Goal: Information Seeking & Learning: Find specific fact

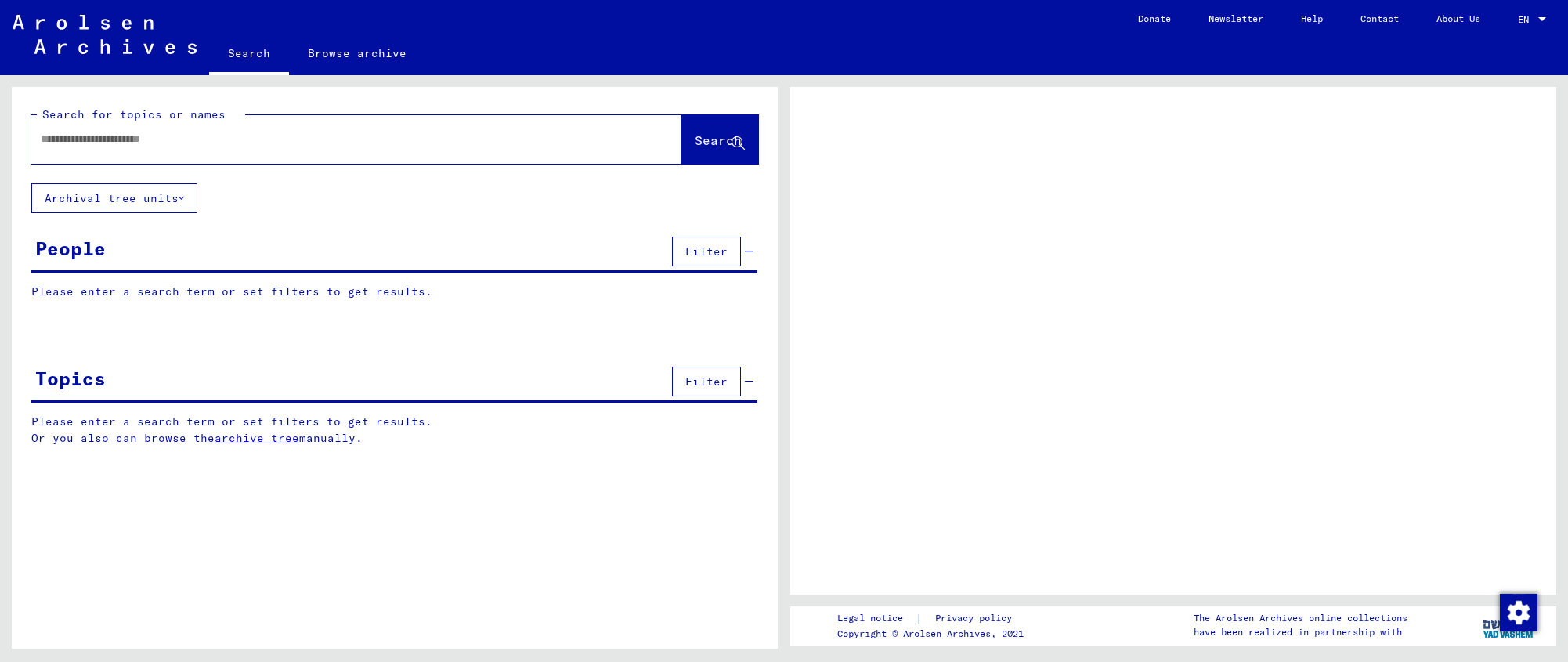
click at [183, 139] on input "text" at bounding box center [342, 139] width 603 height 16
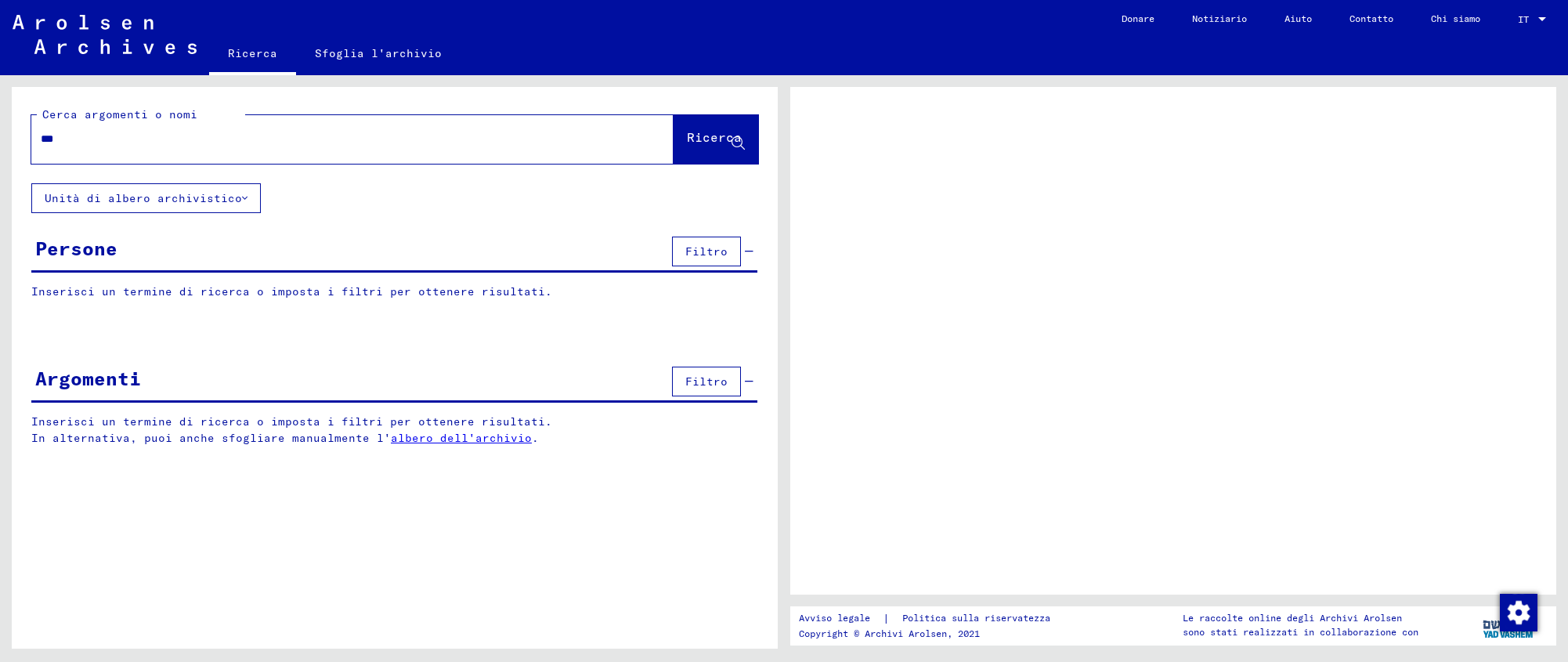
type input "****"
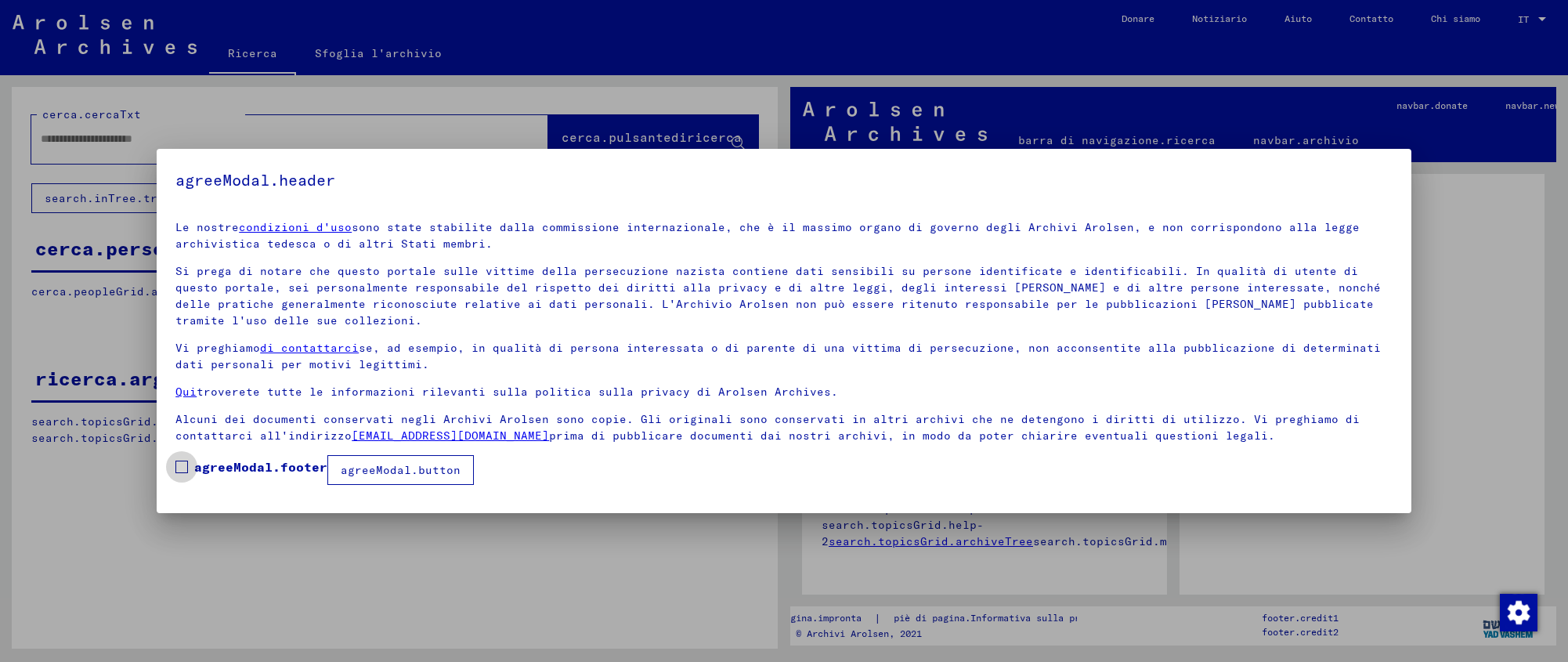
click at [180, 466] on span at bounding box center [181, 466] width 12 height 12
click at [361, 466] on font "agreeModal.button" at bounding box center [400, 470] width 120 height 14
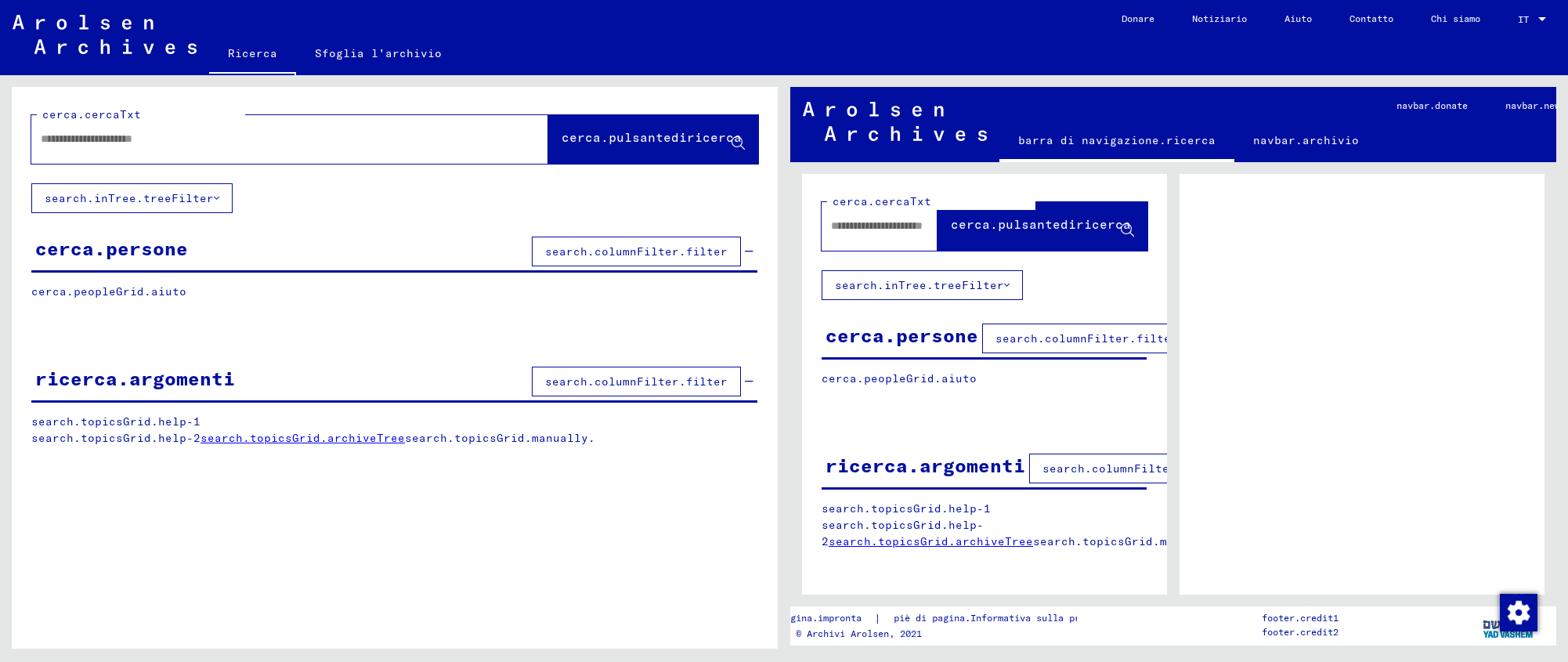
click at [120, 138] on input "text" at bounding box center [276, 139] width 470 height 16
type input "********"
click at [615, 133] on font "cerca.pulsantediricerca" at bounding box center [652, 137] width 180 height 16
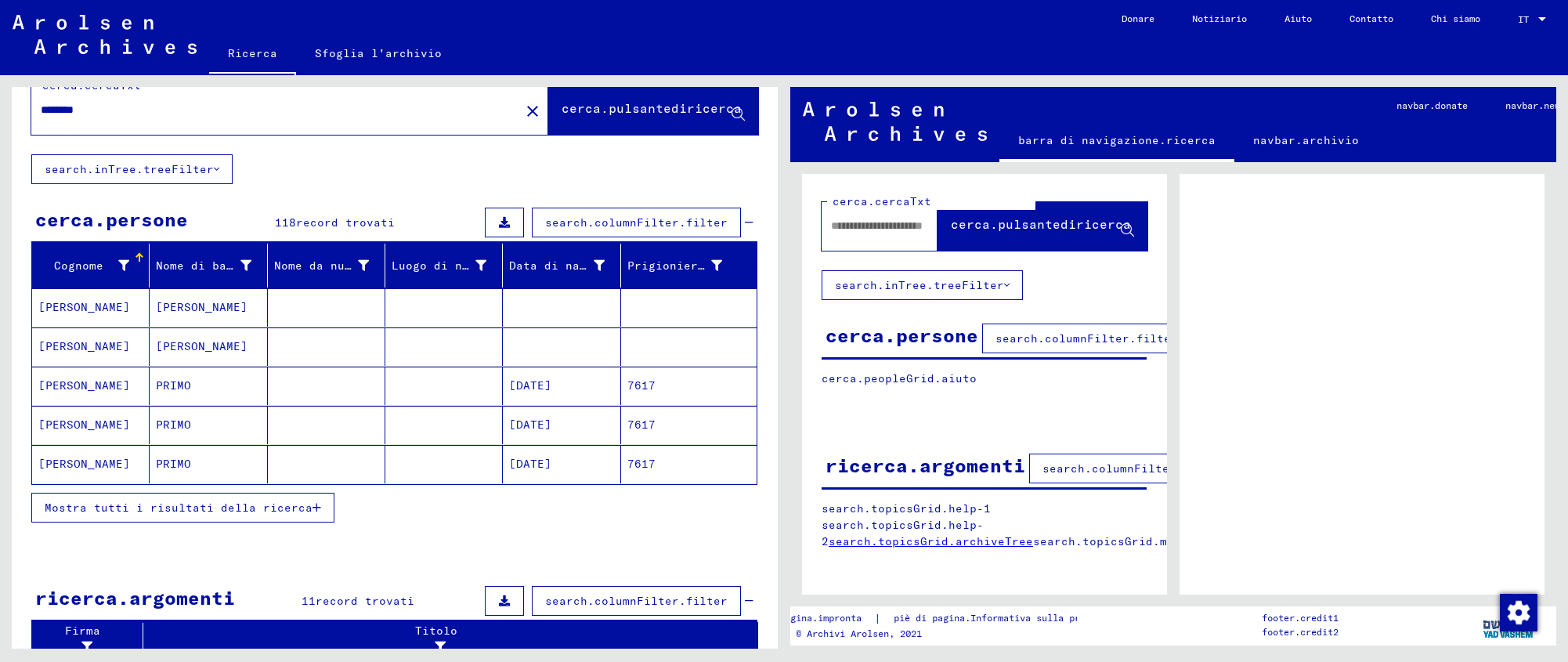
scroll to position [60, 0]
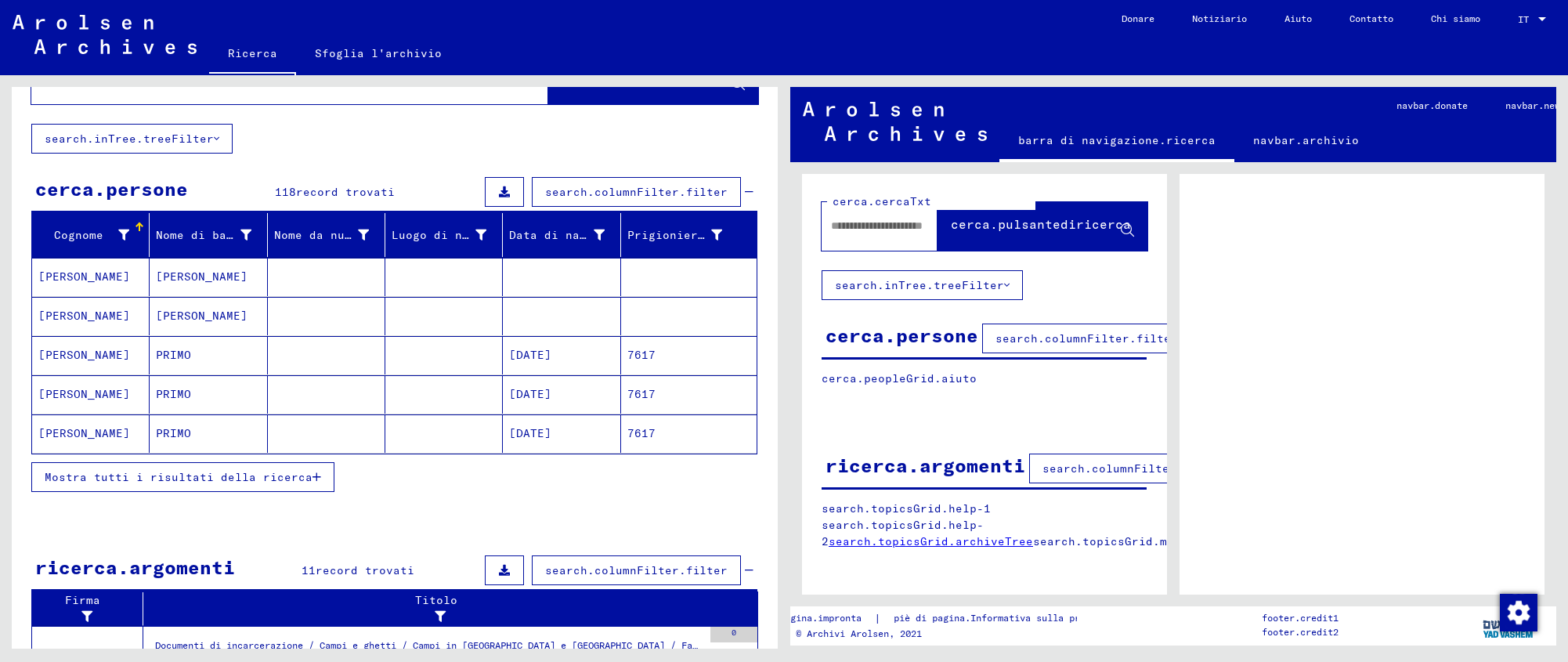
click at [441, 344] on mat-cell at bounding box center [445, 355] width 118 height 38
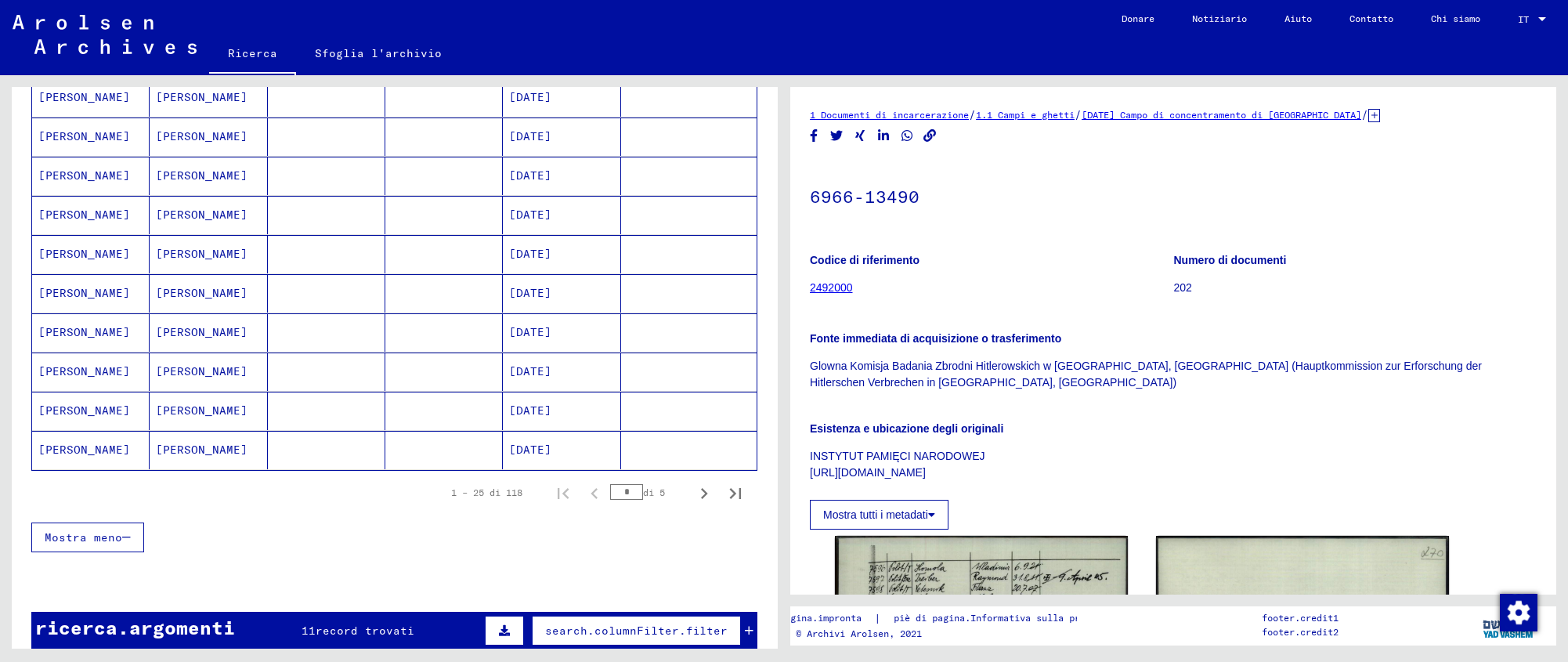
scroll to position [827, 0]
click at [693, 488] on icon "Pagina successiva" at bounding box center [704, 492] width 22 height 22
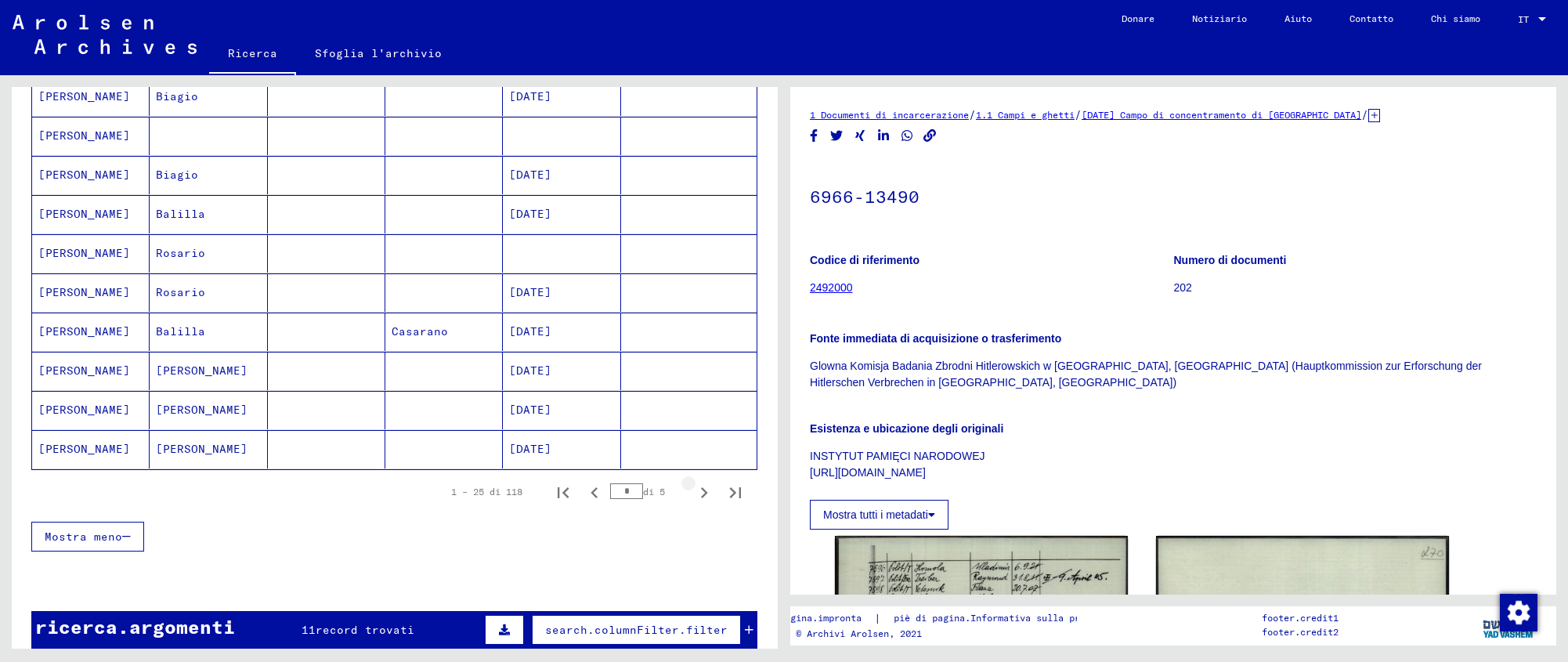
click at [693, 488] on icon "Pagina successiva" at bounding box center [704, 492] width 22 height 22
click at [551, 292] on font "[DATE]" at bounding box center [530, 292] width 42 height 14
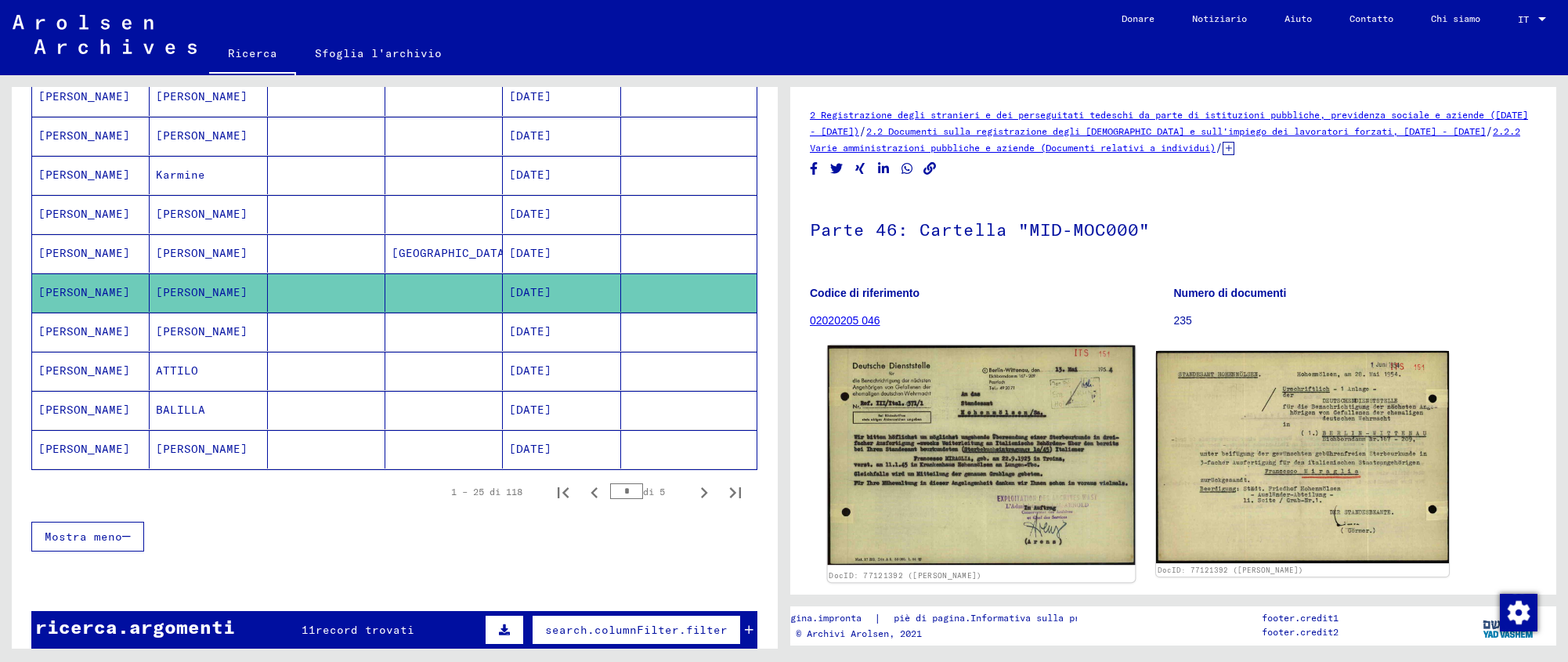
click at [888, 462] on img at bounding box center [981, 455] width 308 height 219
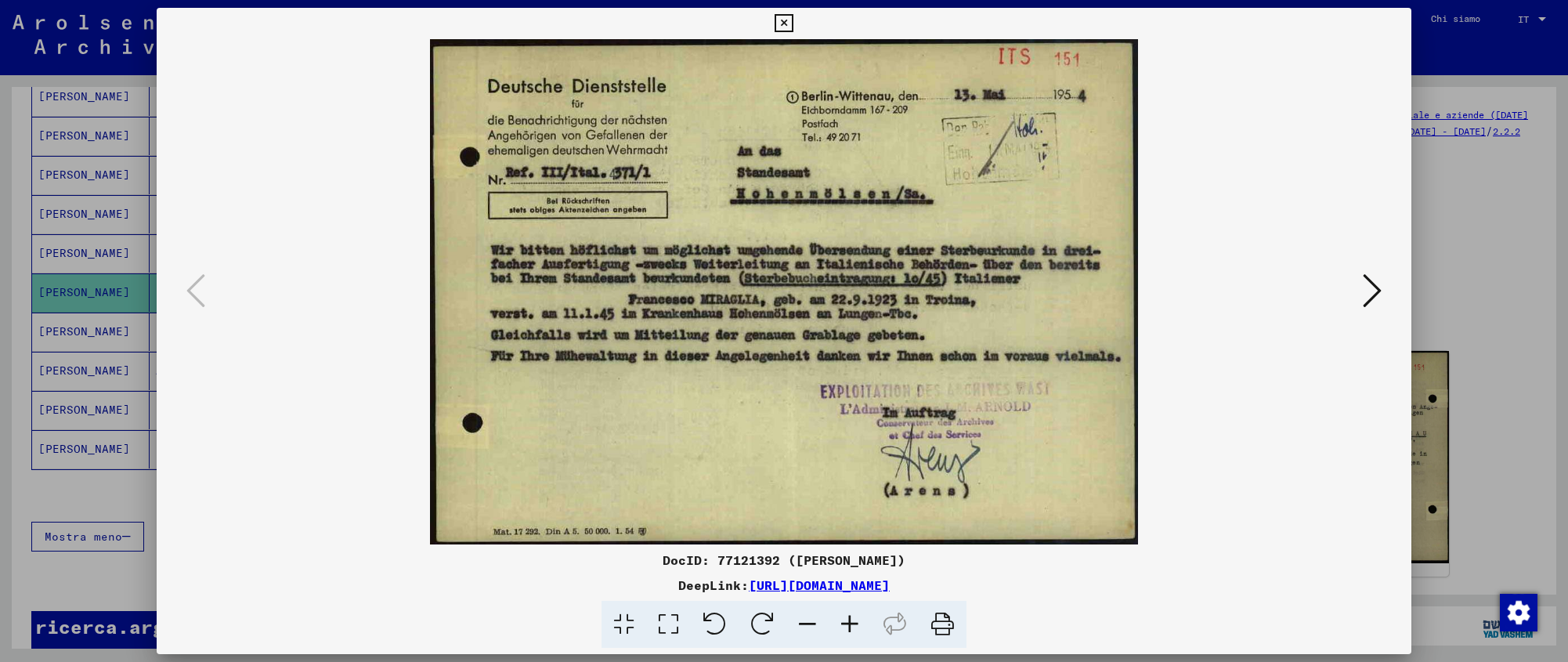
click at [1370, 281] on icon at bounding box center [1373, 290] width 19 height 37
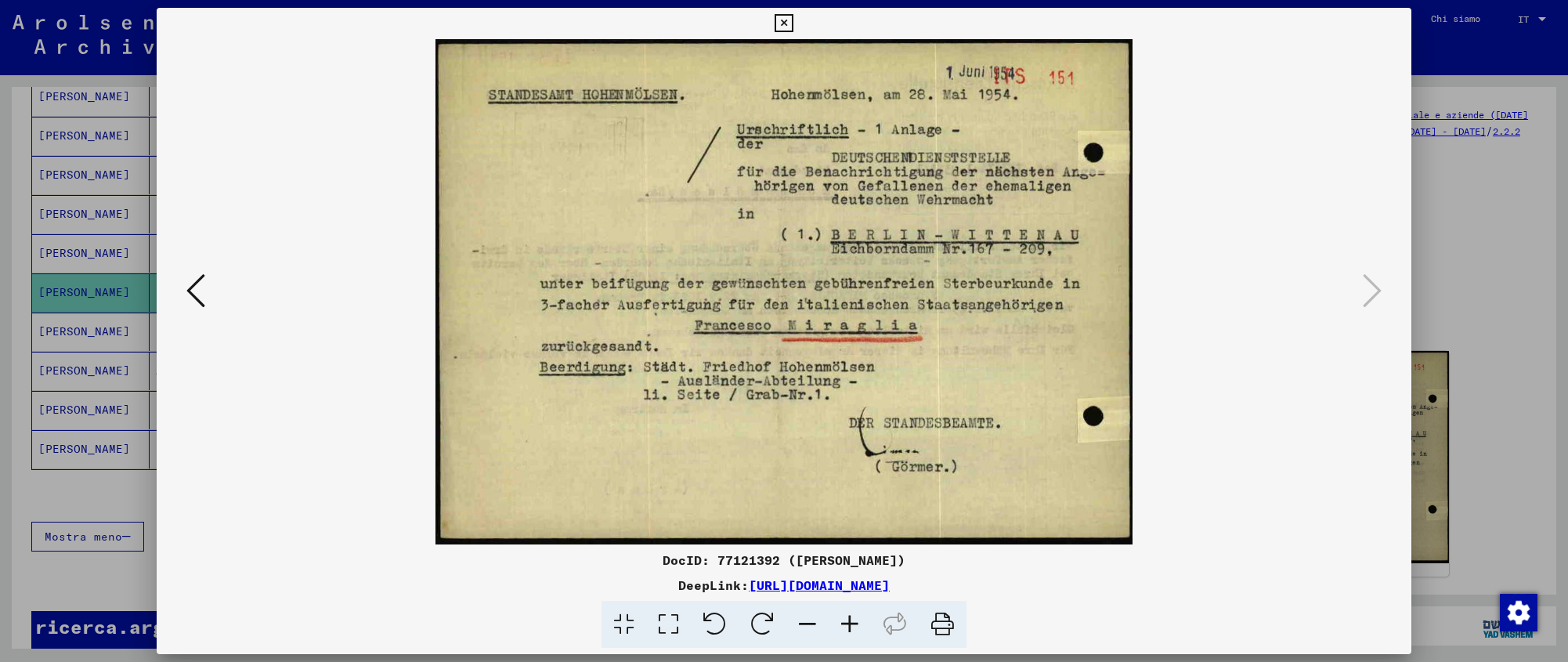
click at [1500, 233] on div at bounding box center [784, 331] width 1568 height 662
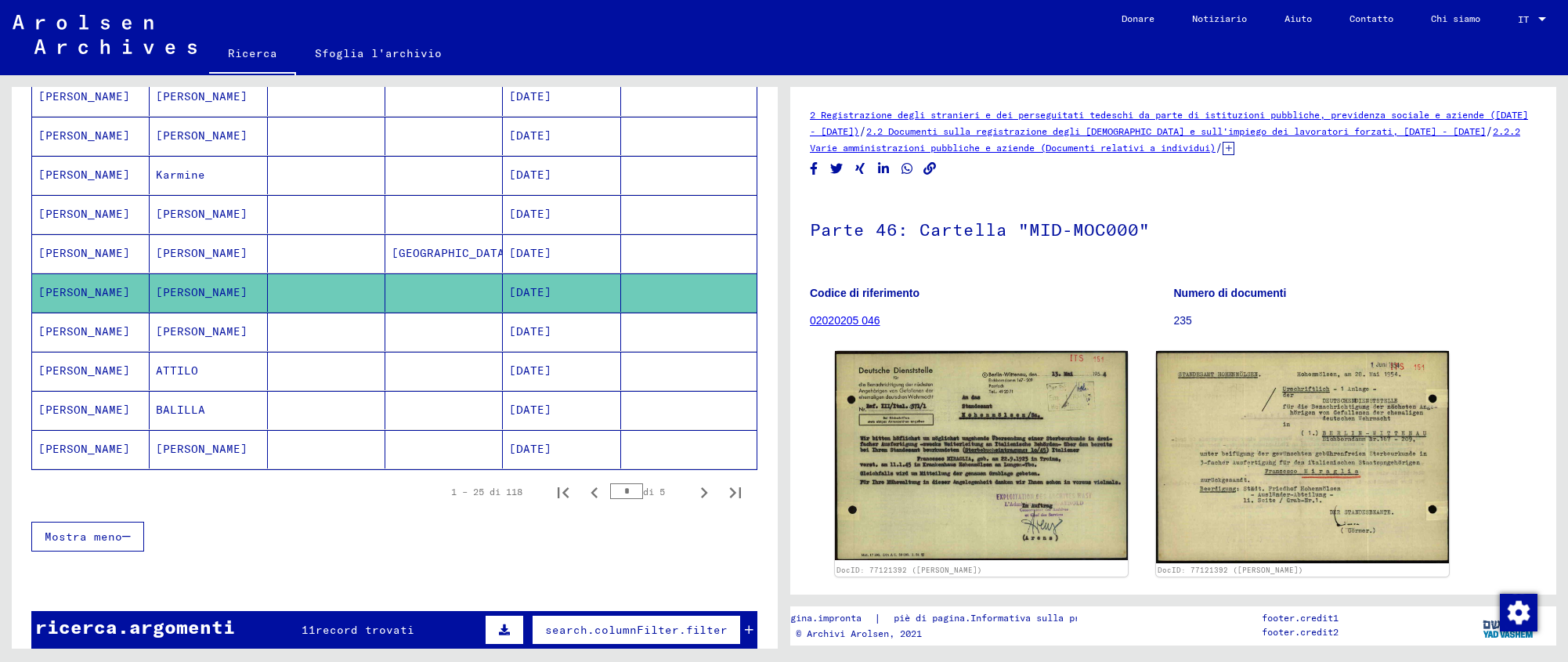
click at [551, 330] on font "[DATE]" at bounding box center [530, 331] width 42 height 14
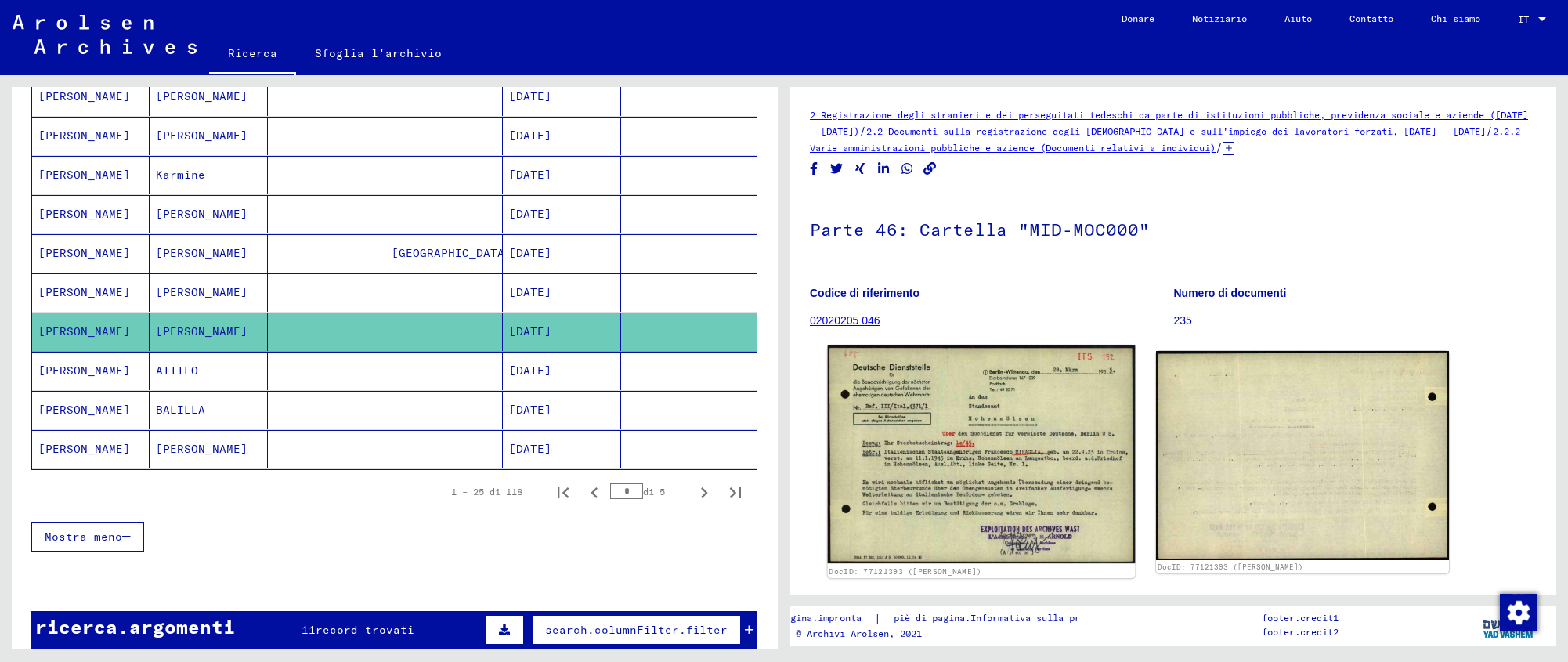
click at [952, 431] on img at bounding box center [981, 454] width 308 height 217
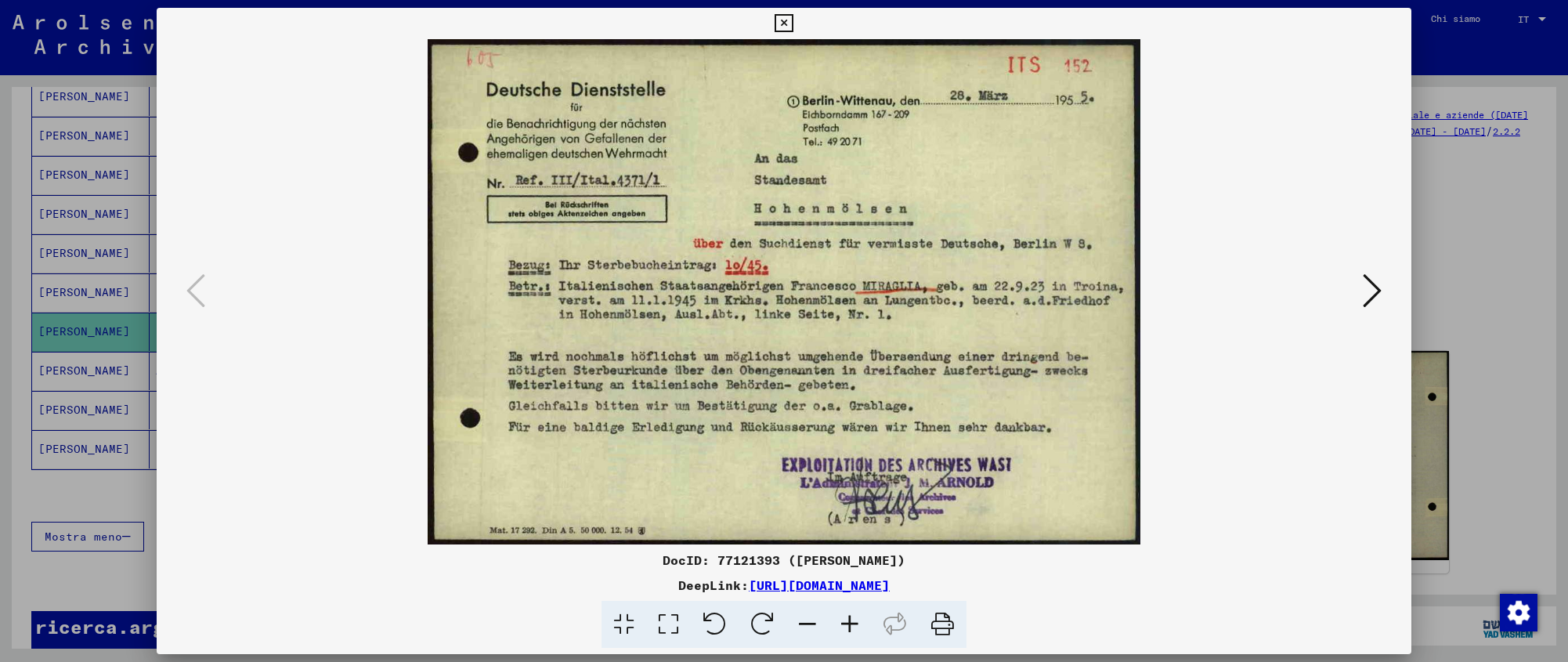
click at [1370, 288] on icon at bounding box center [1373, 290] width 19 height 37
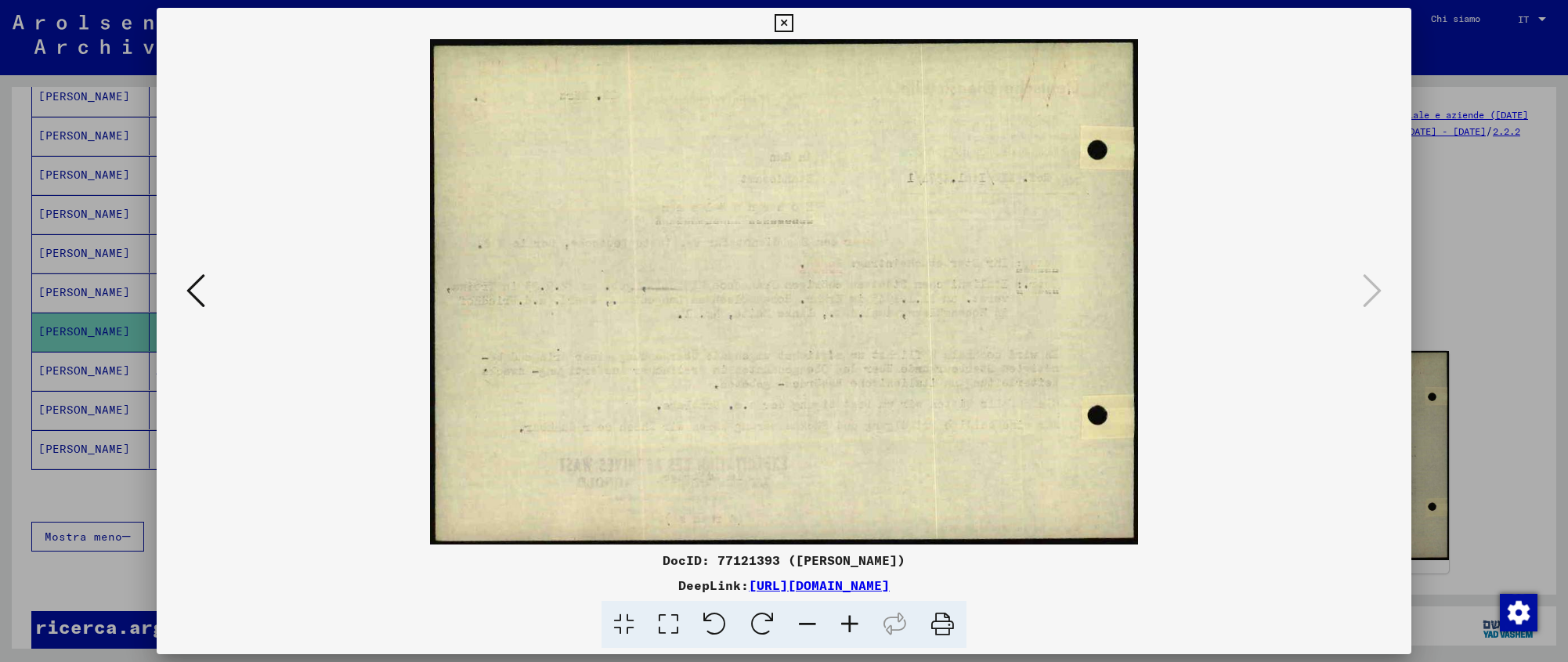
click at [793, 15] on icon at bounding box center [784, 23] width 18 height 19
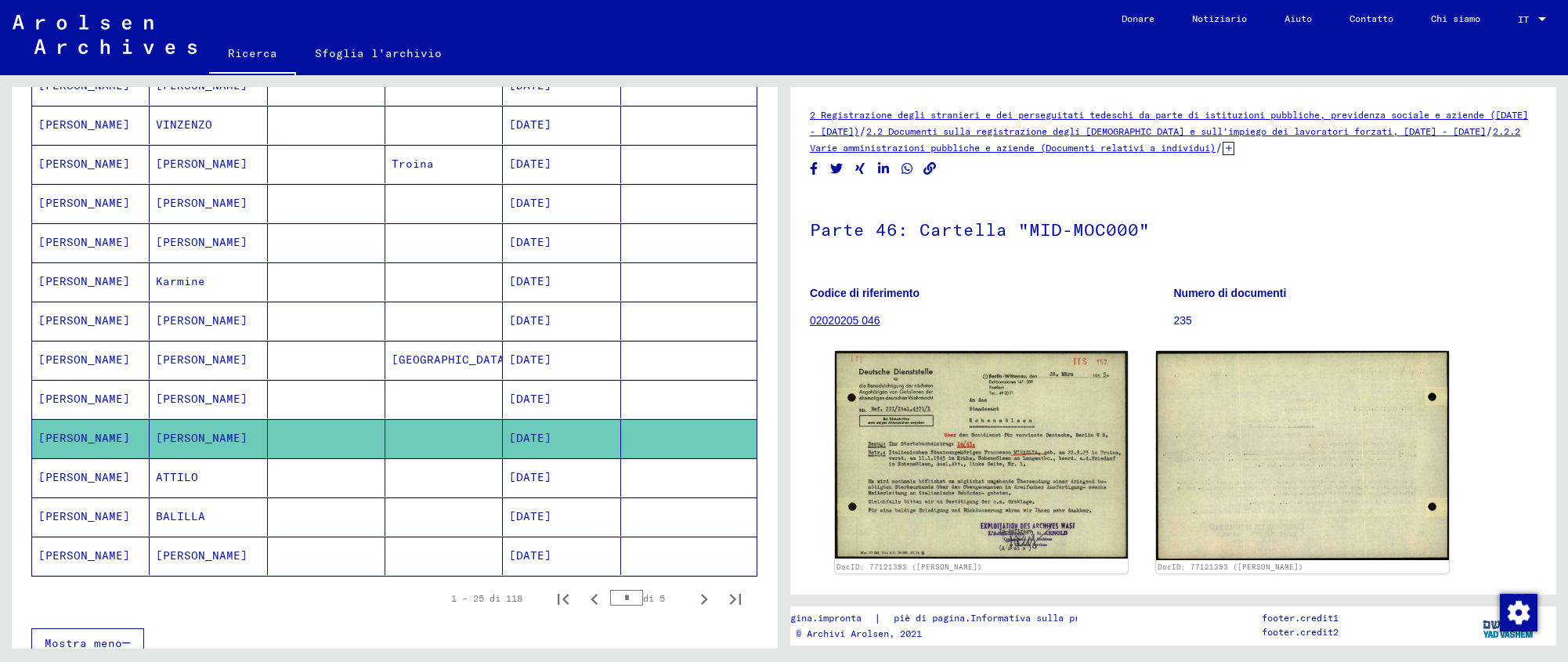
scroll to position [698, 0]
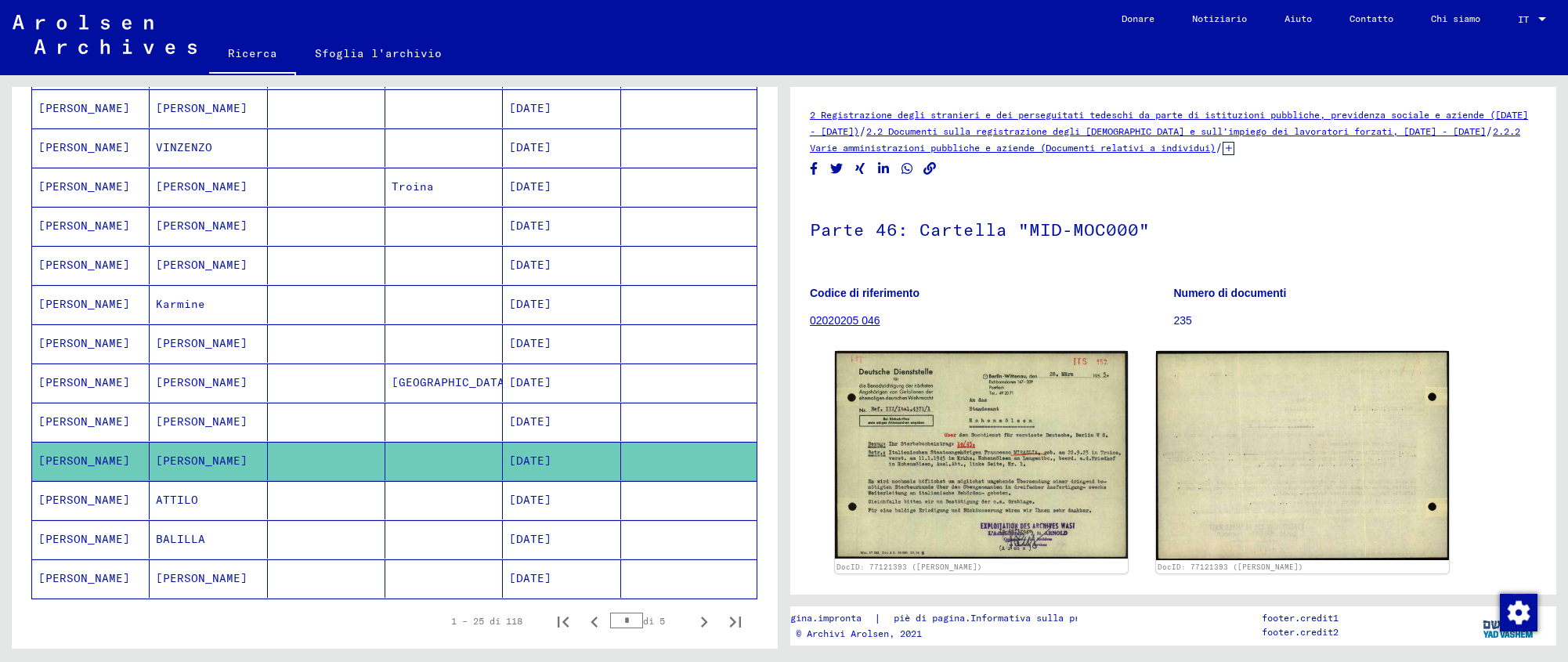
click at [551, 186] on font "[DATE]" at bounding box center [530, 186] width 42 height 14
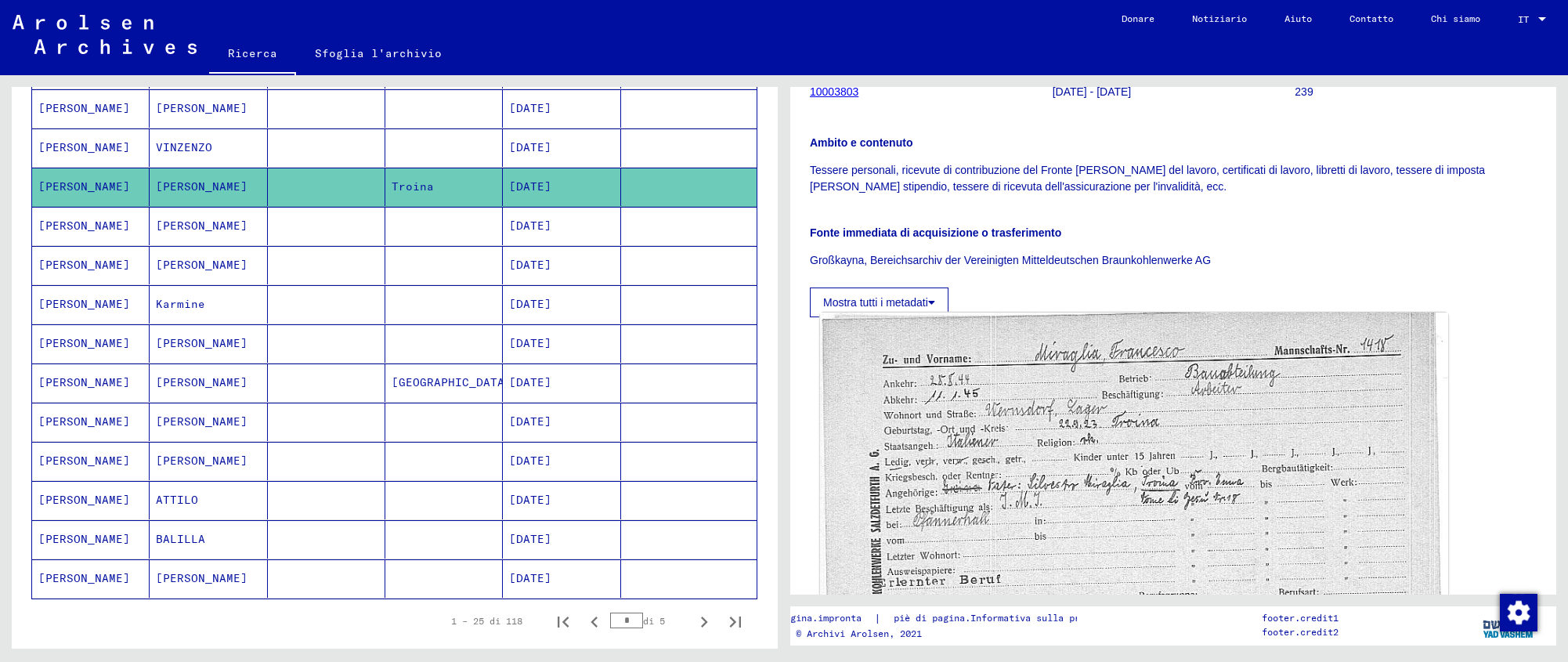
scroll to position [275, 0]
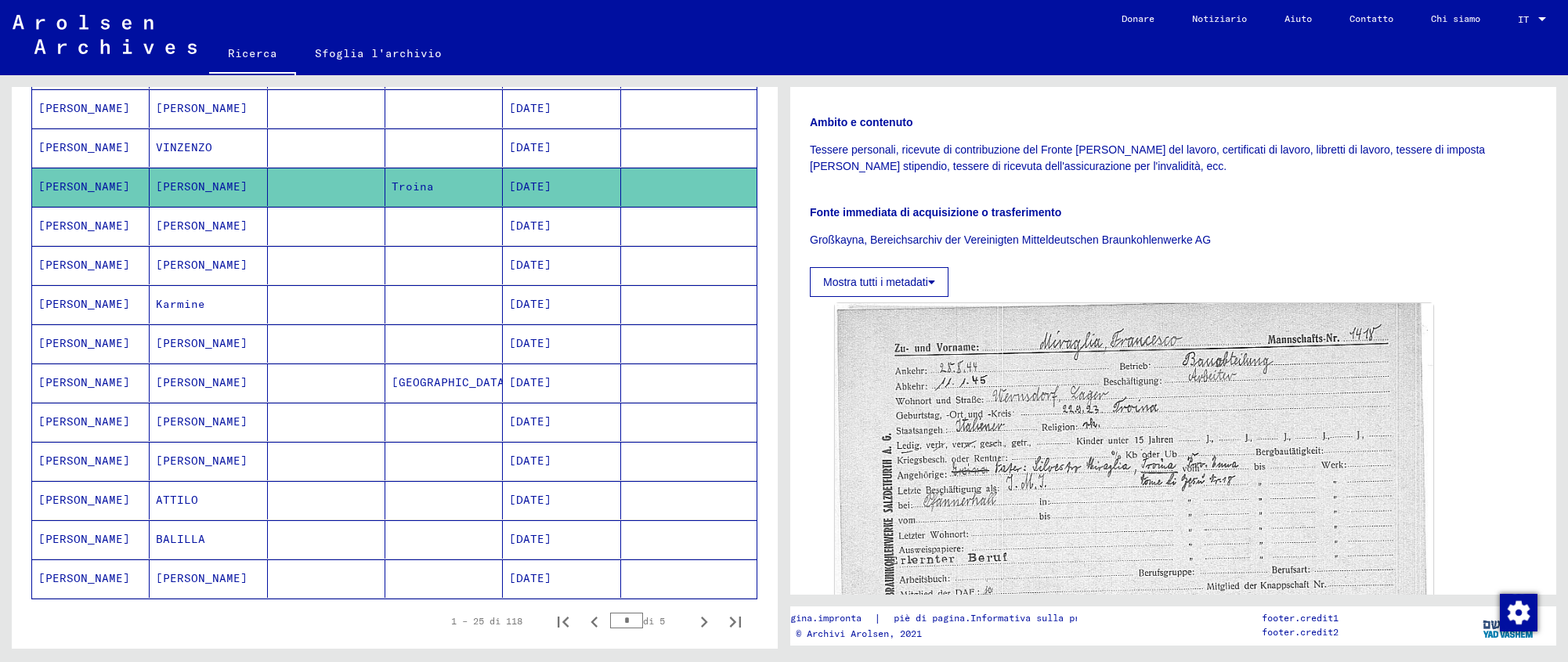
click at [546, 217] on font "[DATE]" at bounding box center [530, 225] width 42 height 16
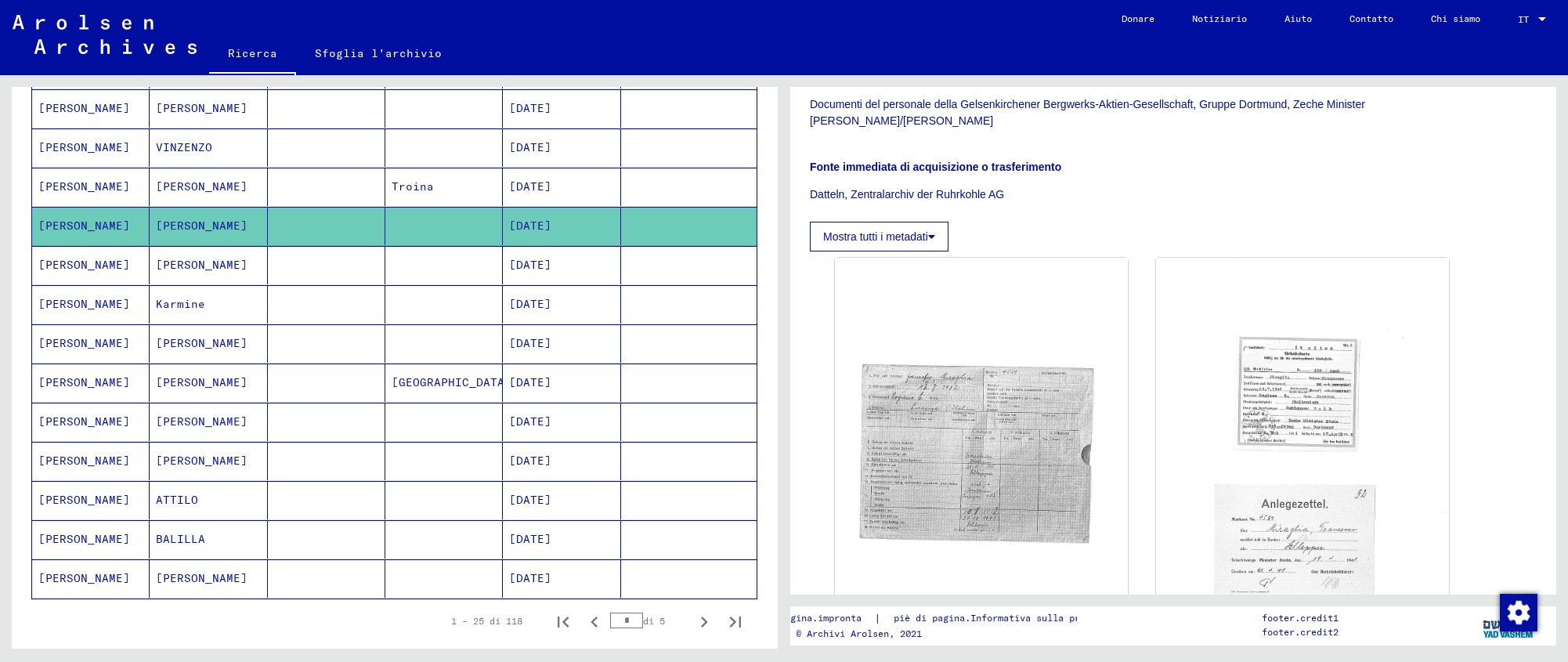
scroll to position [354, 0]
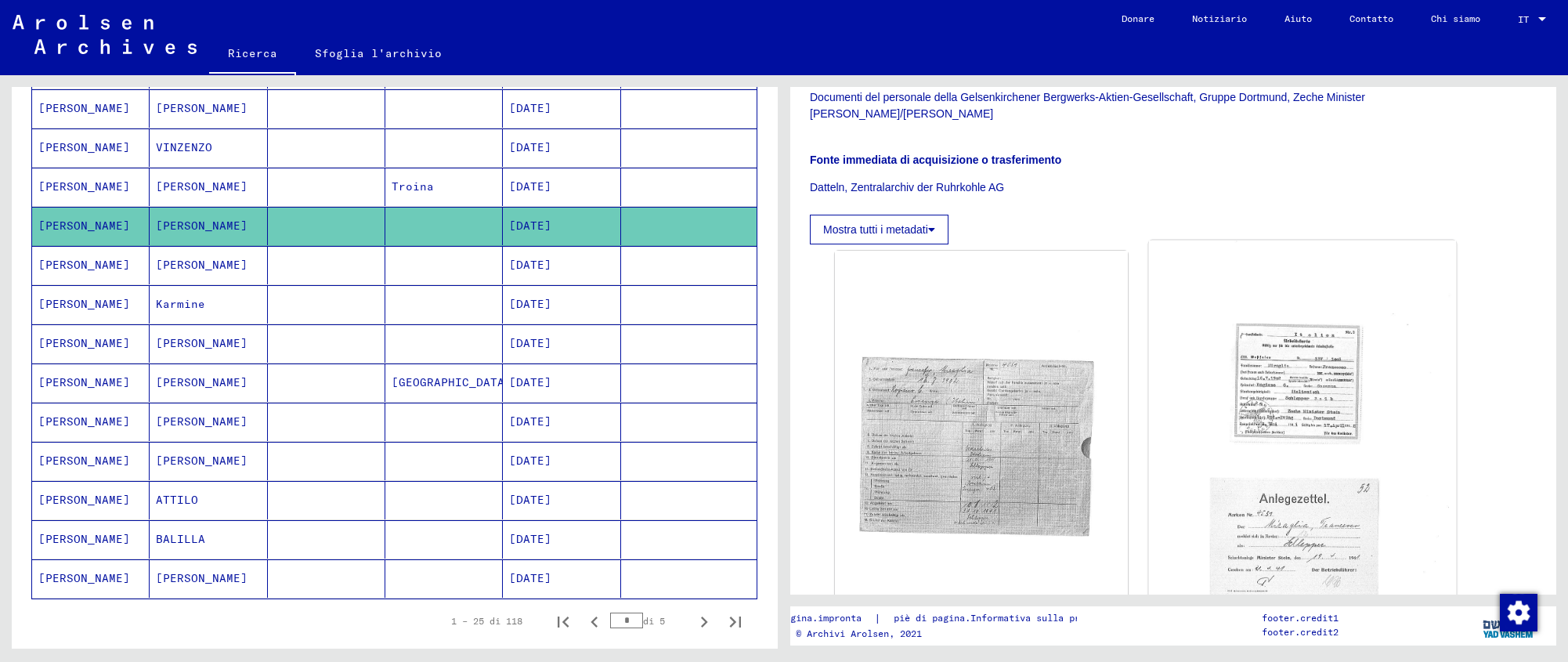
click at [1299, 369] on img at bounding box center [1303, 452] width 308 height 425
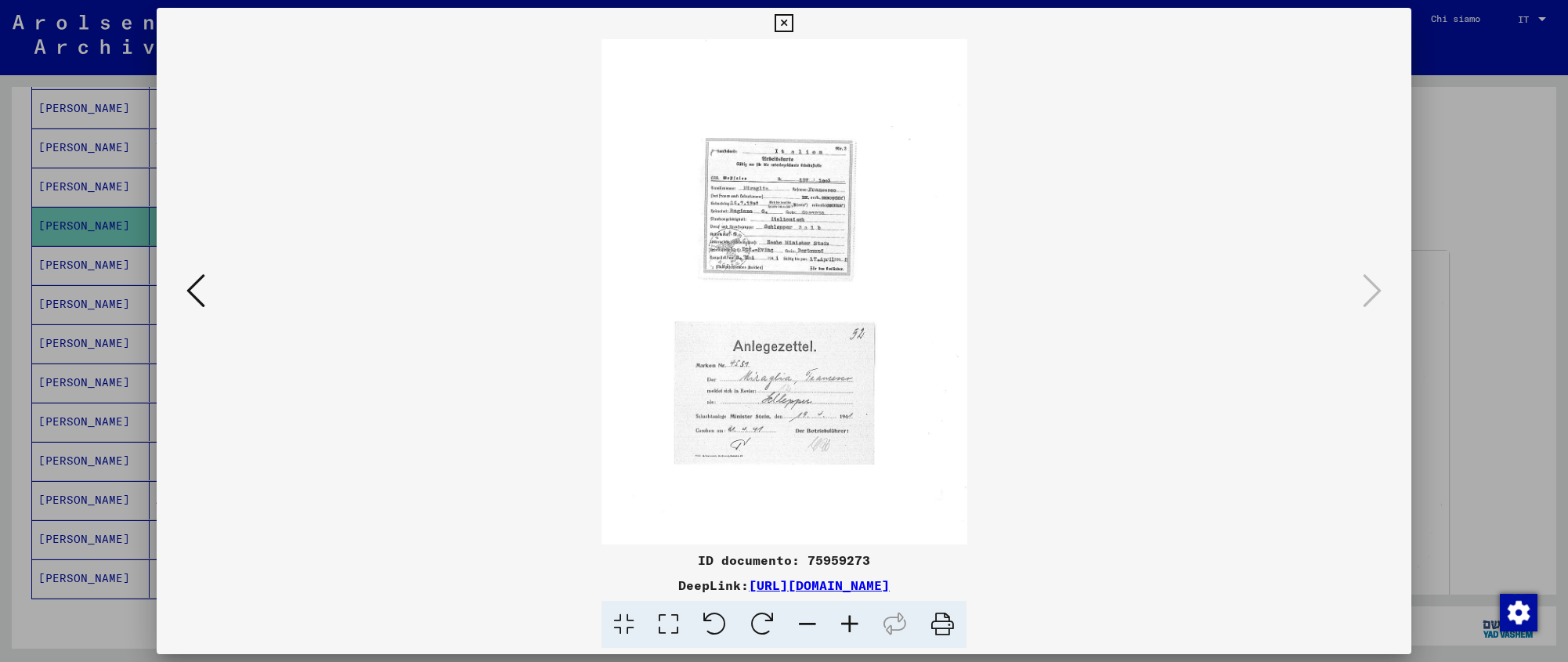
click at [797, 321] on img at bounding box center [784, 291] width 1148 height 505
click at [819, 420] on img at bounding box center [784, 291] width 1148 height 505
click at [793, 17] on icon at bounding box center [784, 23] width 18 height 19
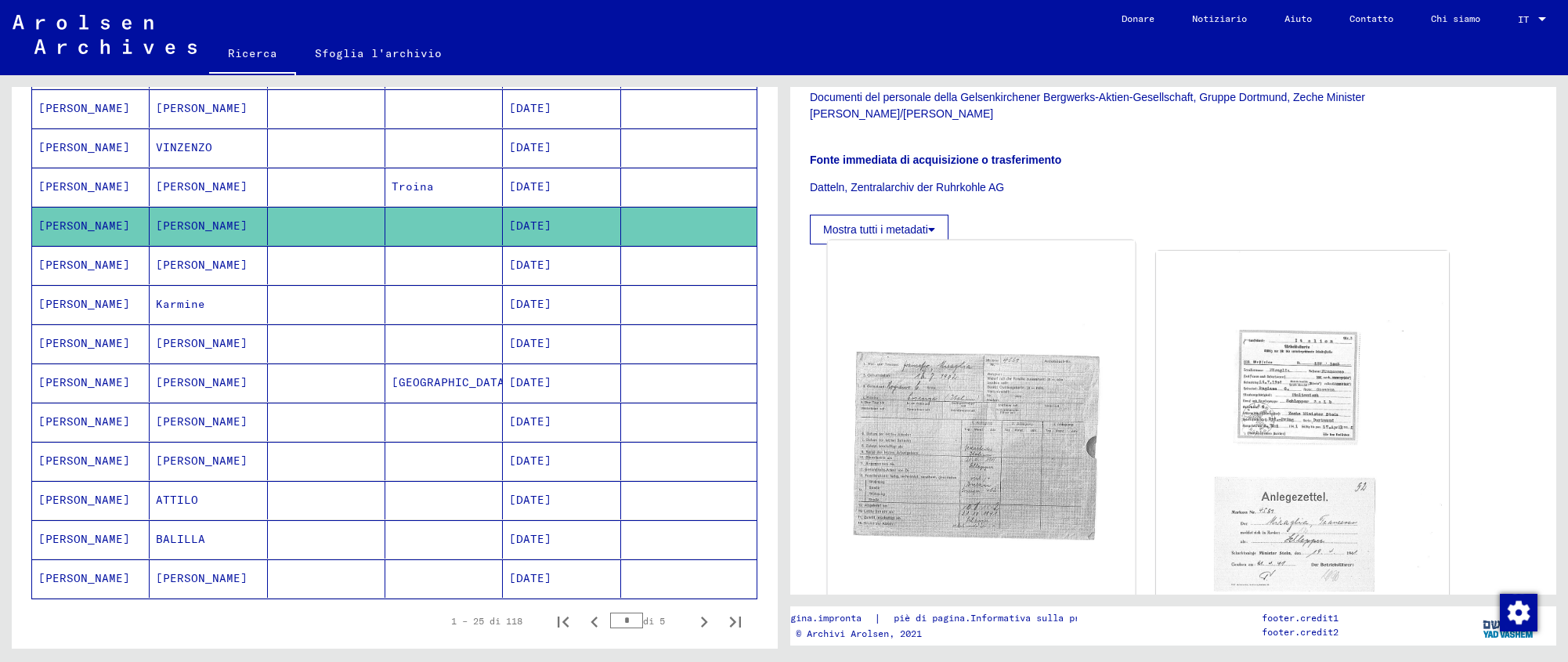
click at [1028, 440] on img at bounding box center [981, 452] width 308 height 425
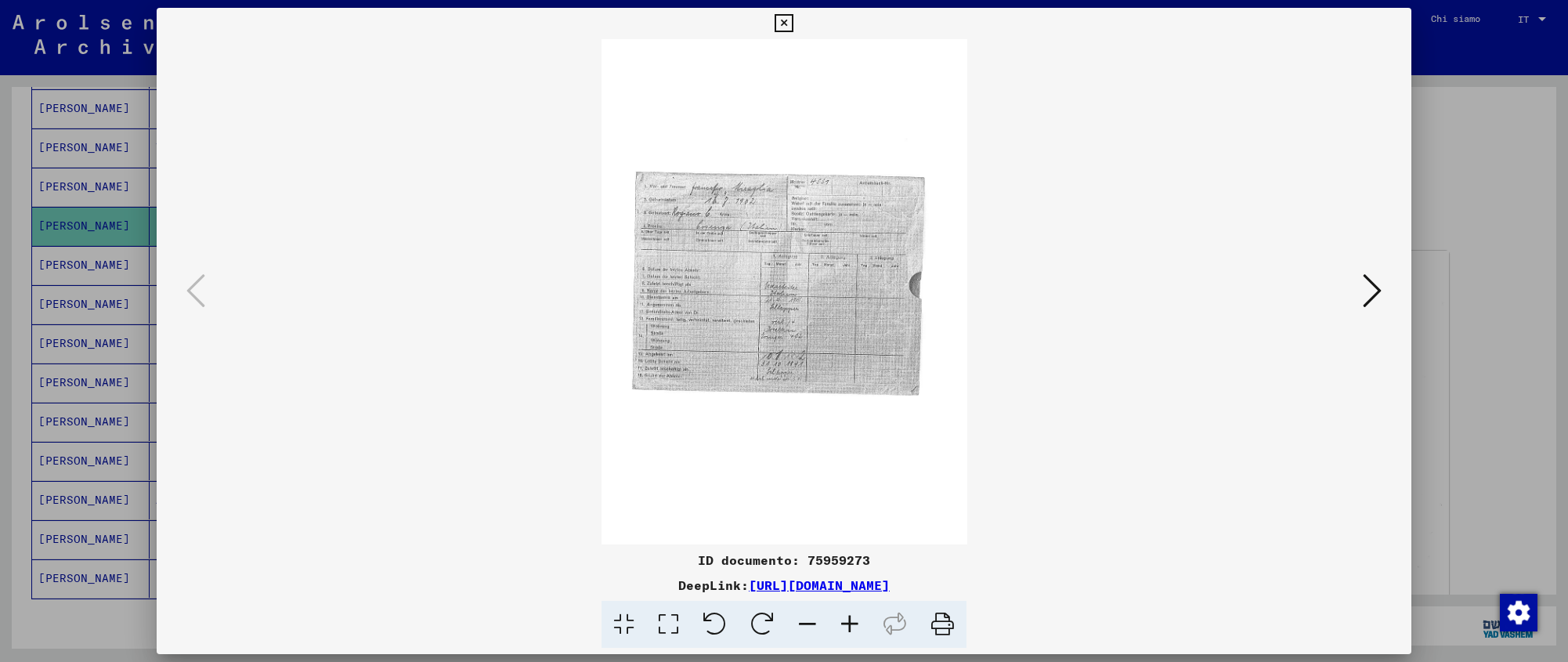
click at [848, 620] on icon at bounding box center [849, 624] width 42 height 48
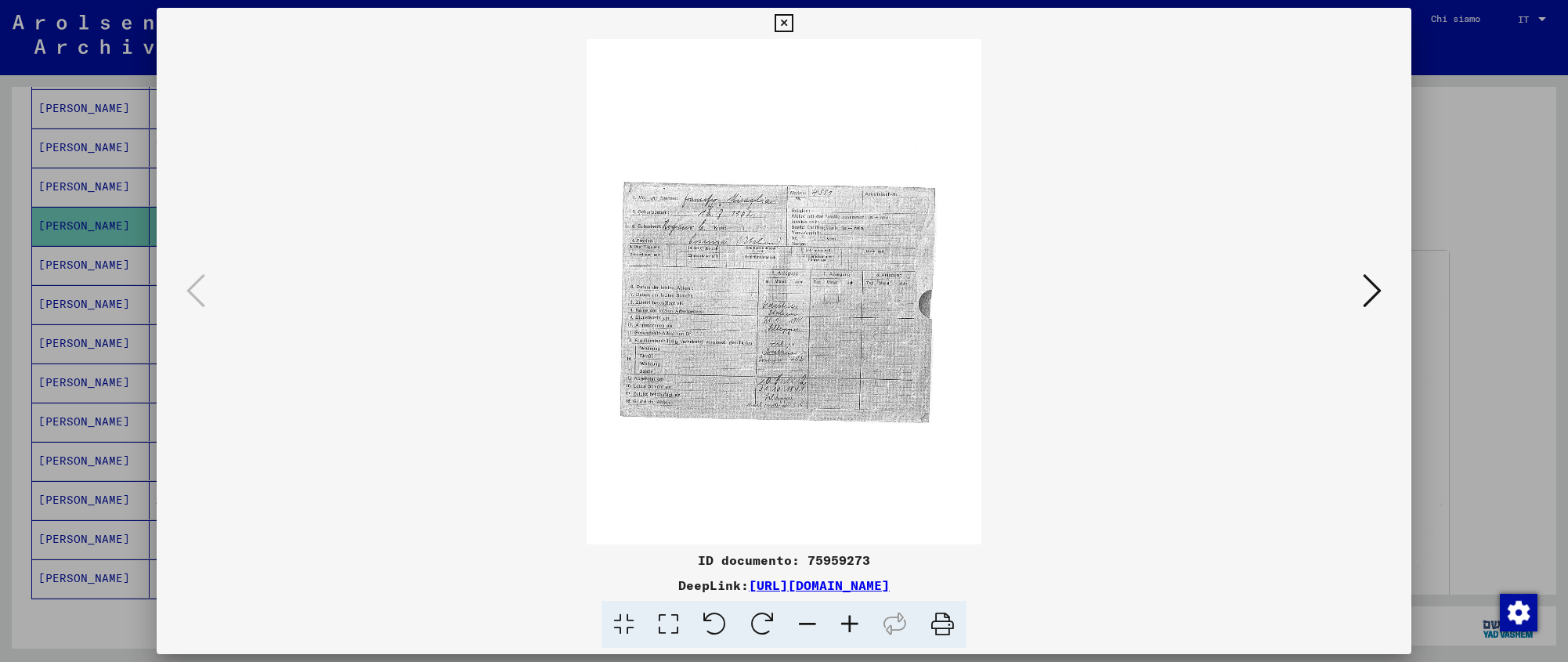
click at [848, 620] on icon at bounding box center [849, 624] width 42 height 48
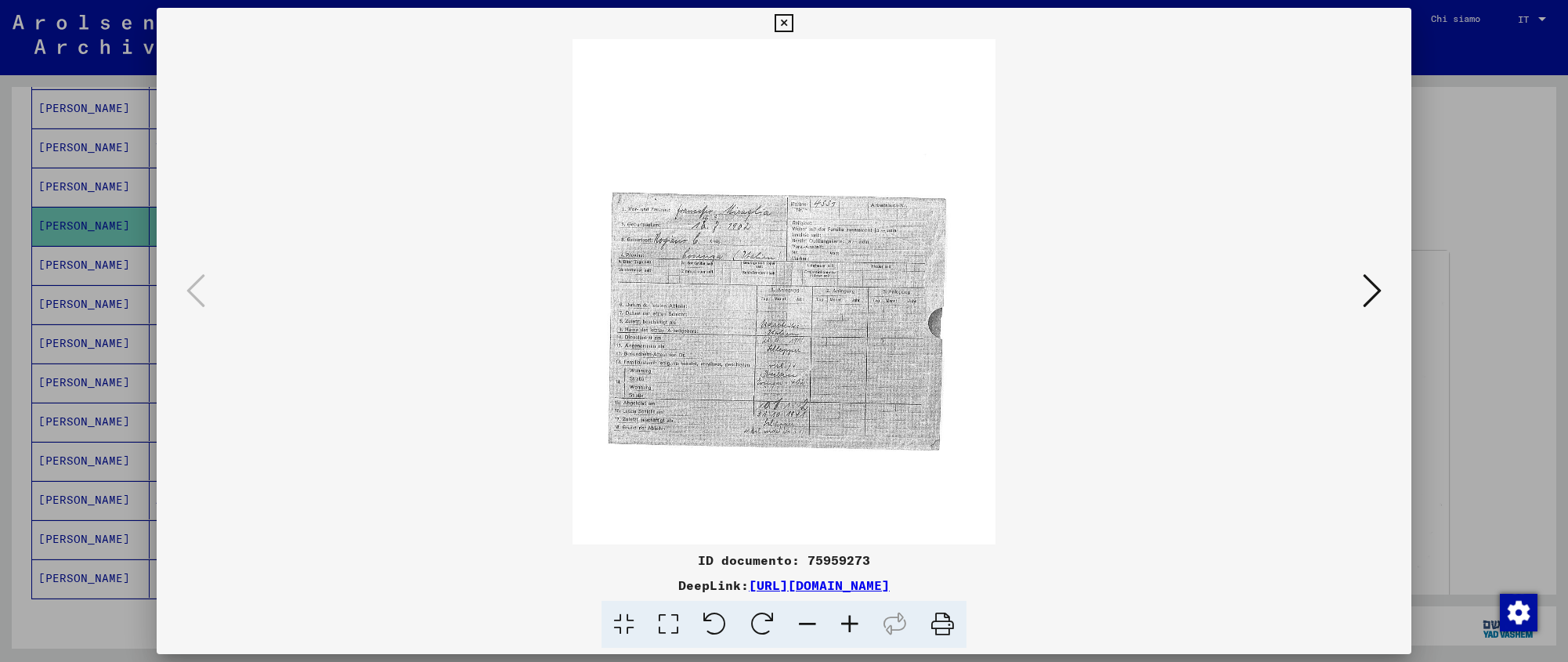
click at [848, 620] on icon at bounding box center [849, 624] width 42 height 48
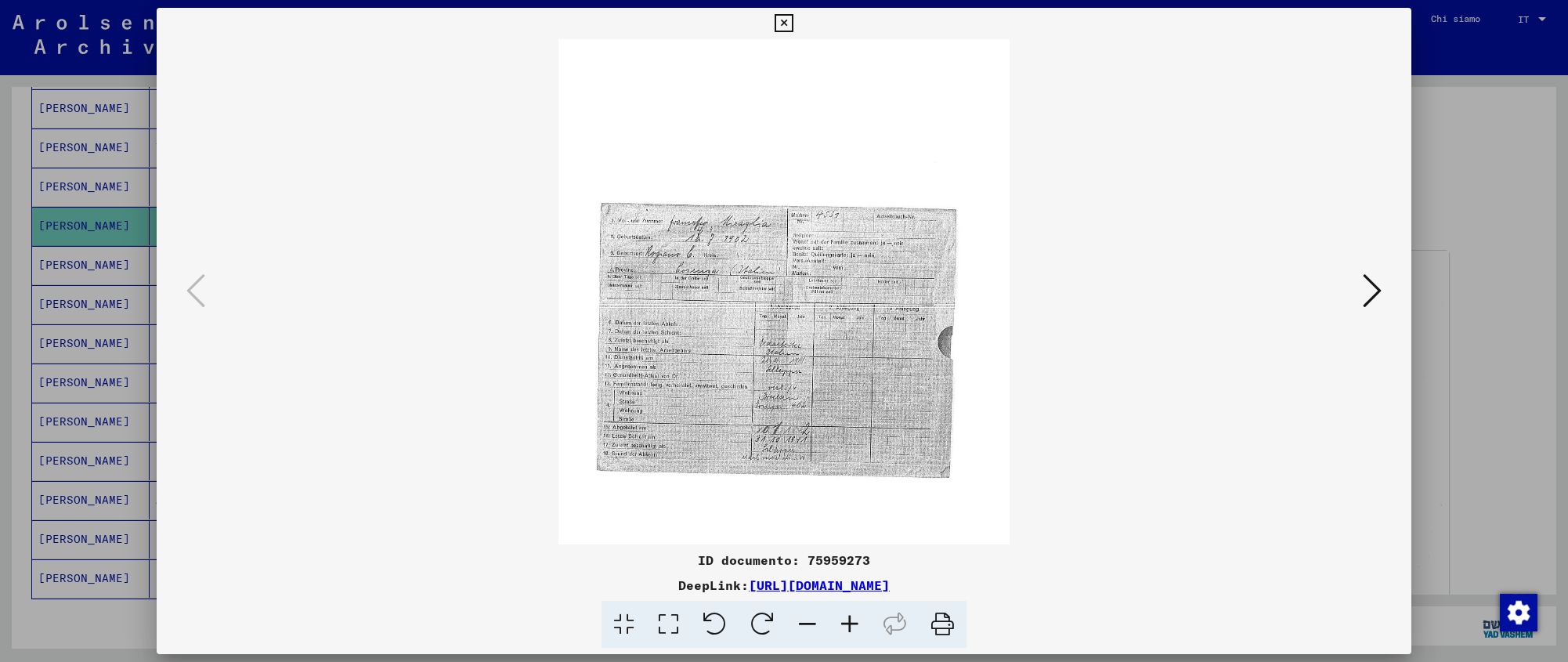
click at [848, 620] on icon at bounding box center [849, 624] width 42 height 48
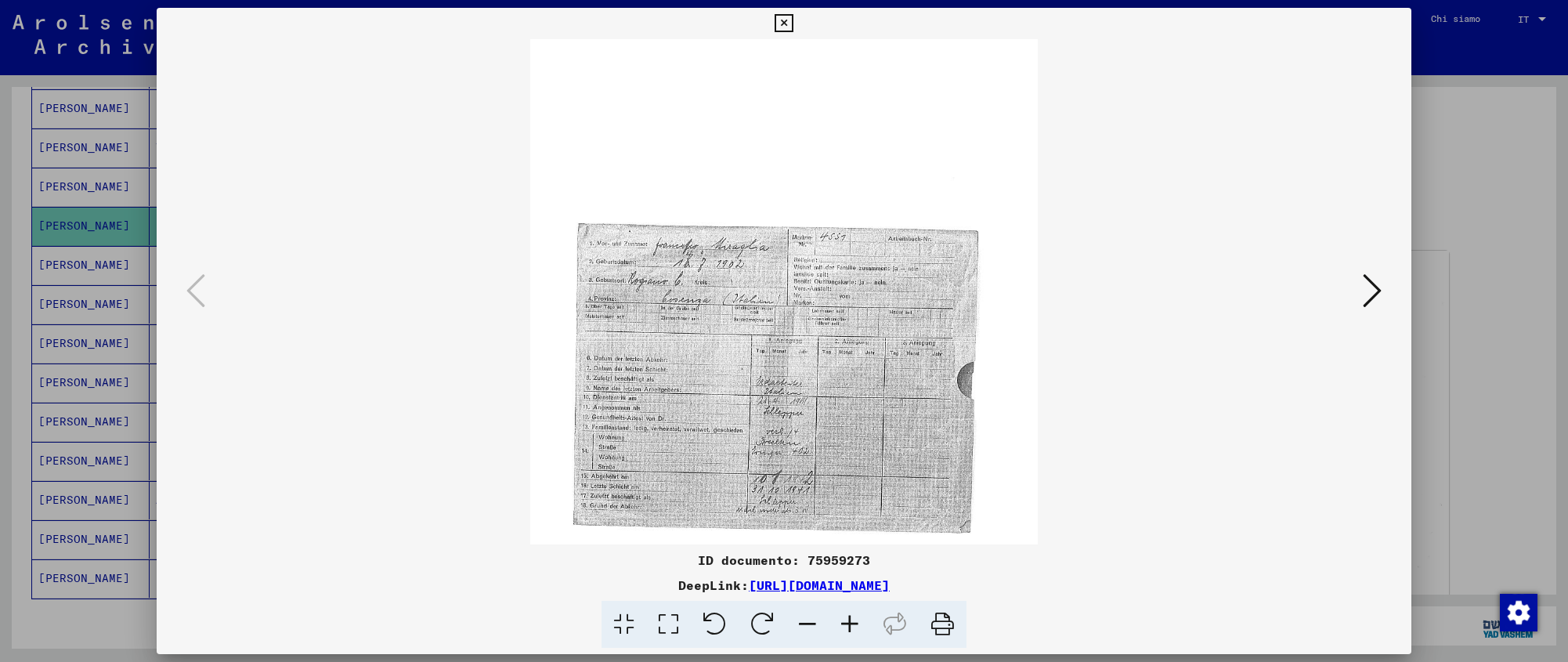
click at [848, 620] on icon at bounding box center [849, 624] width 42 height 48
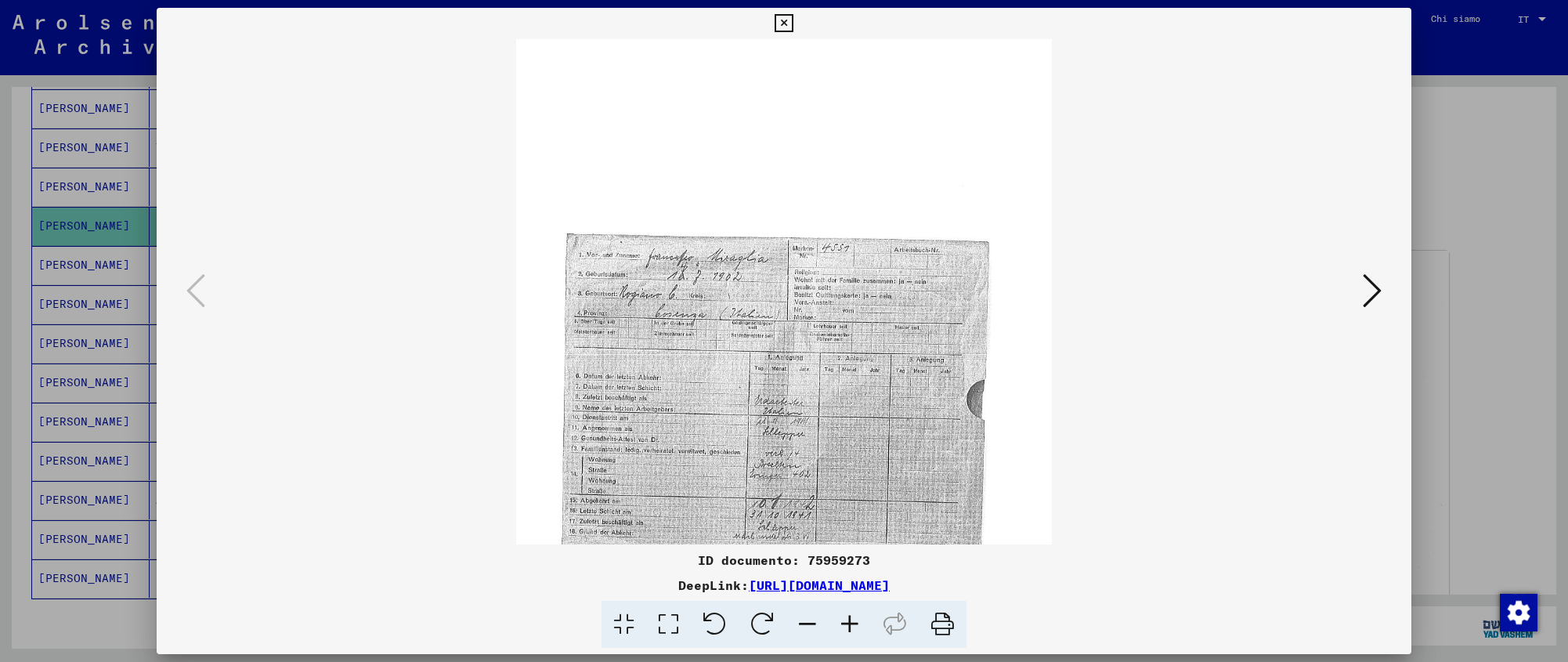
click at [848, 620] on icon at bounding box center [849, 624] width 42 height 48
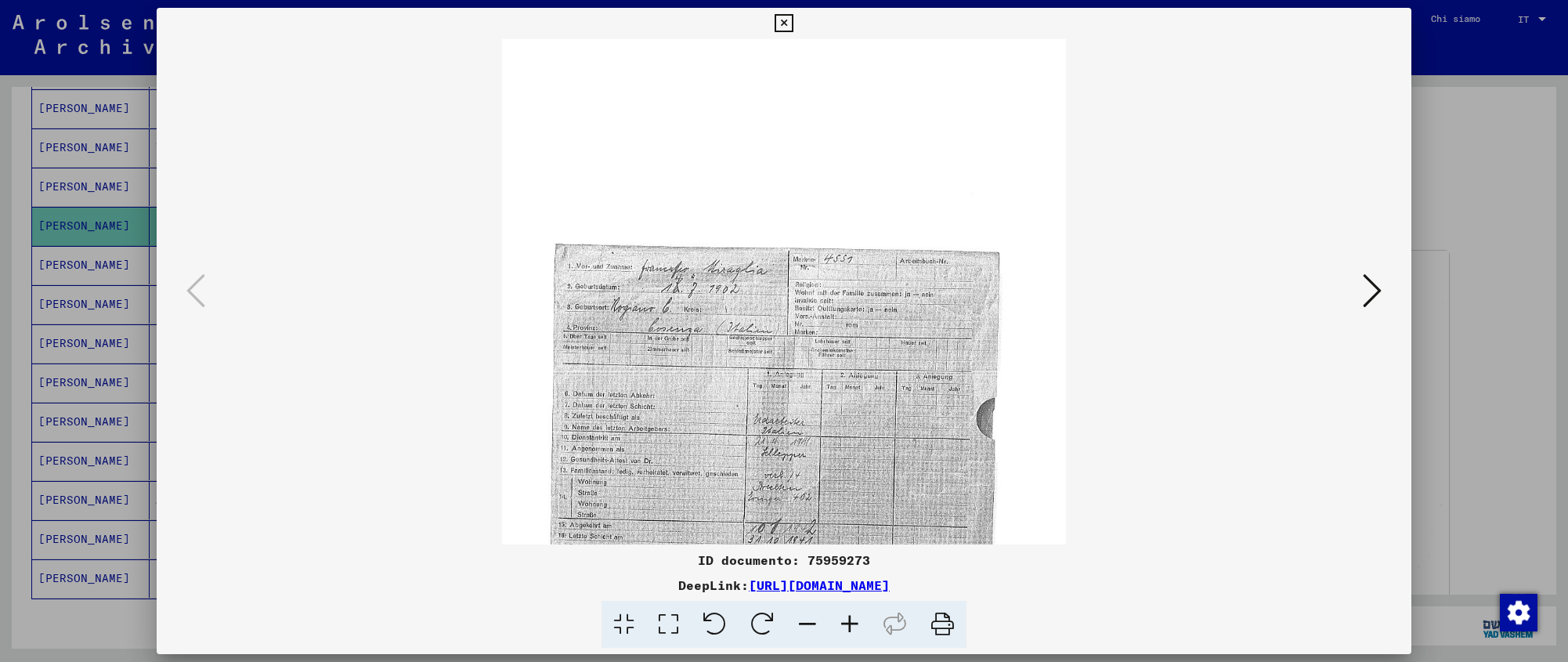
click at [848, 620] on icon at bounding box center [849, 624] width 42 height 48
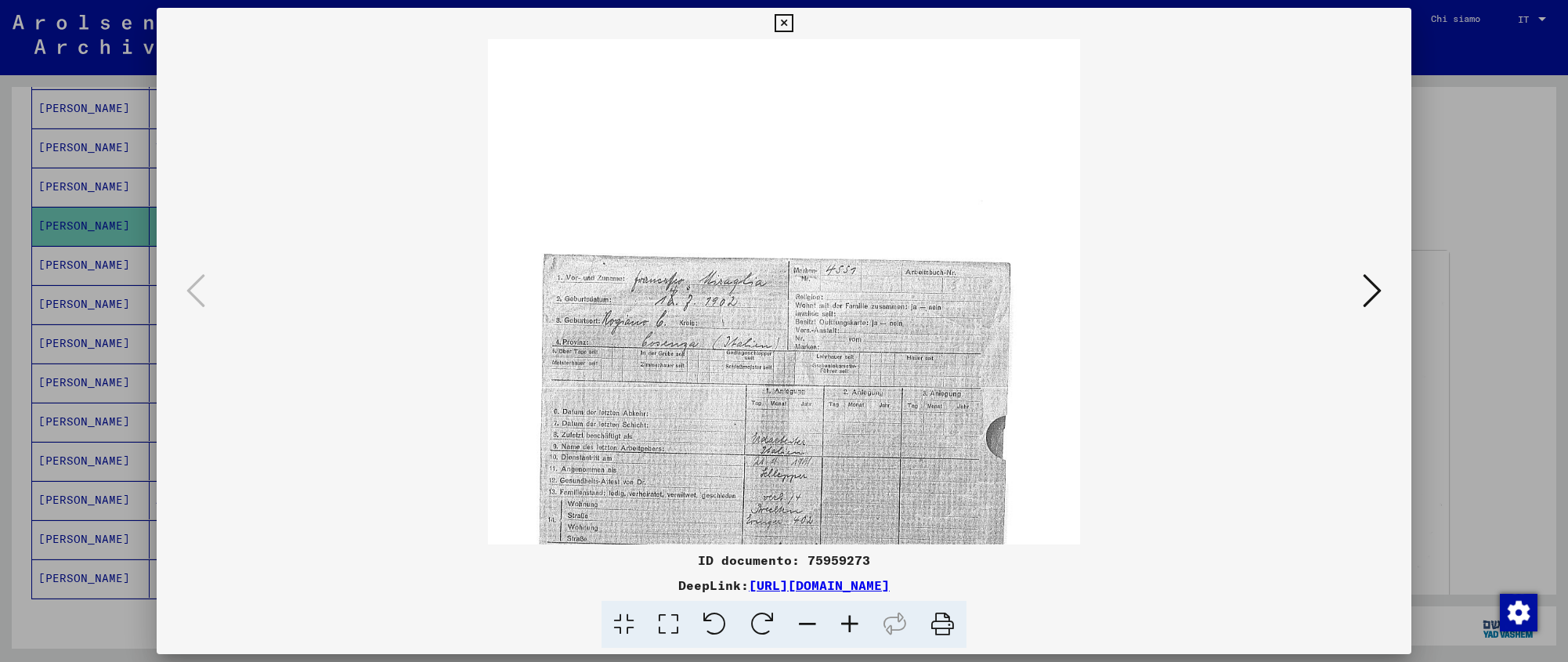
click at [848, 620] on icon at bounding box center [849, 624] width 42 height 48
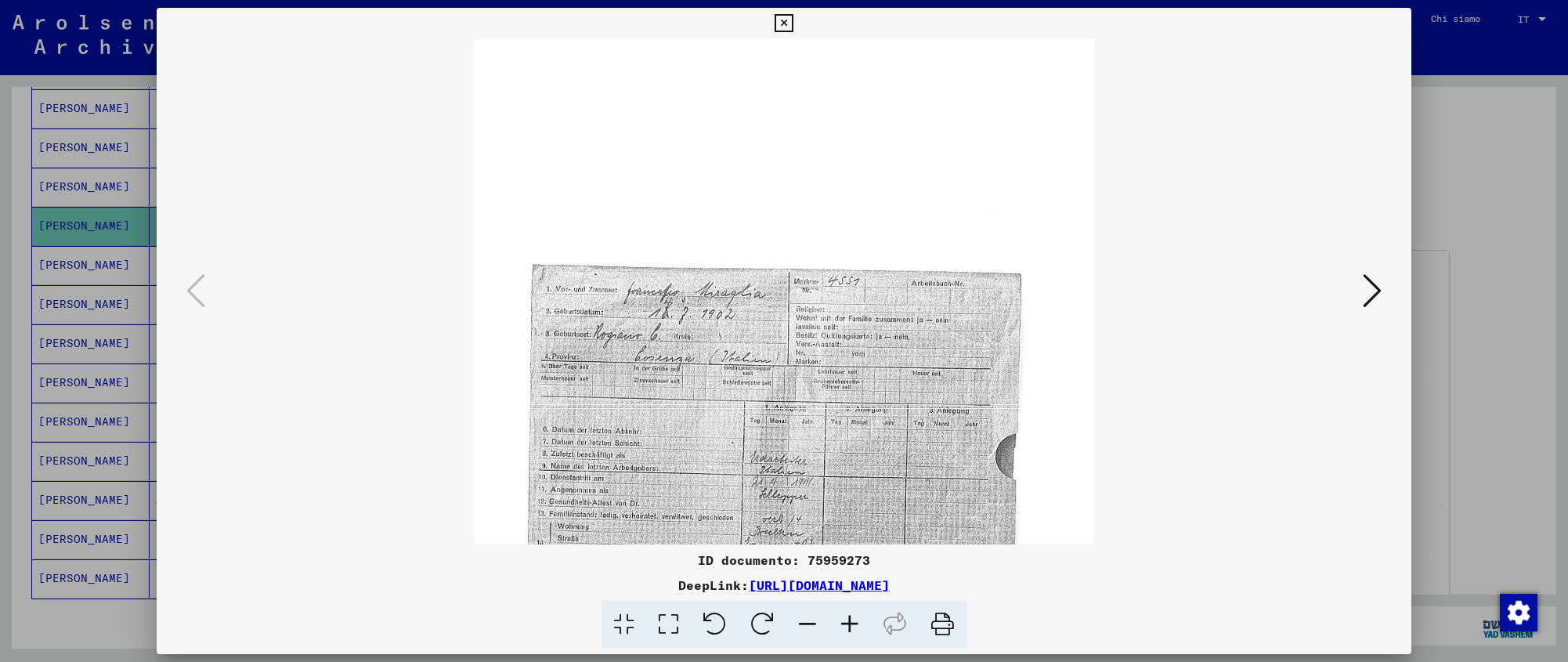
click at [848, 620] on icon at bounding box center [849, 624] width 42 height 48
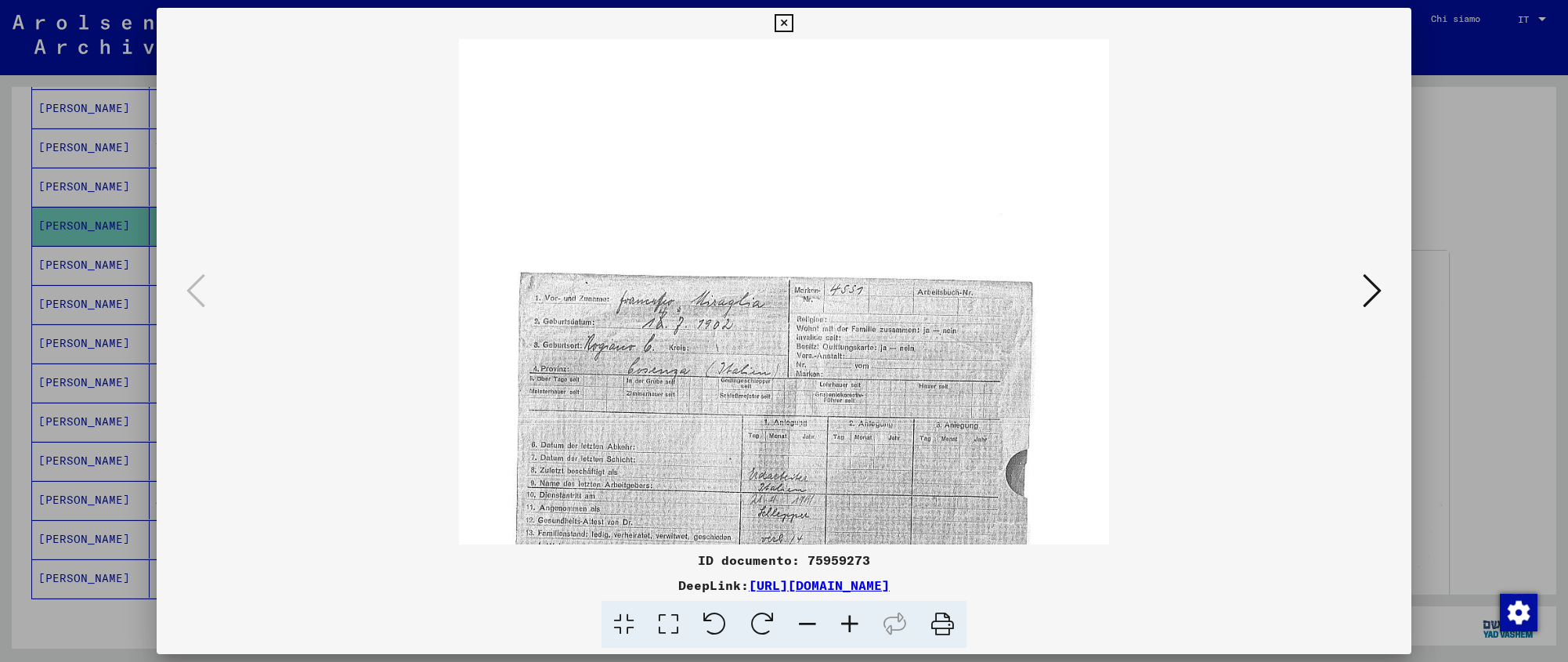
scroll to position [5, 0]
click at [850, 475] on img at bounding box center [784, 482] width 649 height 897
click at [1376, 291] on icon at bounding box center [1373, 290] width 19 height 37
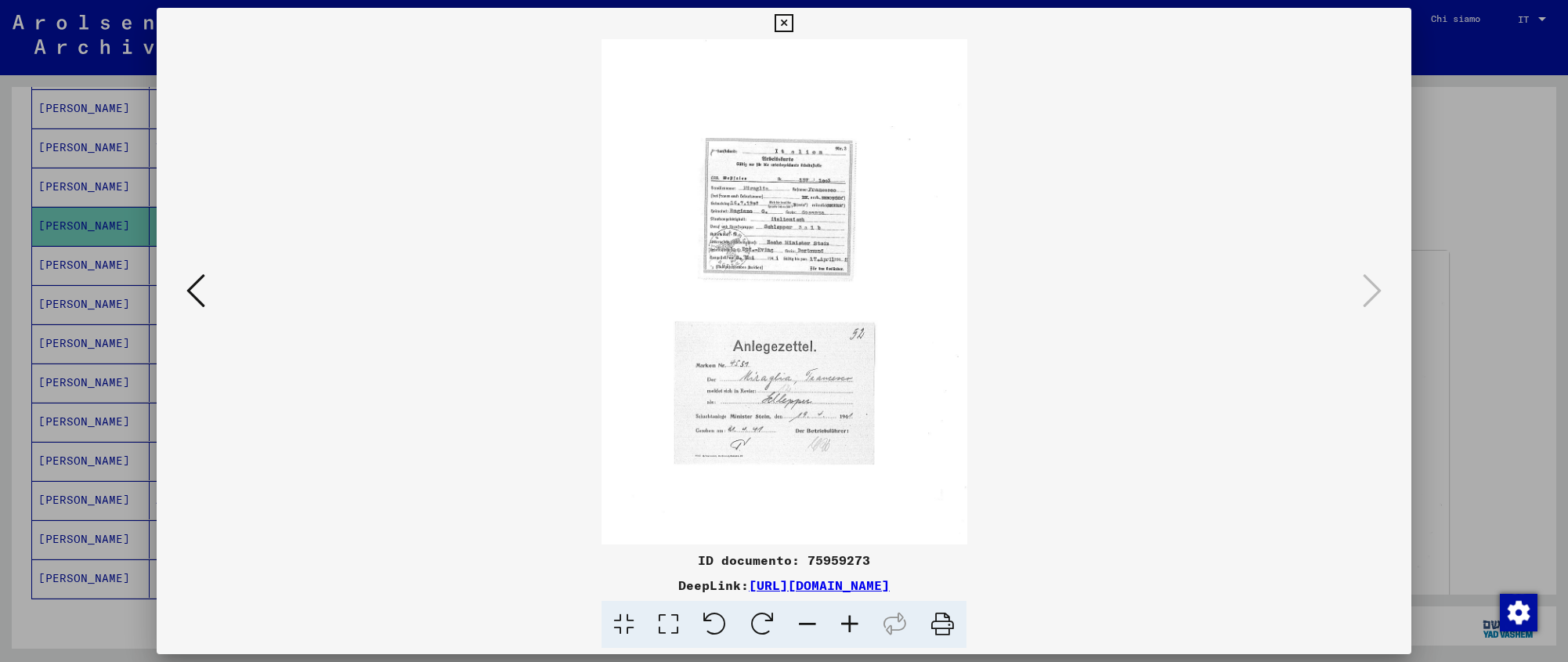
scroll to position [0, 0]
click at [804, 255] on img at bounding box center [784, 291] width 366 height 505
click at [804, 253] on img at bounding box center [784, 291] width 366 height 505
click at [853, 620] on icon at bounding box center [849, 624] width 42 height 48
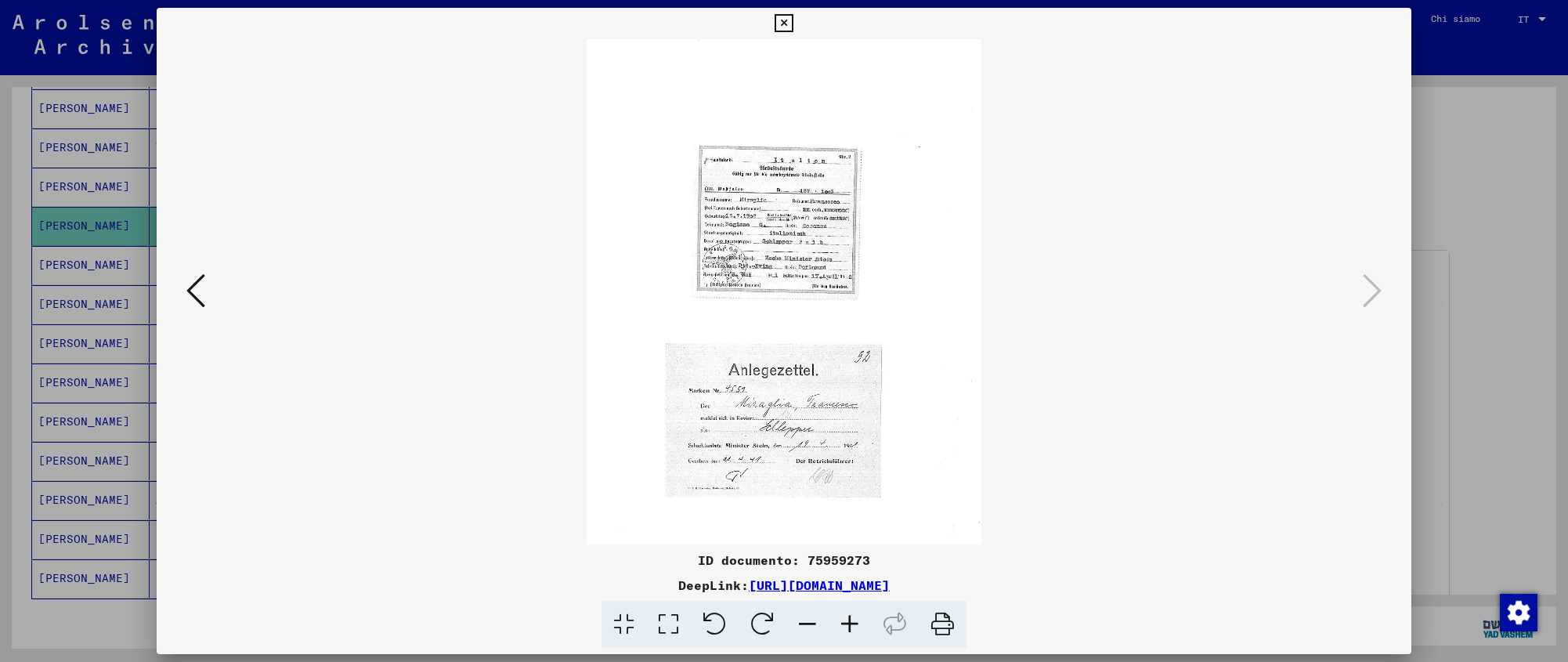
click at [853, 620] on icon at bounding box center [849, 624] width 42 height 48
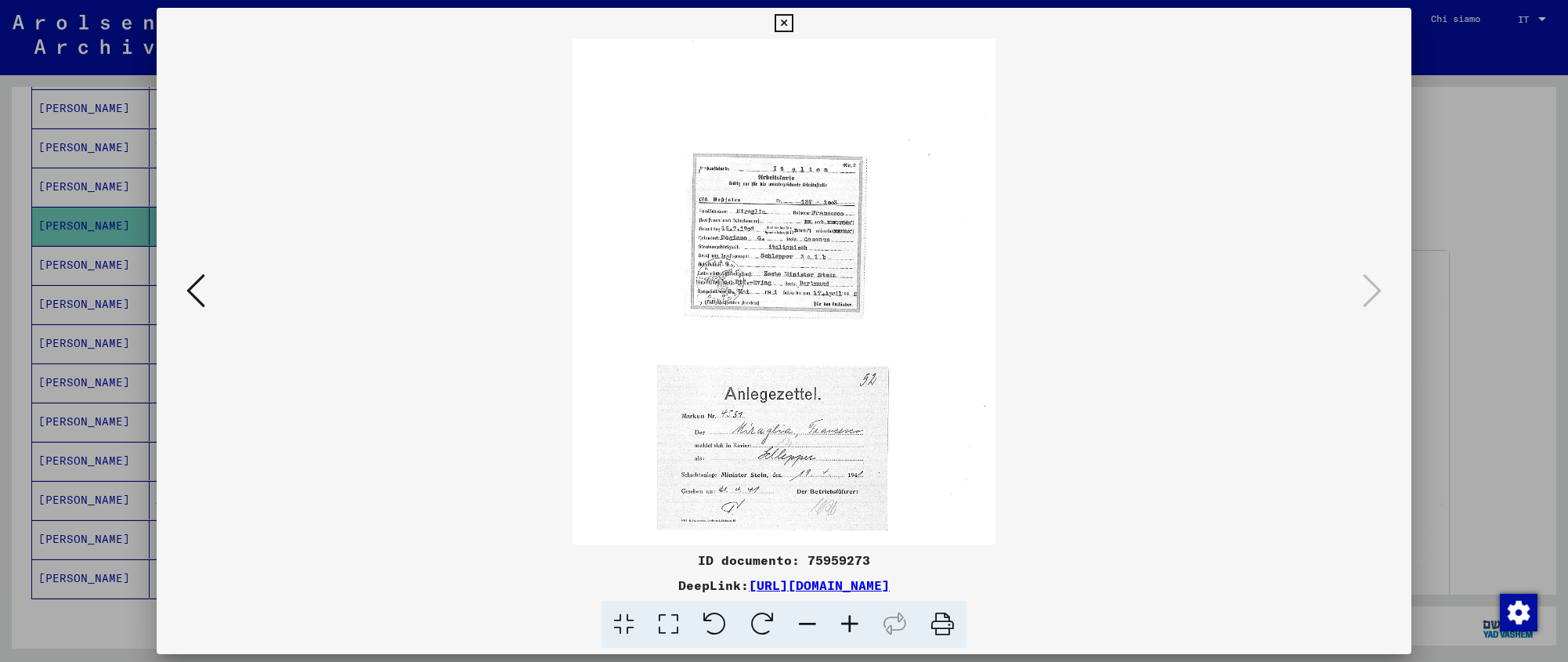
click at [853, 620] on icon at bounding box center [849, 624] width 42 height 48
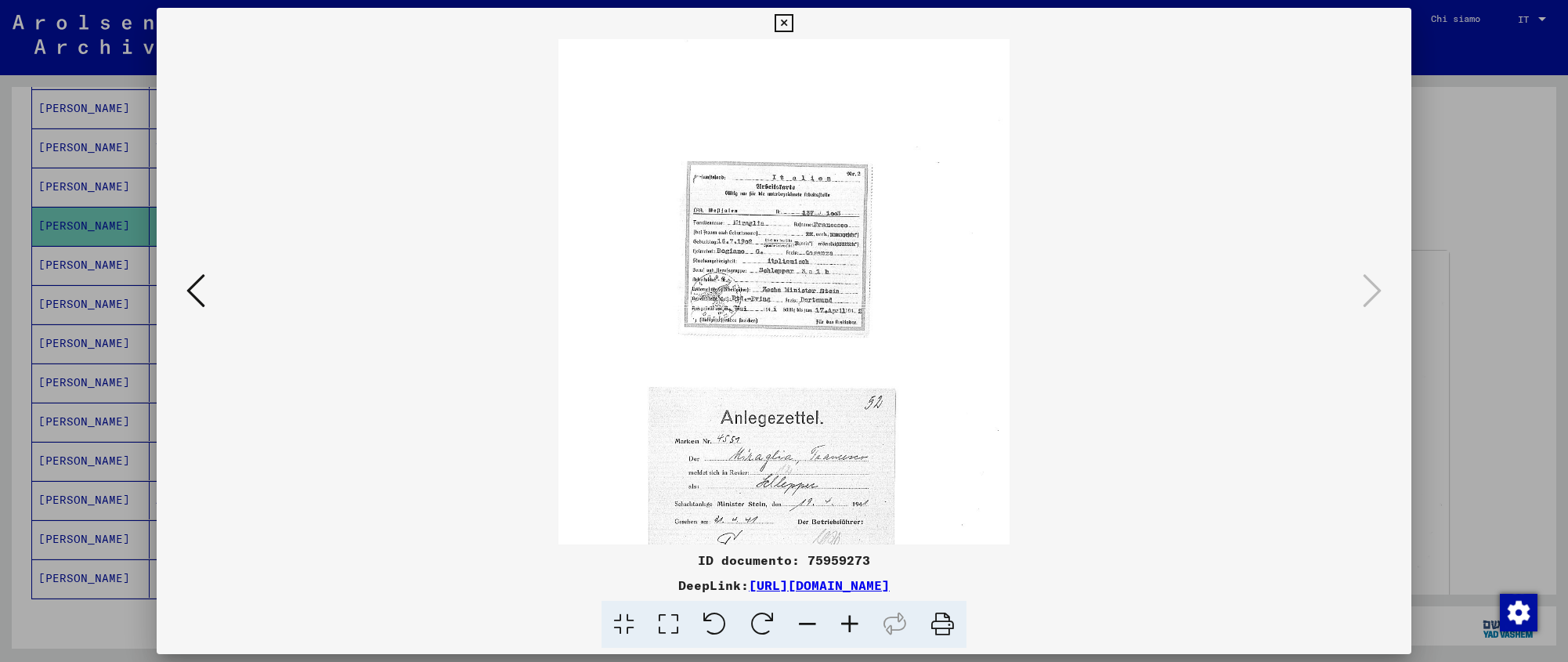
click at [853, 620] on icon at bounding box center [849, 624] width 42 height 48
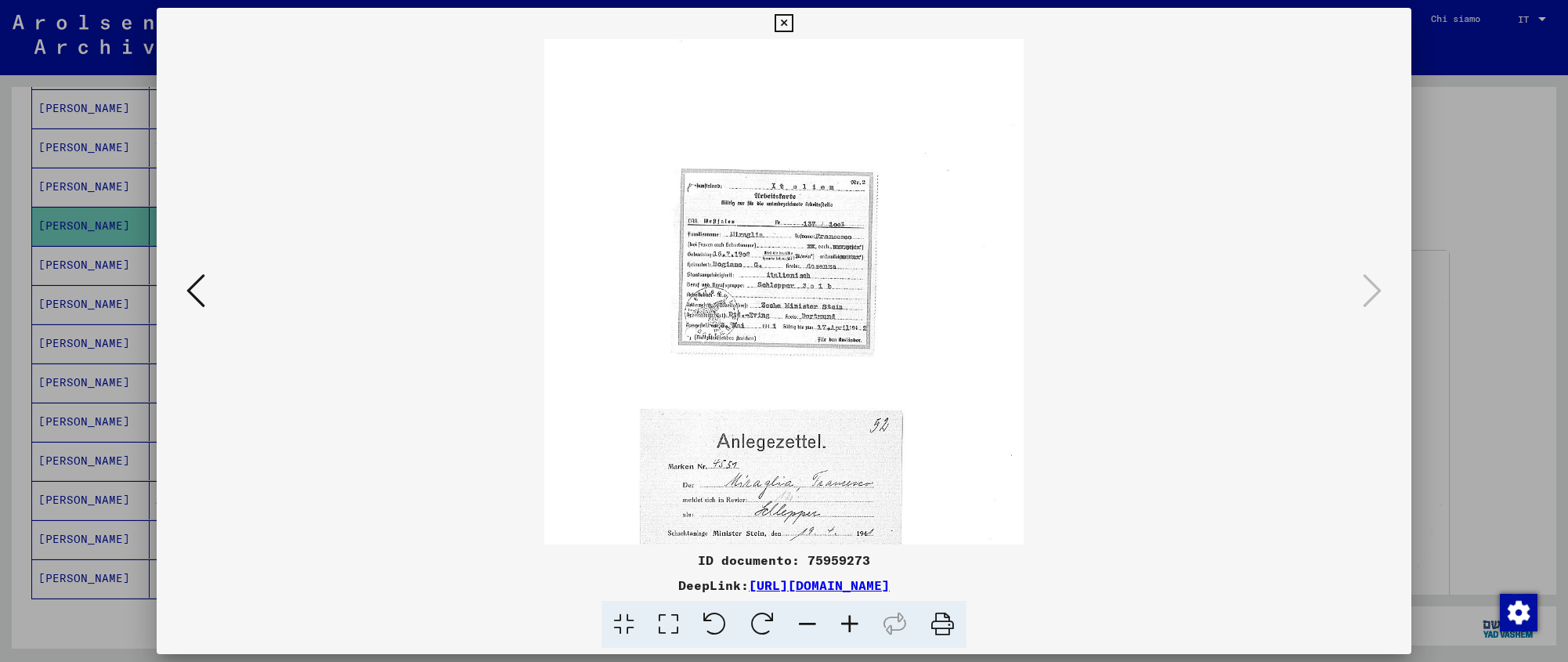
click at [853, 620] on icon at bounding box center [849, 624] width 42 height 48
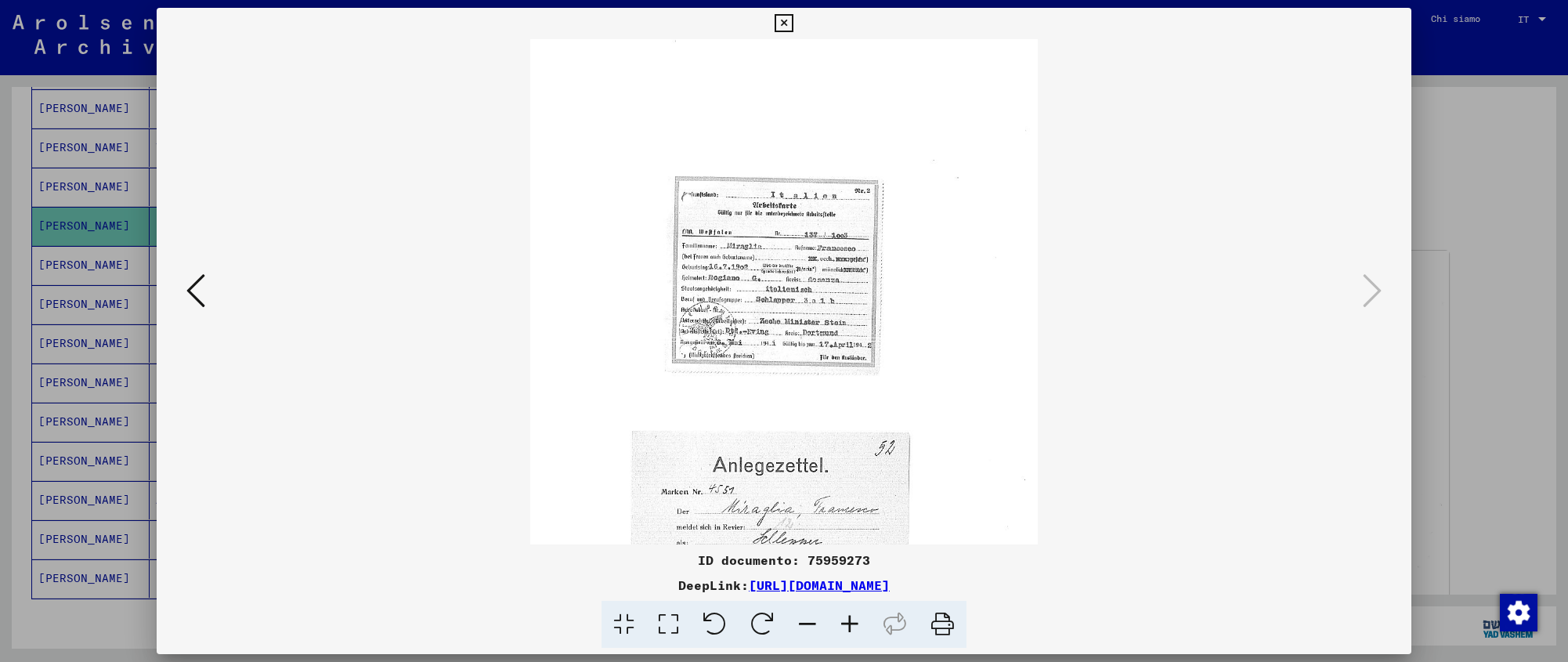
click at [853, 620] on icon at bounding box center [849, 624] width 42 height 48
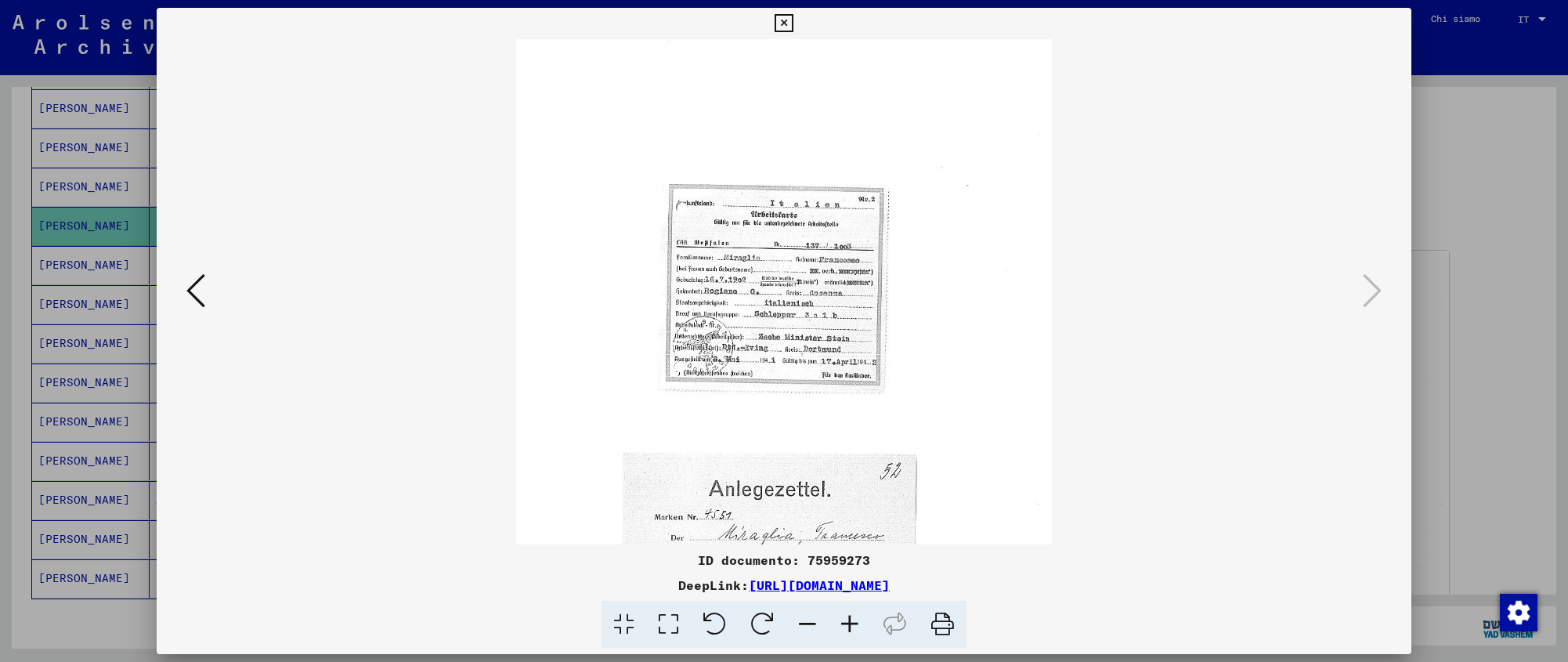
click at [853, 620] on icon at bounding box center [849, 624] width 42 height 48
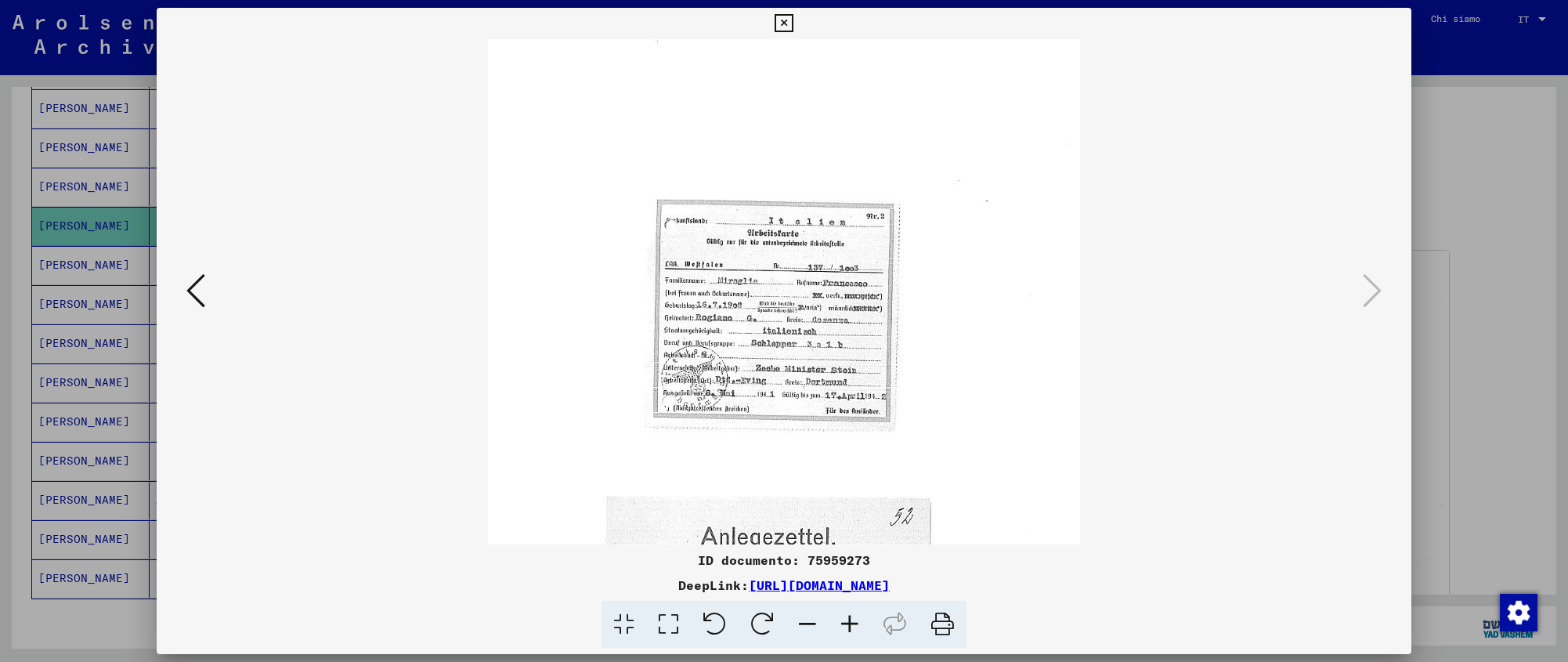
click at [853, 620] on icon at bounding box center [849, 624] width 42 height 48
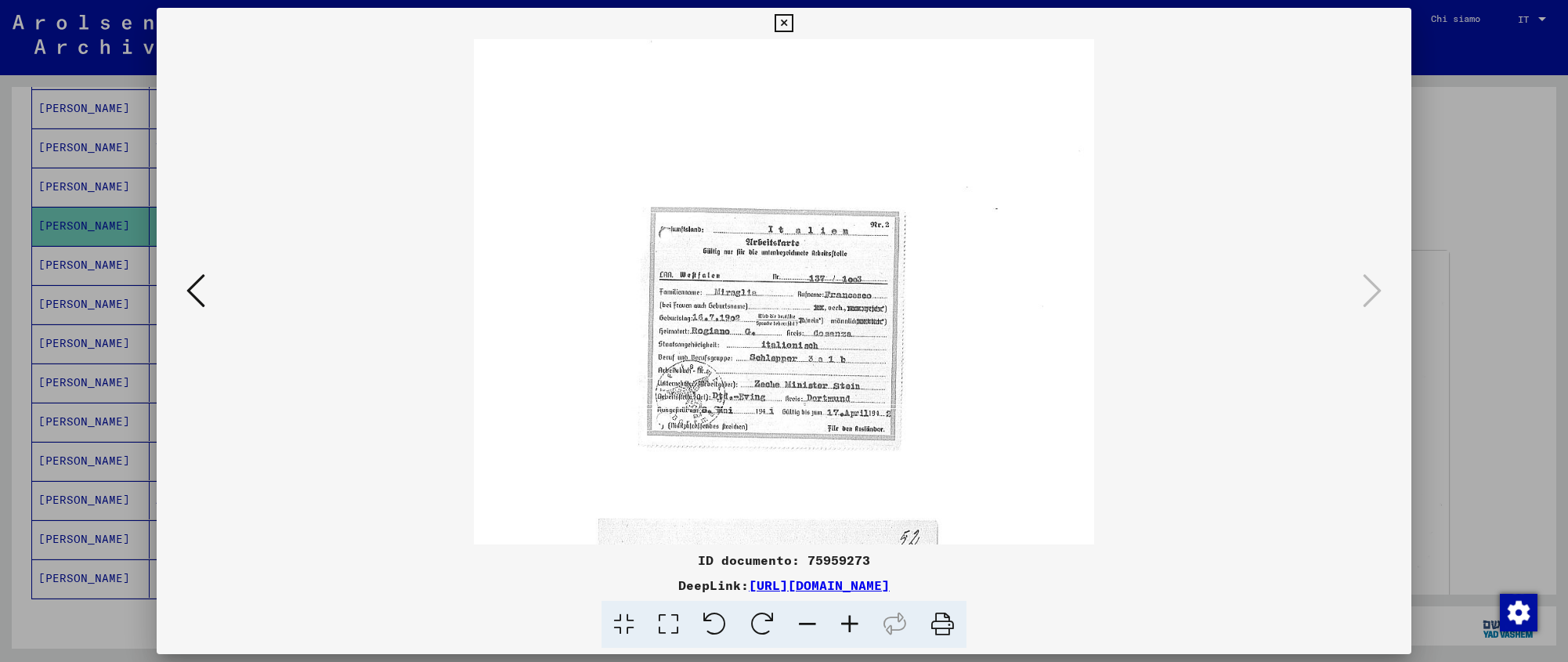
click at [853, 620] on icon at bounding box center [849, 624] width 42 height 48
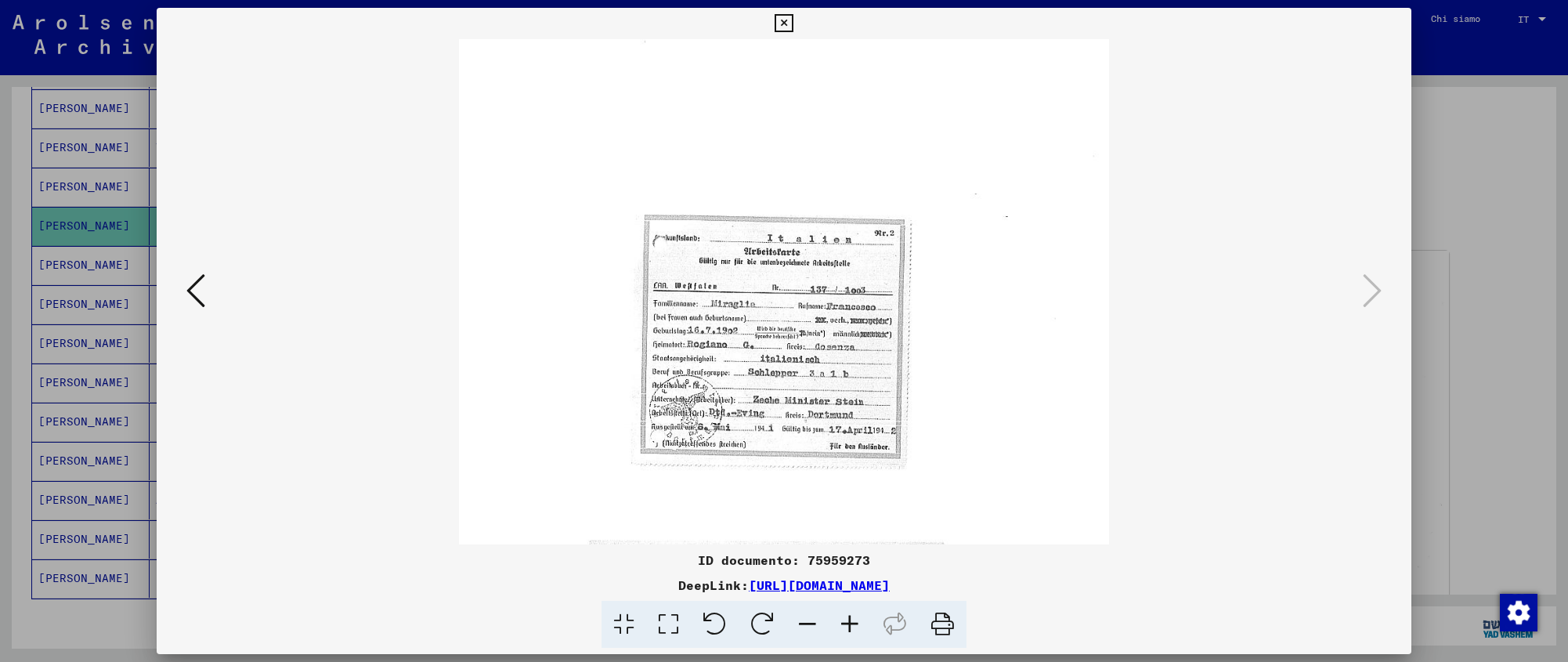
click at [853, 620] on icon at bounding box center [849, 624] width 42 height 48
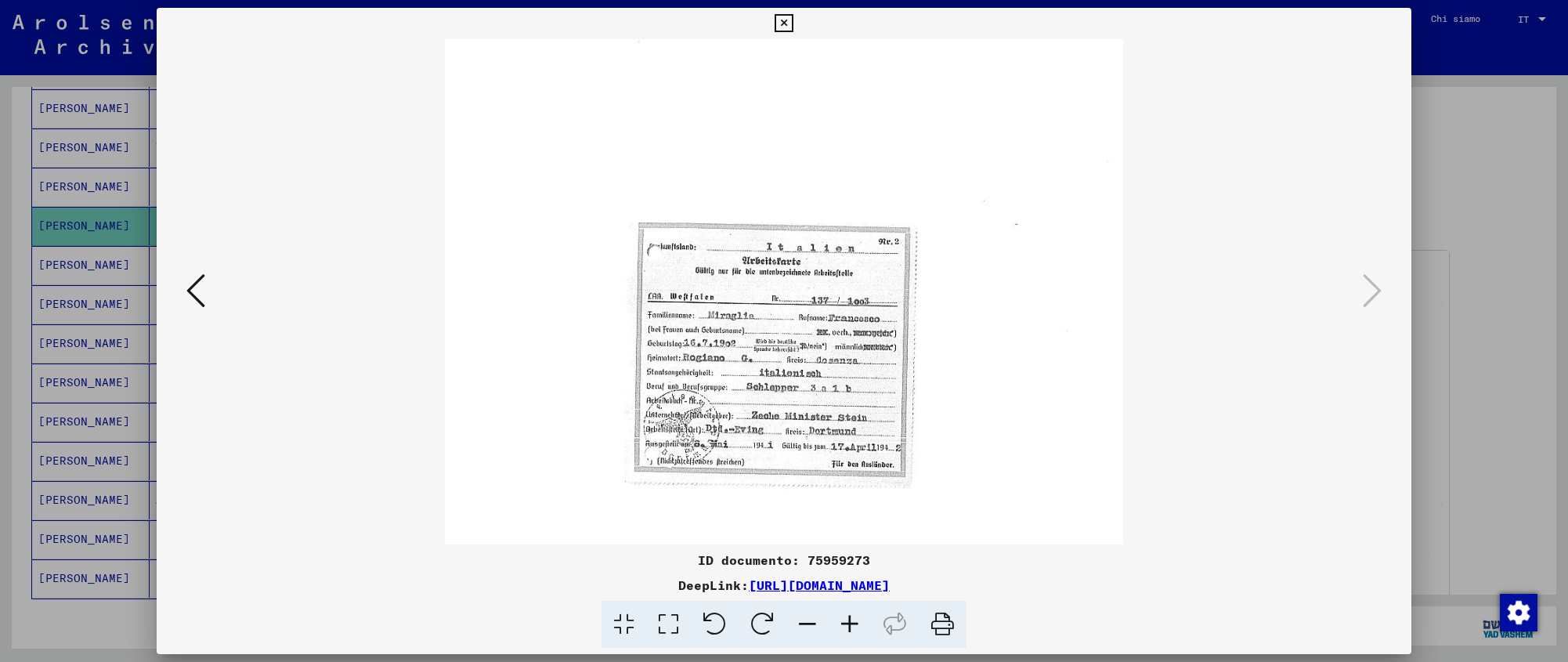
click at [793, 19] on icon at bounding box center [784, 23] width 18 height 19
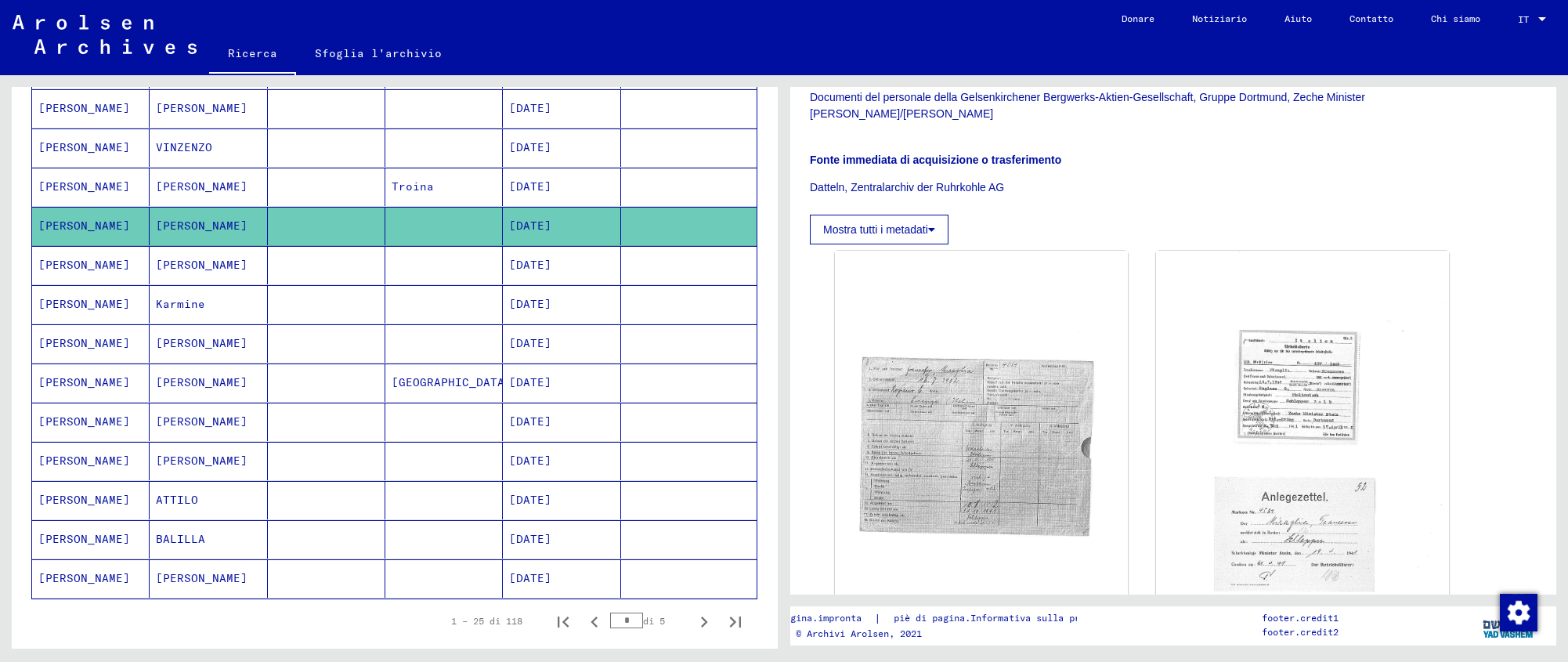
click at [527, 182] on font "[DATE]" at bounding box center [530, 186] width 42 height 14
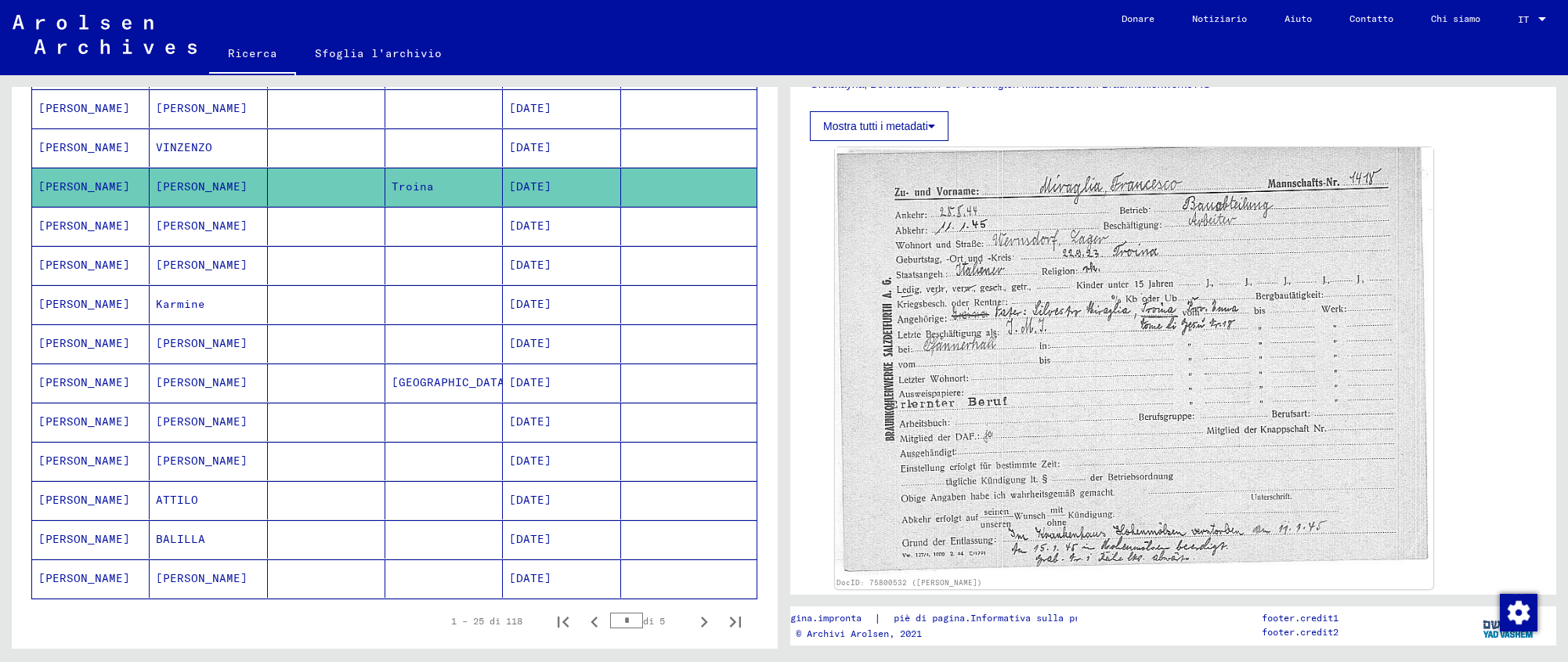
scroll to position [718, 0]
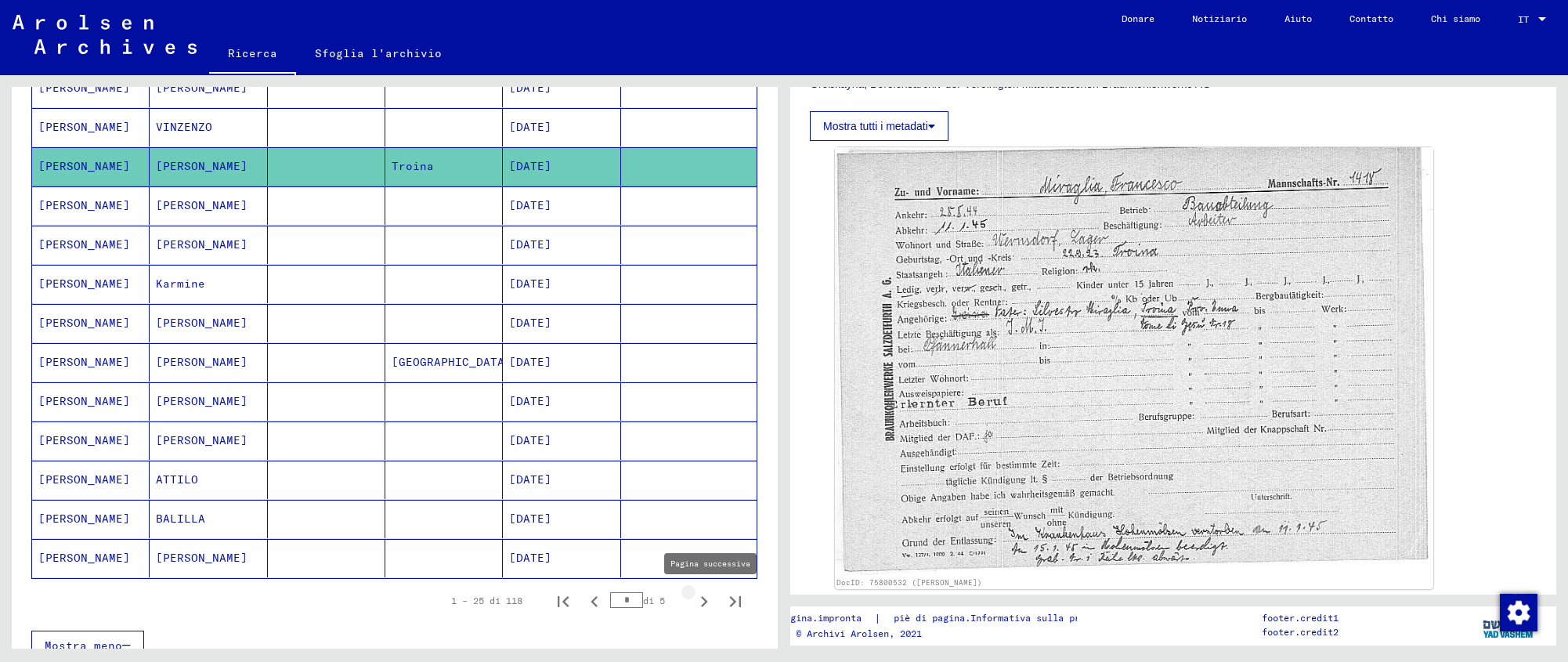
click at [693, 600] on icon "Pagina successiva" at bounding box center [704, 600] width 22 height 22
type input "*"
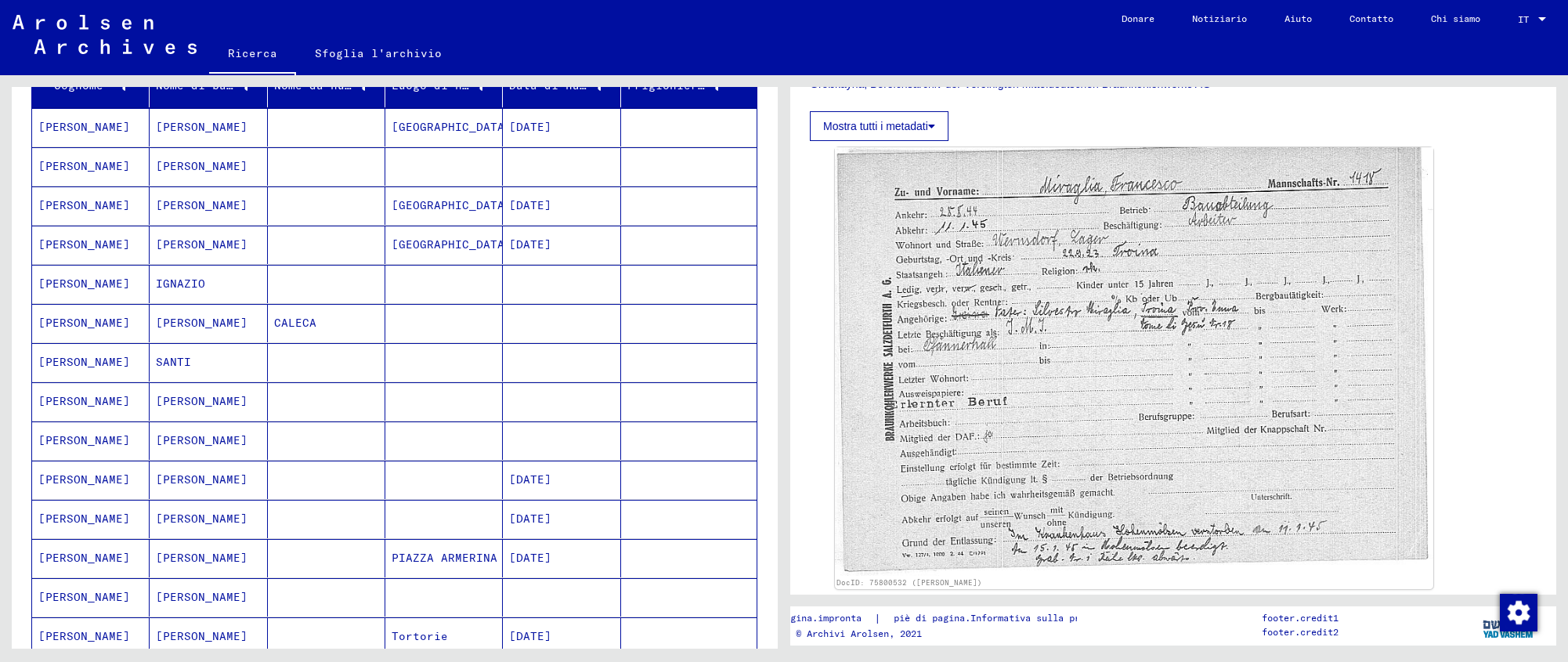
scroll to position [513, 0]
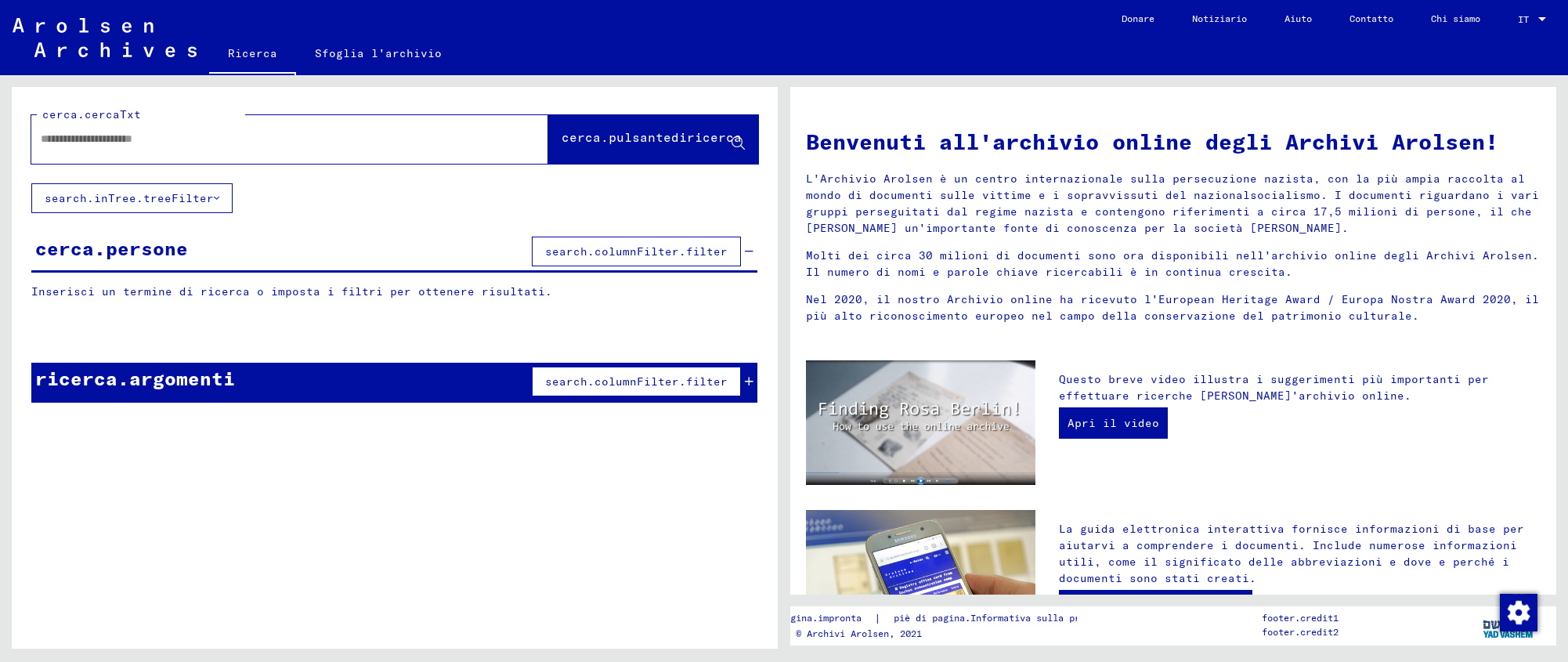
click at [86, 141] on input "text" at bounding box center [270, 139] width 460 height 16
type input "*********"
click at [562, 137] on font "cerca.pulsantediricerca" at bounding box center [652, 137] width 180 height 16
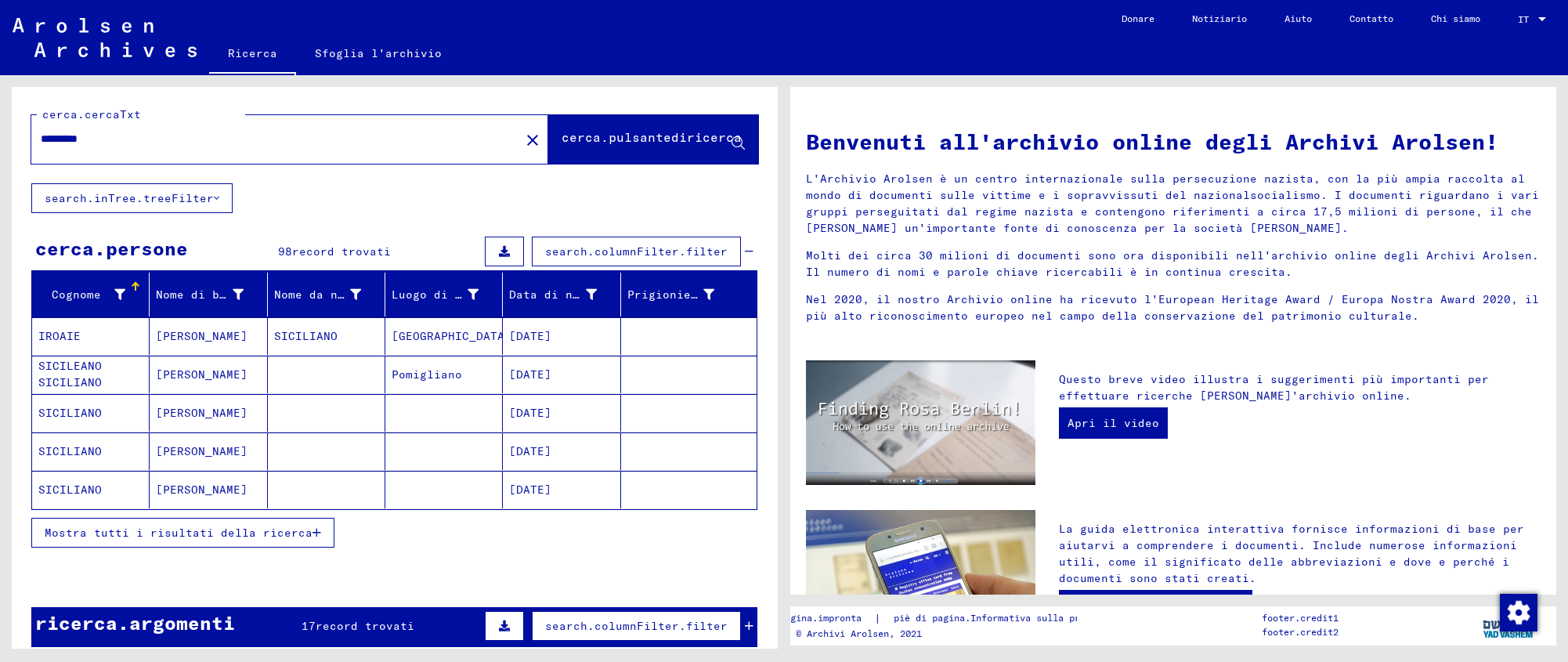
click at [551, 454] on font "[DATE]" at bounding box center [530, 451] width 42 height 14
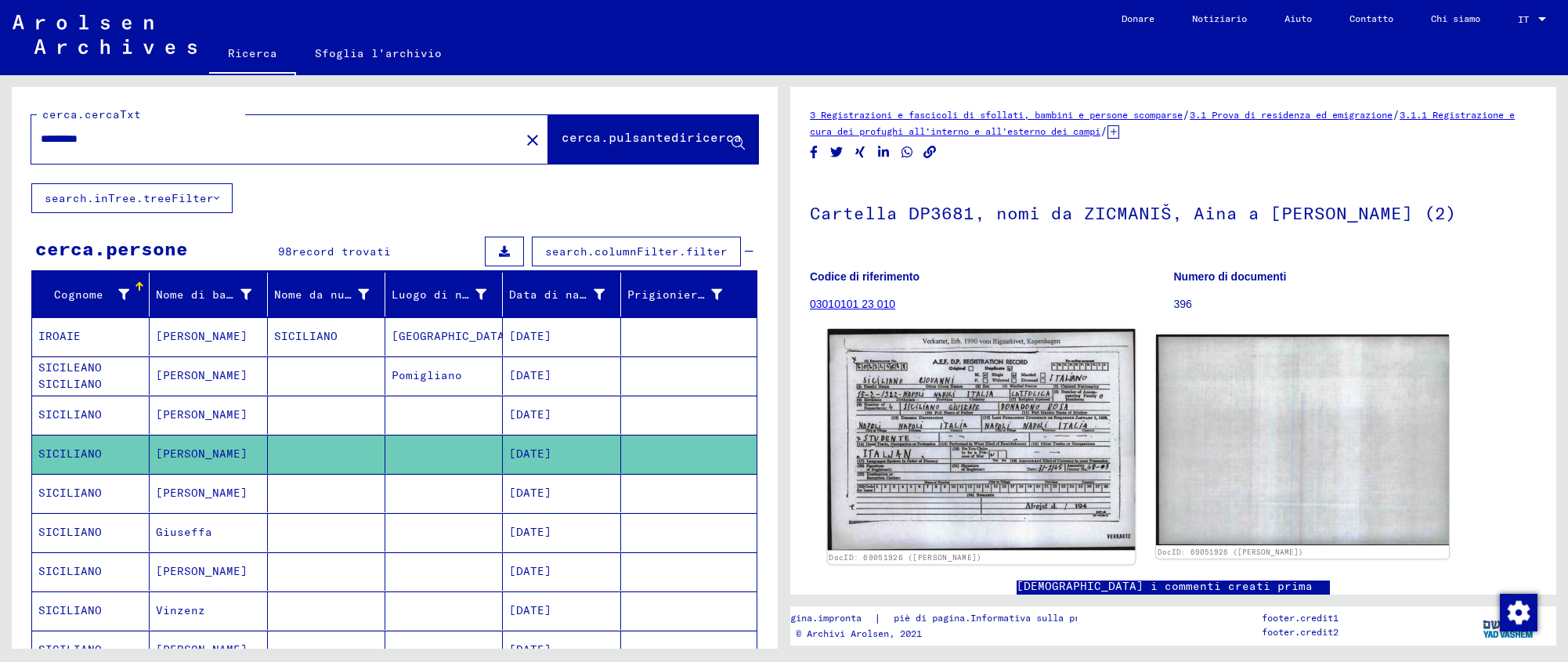
click at [1011, 493] on img at bounding box center [981, 440] width 308 height 222
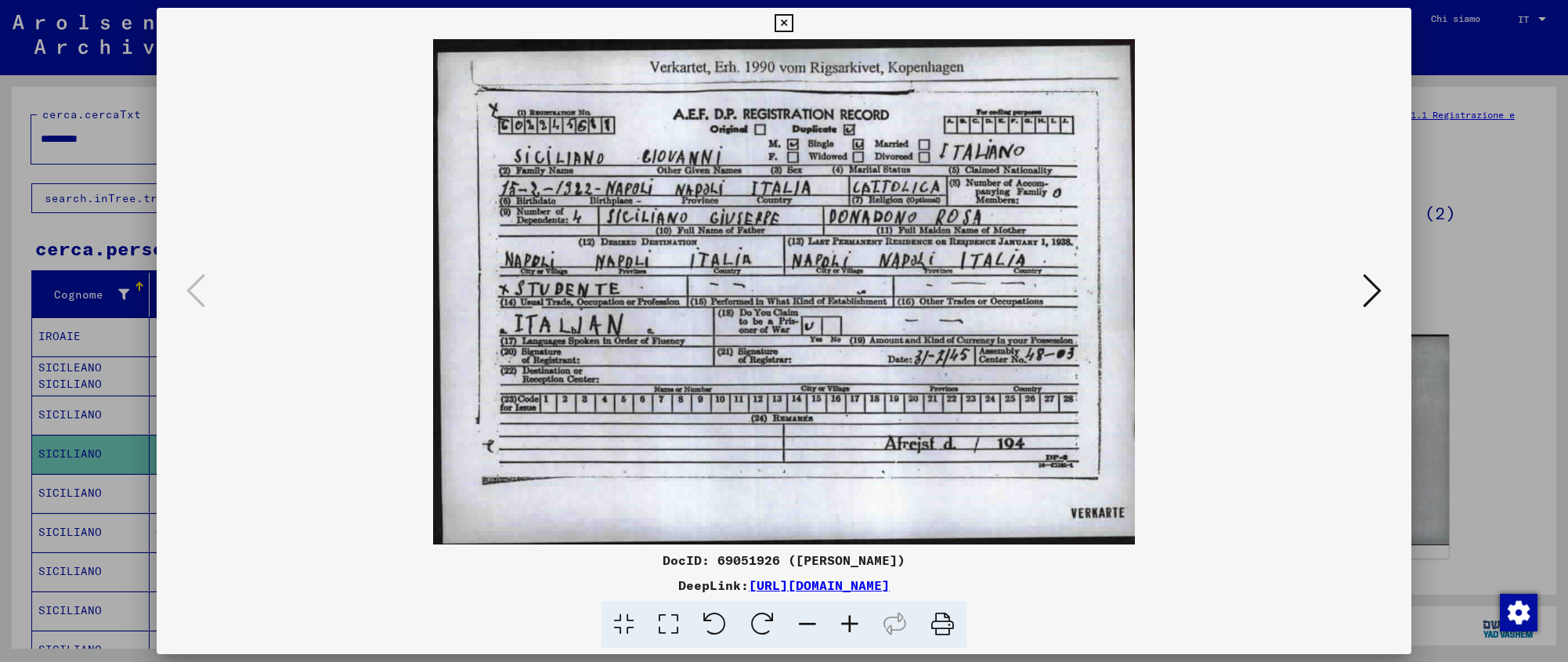
click at [793, 18] on icon at bounding box center [784, 23] width 18 height 19
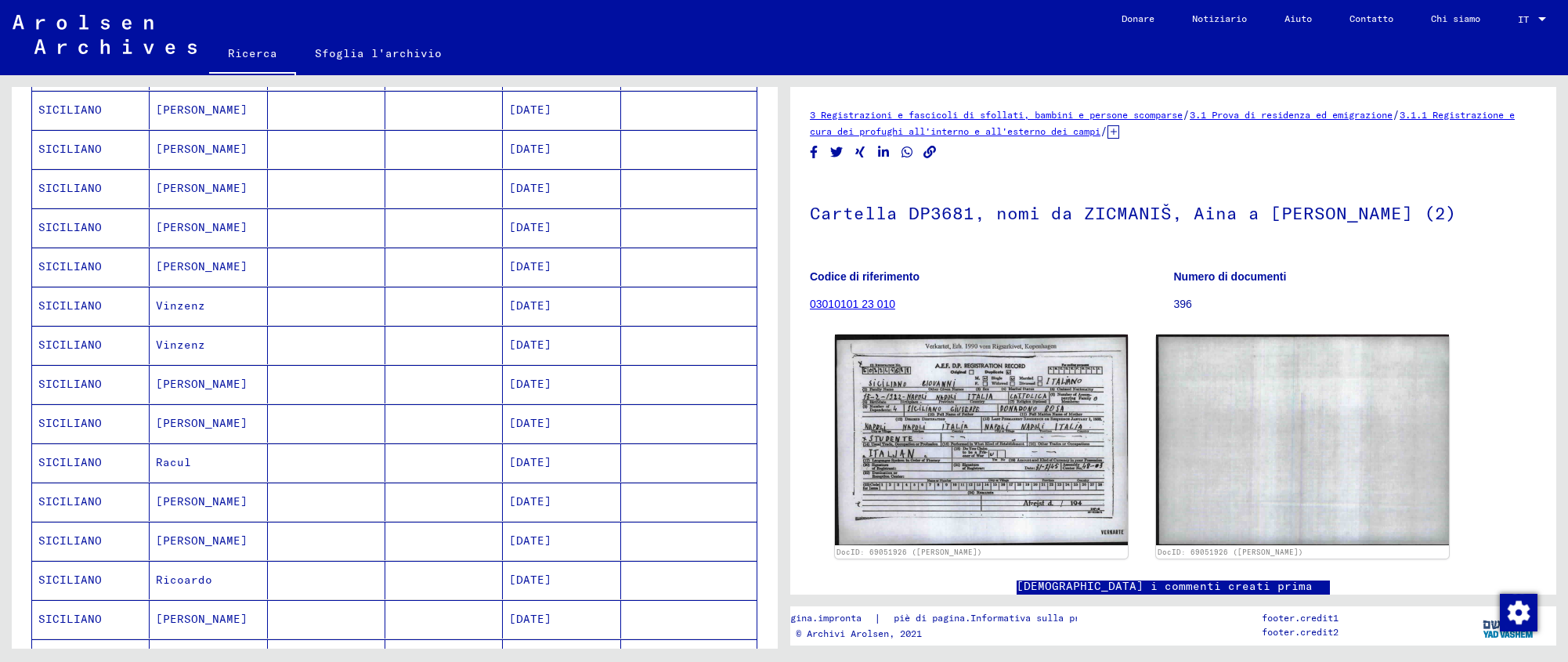
scroll to position [655, 0]
click at [551, 427] on font "[DATE]" at bounding box center [530, 425] width 42 height 14
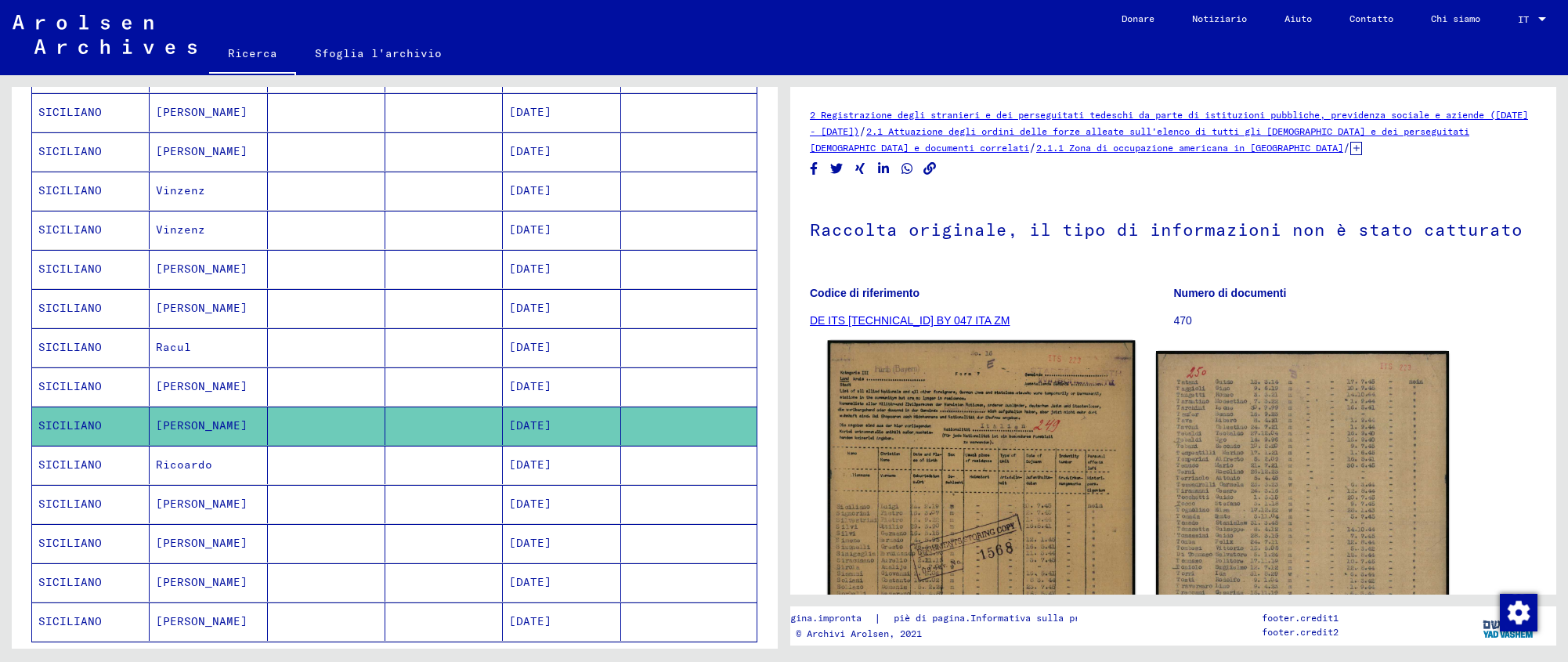
click at [930, 452] on img at bounding box center [981, 556] width 308 height 432
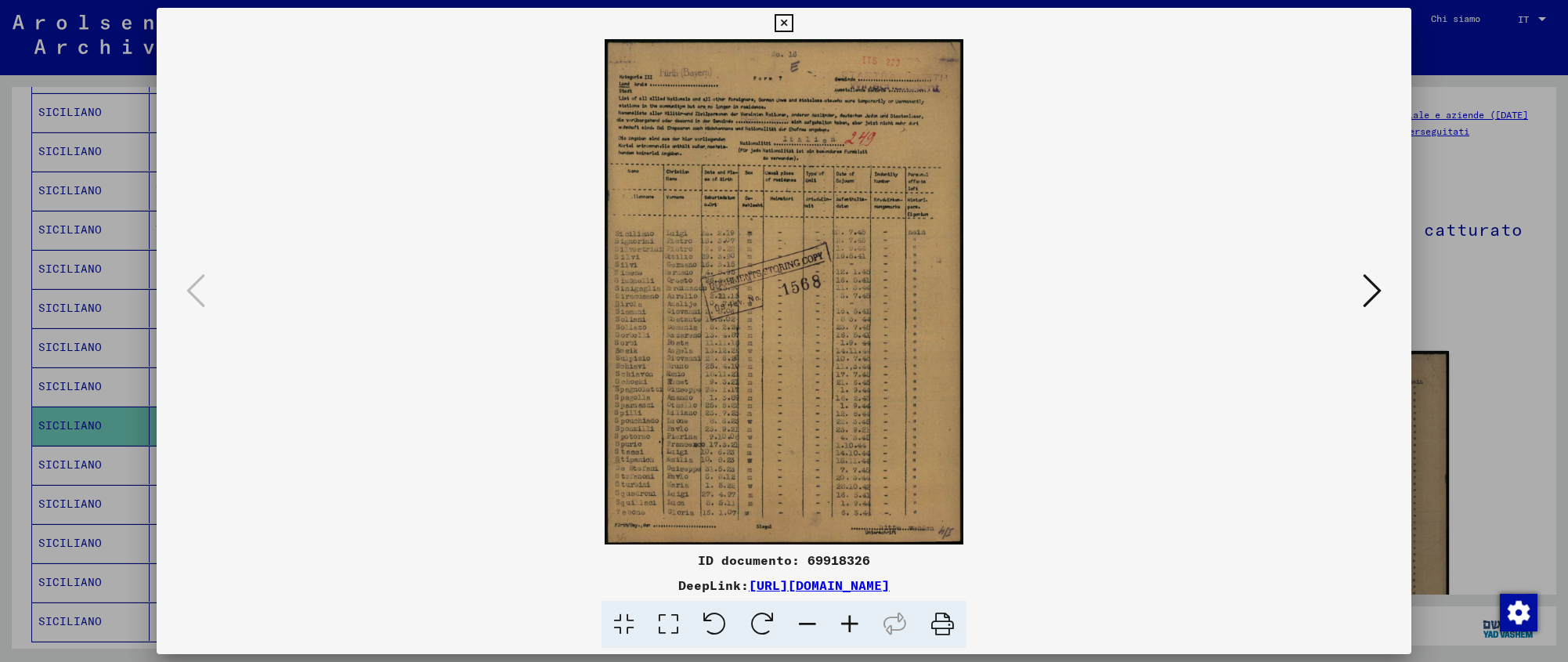
click at [846, 615] on icon at bounding box center [849, 624] width 42 height 48
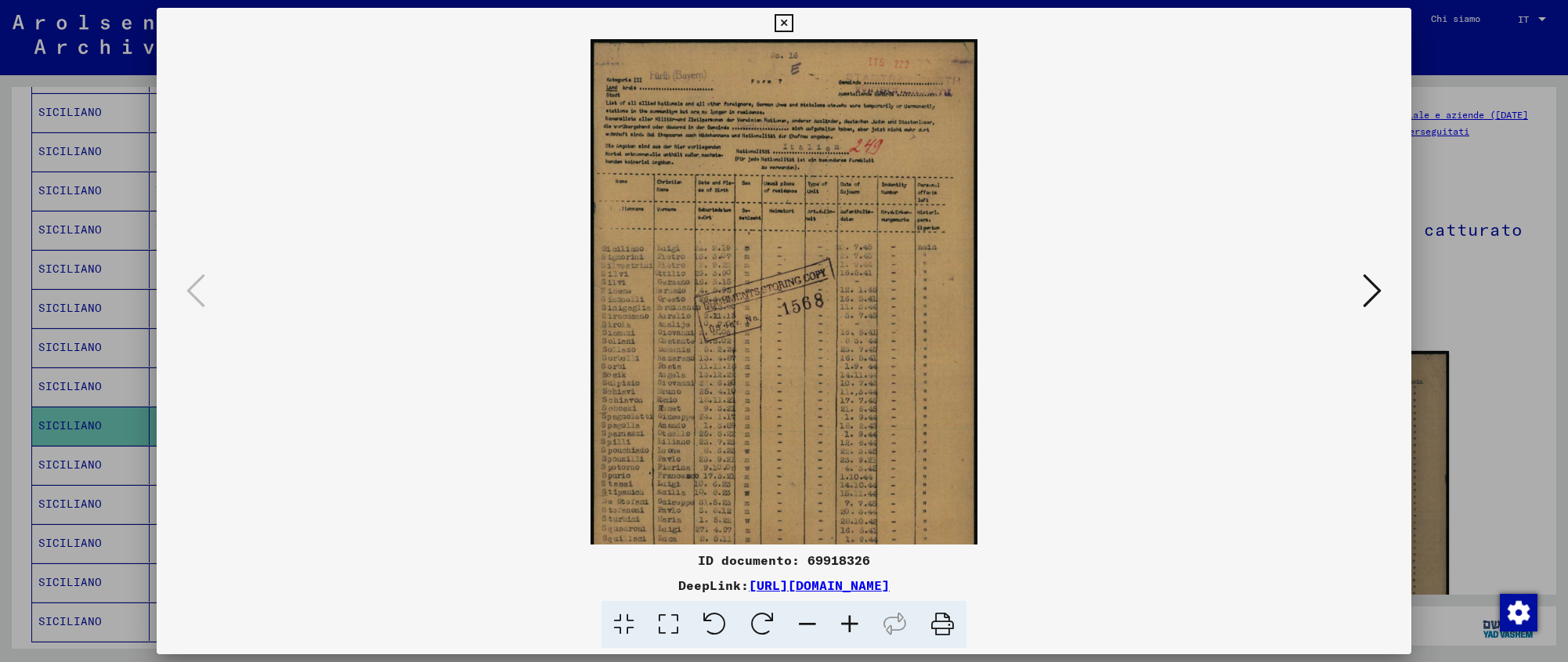
click at [846, 615] on icon at bounding box center [849, 624] width 42 height 48
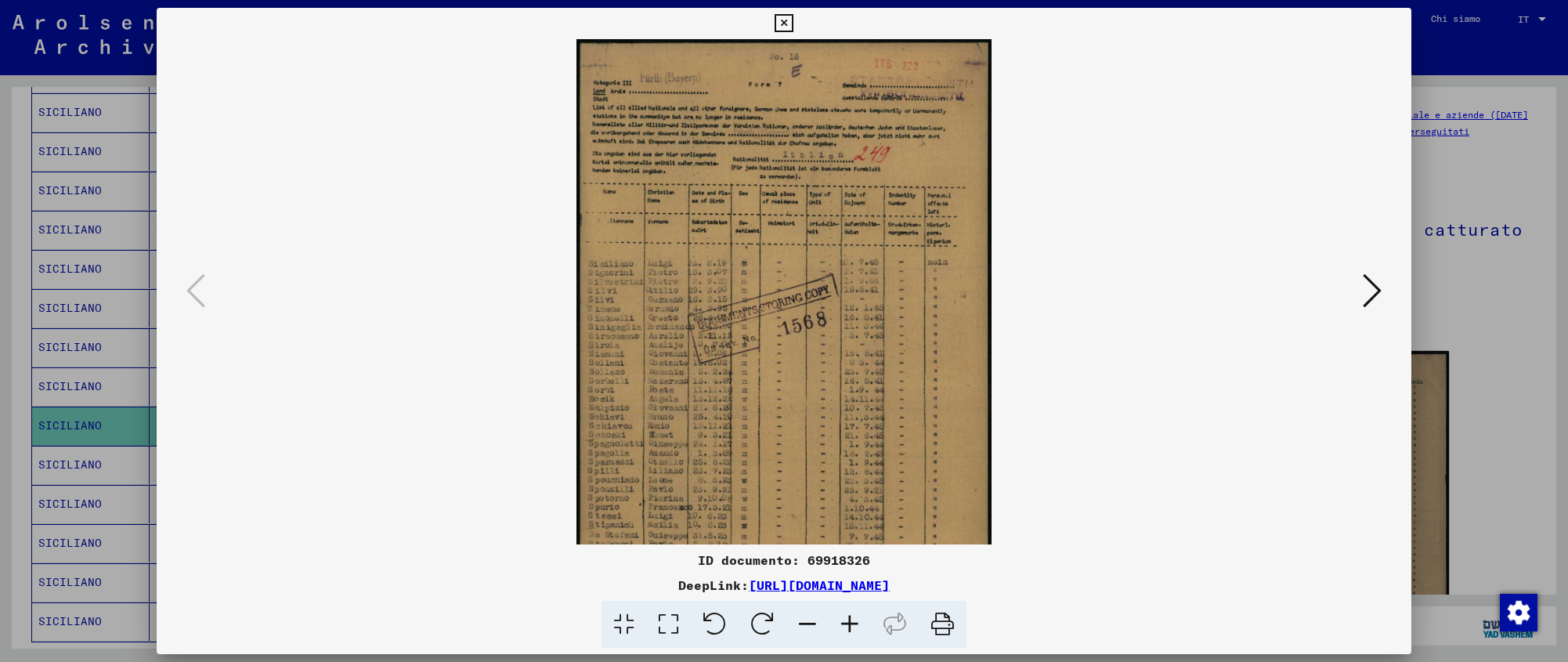
click at [846, 615] on icon at bounding box center [849, 624] width 42 height 48
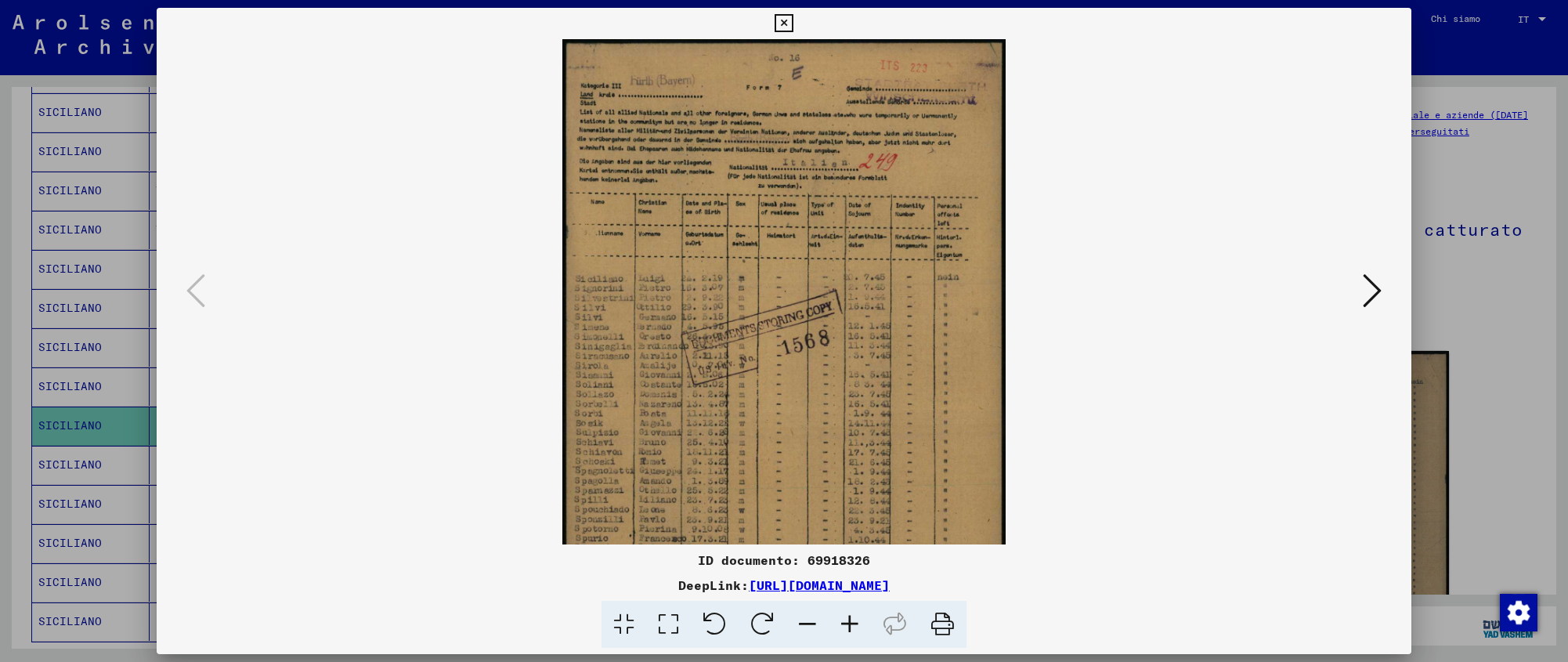
click at [846, 615] on icon at bounding box center [849, 624] width 42 height 48
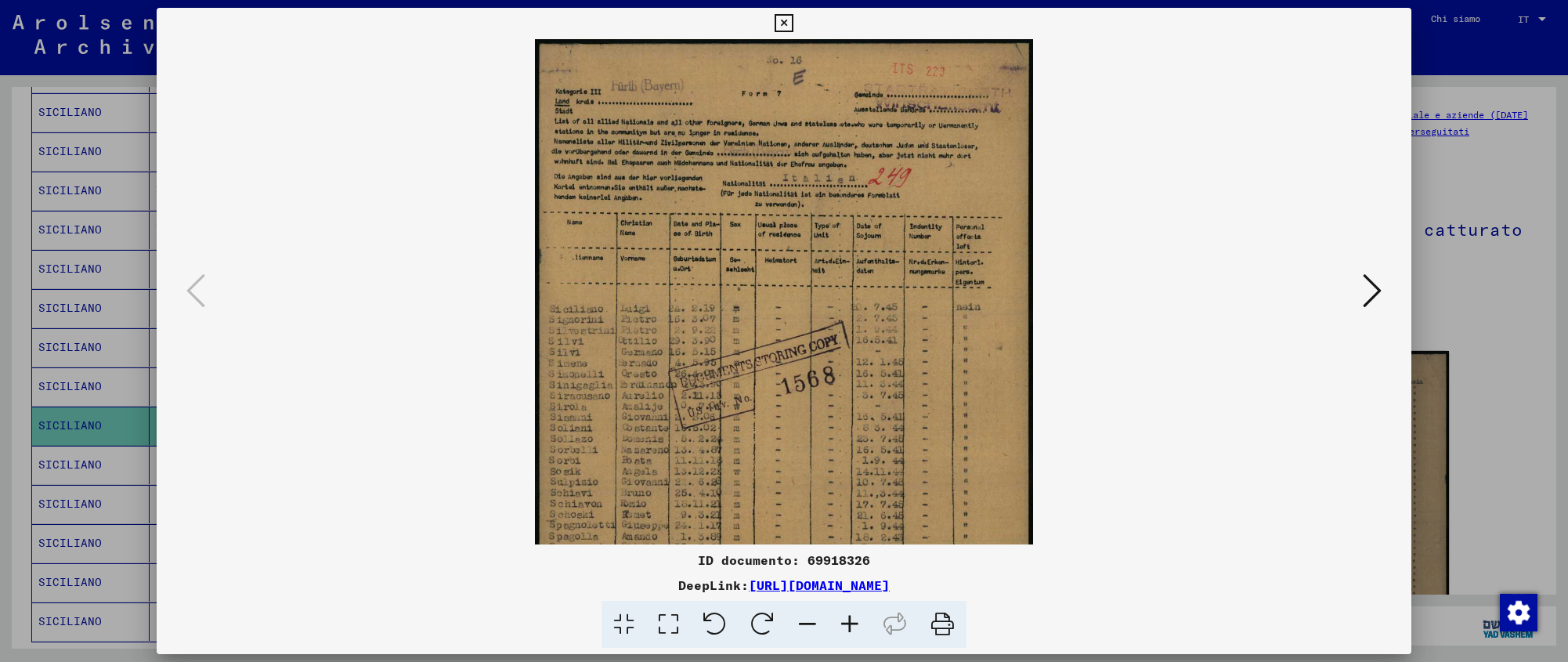
click at [846, 615] on icon at bounding box center [849, 624] width 42 height 48
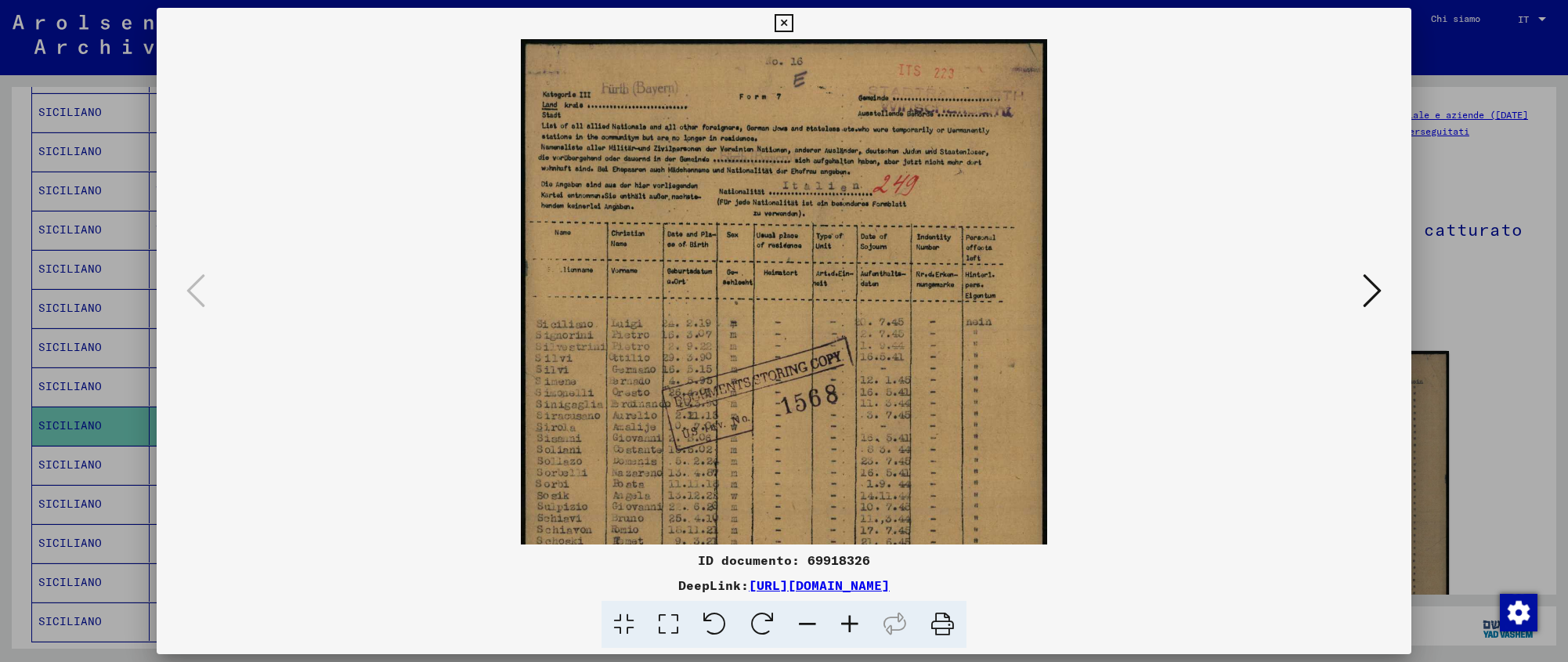
click at [846, 615] on icon at bounding box center [849, 624] width 42 height 48
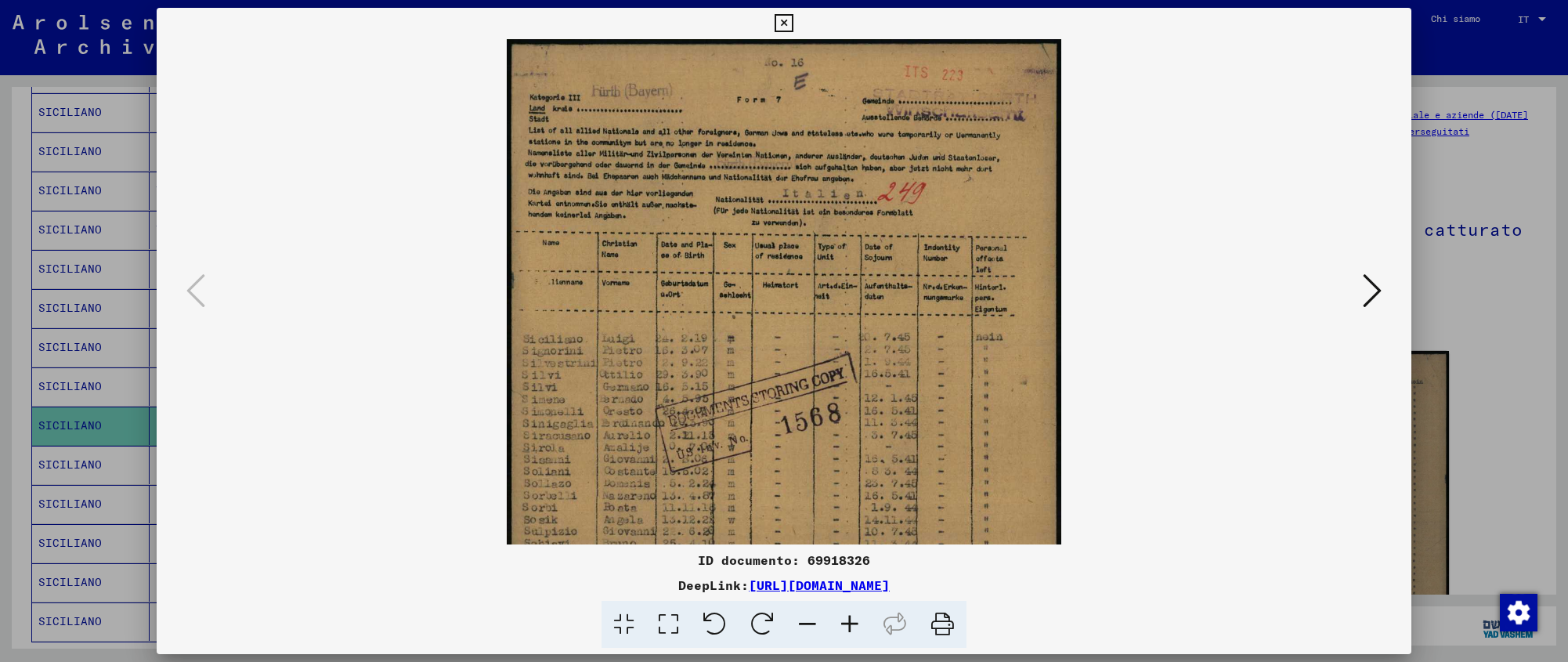
click at [846, 615] on icon at bounding box center [849, 624] width 42 height 48
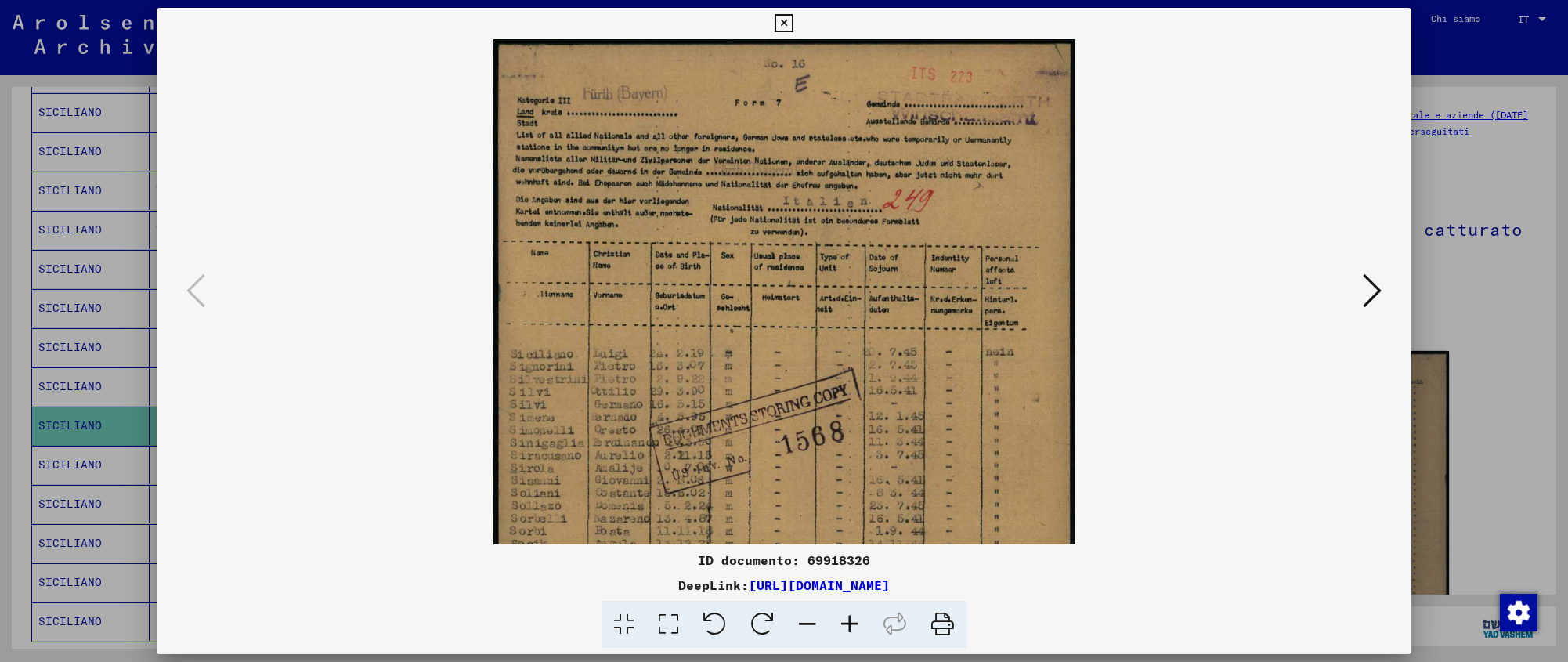
click at [793, 29] on icon at bounding box center [784, 23] width 18 height 19
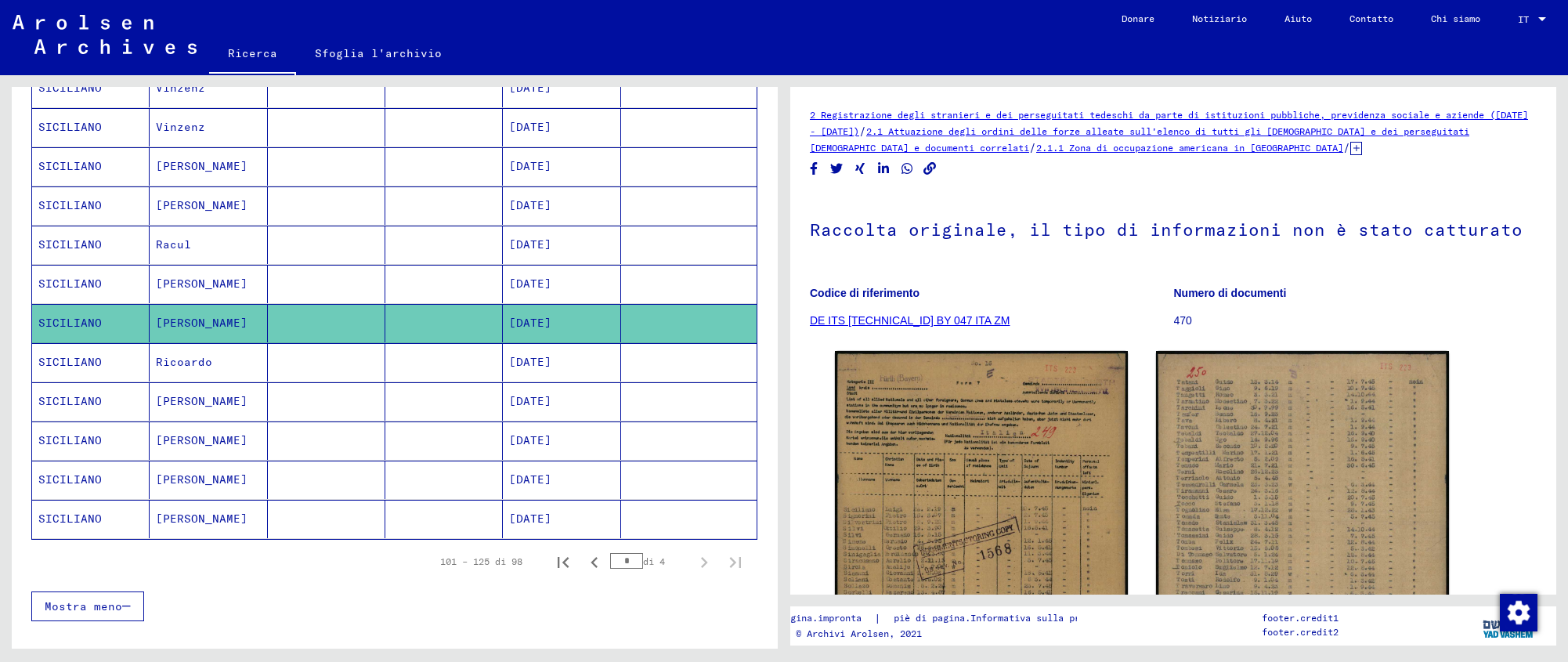
scroll to position [758, 0]
click at [586, 558] on icon "Pagina precedente" at bounding box center [594, 561] width 22 height 22
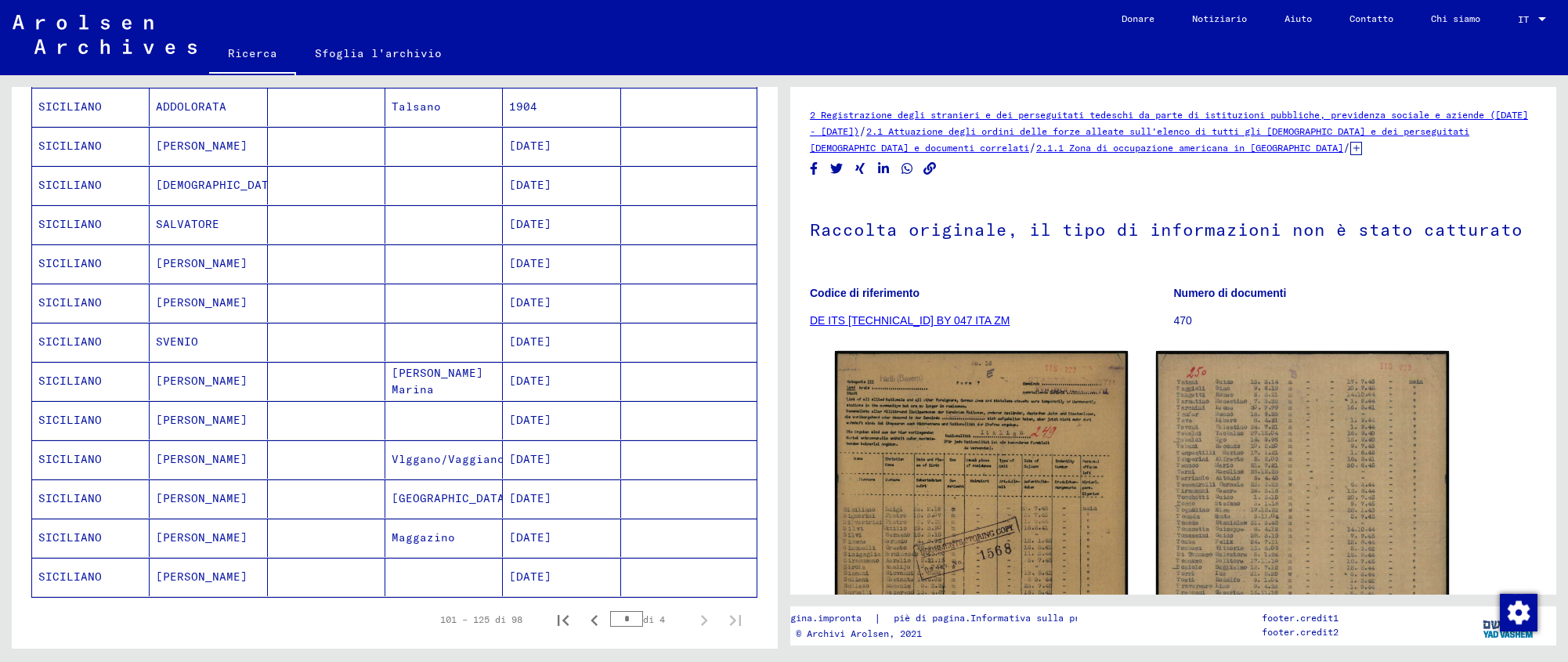
scroll to position [925, 0]
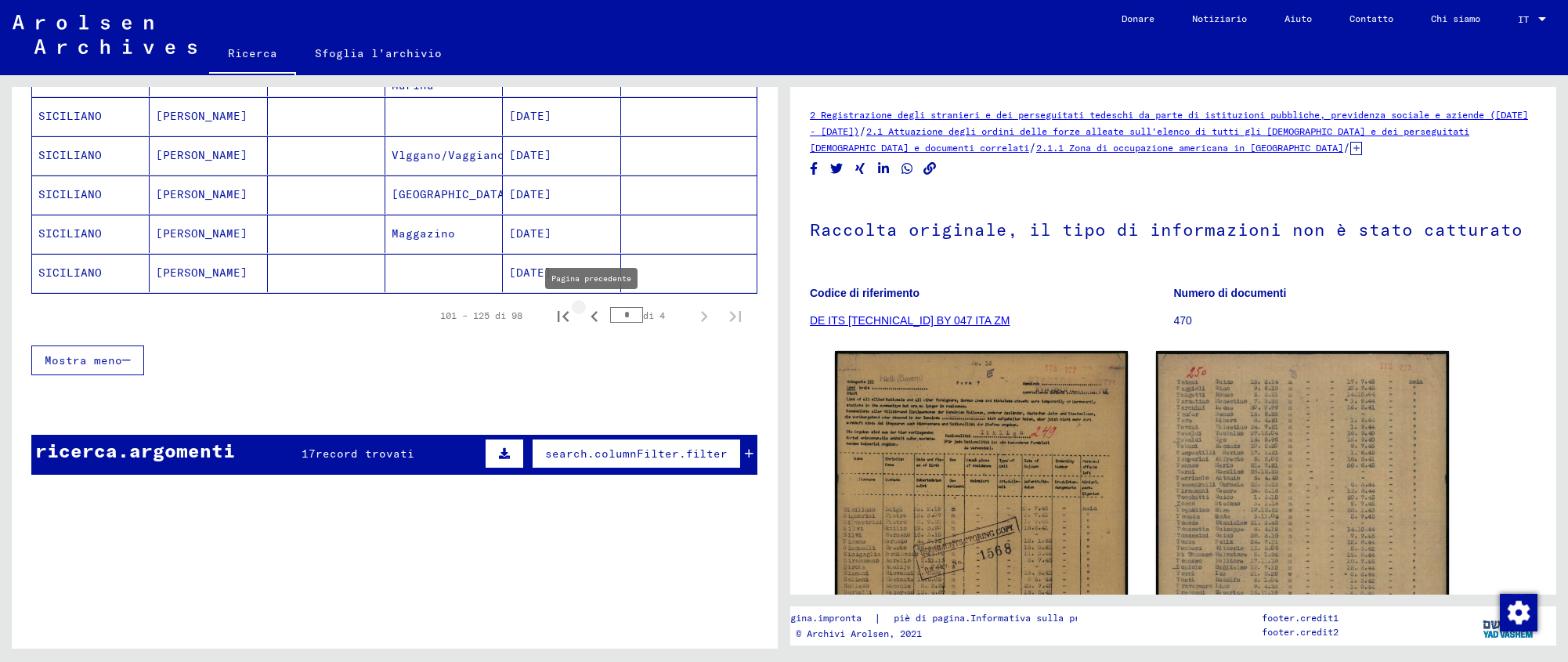
click at [583, 309] on icon "Pagina precedente" at bounding box center [594, 315] width 22 height 22
type input "*"
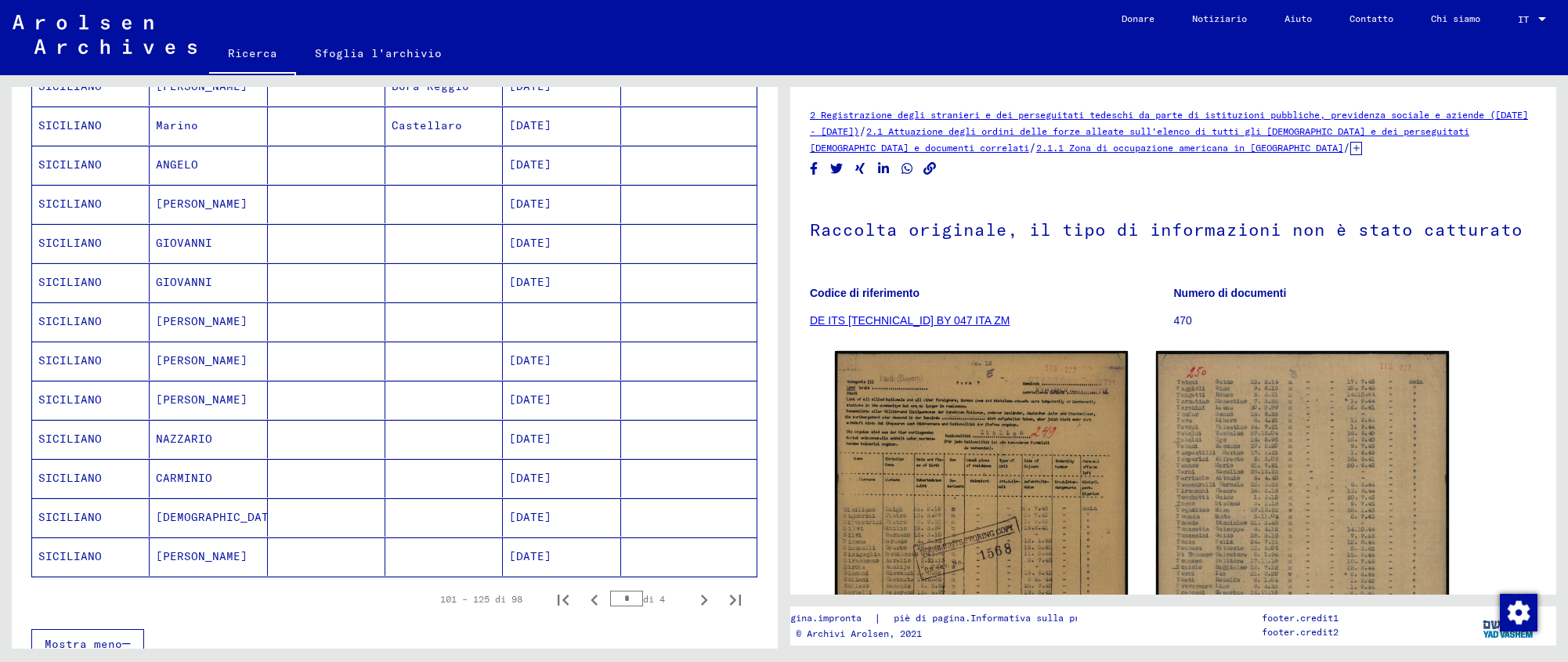
scroll to position [691, 0]
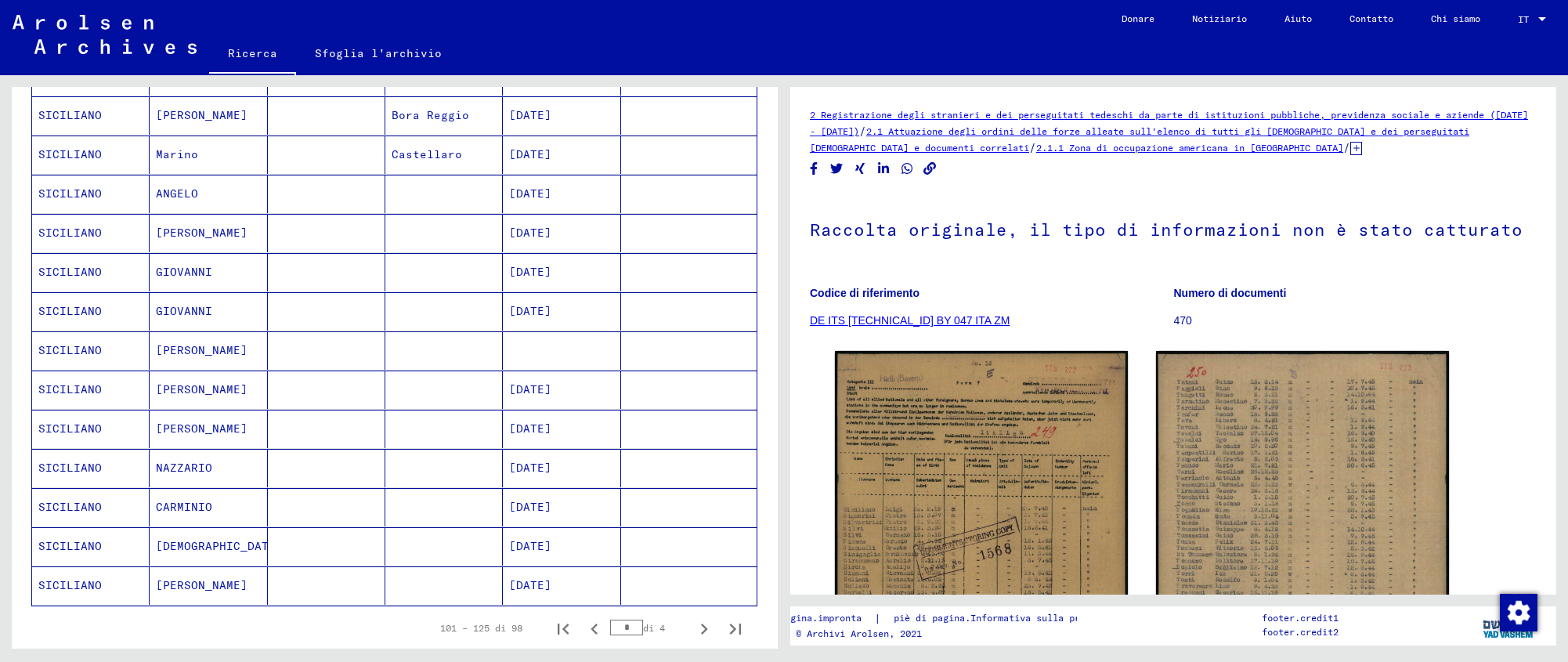
click at [538, 231] on font "[DATE]" at bounding box center [530, 232] width 42 height 14
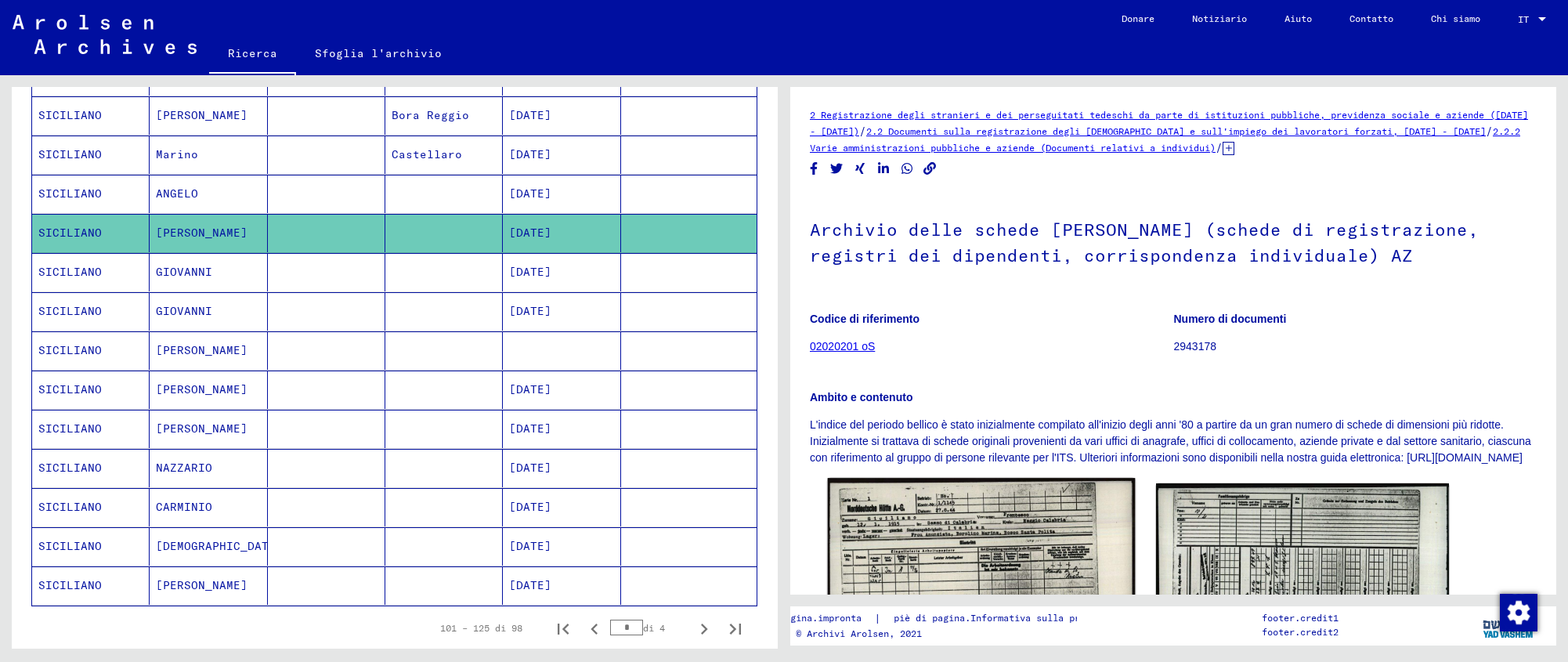
click at [935, 533] on img at bounding box center [981, 583] width 308 height 212
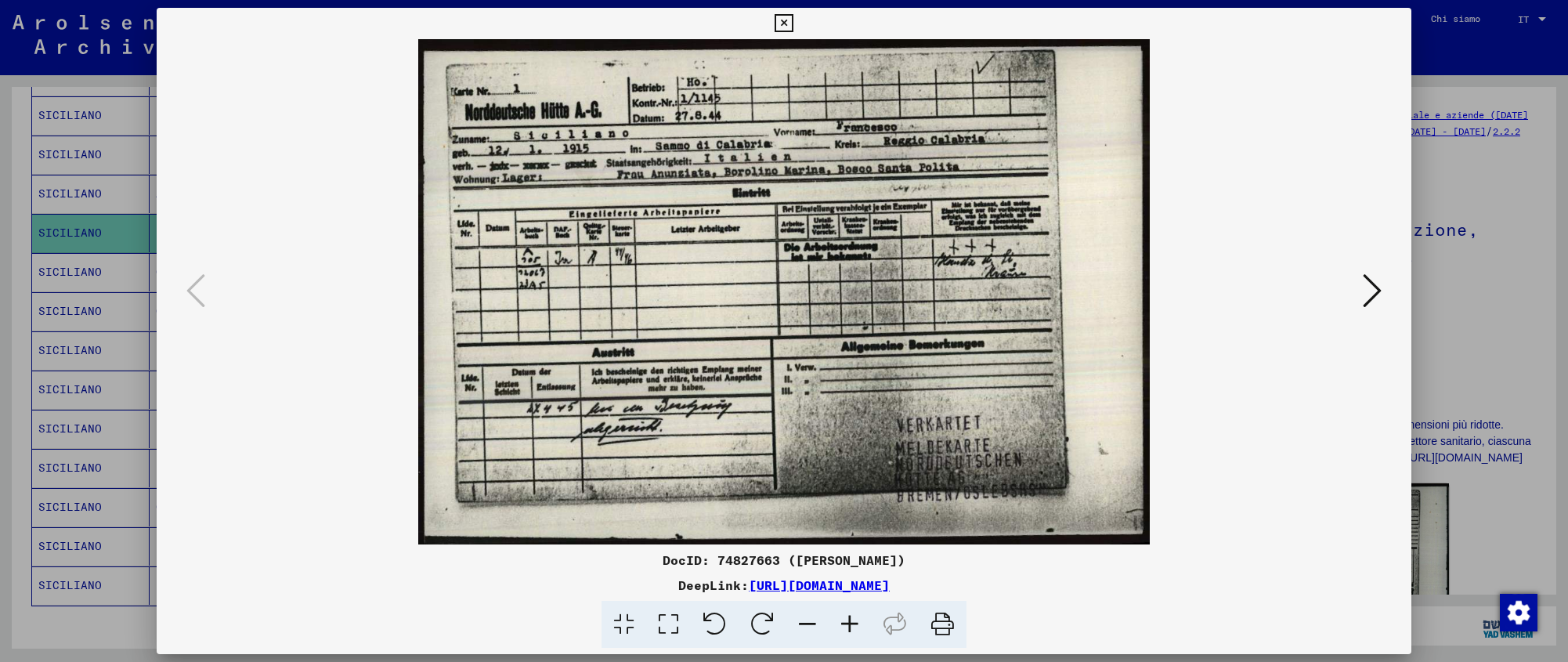
click at [793, 27] on icon at bounding box center [784, 23] width 18 height 19
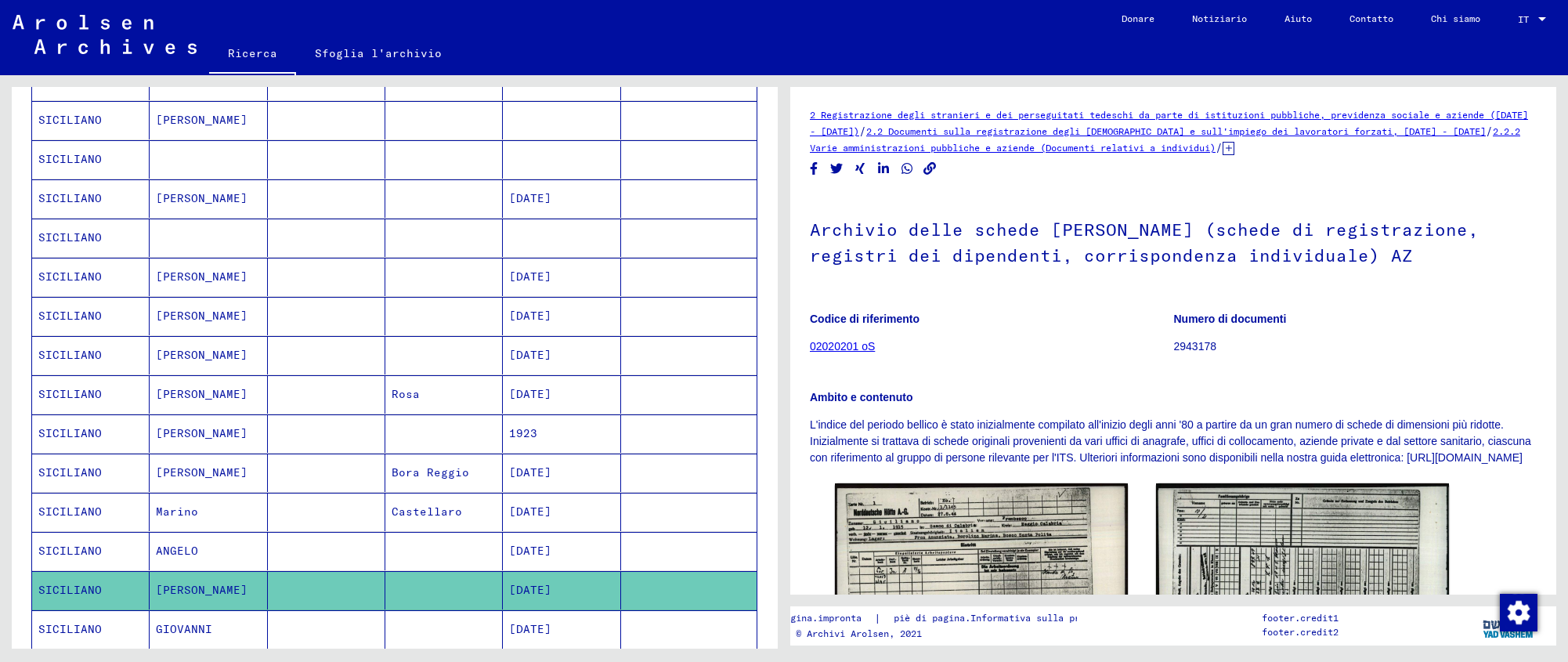
scroll to position [321, 0]
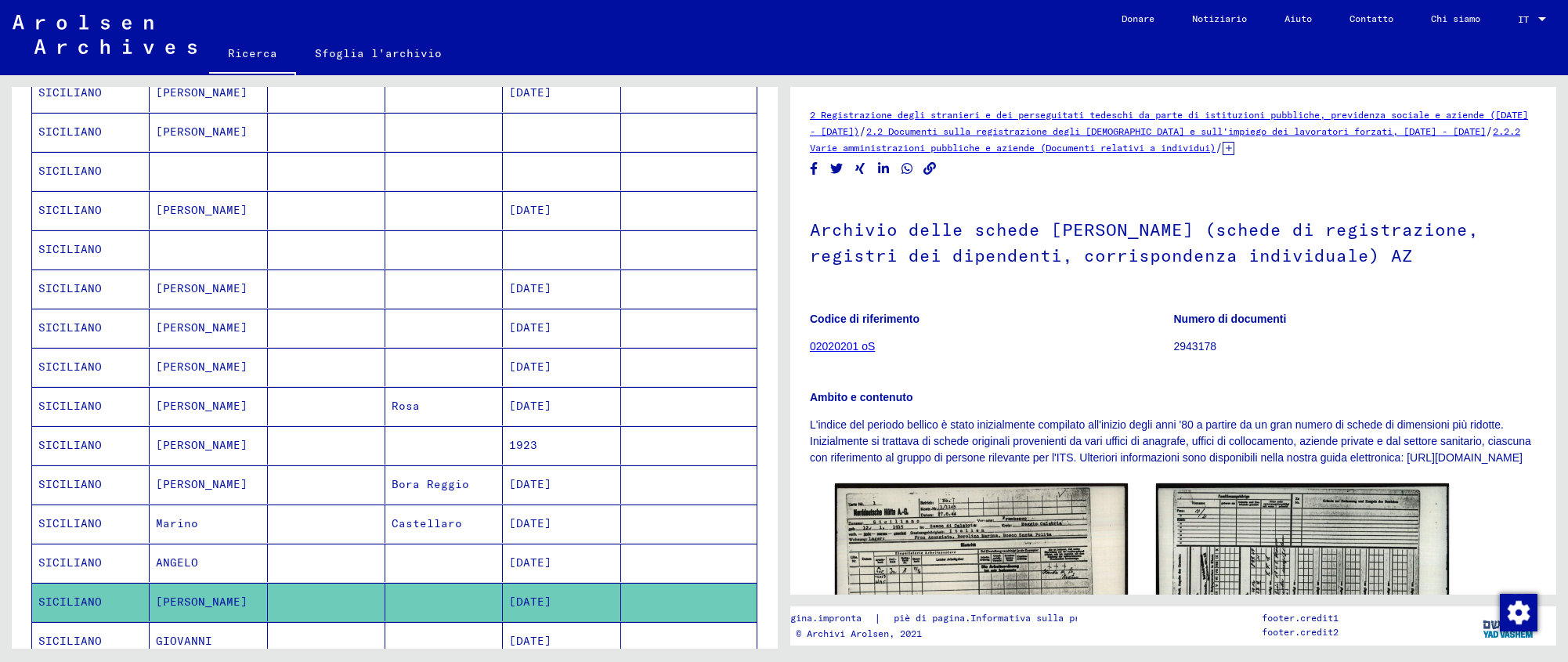
click at [548, 211] on font "[DATE]" at bounding box center [530, 210] width 42 height 14
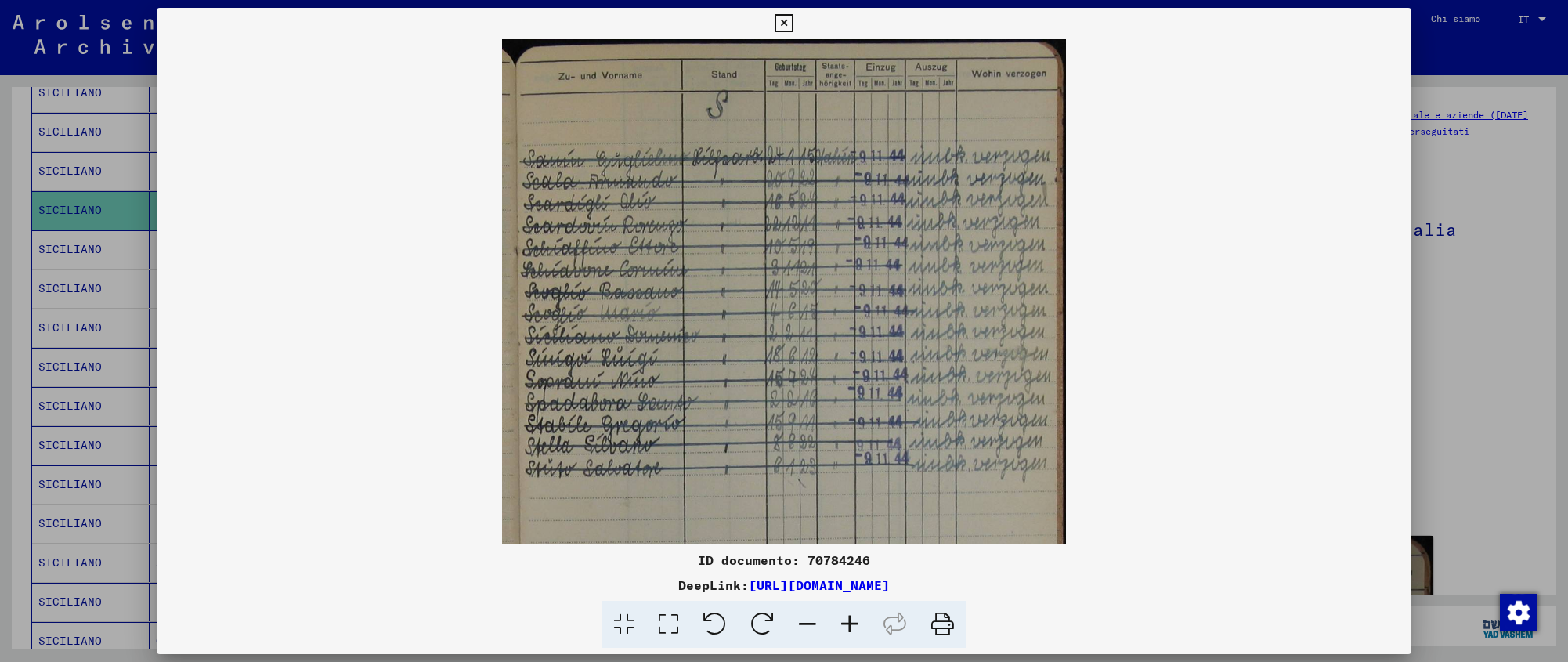
click at [793, 16] on icon at bounding box center [784, 23] width 18 height 19
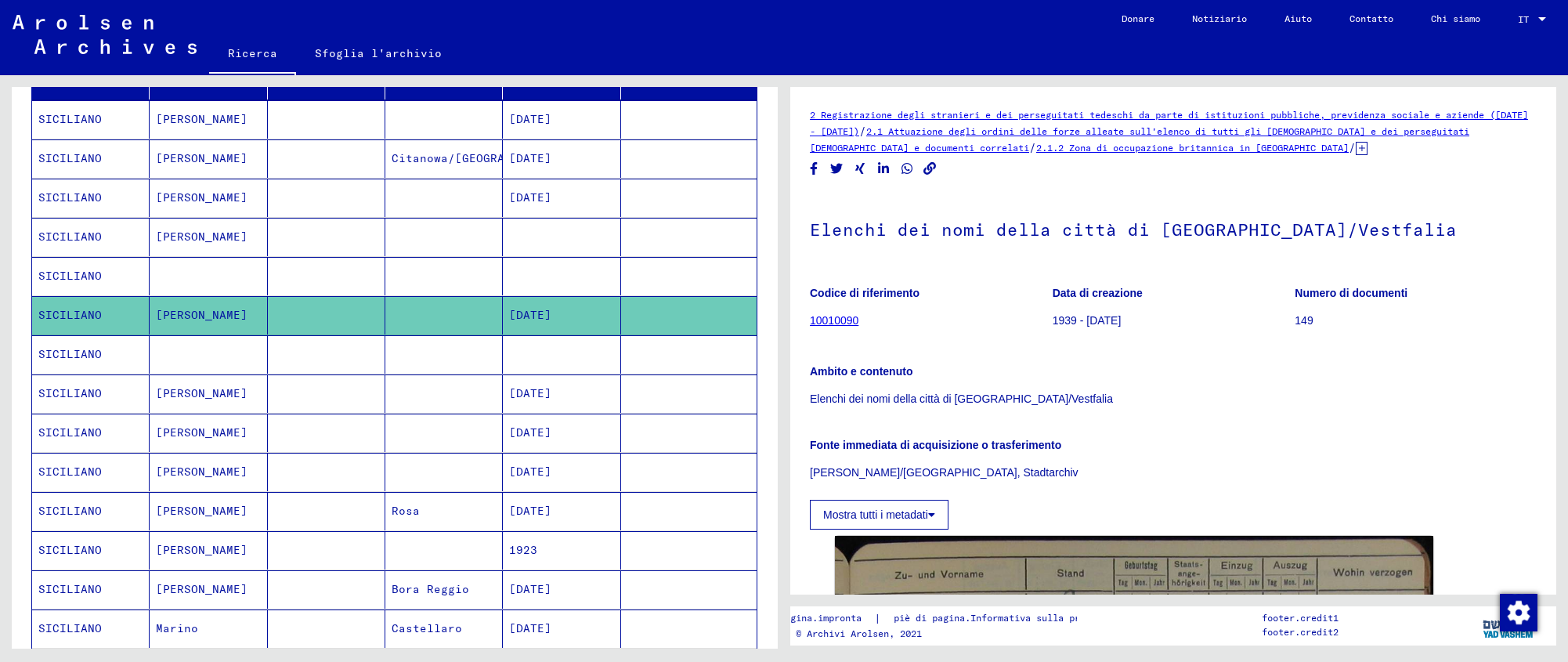
scroll to position [192, 0]
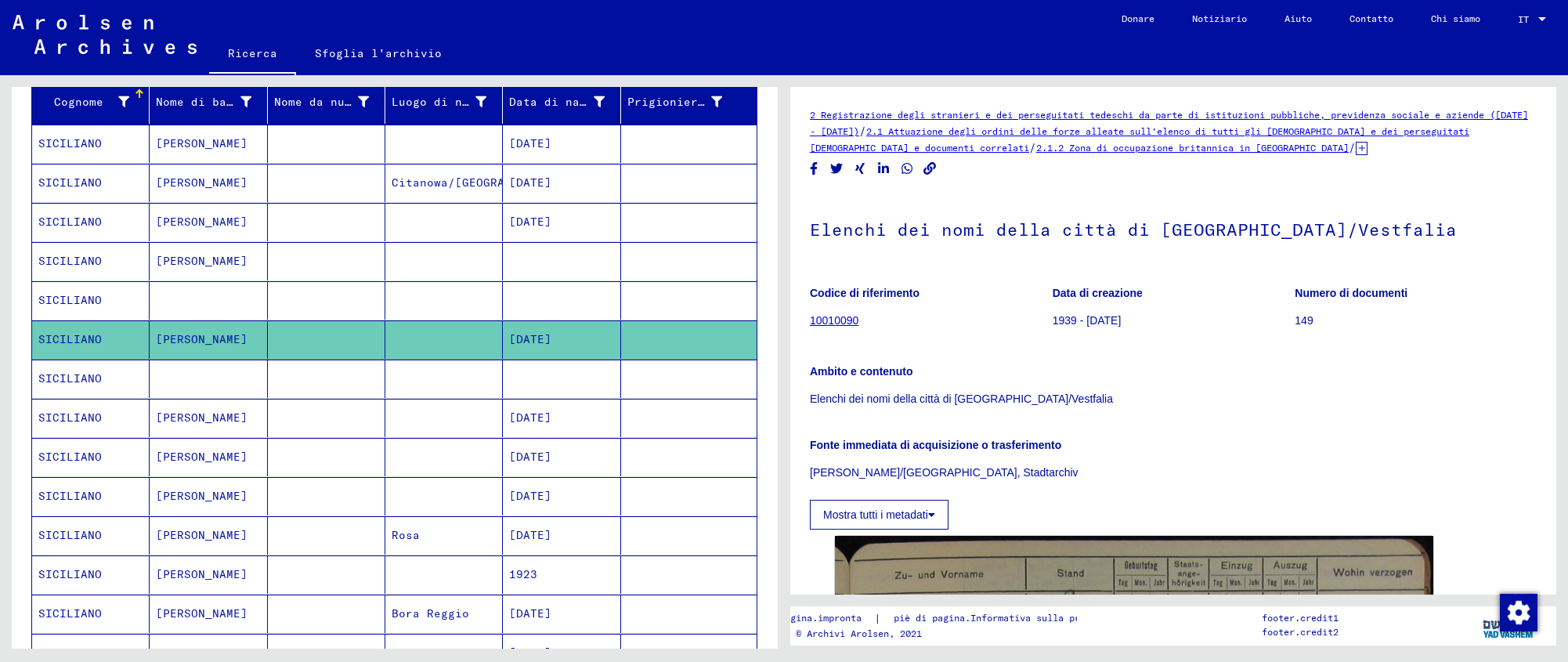
click at [536, 144] on font "[DATE]" at bounding box center [530, 143] width 42 height 14
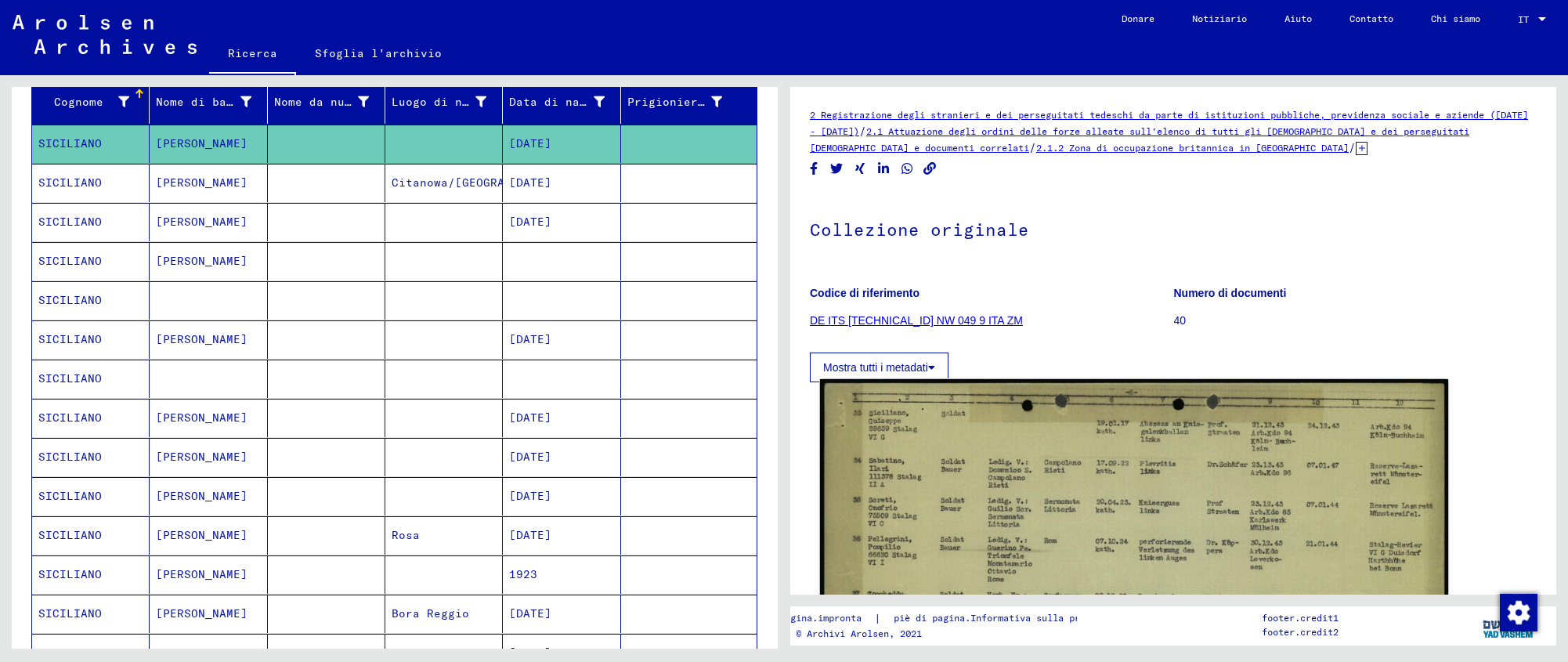
click at [900, 485] on img at bounding box center [1134, 570] width 628 height 384
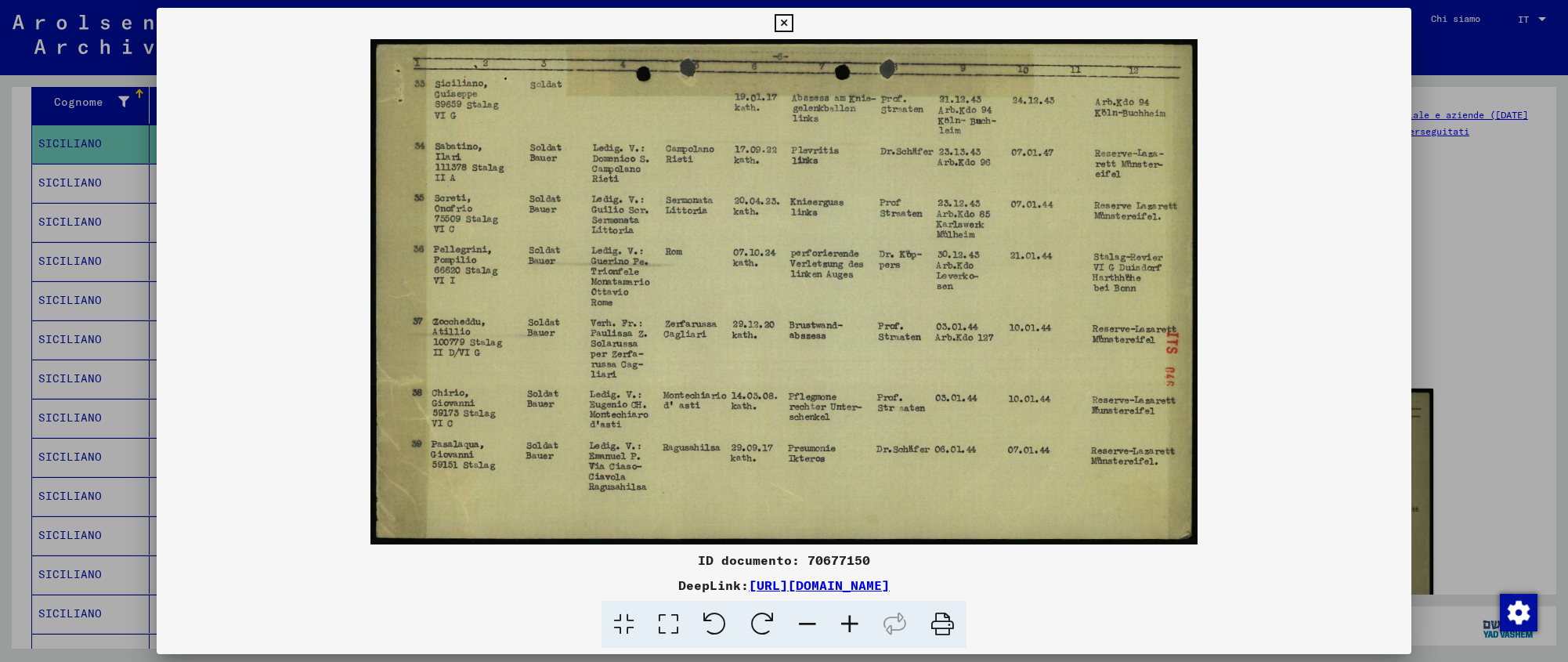
click at [793, 22] on icon at bounding box center [784, 23] width 18 height 19
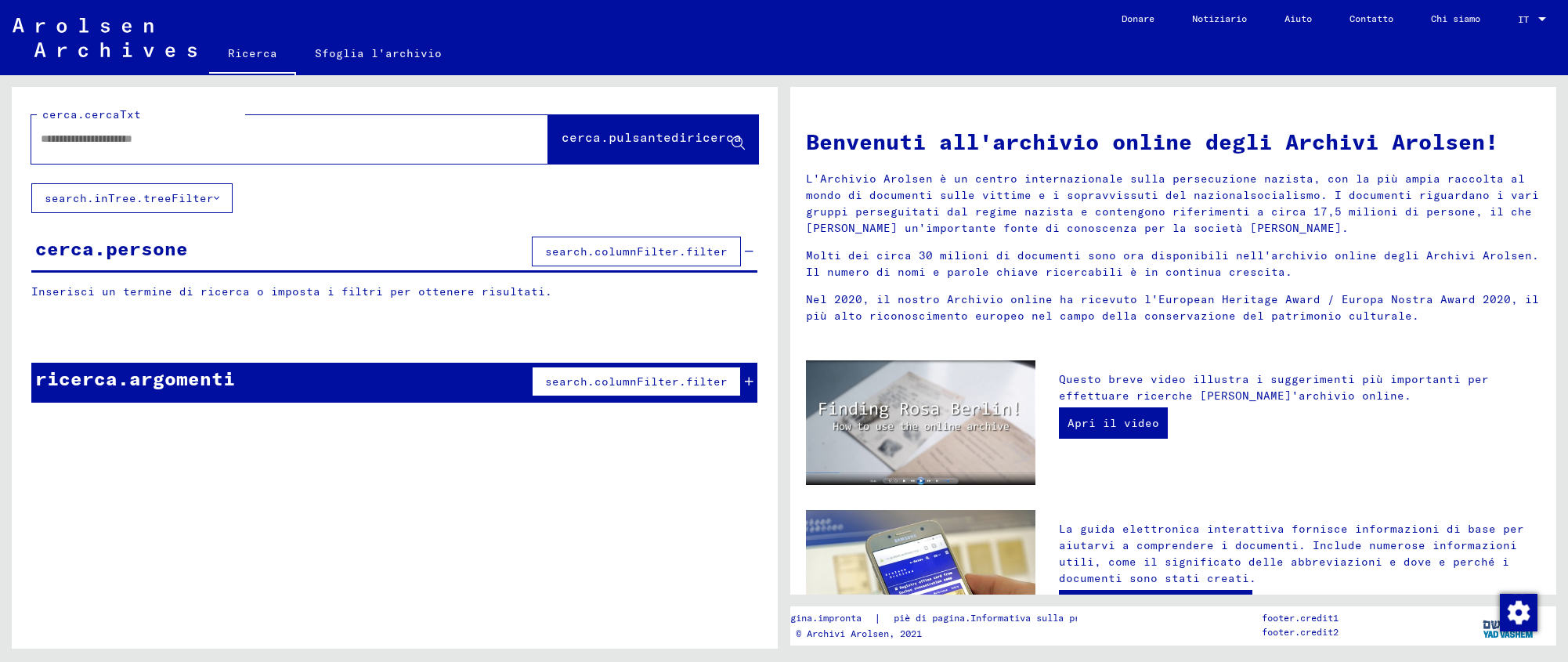
click at [85, 133] on input "text" at bounding box center [270, 139] width 460 height 16
click at [562, 142] on font "cerca.pulsantediricerca" at bounding box center [652, 137] width 180 height 16
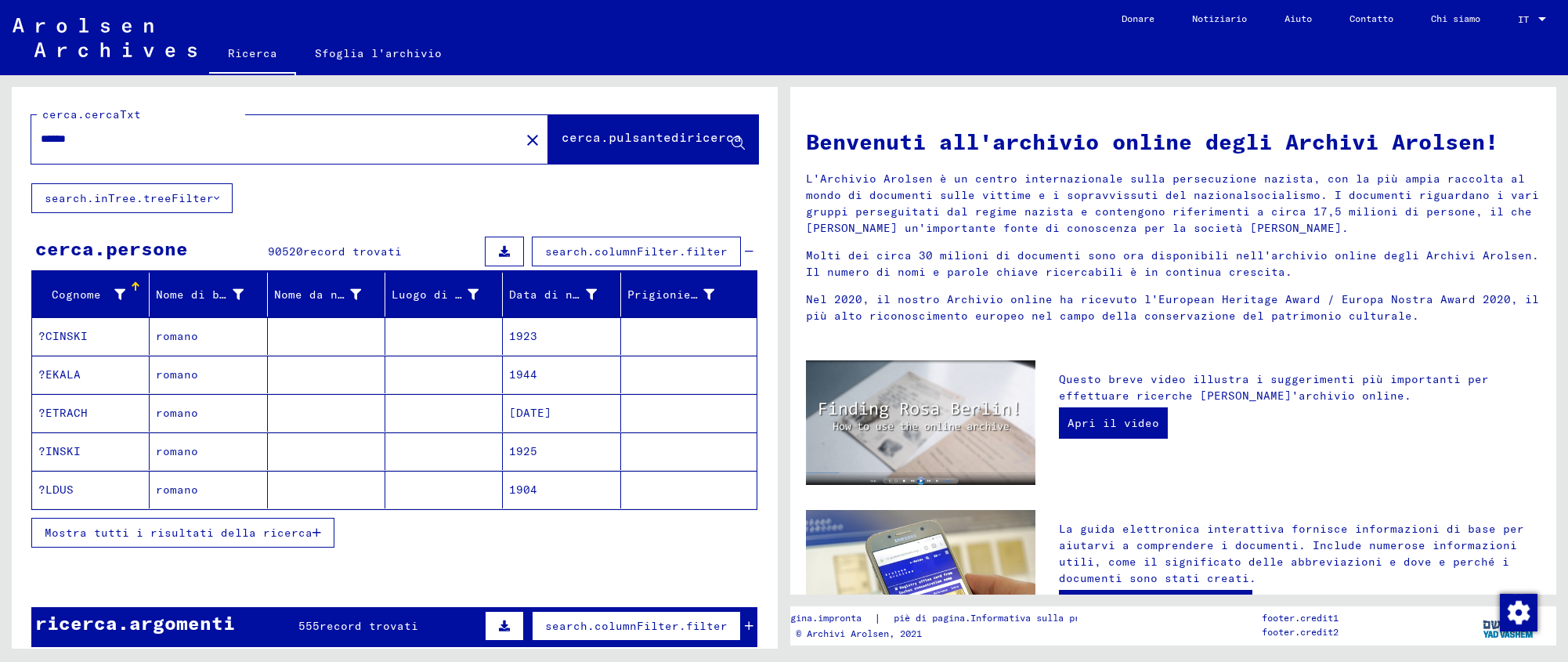
click at [136, 144] on input "******" at bounding box center [270, 139] width 460 height 16
click at [594, 129] on font "cerca.pulsantediricerca" at bounding box center [652, 137] width 180 height 16
click at [452, 443] on mat-cell "FASANA" at bounding box center [445, 451] width 118 height 37
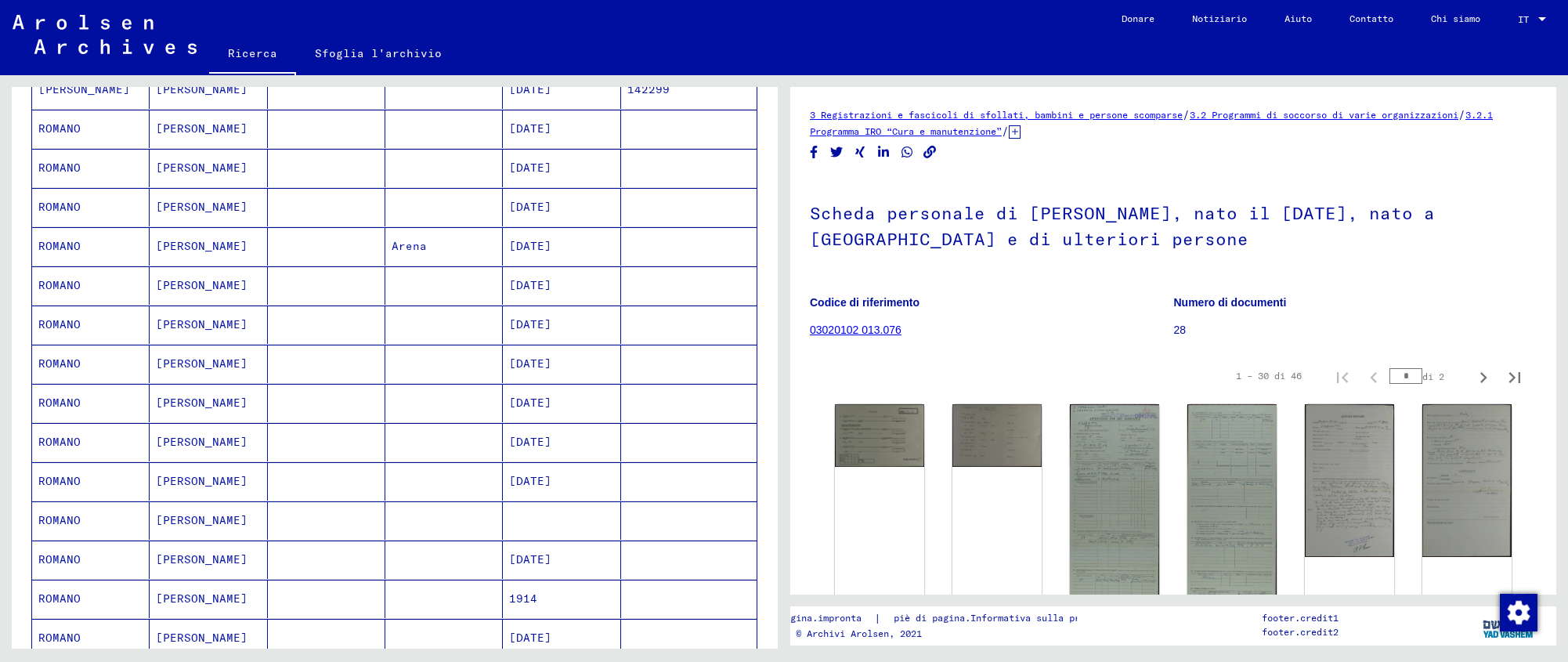
scroll to position [503, 0]
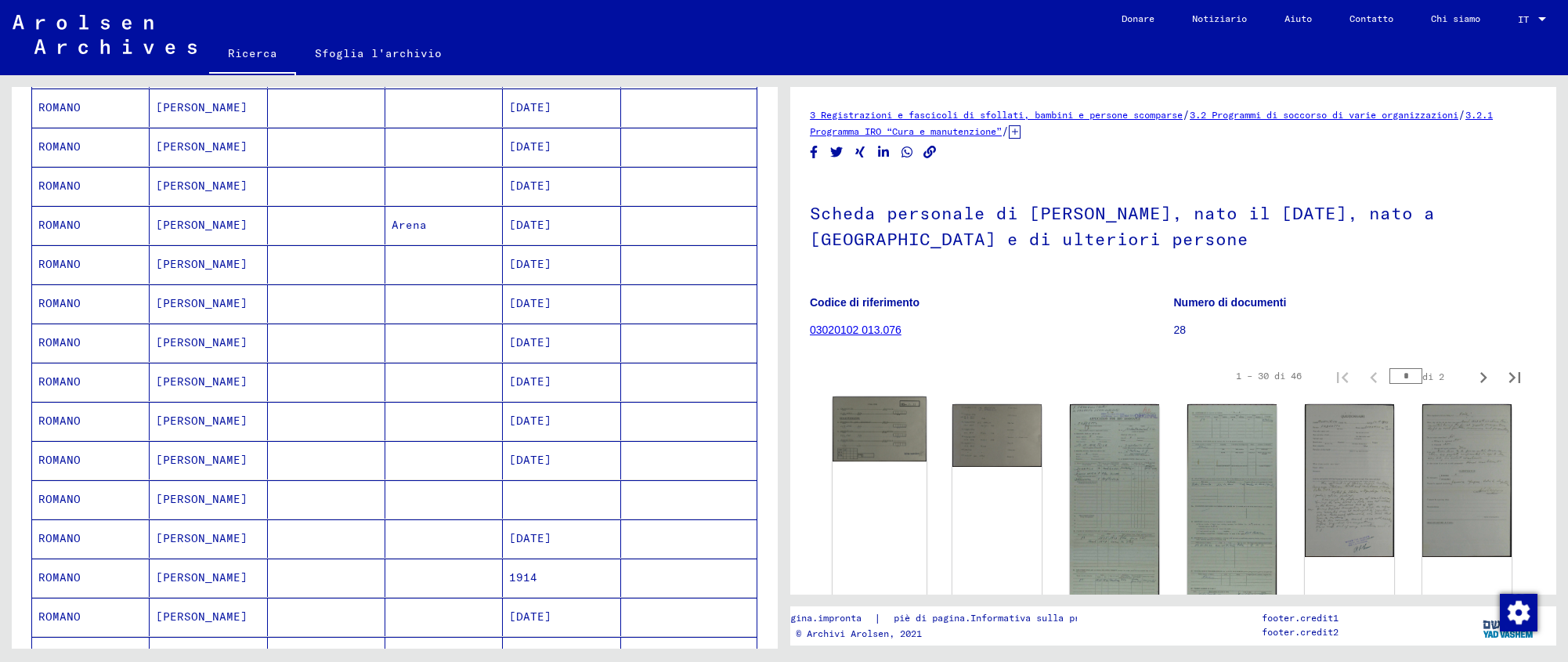
click at [885, 459] on img at bounding box center [880, 428] width 94 height 65
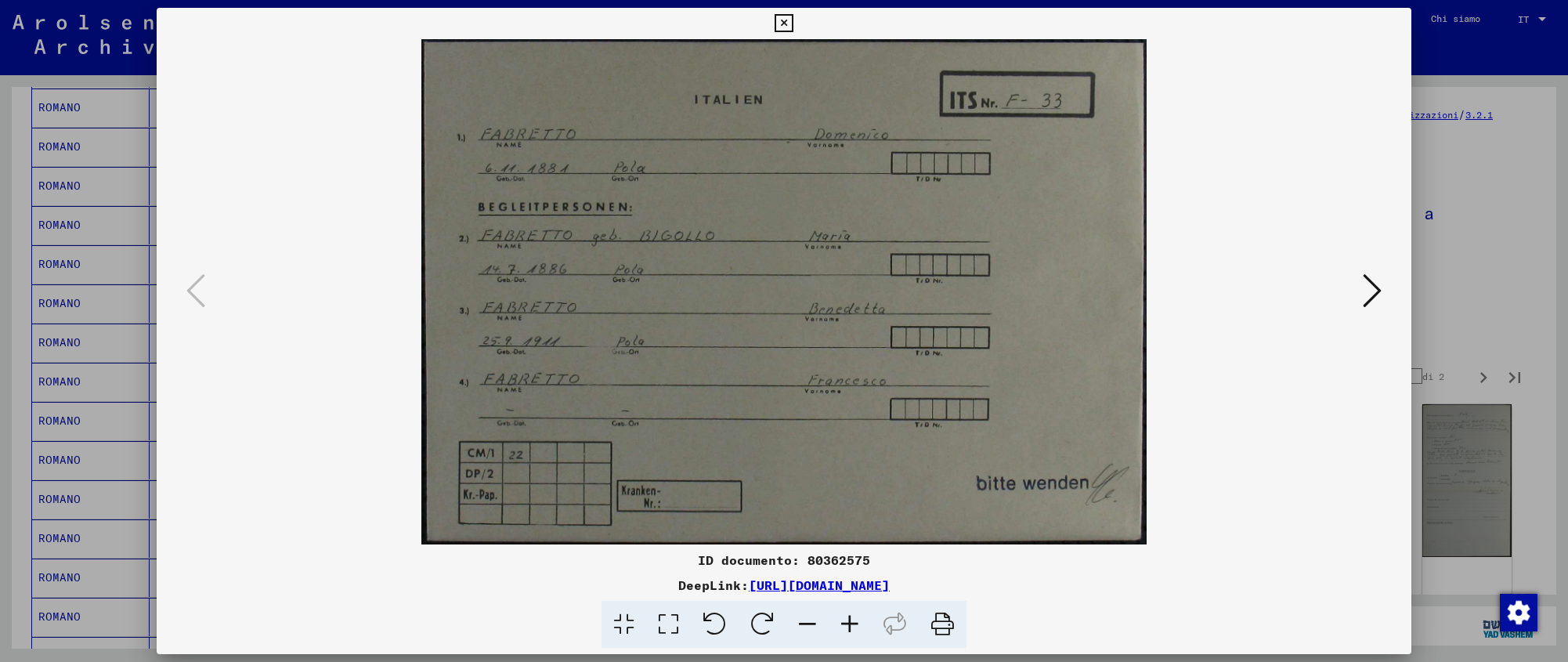
click at [793, 22] on icon at bounding box center [784, 23] width 18 height 19
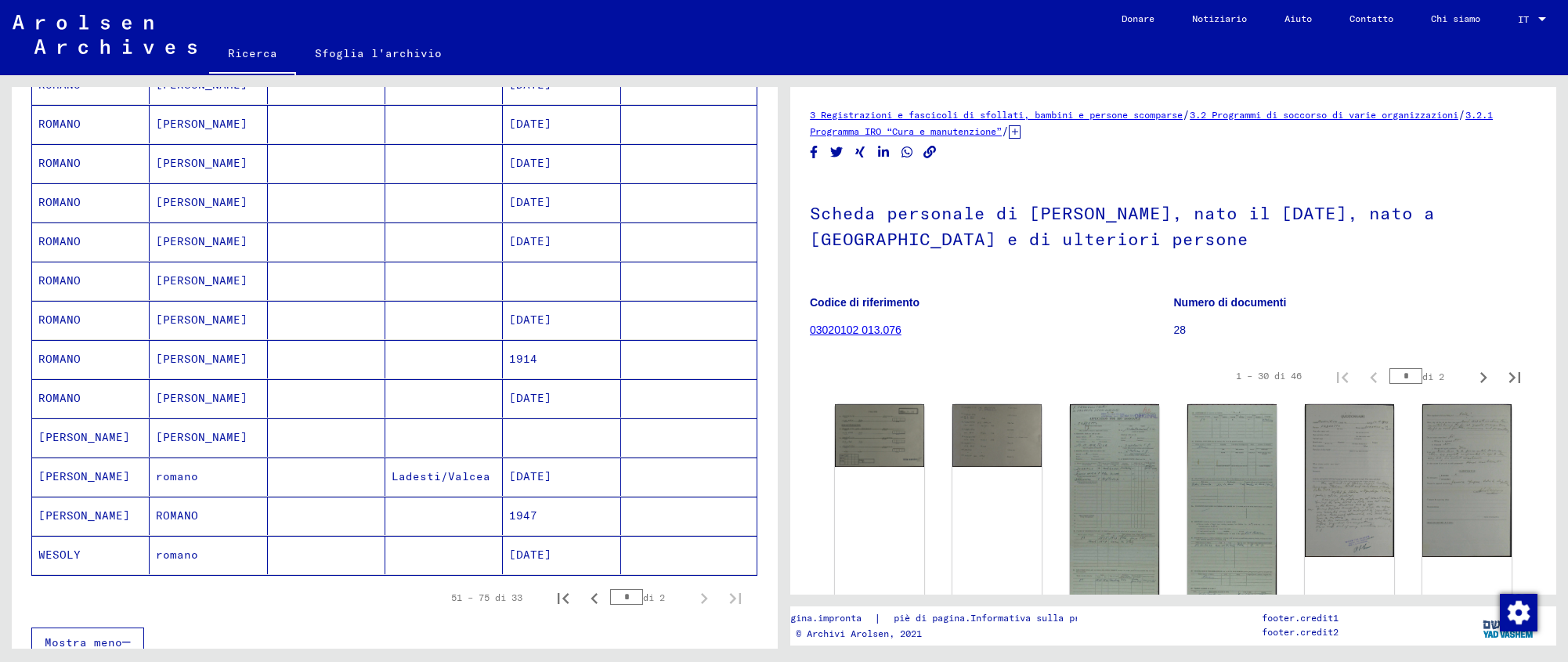
scroll to position [750, 0]
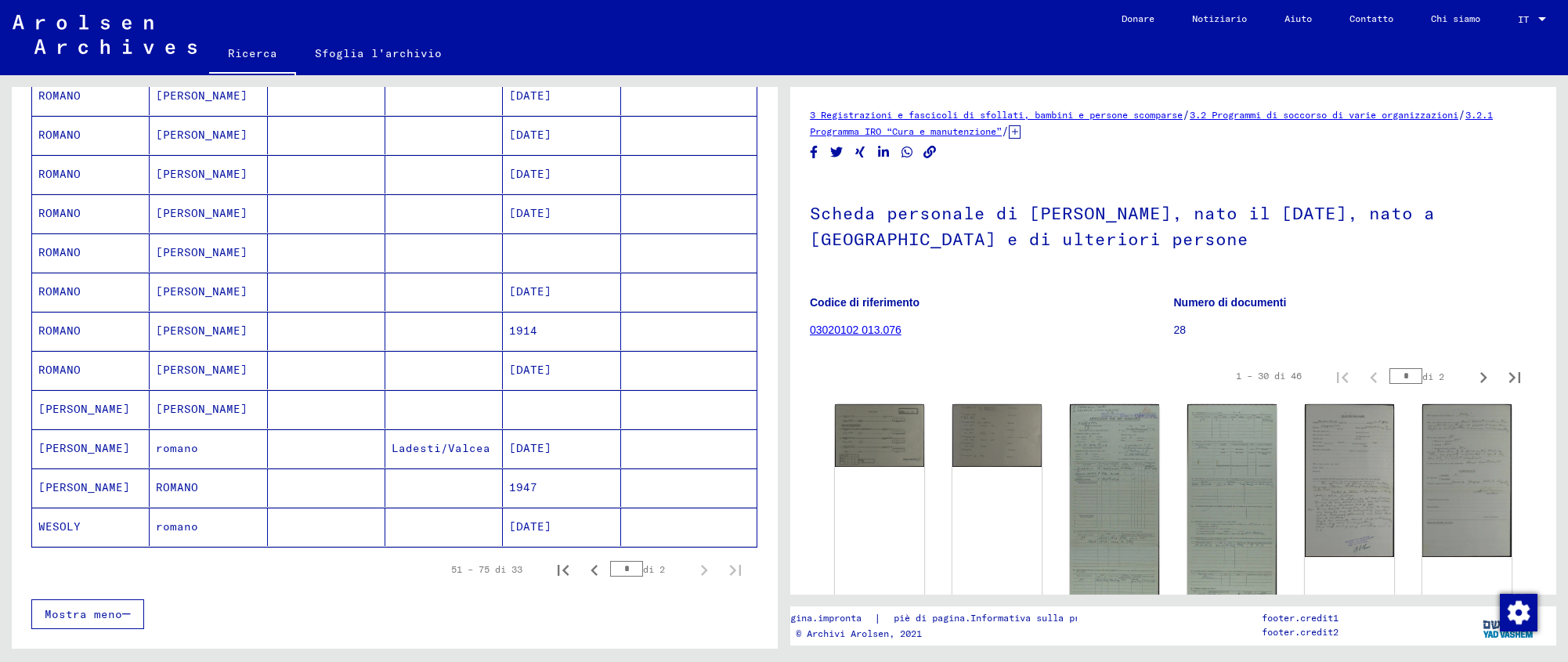
click at [526, 373] on font "[DATE]" at bounding box center [530, 369] width 42 height 14
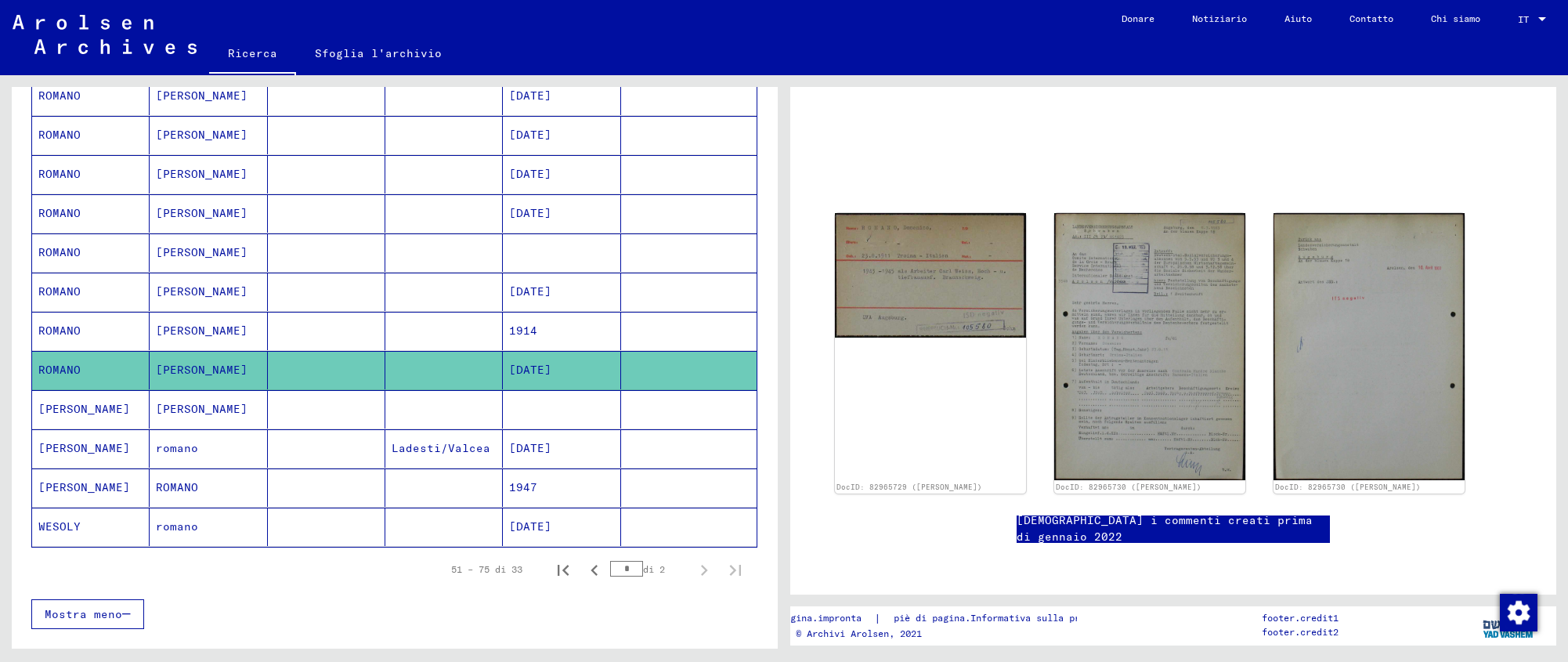
scroll to position [150, 0]
click at [947, 206] on img at bounding box center [930, 271] width 200 height 131
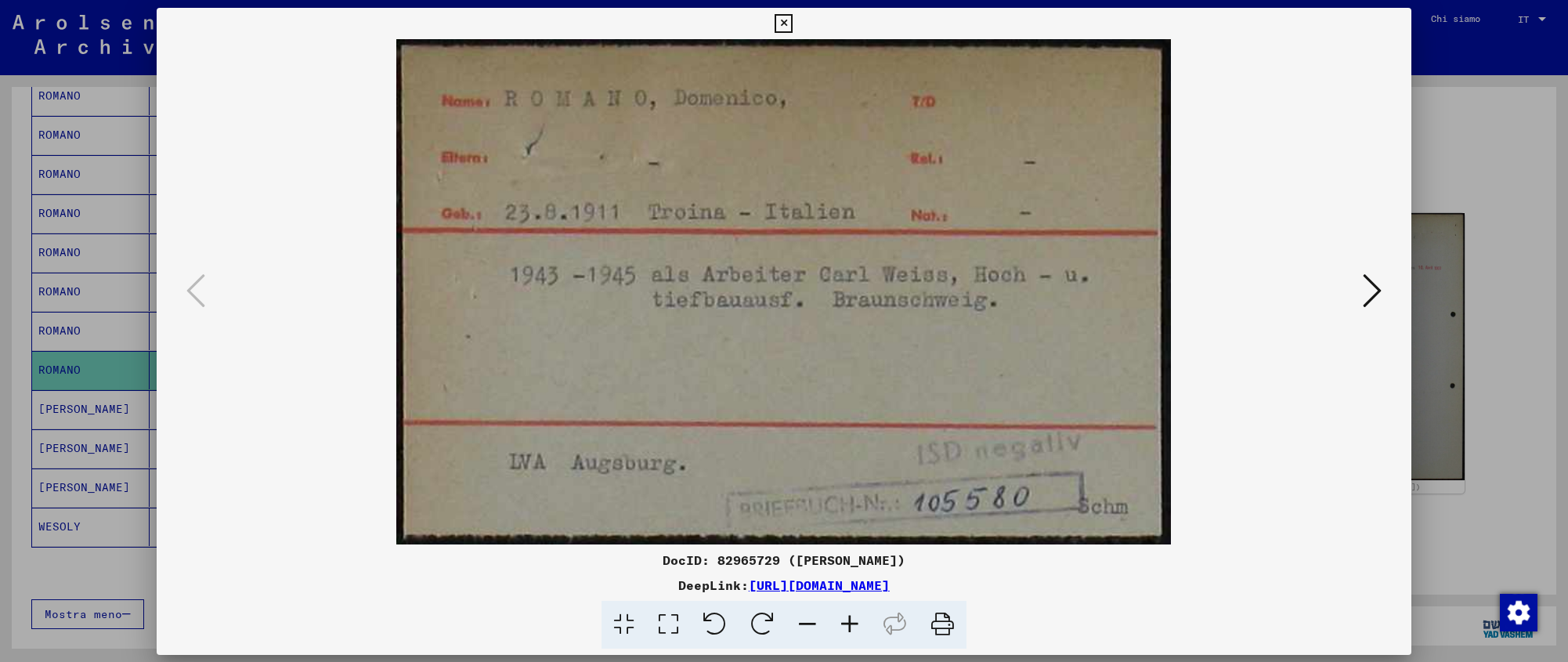
click at [947, 198] on img at bounding box center [784, 291] width 1148 height 505
click at [1384, 282] on button at bounding box center [1372, 292] width 29 height 45
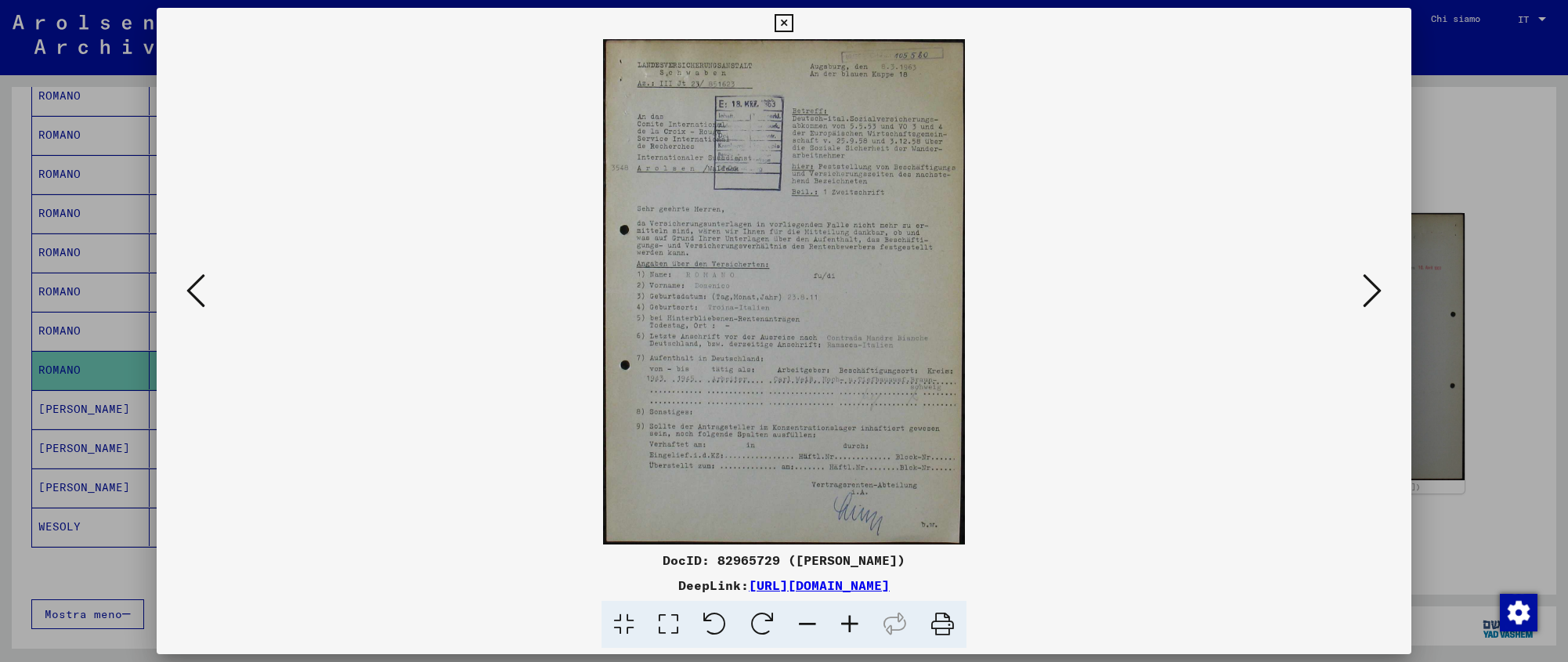
click at [1376, 285] on icon at bounding box center [1373, 290] width 19 height 37
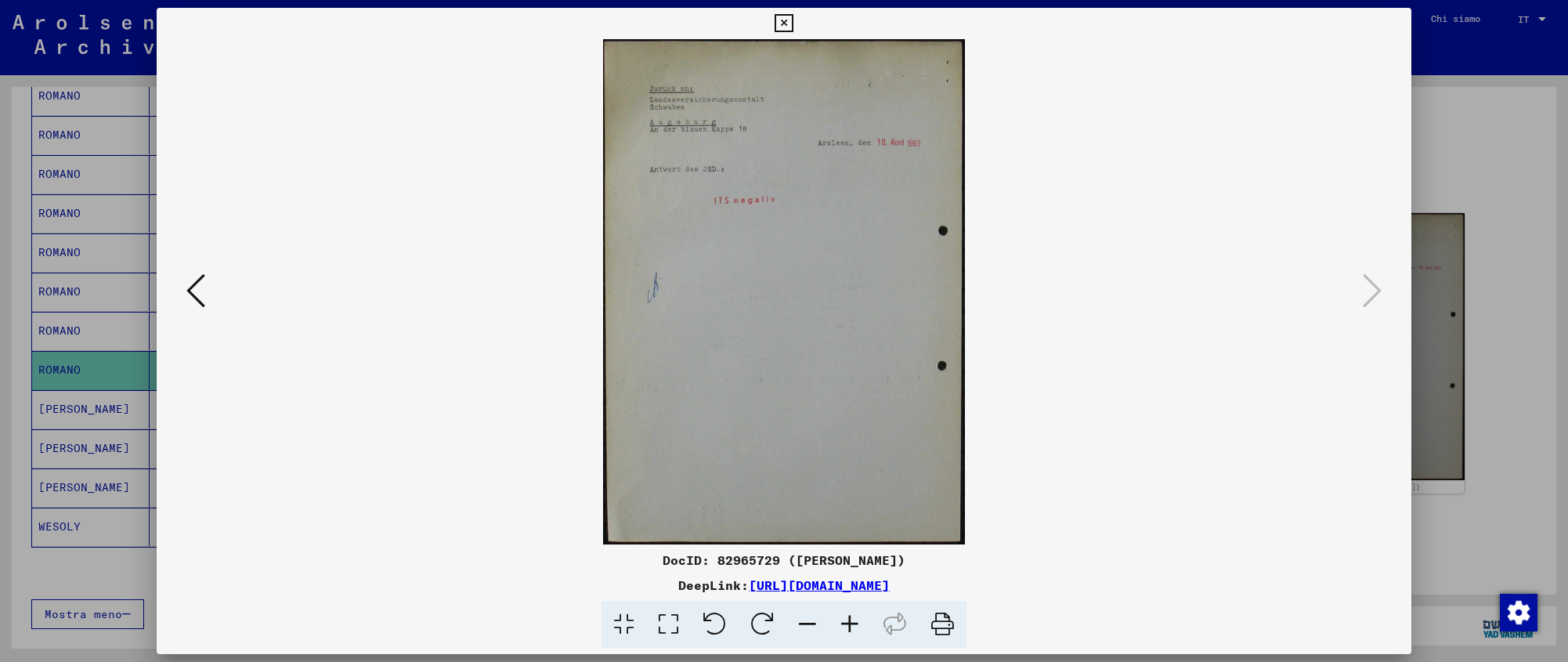
click at [793, 16] on icon at bounding box center [784, 23] width 18 height 19
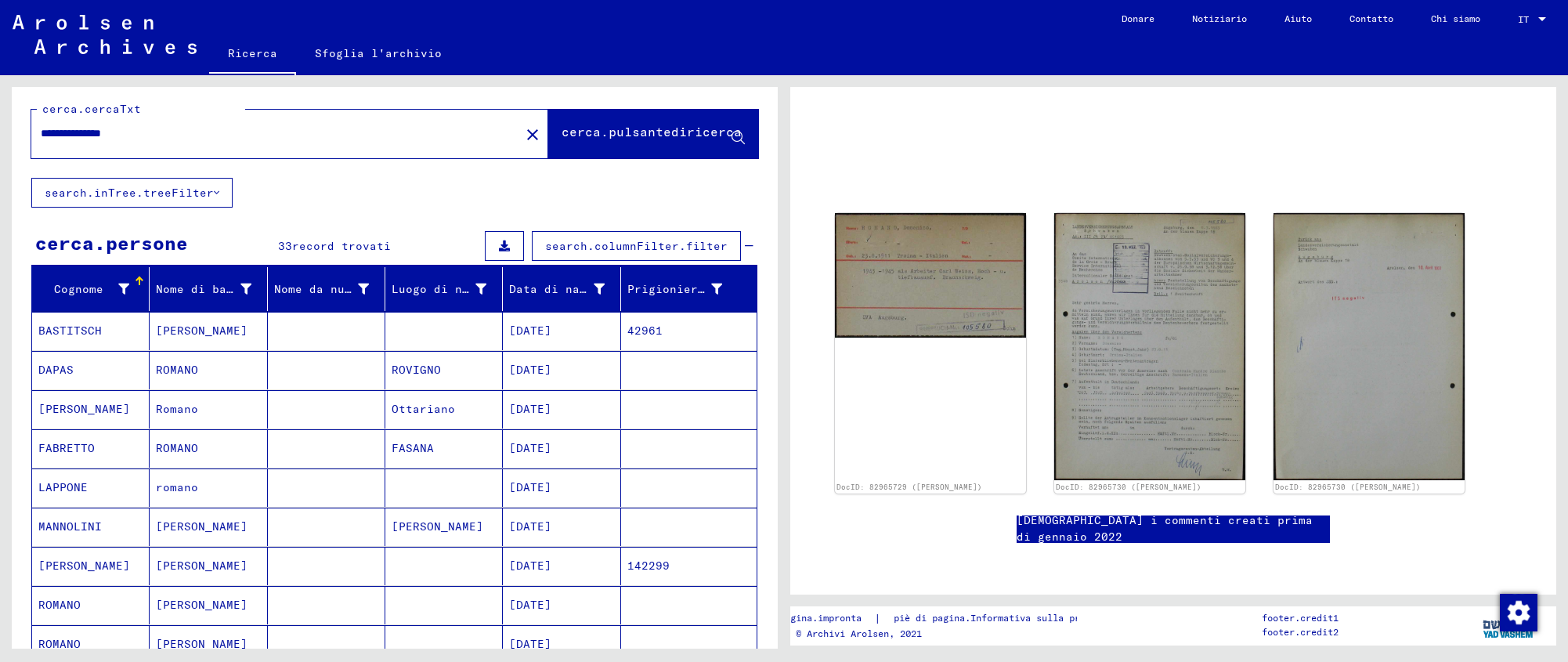
scroll to position [0, 0]
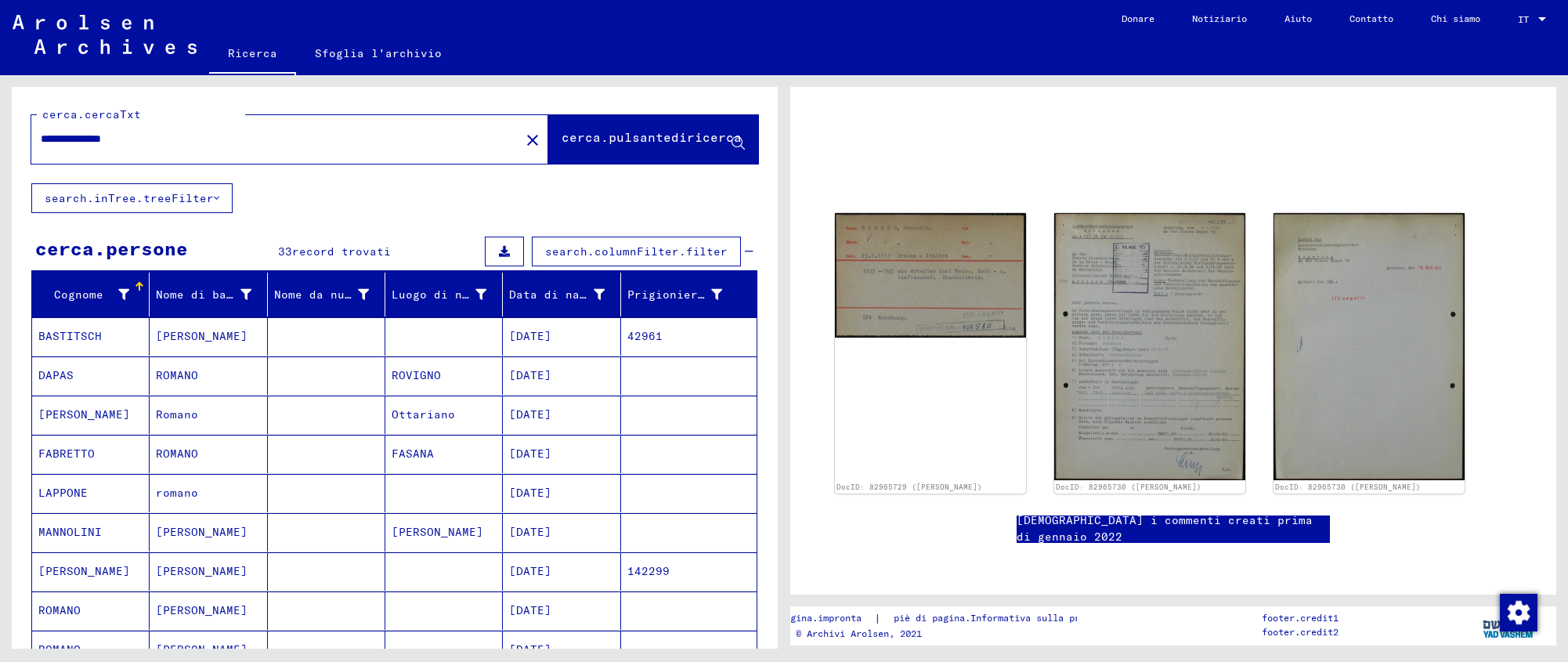
click at [151, 140] on input "**********" at bounding box center [276, 139] width 470 height 16
click at [592, 136] on font "cerca.pulsantediricerca" at bounding box center [652, 137] width 180 height 16
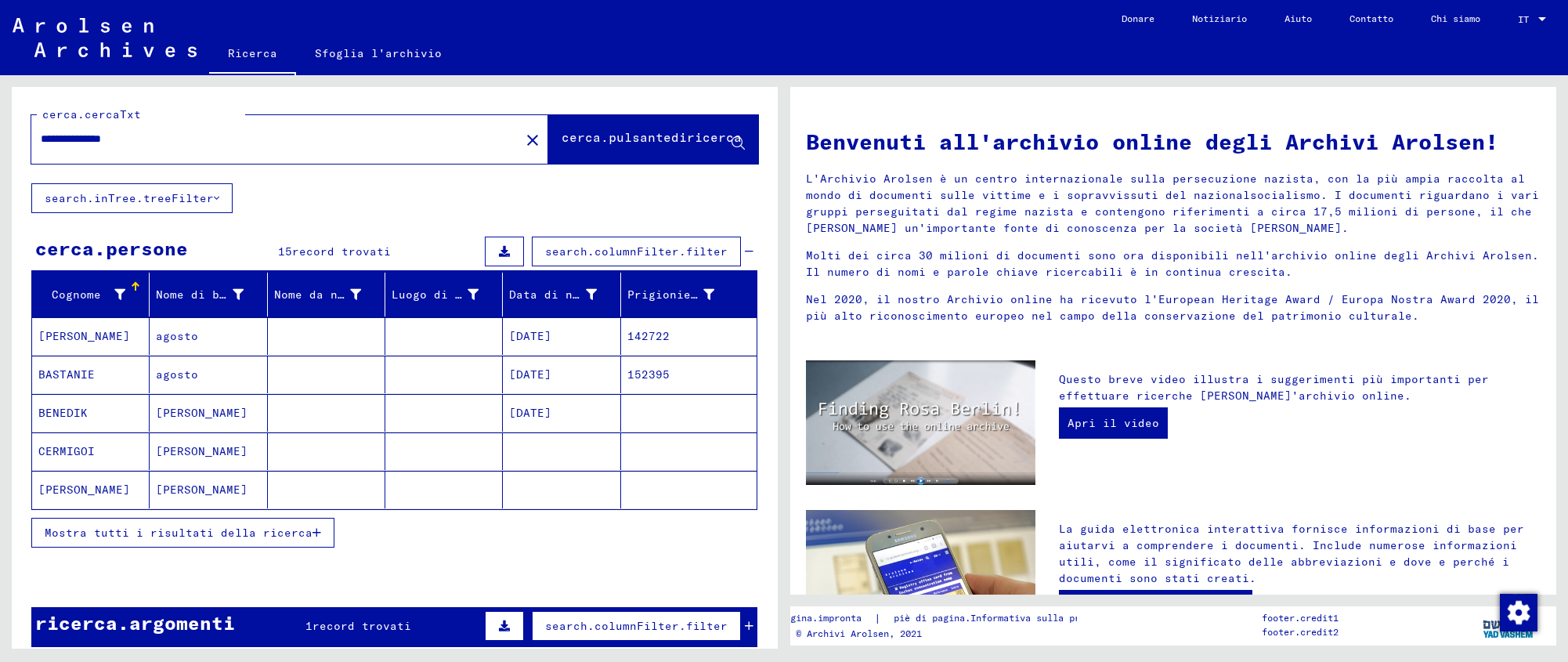
click at [422, 366] on mat-cell at bounding box center [445, 373] width 118 height 37
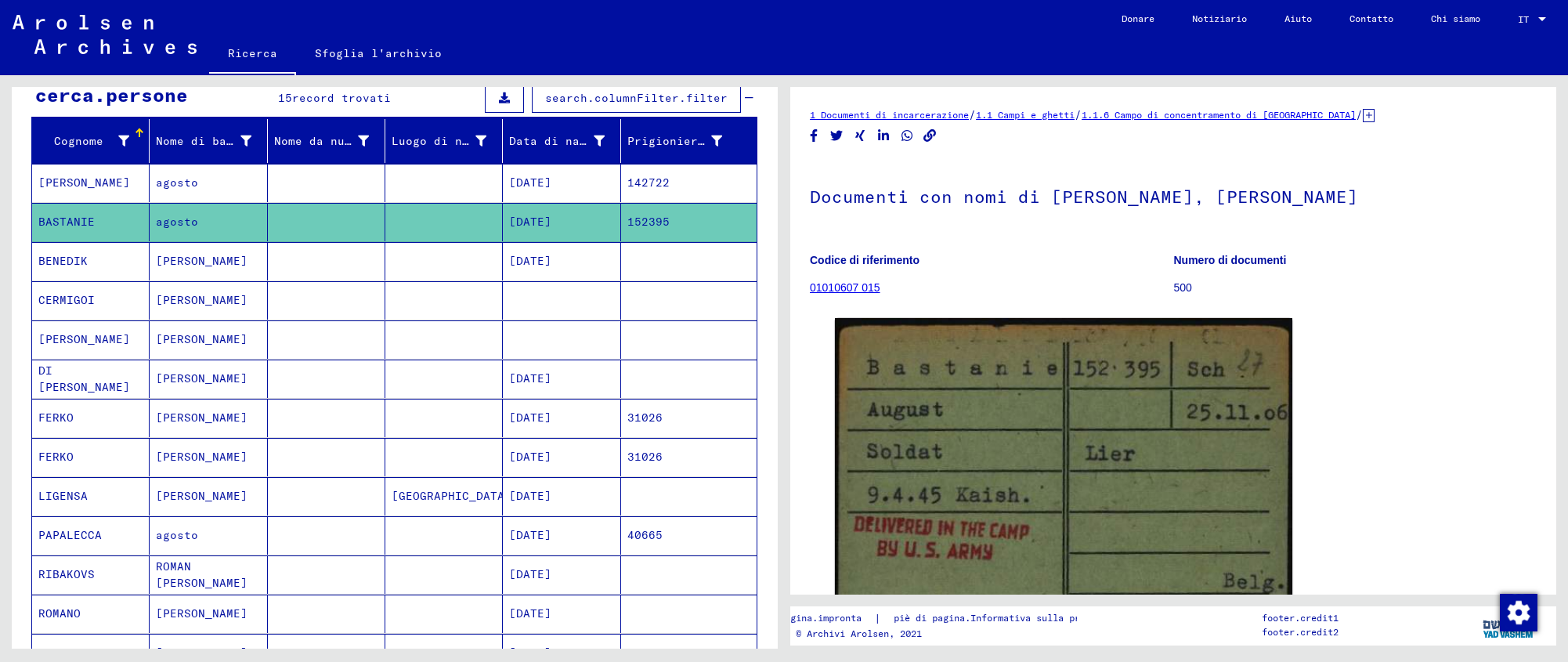
scroll to position [193, 0]
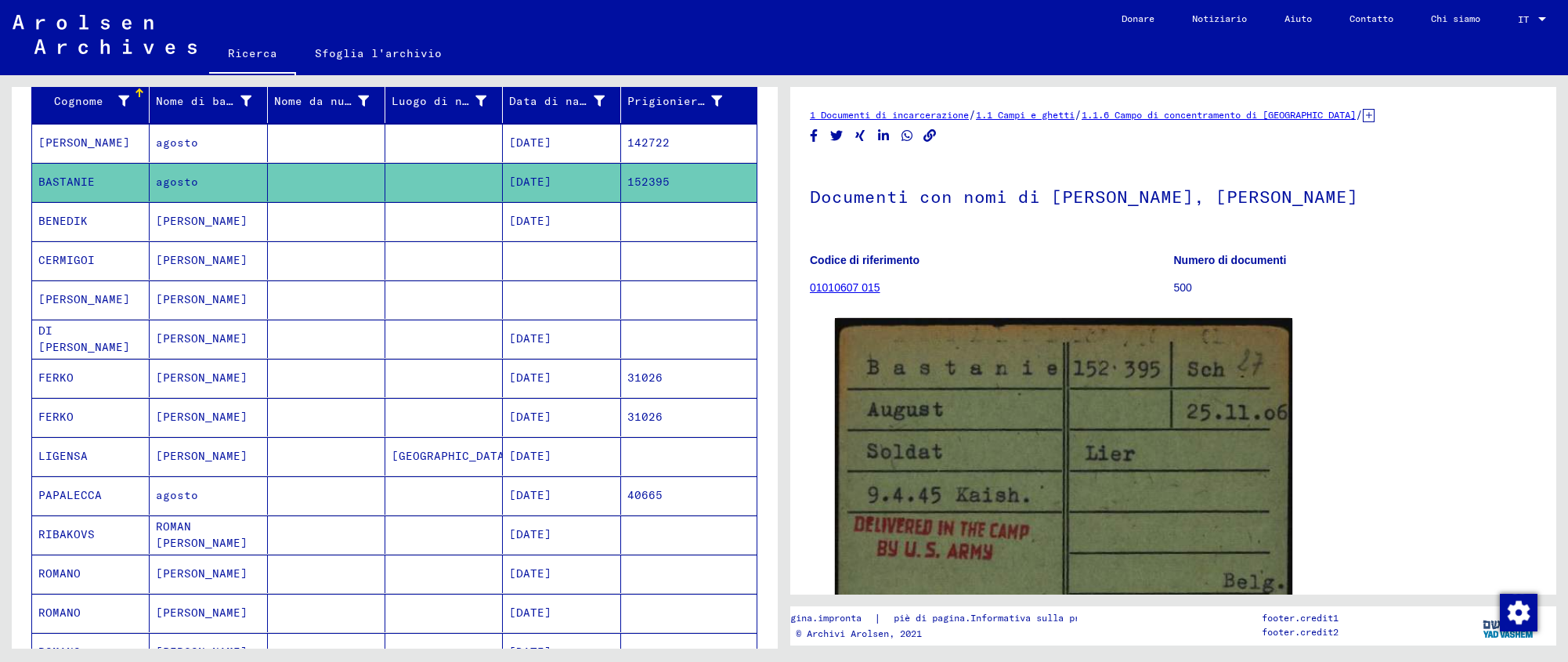
click at [551, 574] on font "[DATE]" at bounding box center [530, 573] width 42 height 14
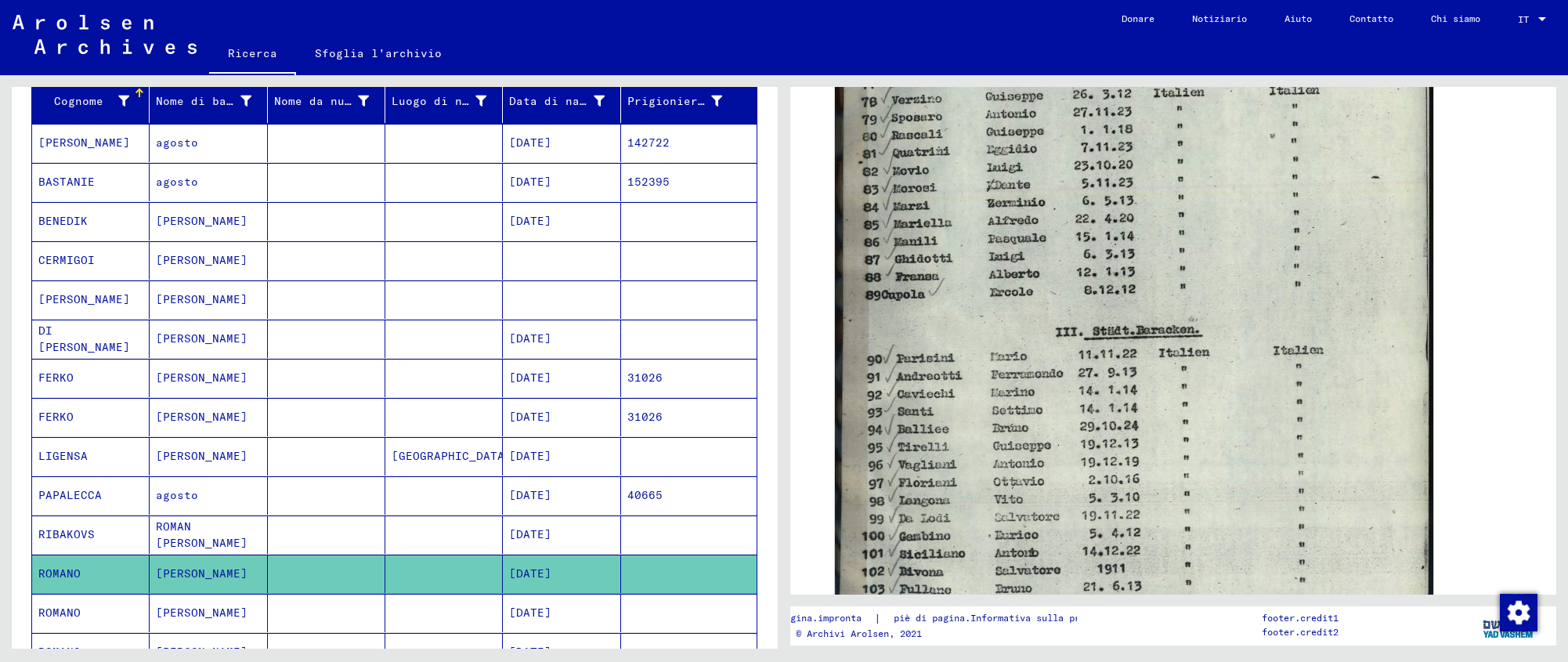
scroll to position [748, 0]
click at [570, 614] on mat-cell "[DATE]" at bounding box center [562, 613] width 118 height 38
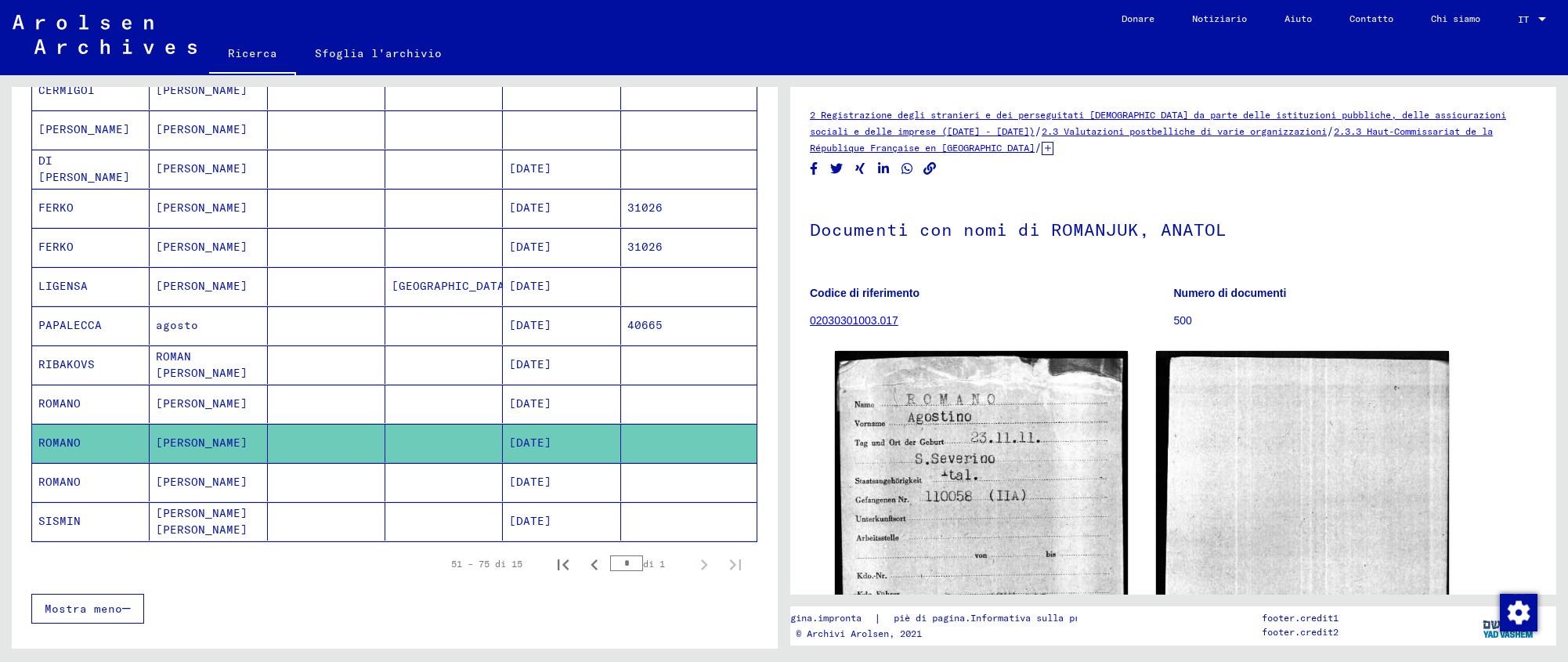
scroll to position [378, 0]
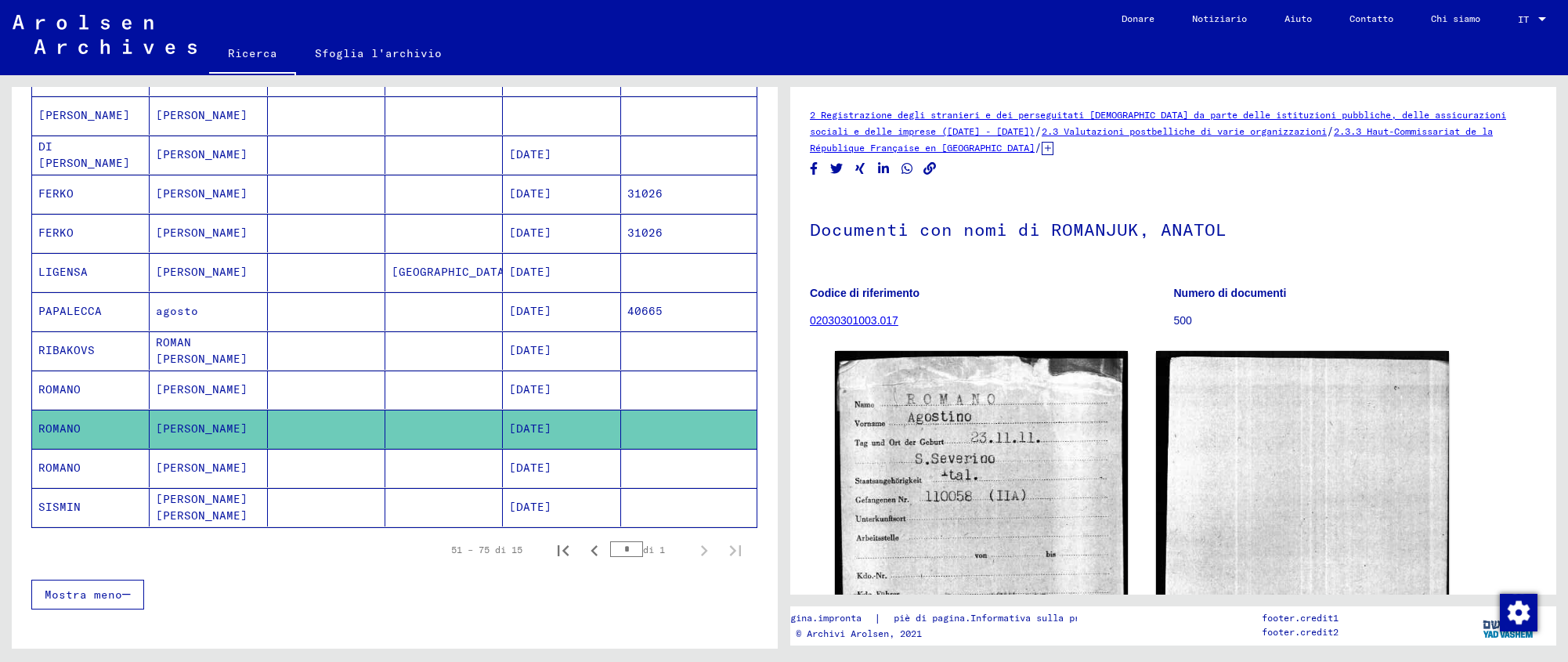
click at [551, 468] on font "[DATE]" at bounding box center [530, 467] width 42 height 14
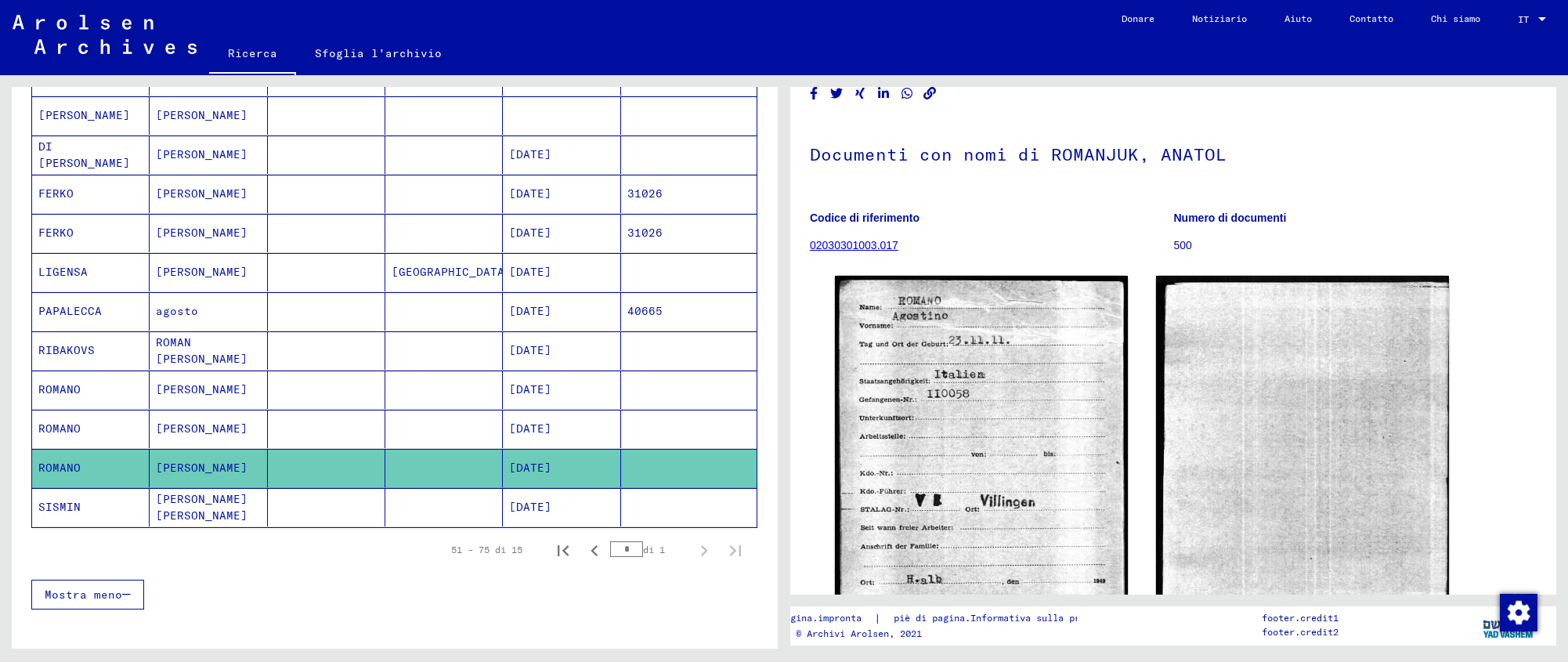
scroll to position [78, 0]
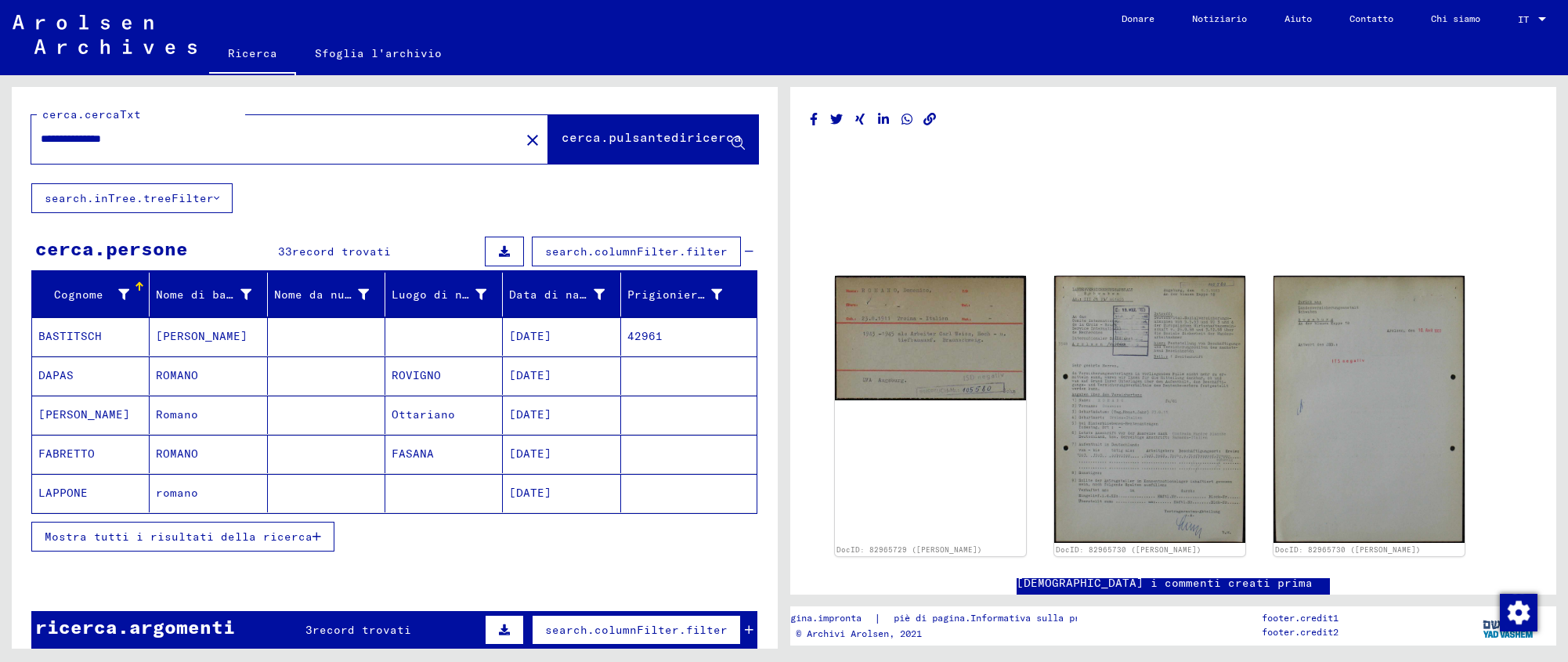
drag, startPoint x: 143, startPoint y: 138, endPoint x: 88, endPoint y: 133, distance: 55.2
click at [88, 133] on input "**********" at bounding box center [276, 139] width 470 height 16
click at [580, 133] on font "cerca.pulsantediricerca" at bounding box center [652, 137] width 180 height 16
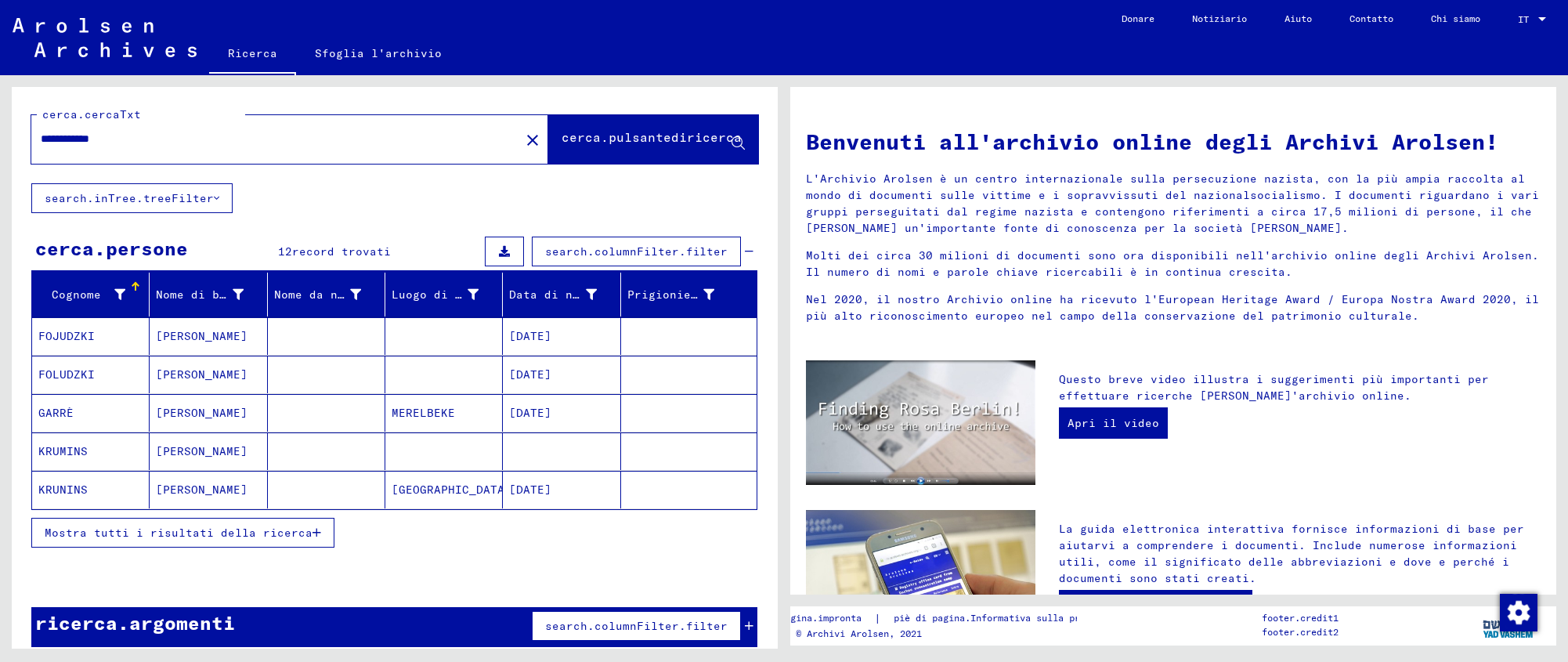
click at [420, 484] on mat-cell "[GEOGRAPHIC_DATA]" at bounding box center [445, 489] width 118 height 37
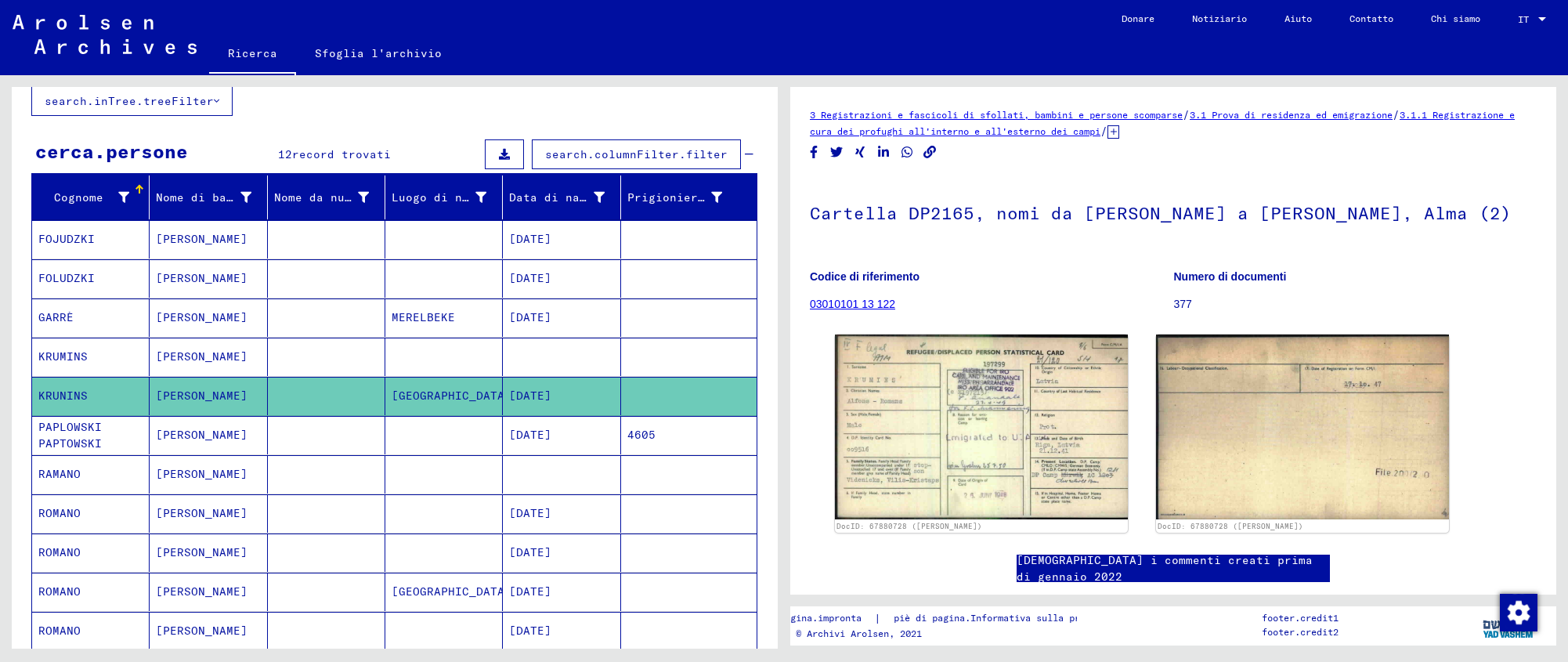
scroll to position [101, 0]
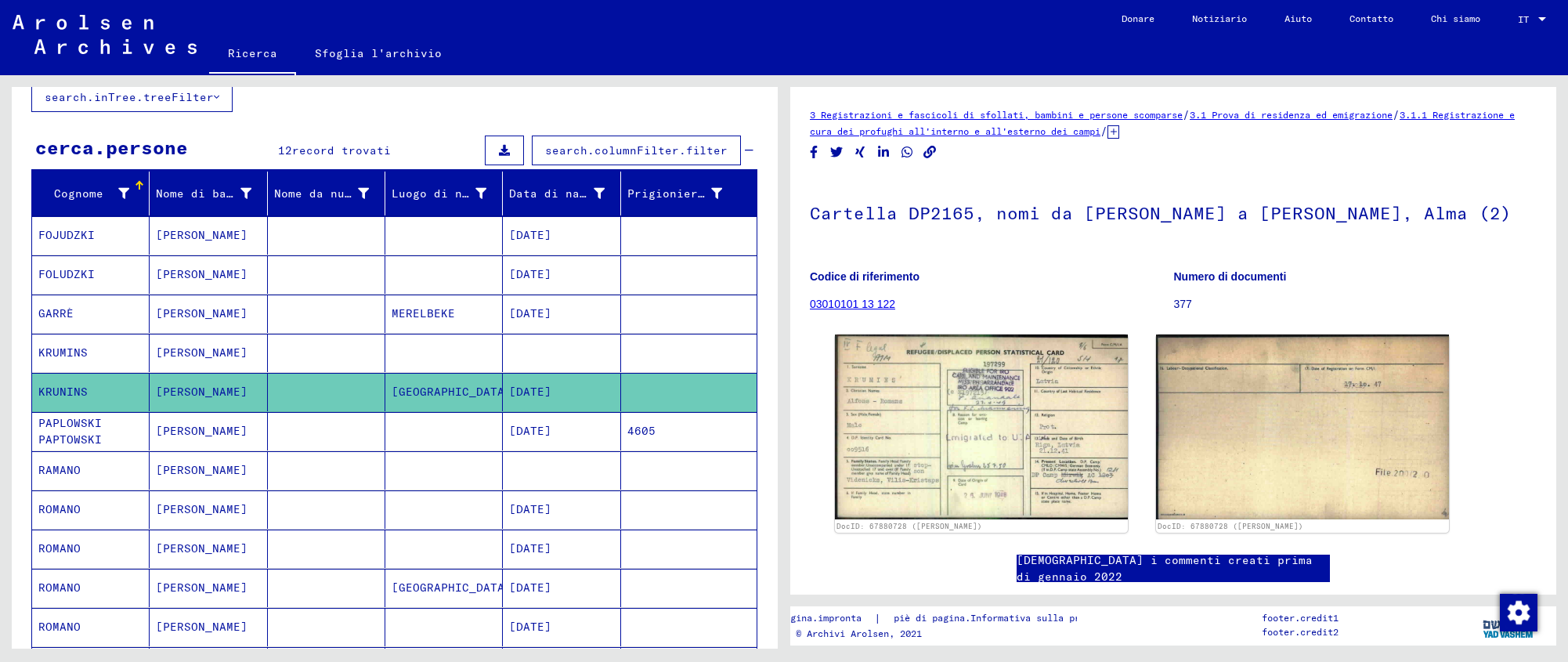
click at [551, 502] on font "[DATE]" at bounding box center [530, 509] width 42 height 14
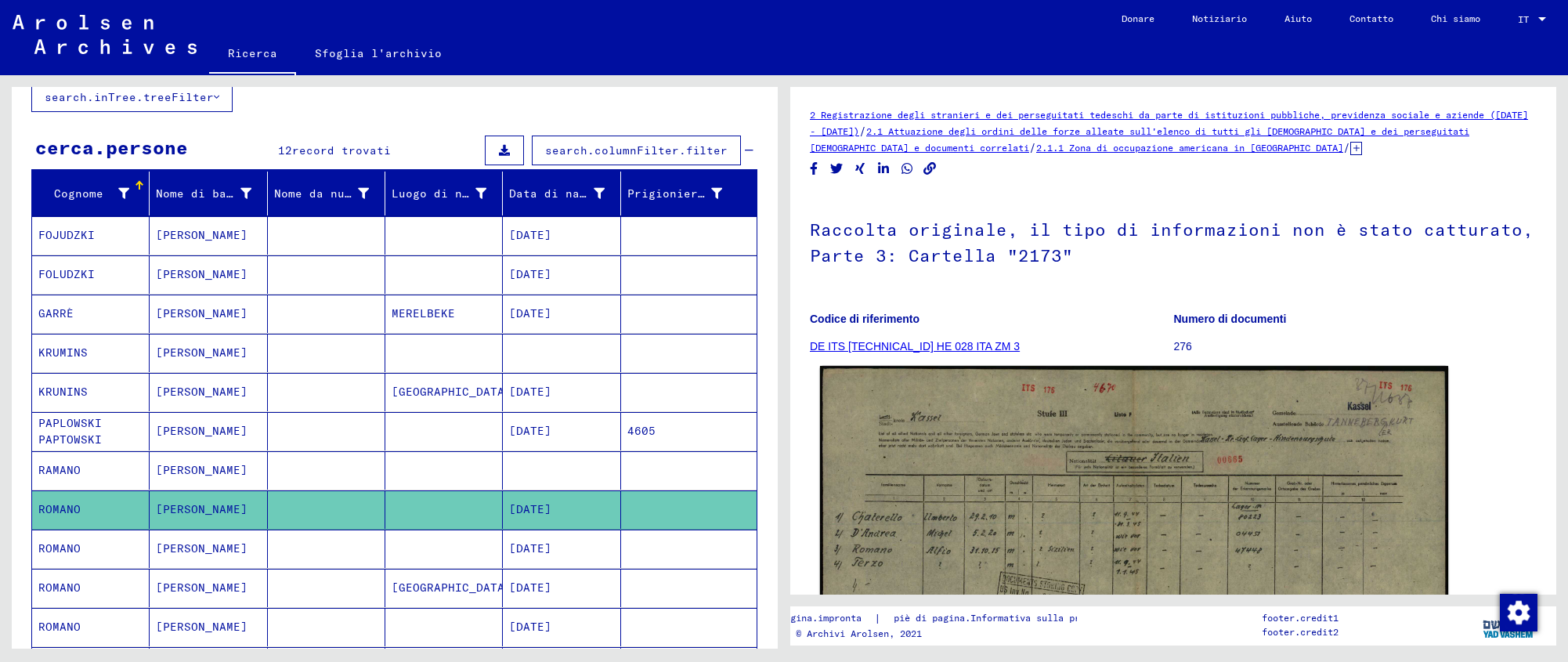
click at [953, 503] on img at bounding box center [1134, 587] width 628 height 444
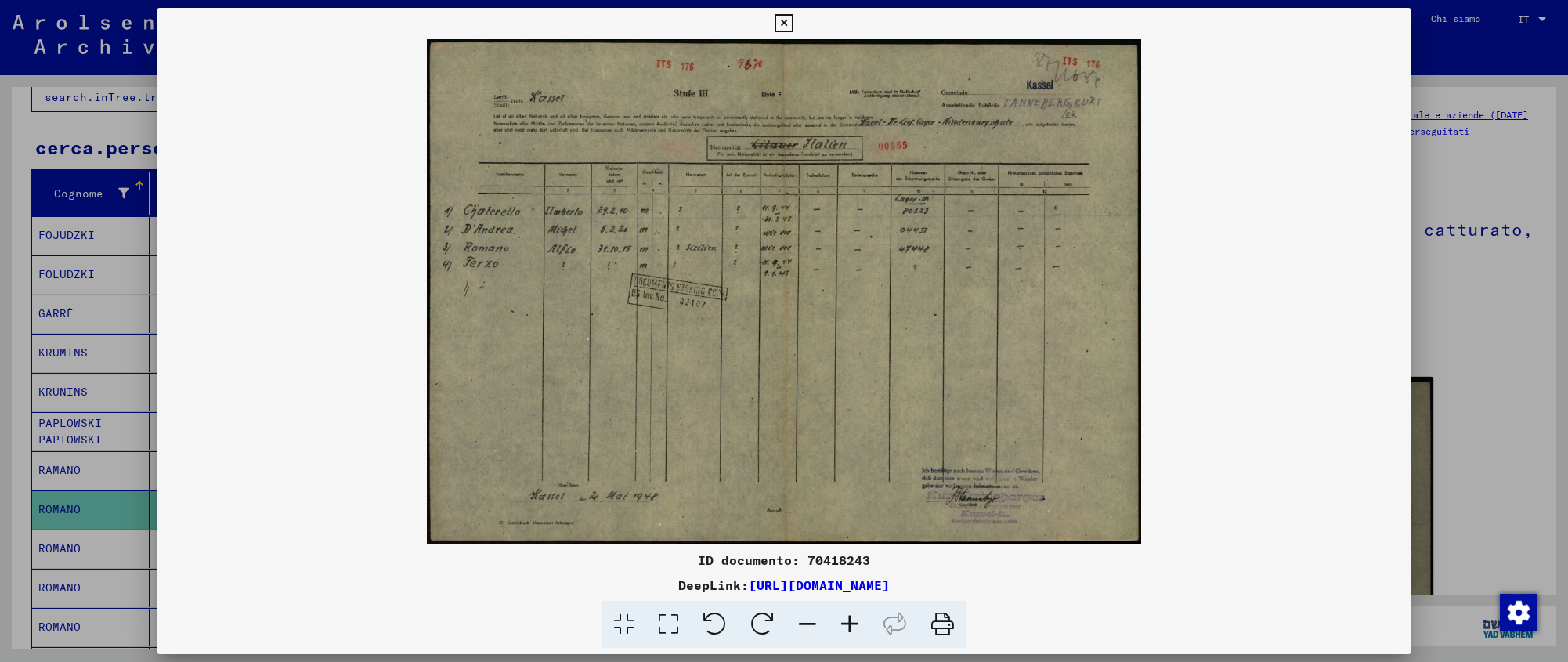
click at [852, 627] on icon at bounding box center [849, 624] width 42 height 48
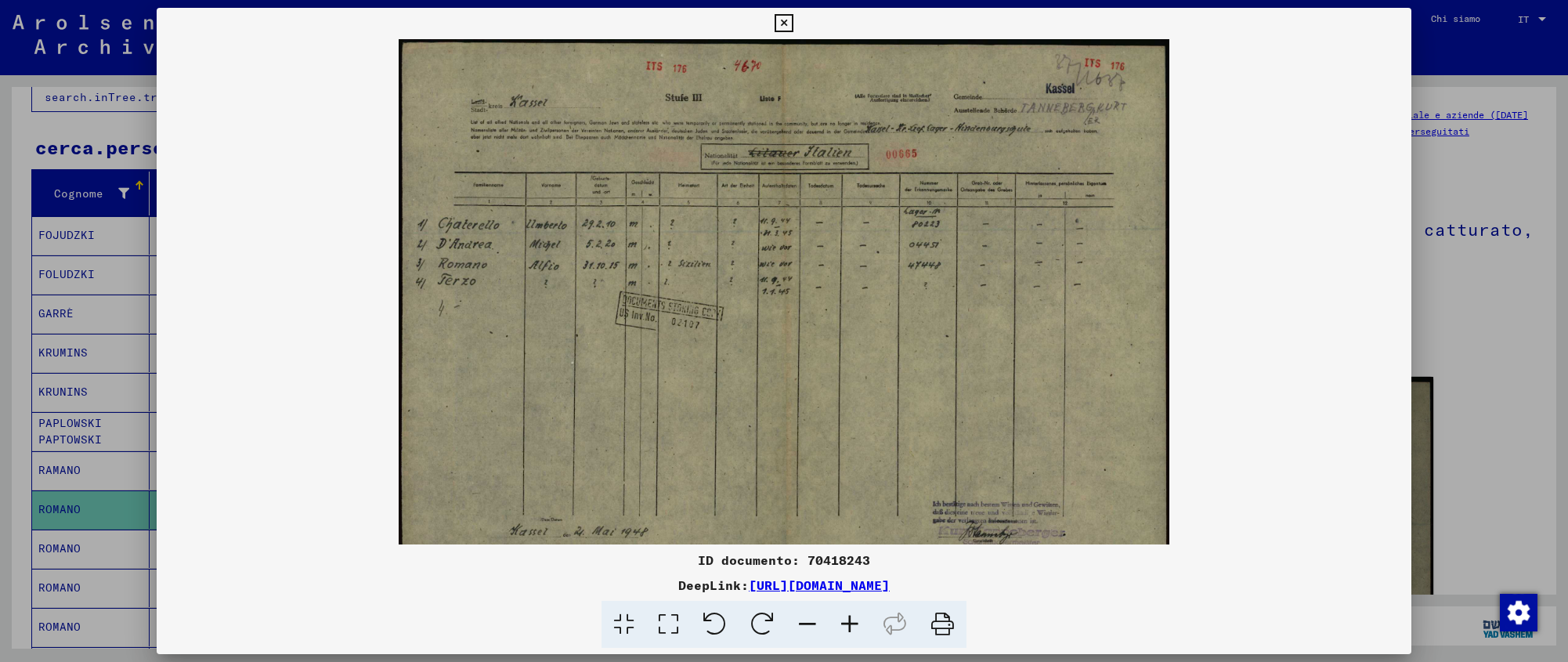
click at [852, 627] on icon at bounding box center [849, 624] width 42 height 48
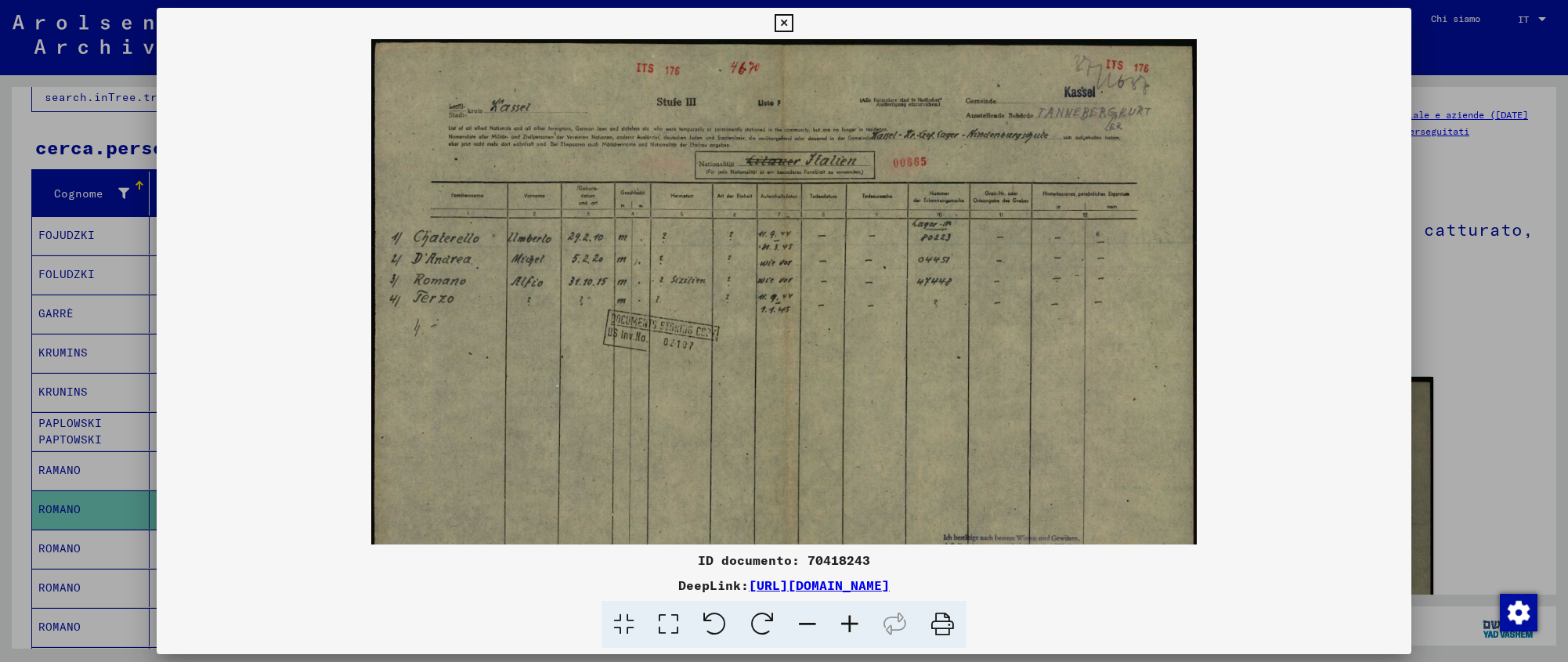
click at [852, 627] on icon at bounding box center [849, 624] width 42 height 48
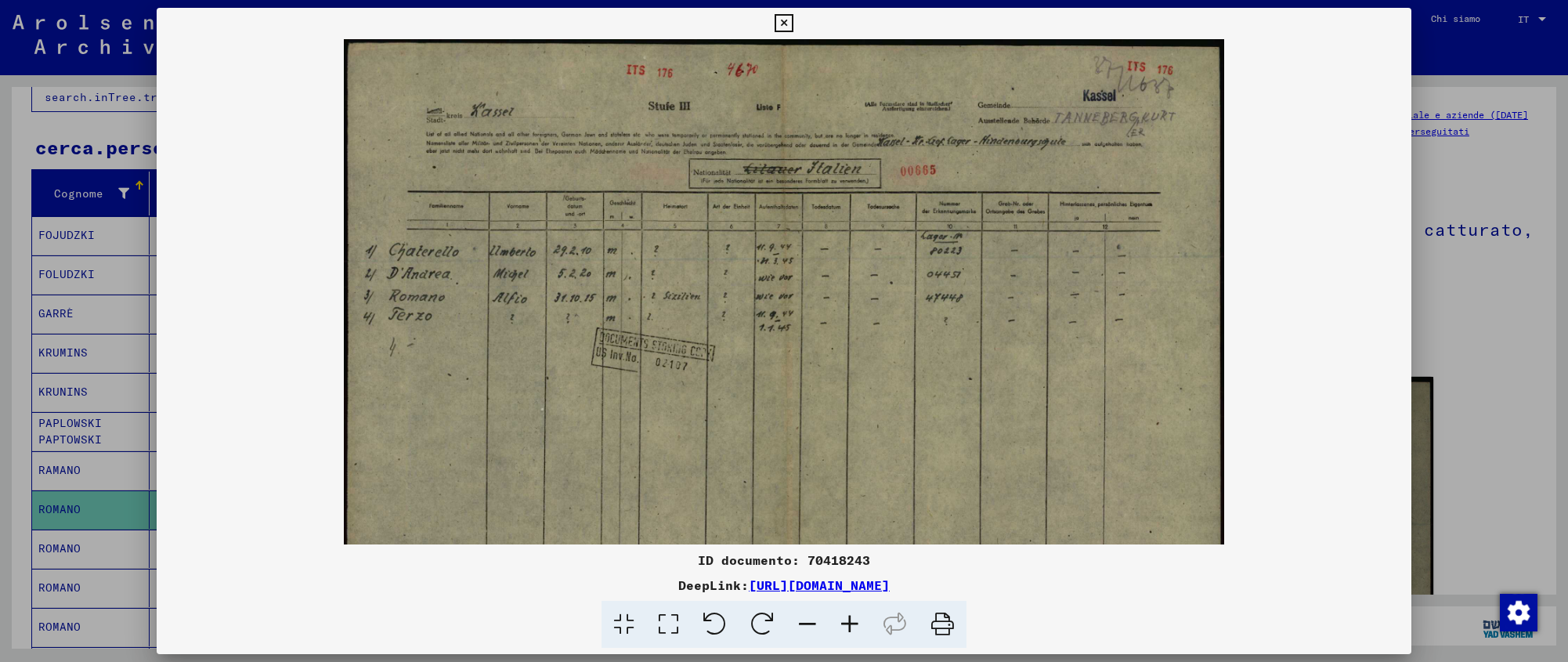
click at [852, 627] on icon at bounding box center [849, 624] width 42 height 48
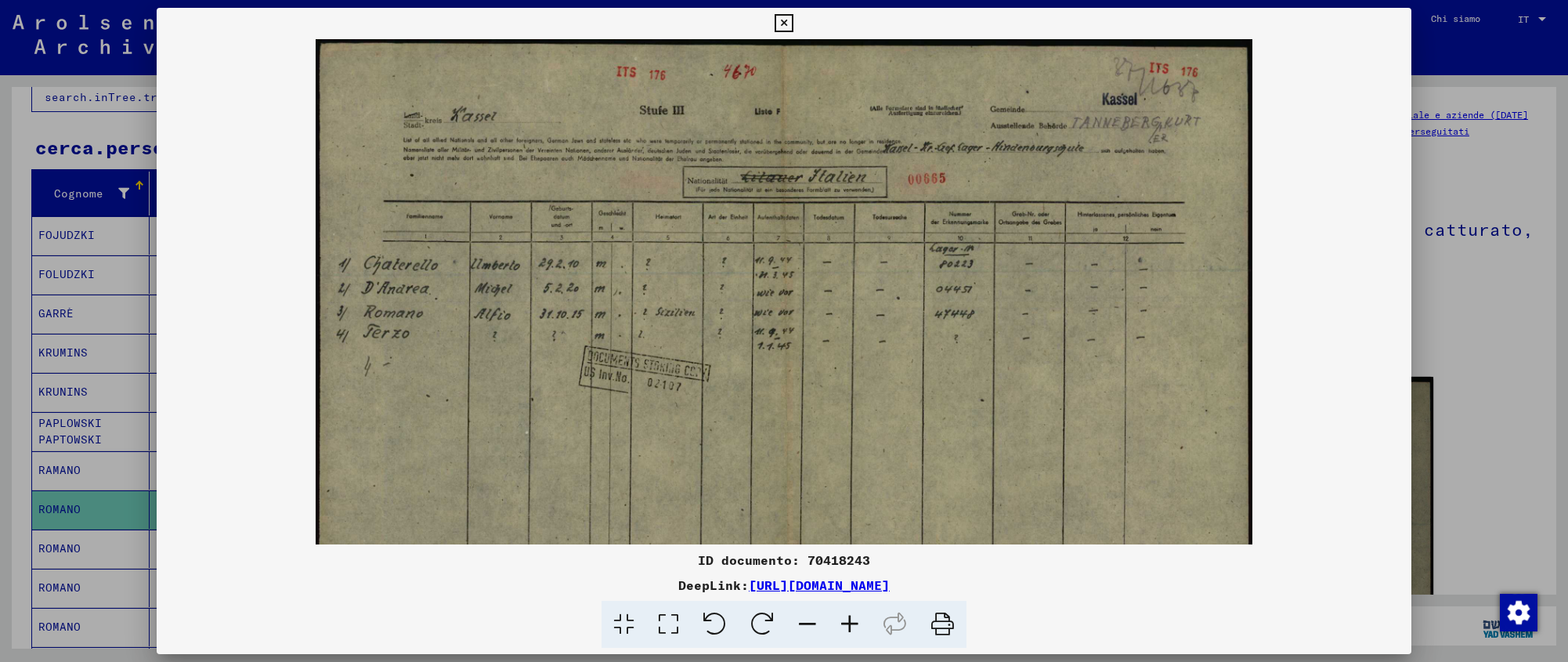
click at [793, 20] on icon at bounding box center [784, 23] width 18 height 19
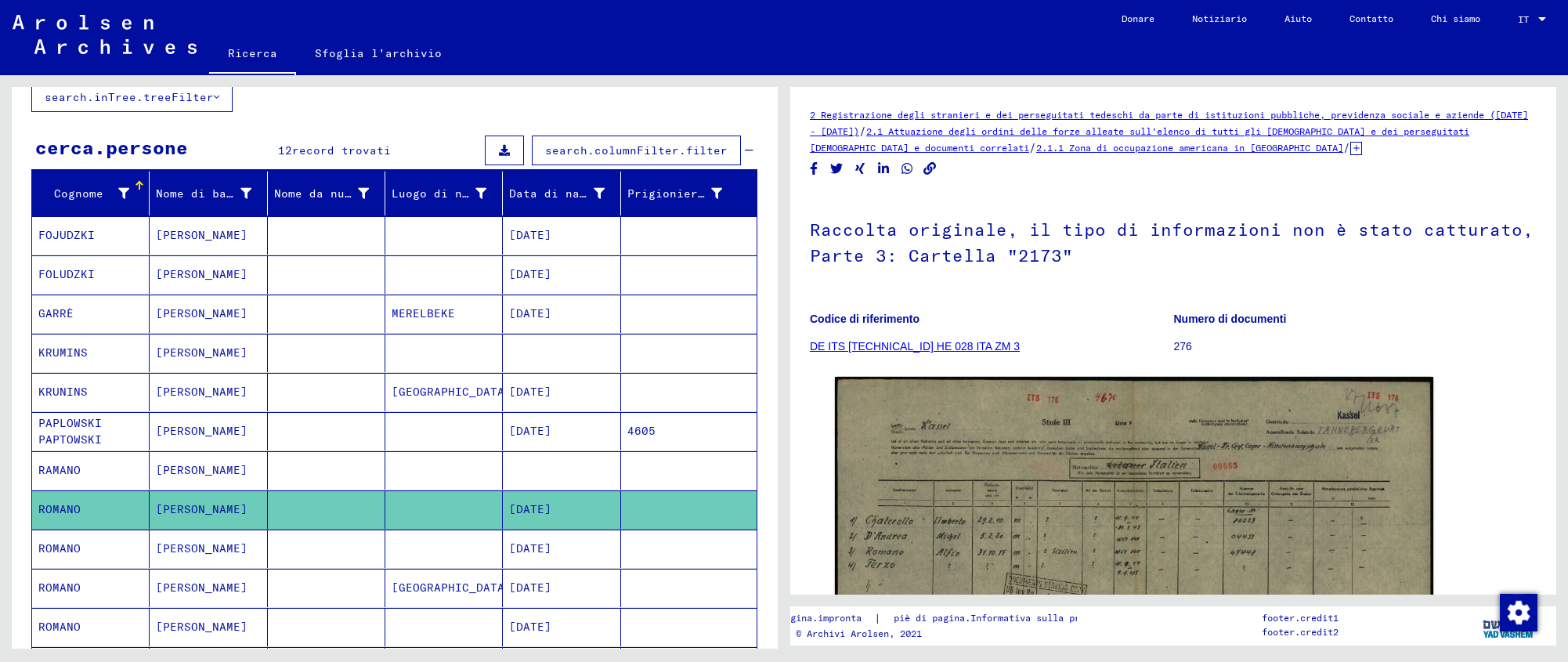
click at [551, 548] on font "[DATE]" at bounding box center [530, 548] width 42 height 14
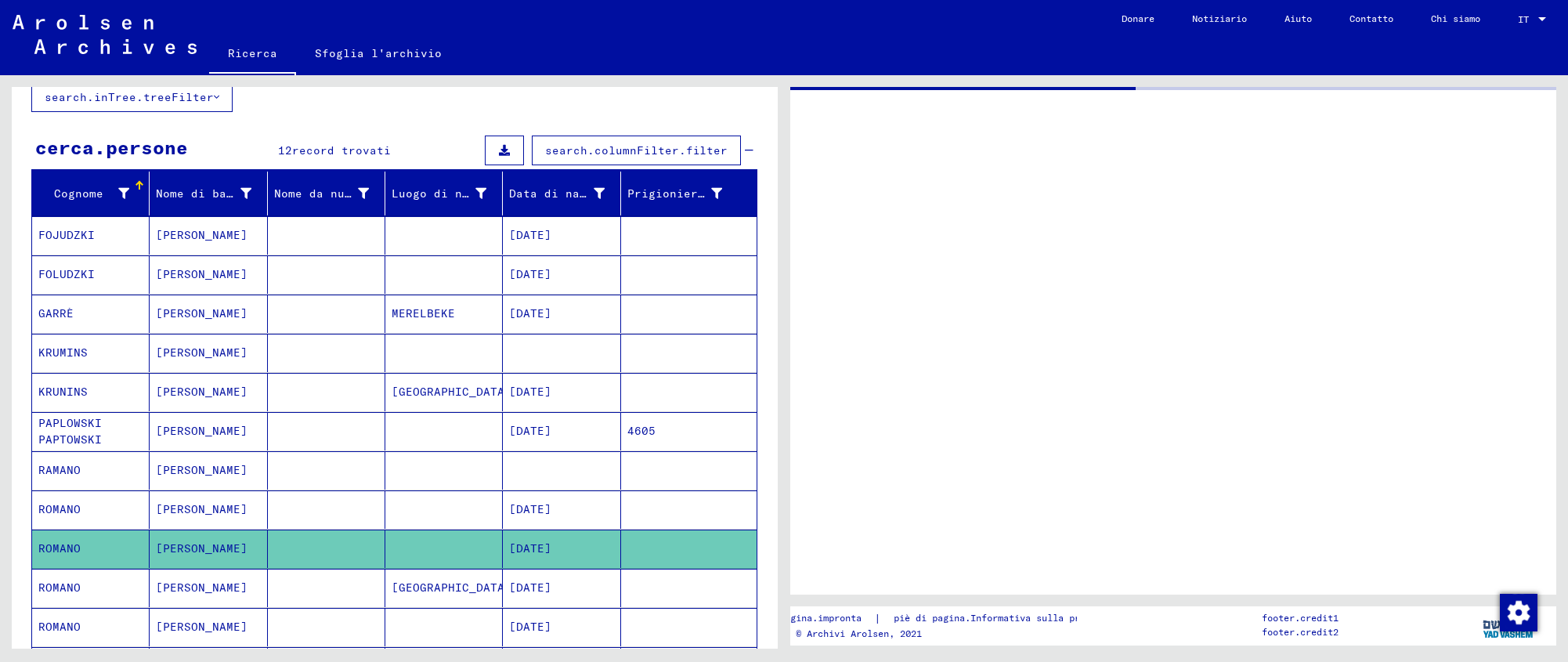
click at [551, 548] on font "[DATE]" at bounding box center [530, 548] width 42 height 14
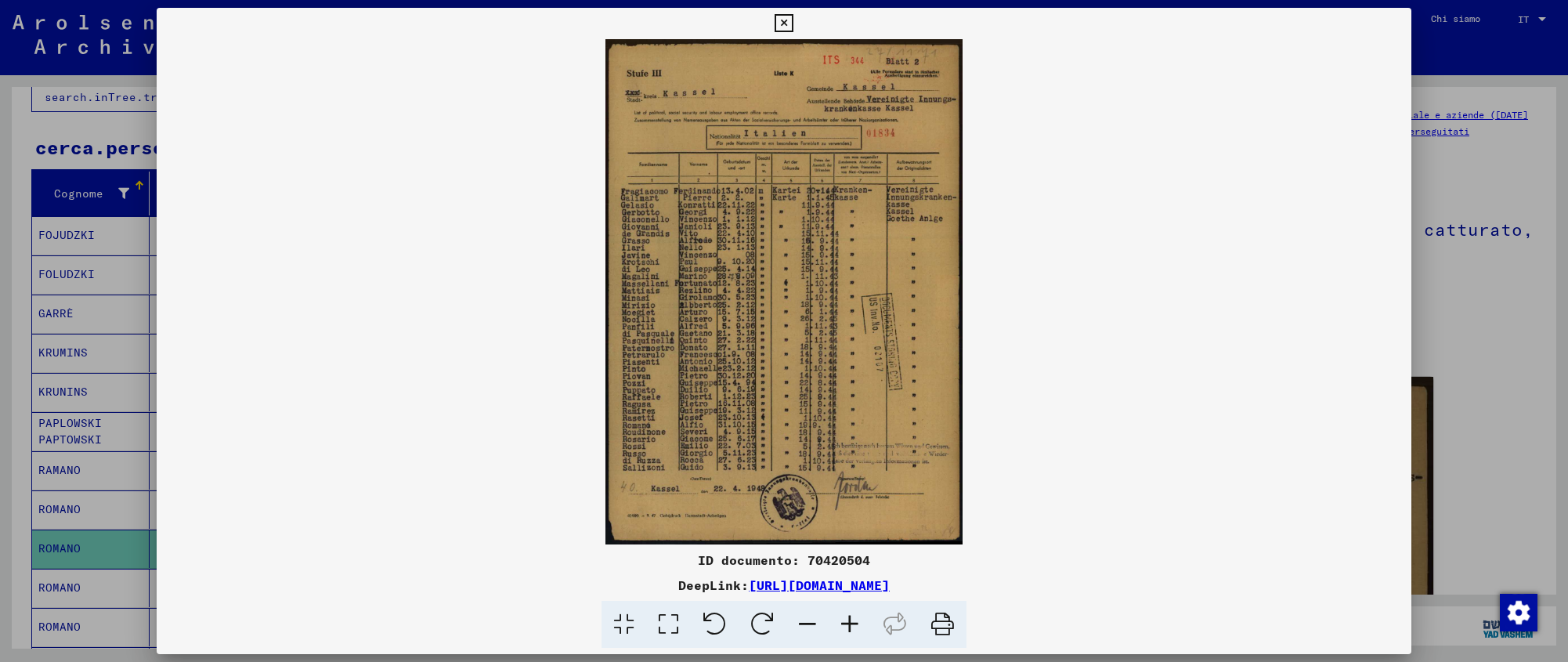
click at [837, 622] on icon at bounding box center [849, 624] width 42 height 48
click at [837, 621] on icon at bounding box center [849, 624] width 42 height 48
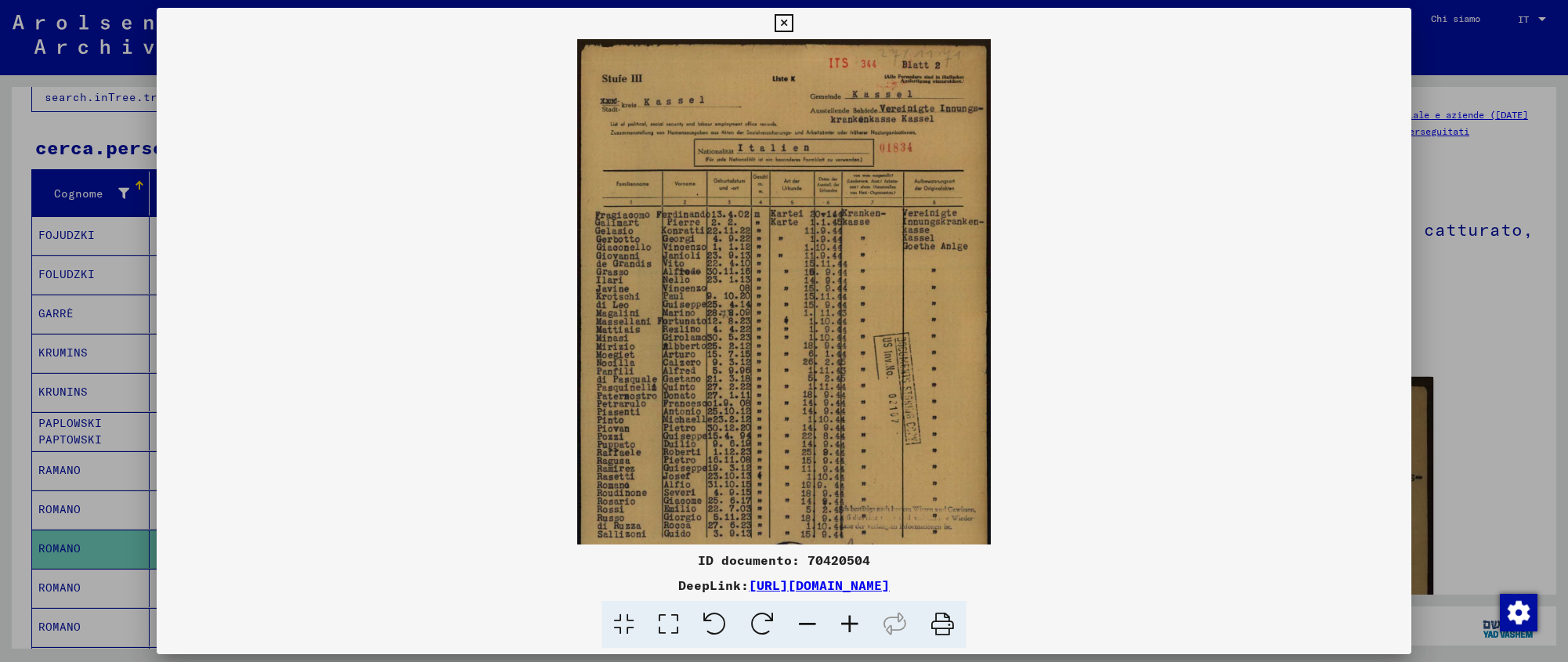
click at [837, 621] on icon at bounding box center [849, 624] width 42 height 48
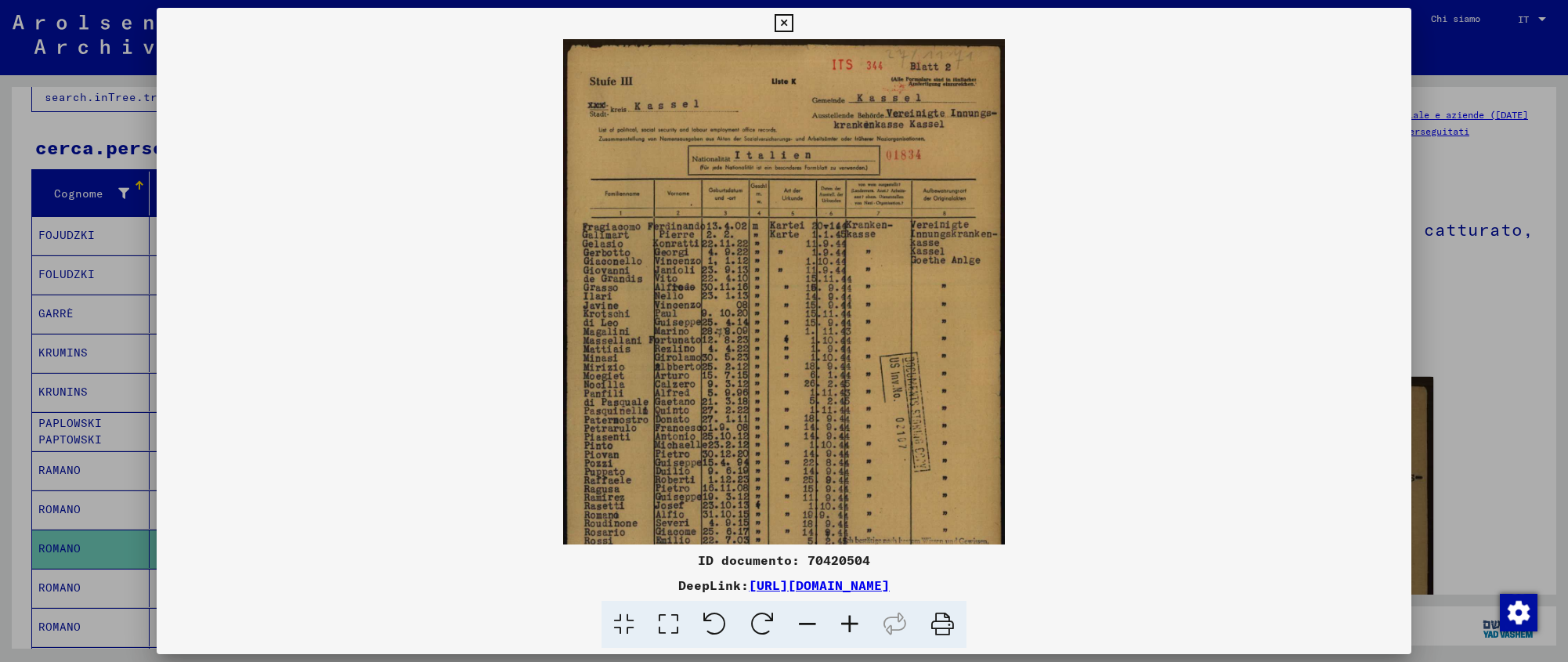
click at [837, 621] on icon at bounding box center [849, 624] width 42 height 48
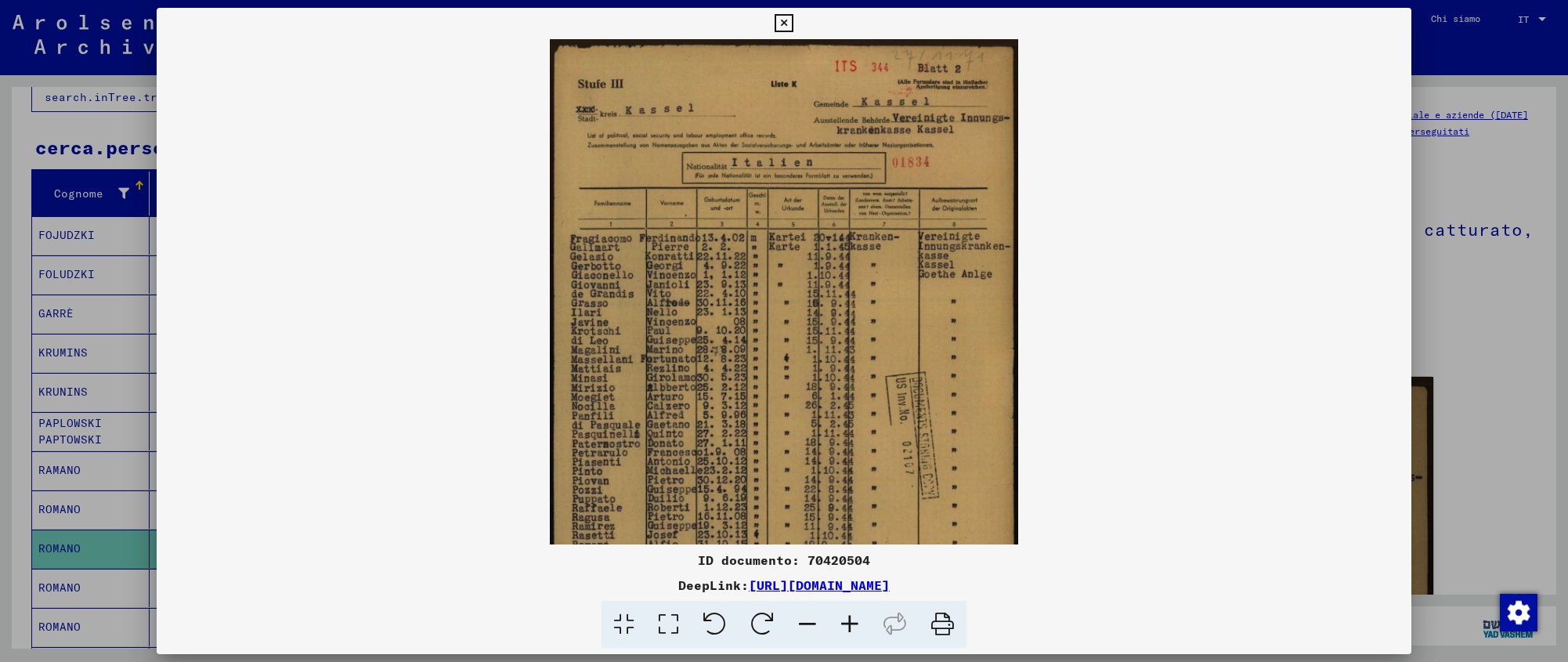
click at [837, 621] on icon at bounding box center [849, 624] width 42 height 48
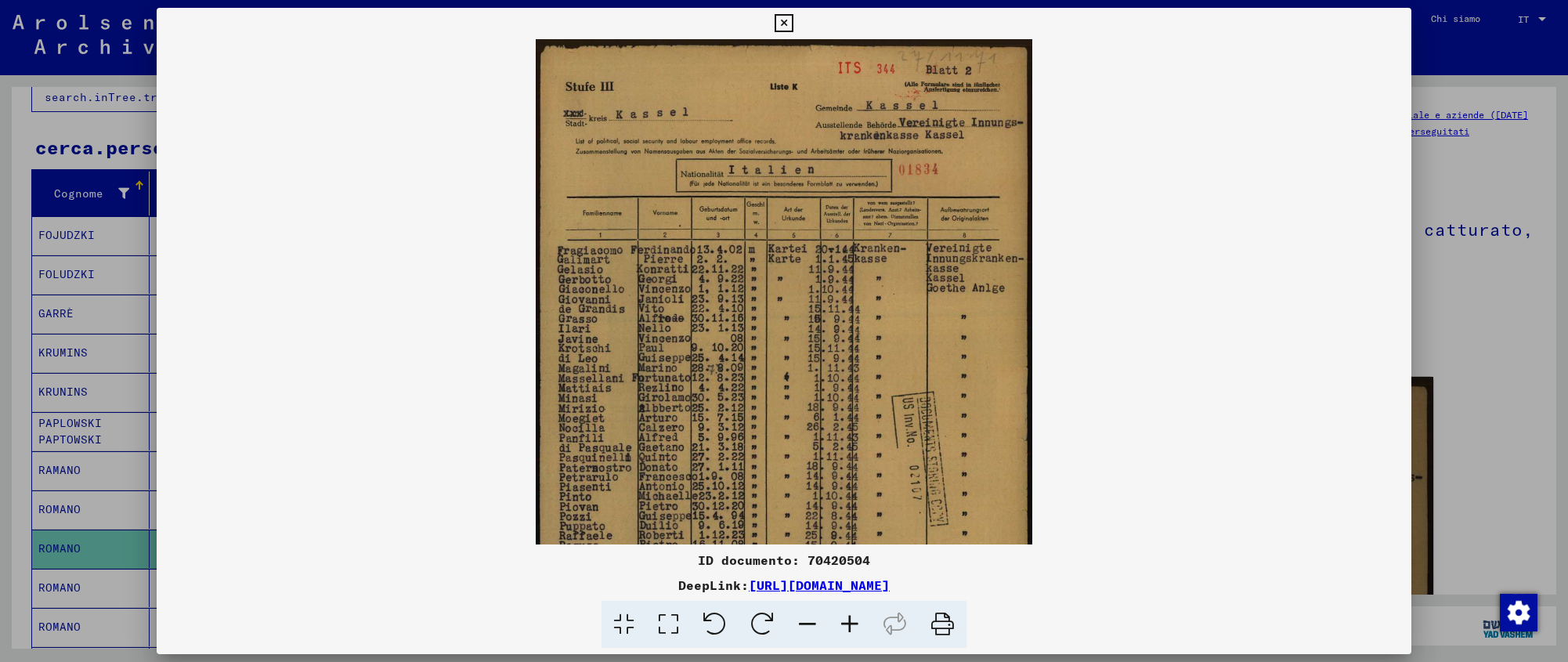
click at [837, 621] on icon at bounding box center [849, 624] width 42 height 48
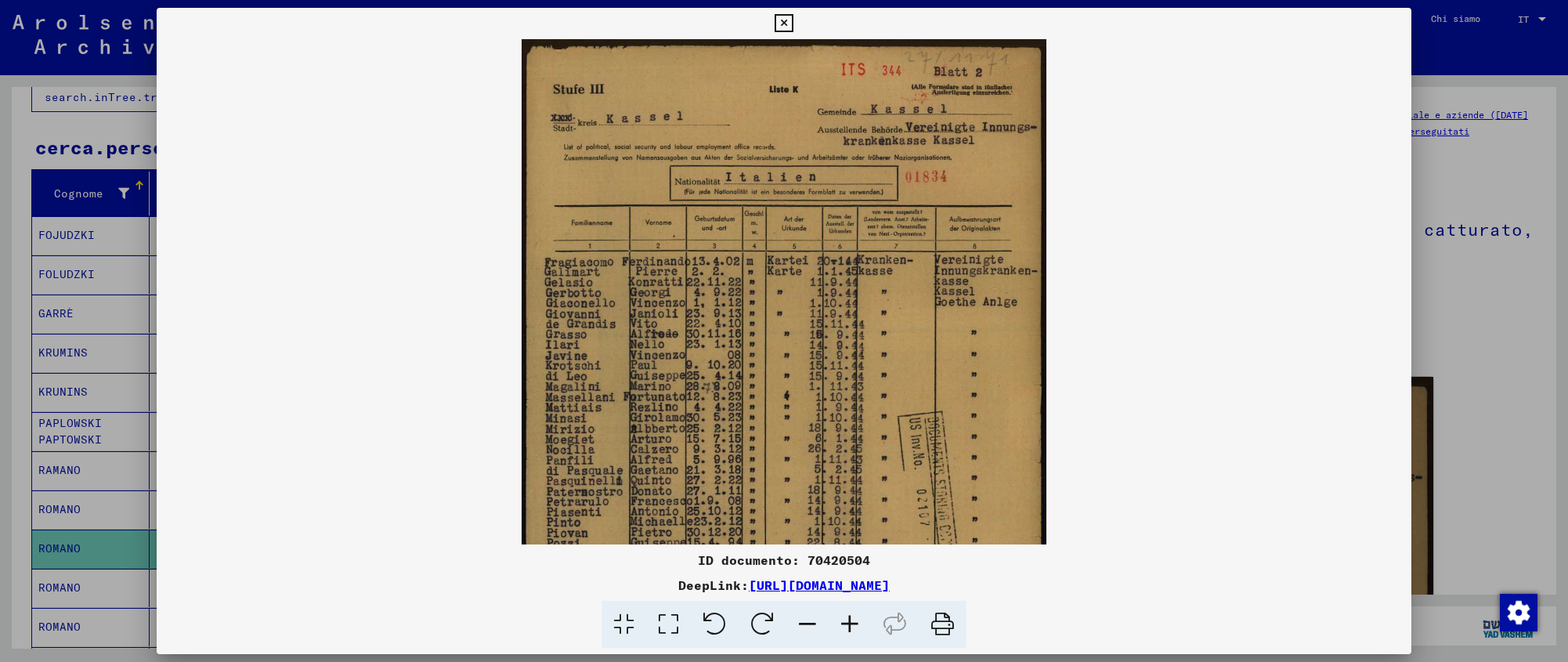
click at [837, 621] on icon at bounding box center [849, 624] width 42 height 48
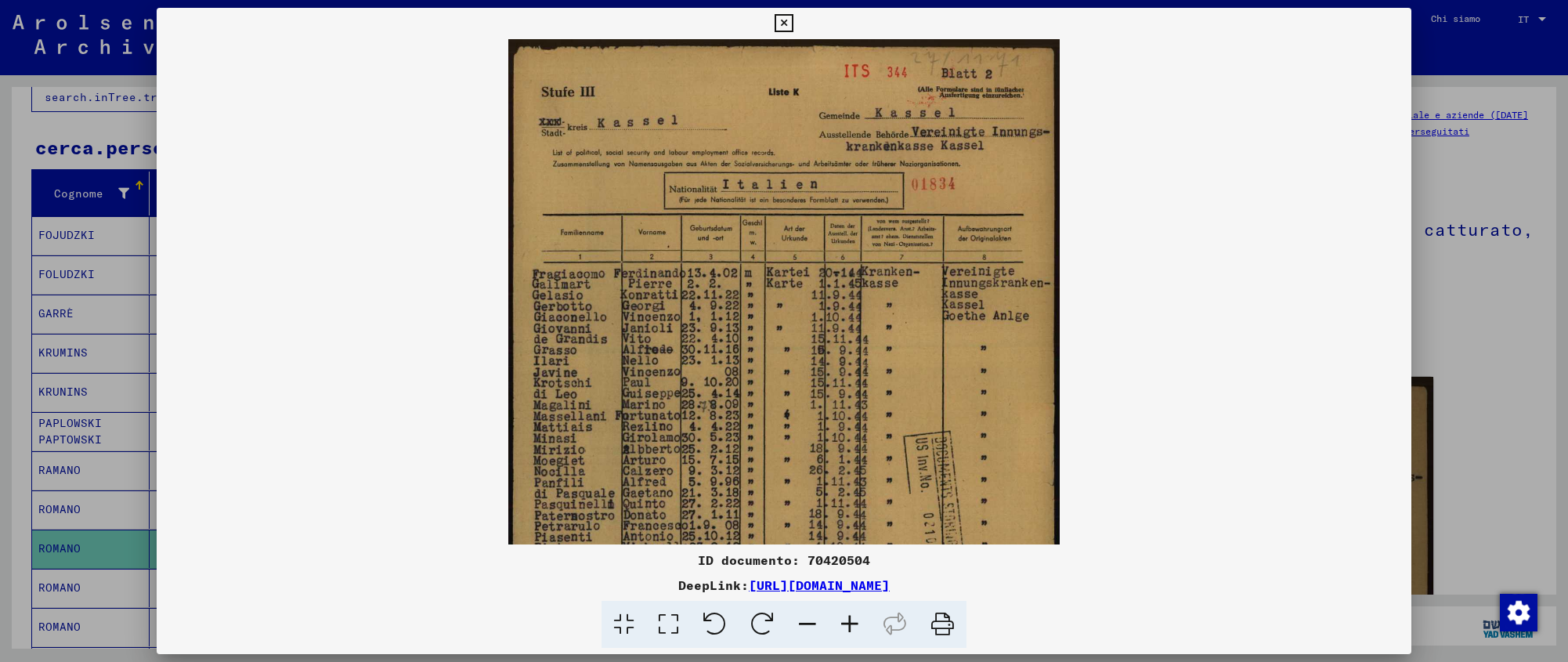
click at [837, 621] on icon at bounding box center [849, 624] width 42 height 48
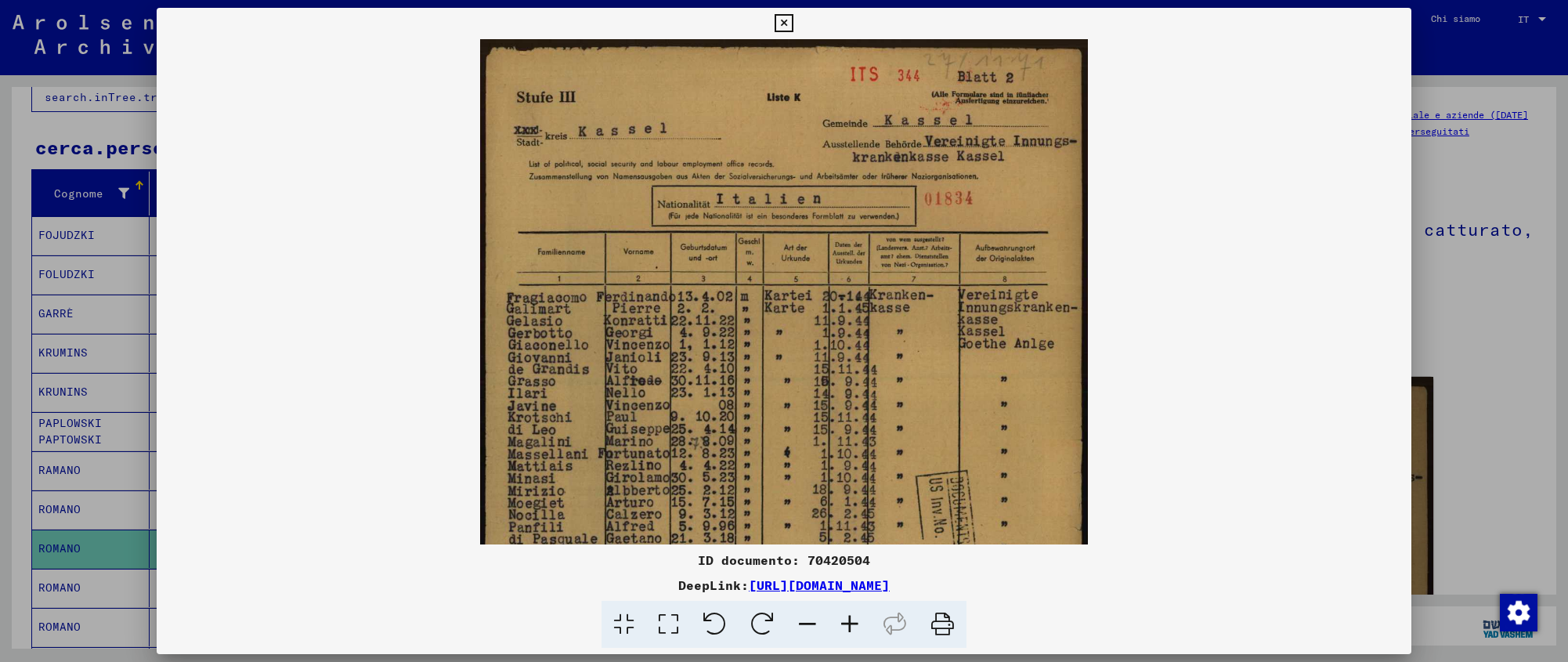
click at [837, 621] on icon at bounding box center [849, 624] width 42 height 48
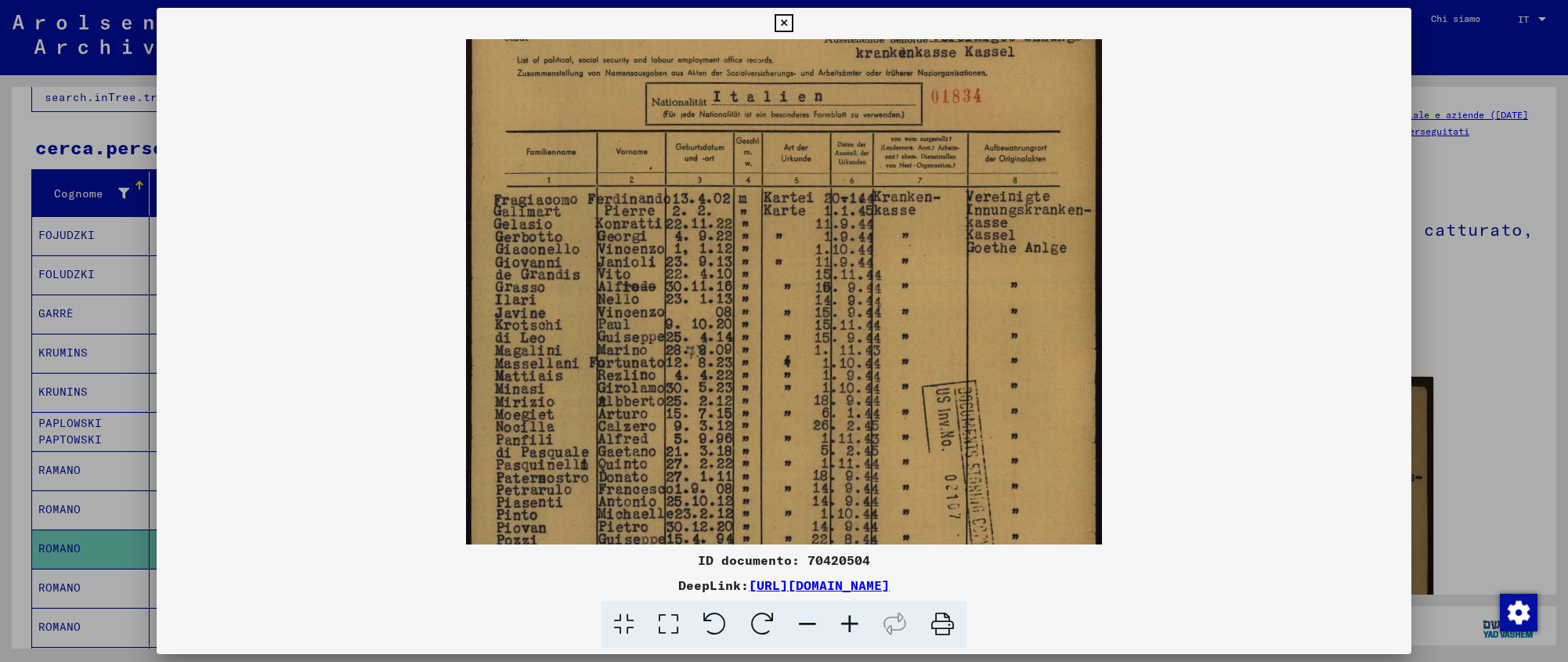
drag, startPoint x: 798, startPoint y: 451, endPoint x: 801, endPoint y: 284, distance: 167.0
click at [801, 286] on img at bounding box center [784, 378] width 635 height 897
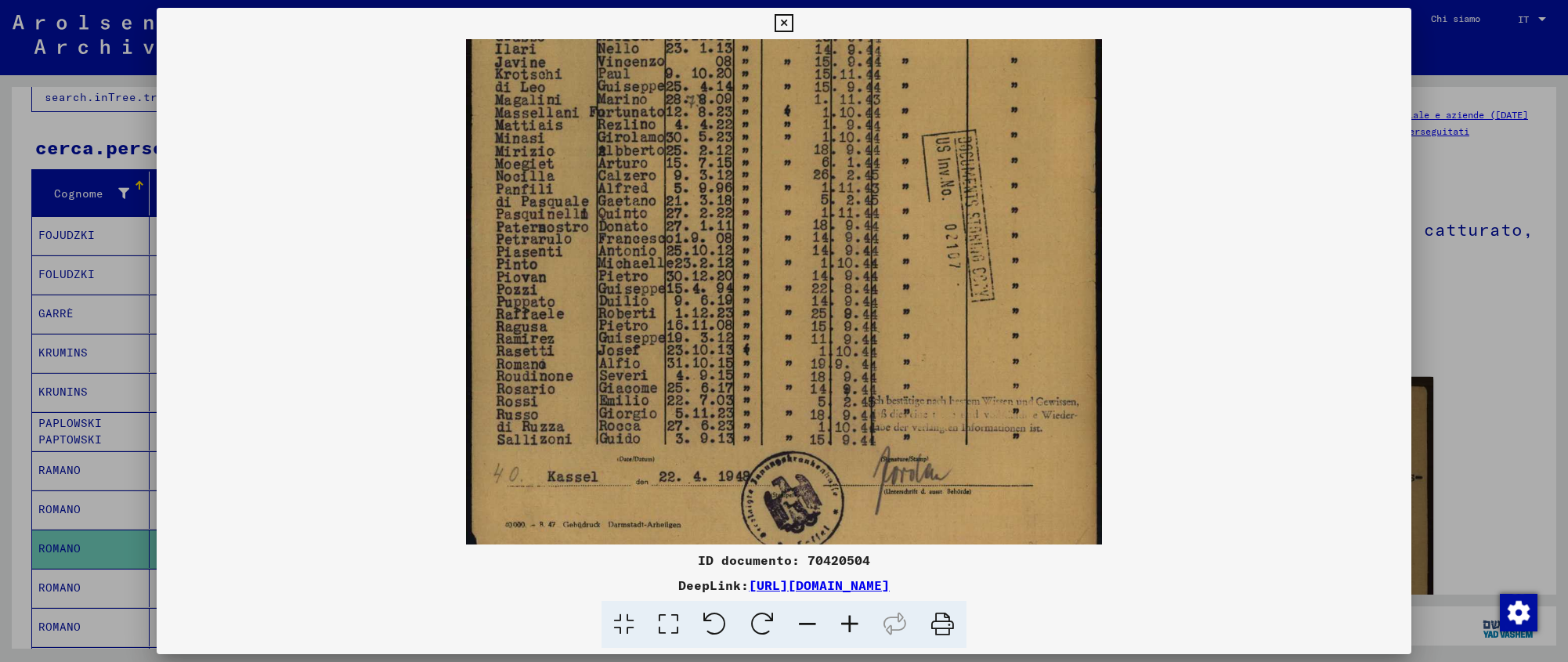
drag, startPoint x: 802, startPoint y: 283, endPoint x: 803, endPoint y: 268, distance: 15.0
click at [804, 268] on img at bounding box center [784, 127] width 635 height 897
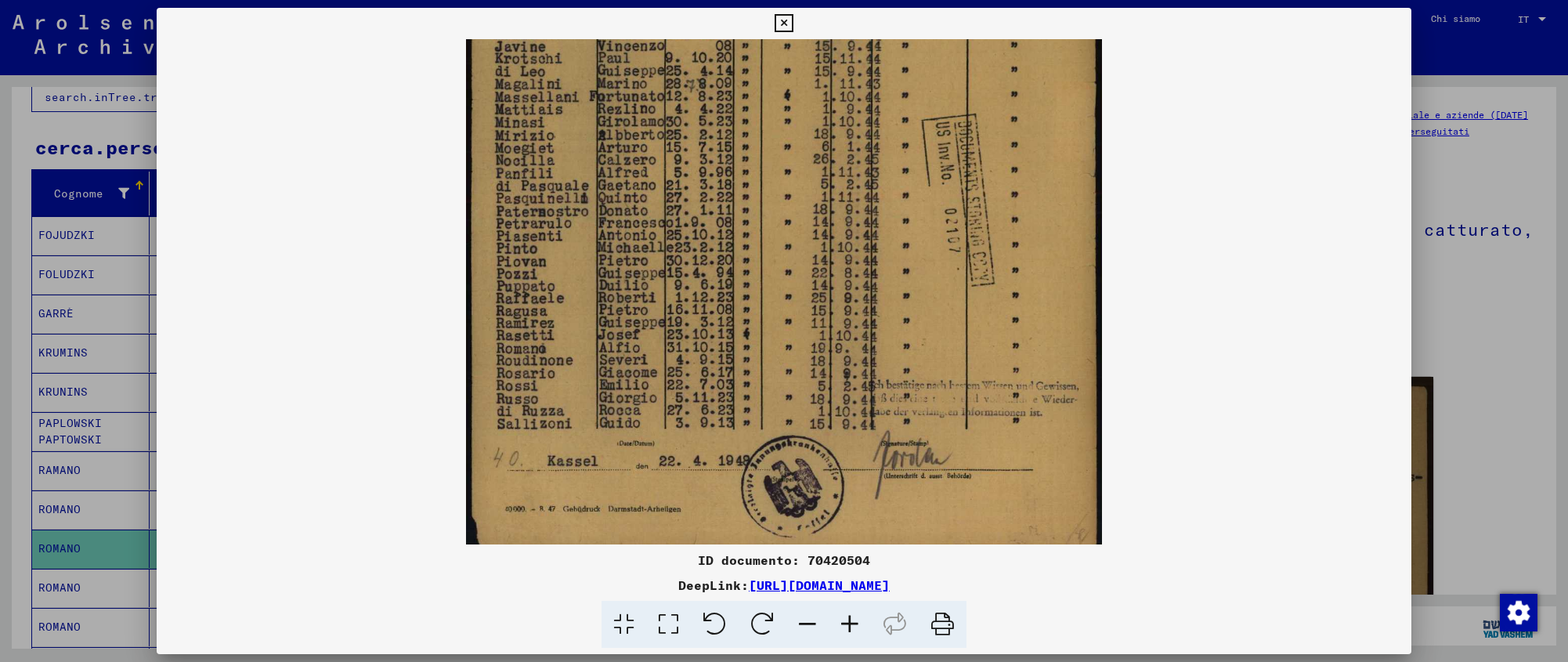
click at [793, 21] on icon at bounding box center [784, 23] width 18 height 19
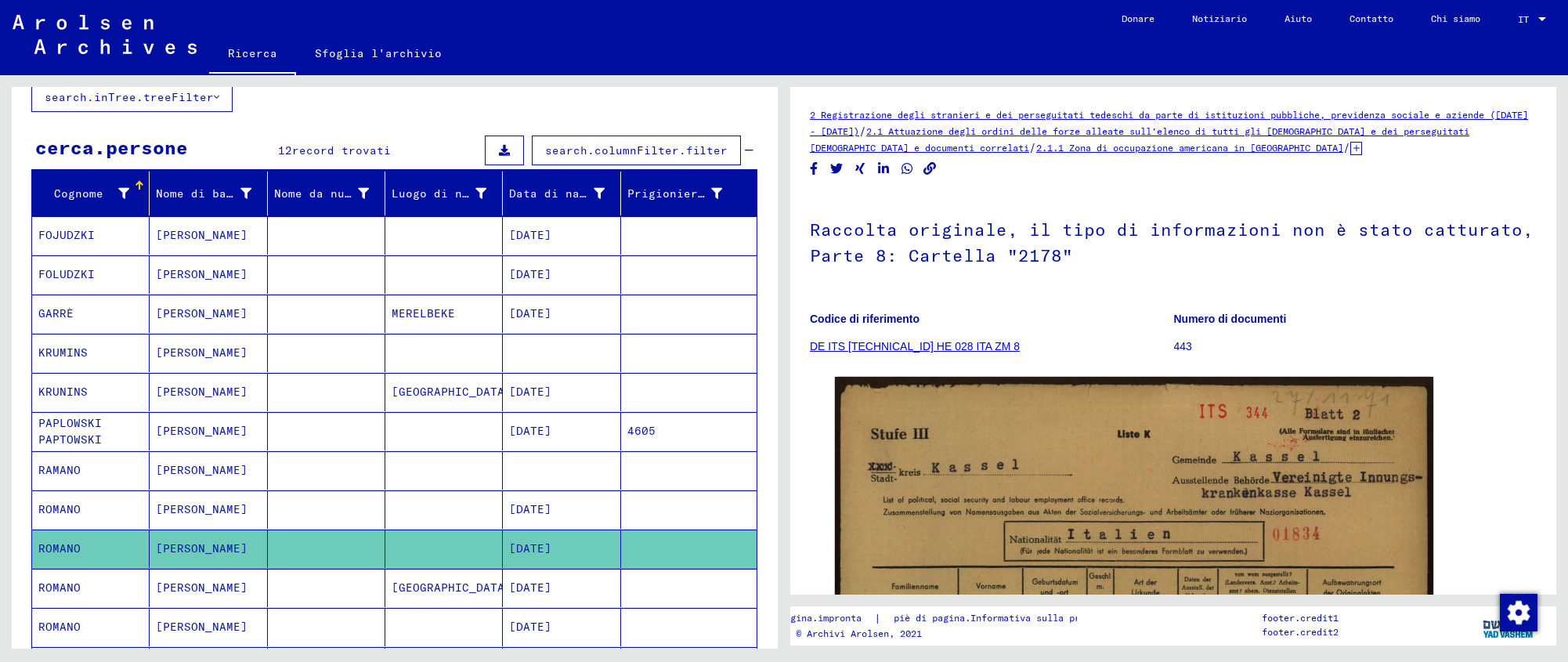
click at [413, 590] on font "[GEOGRAPHIC_DATA]" at bounding box center [452, 587] width 120 height 14
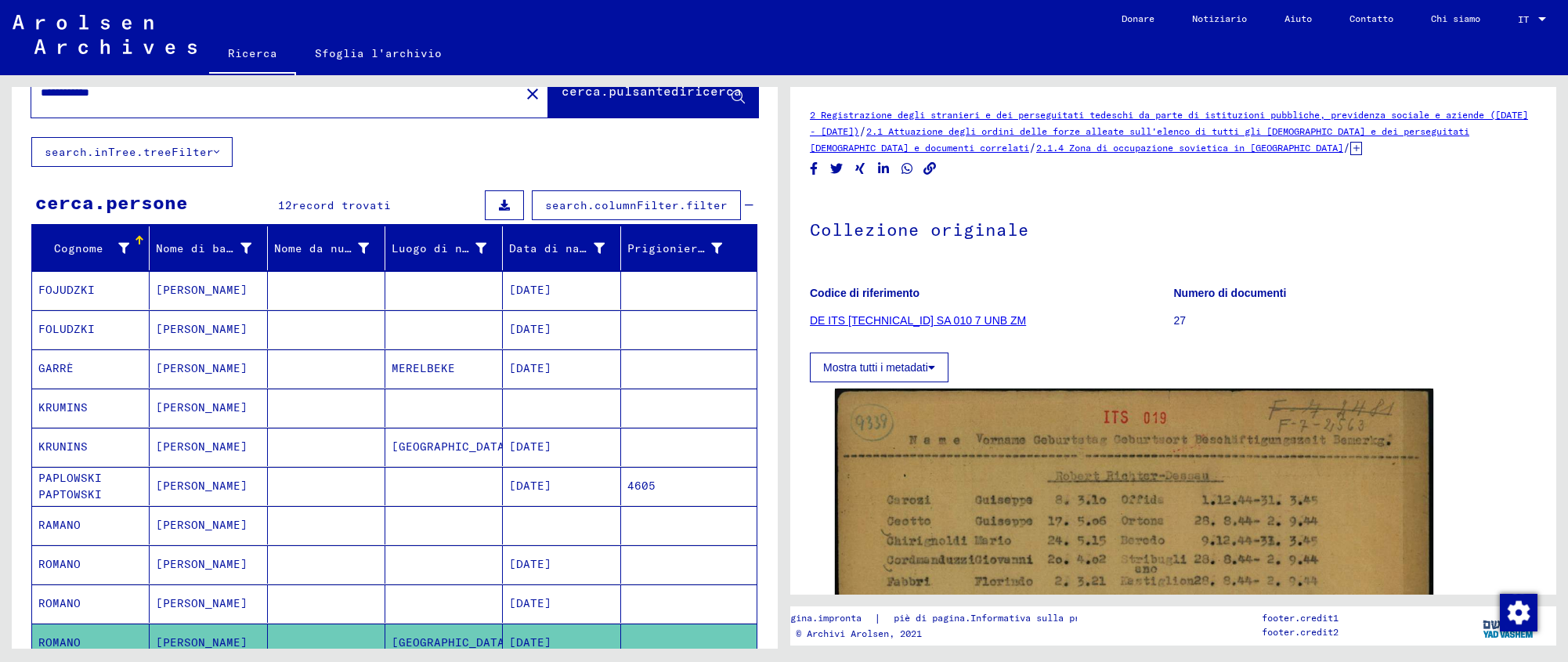
scroll to position [34, 0]
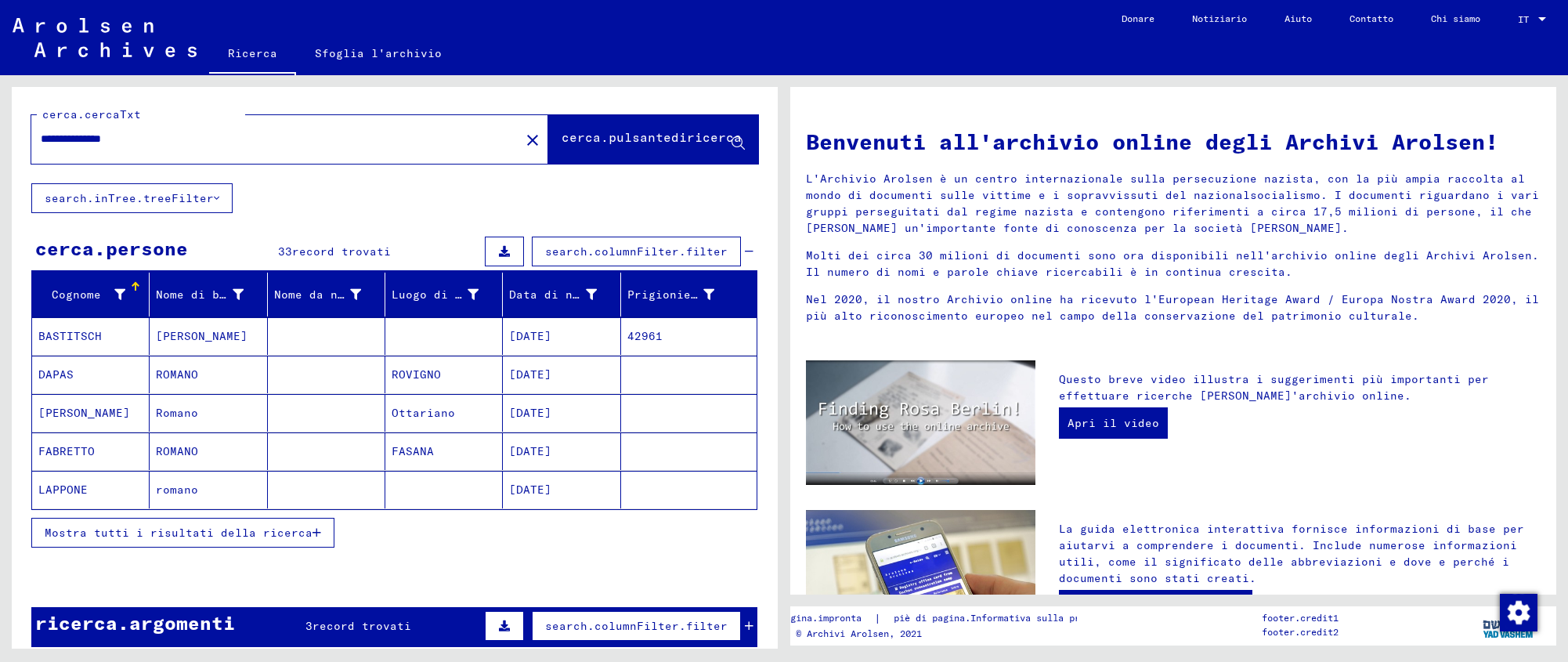
type input "******"
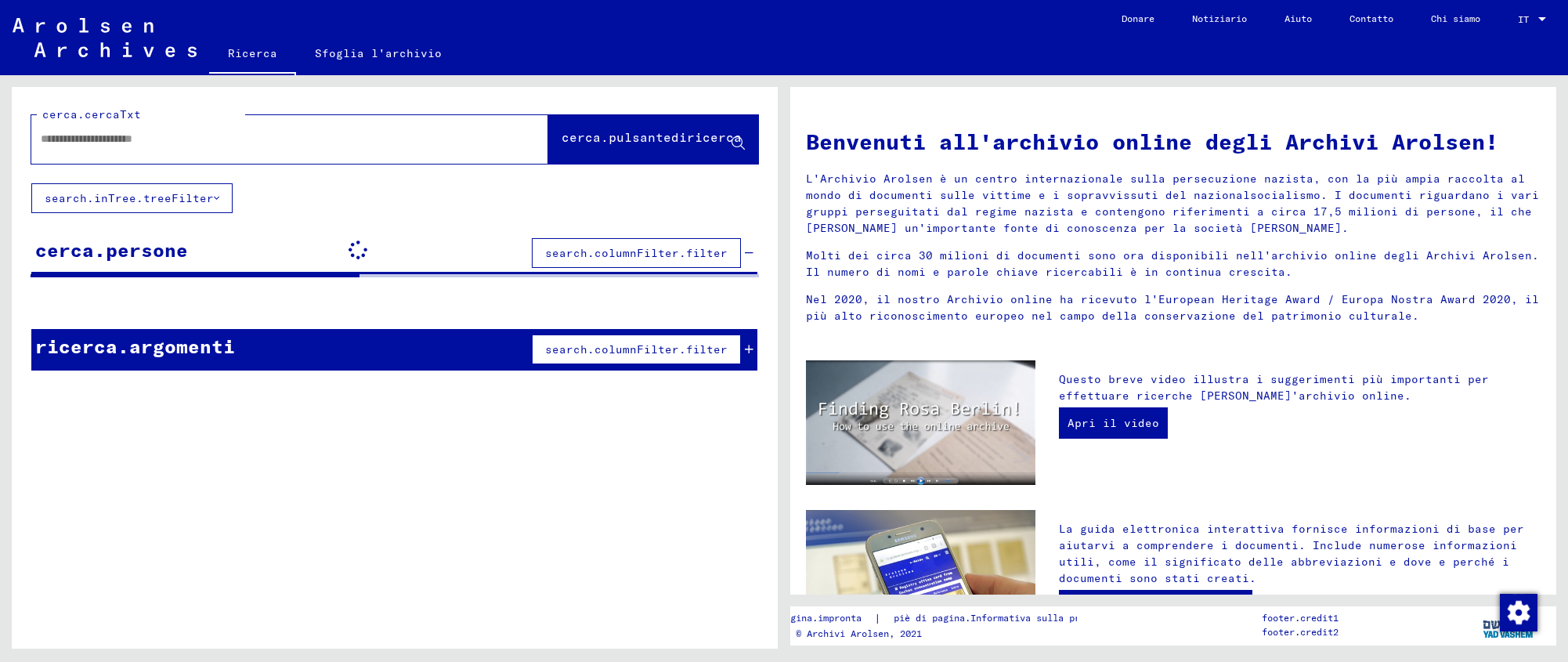
click at [94, 132] on input "text" at bounding box center [270, 139] width 460 height 16
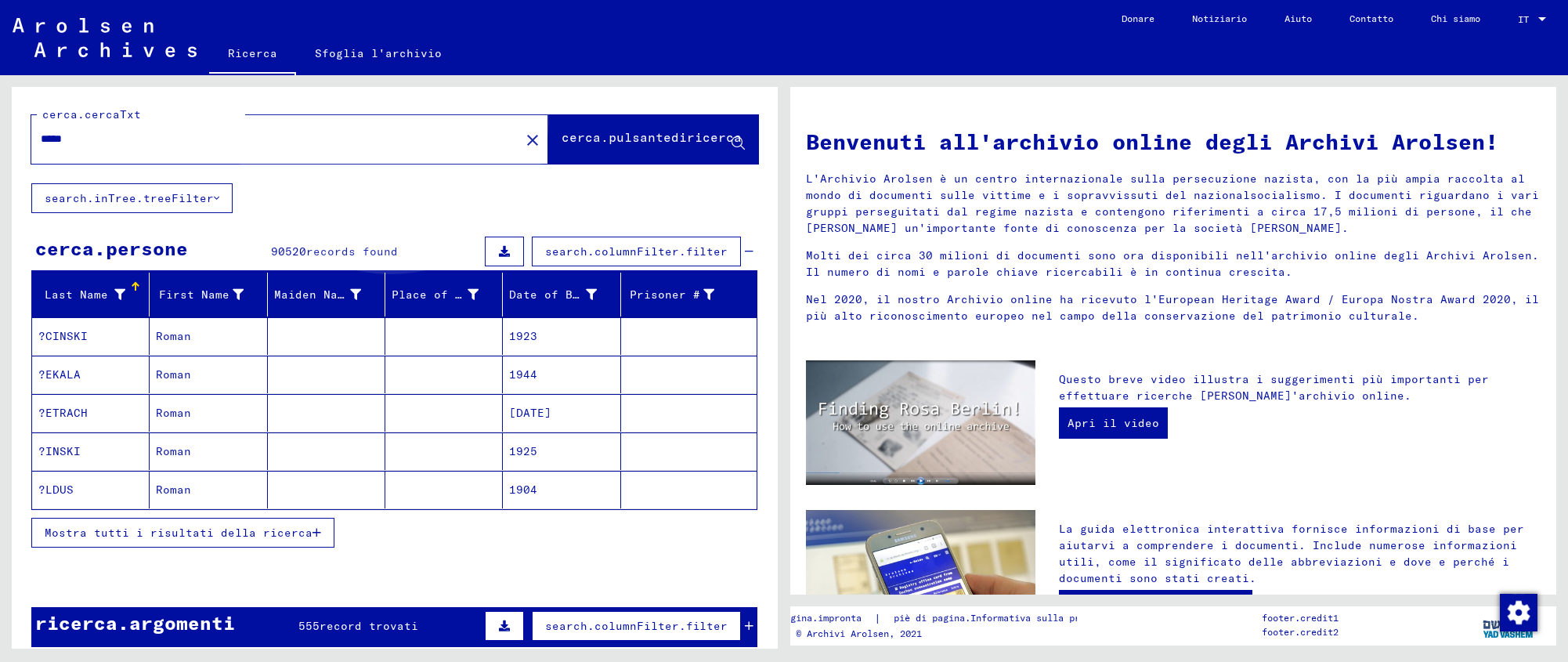
click at [576, 134] on font "cerca.pulsantediricerca" at bounding box center [652, 137] width 180 height 16
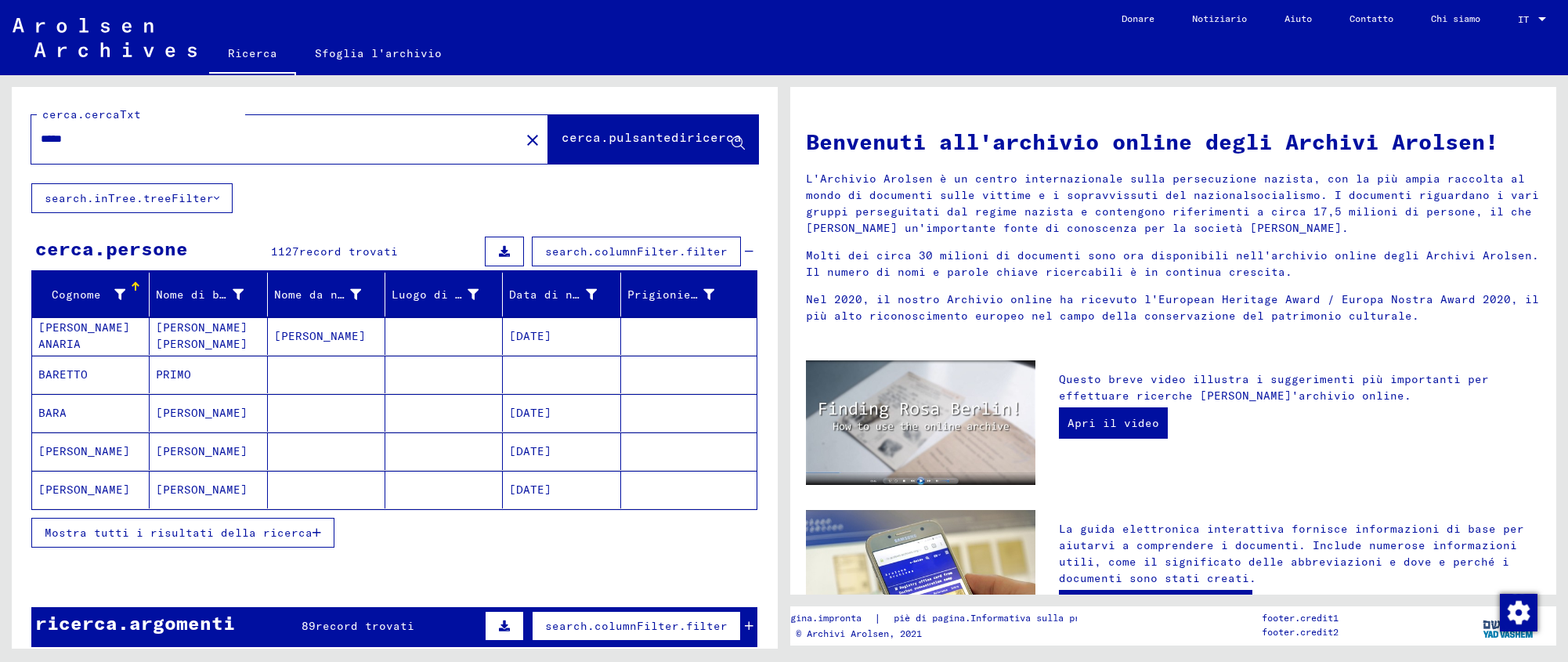
click at [105, 135] on input "*****" at bounding box center [270, 139] width 460 height 16
type input "**********"
click at [565, 138] on font "cerca.pulsantediricerca" at bounding box center [652, 137] width 180 height 16
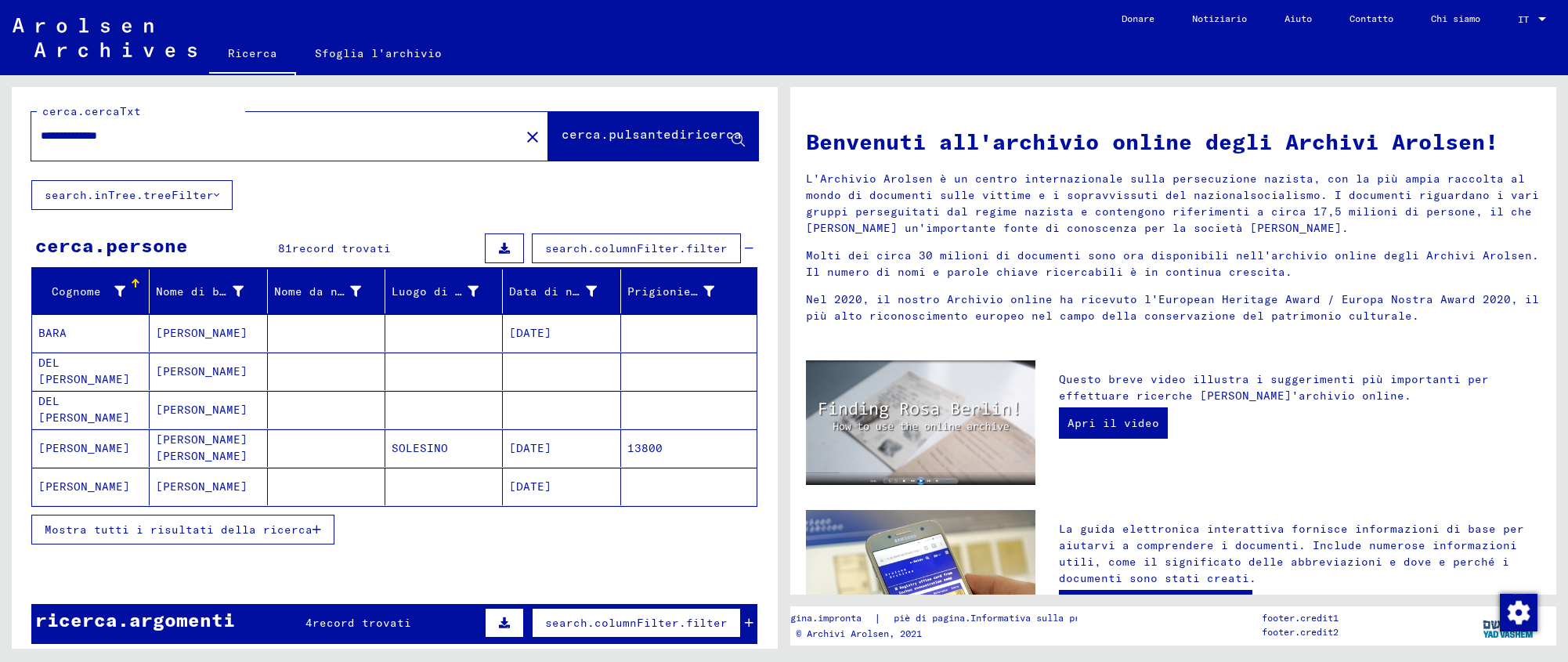
scroll to position [29, 0]
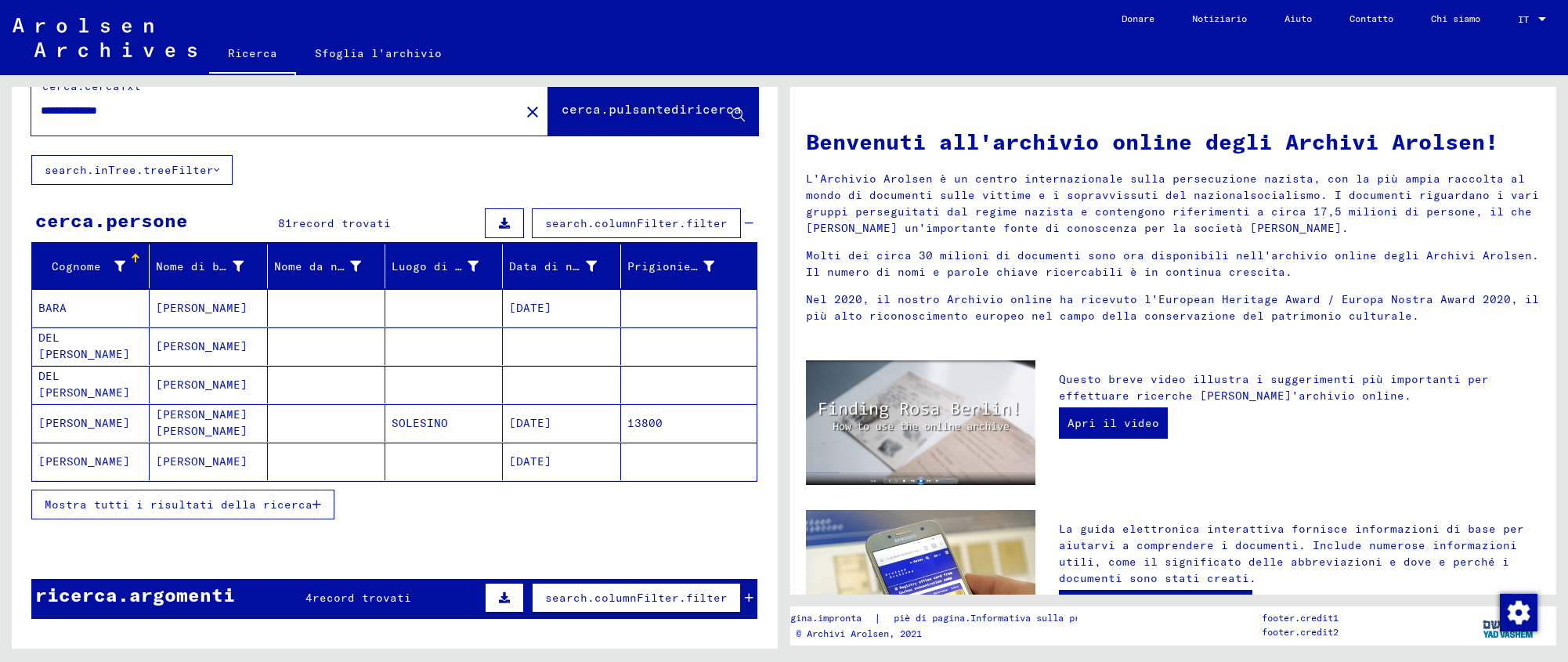
click at [509, 459] on font "[DATE]" at bounding box center [530, 461] width 42 height 14
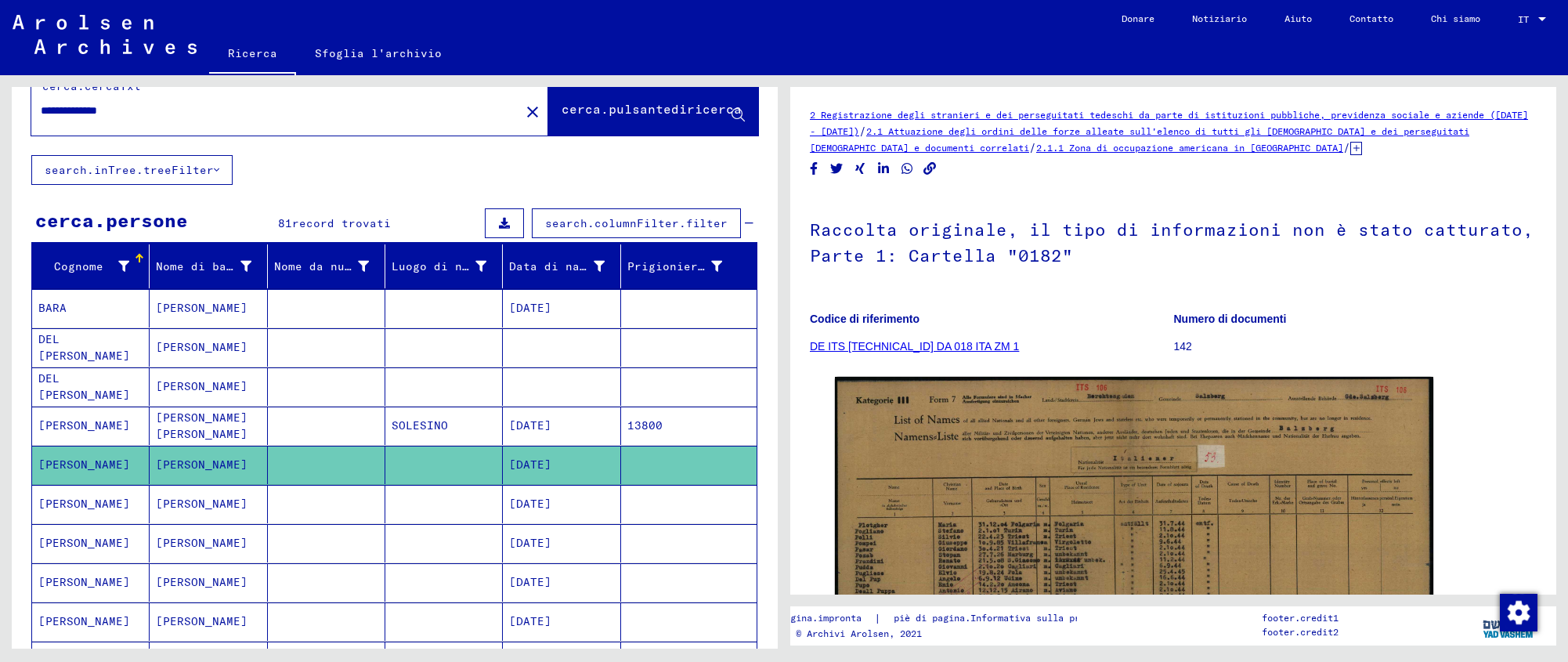
scroll to position [146, 0]
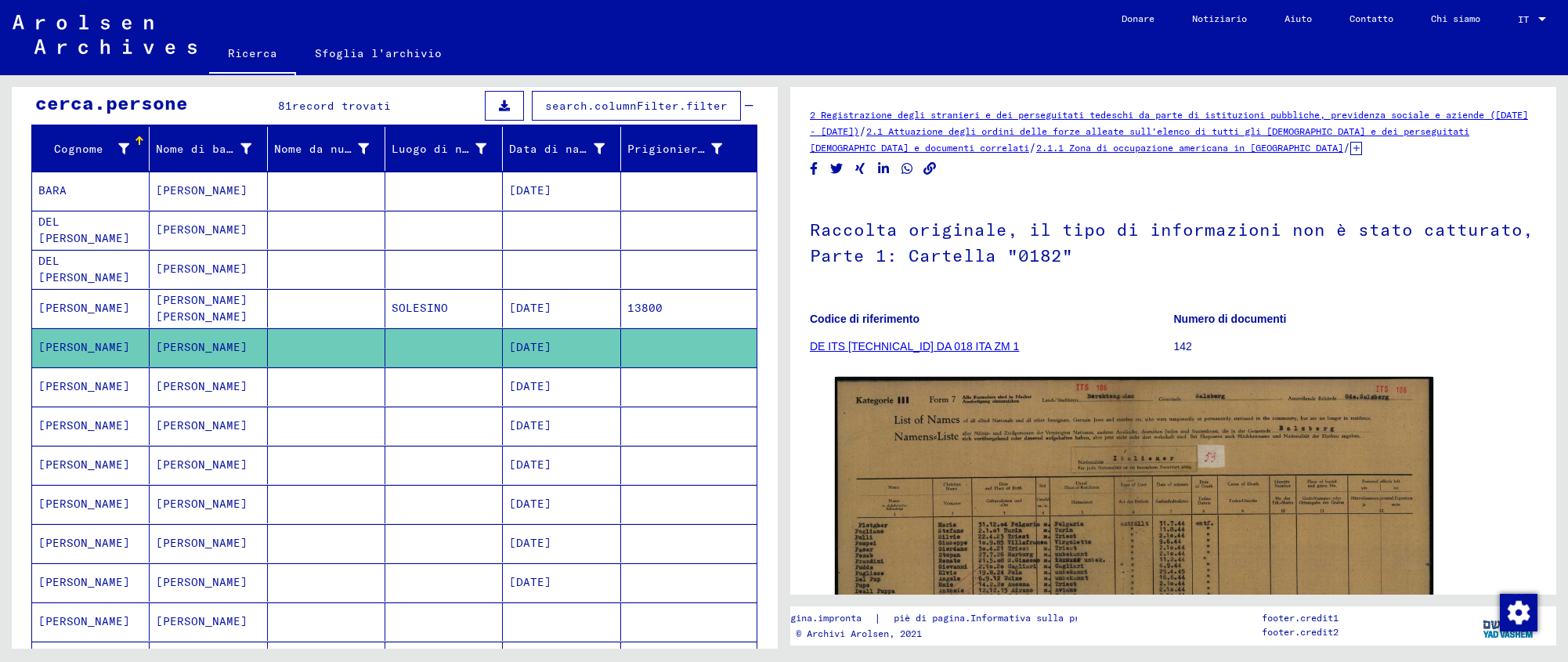
click at [551, 458] on font "[DATE]" at bounding box center [530, 464] width 42 height 14
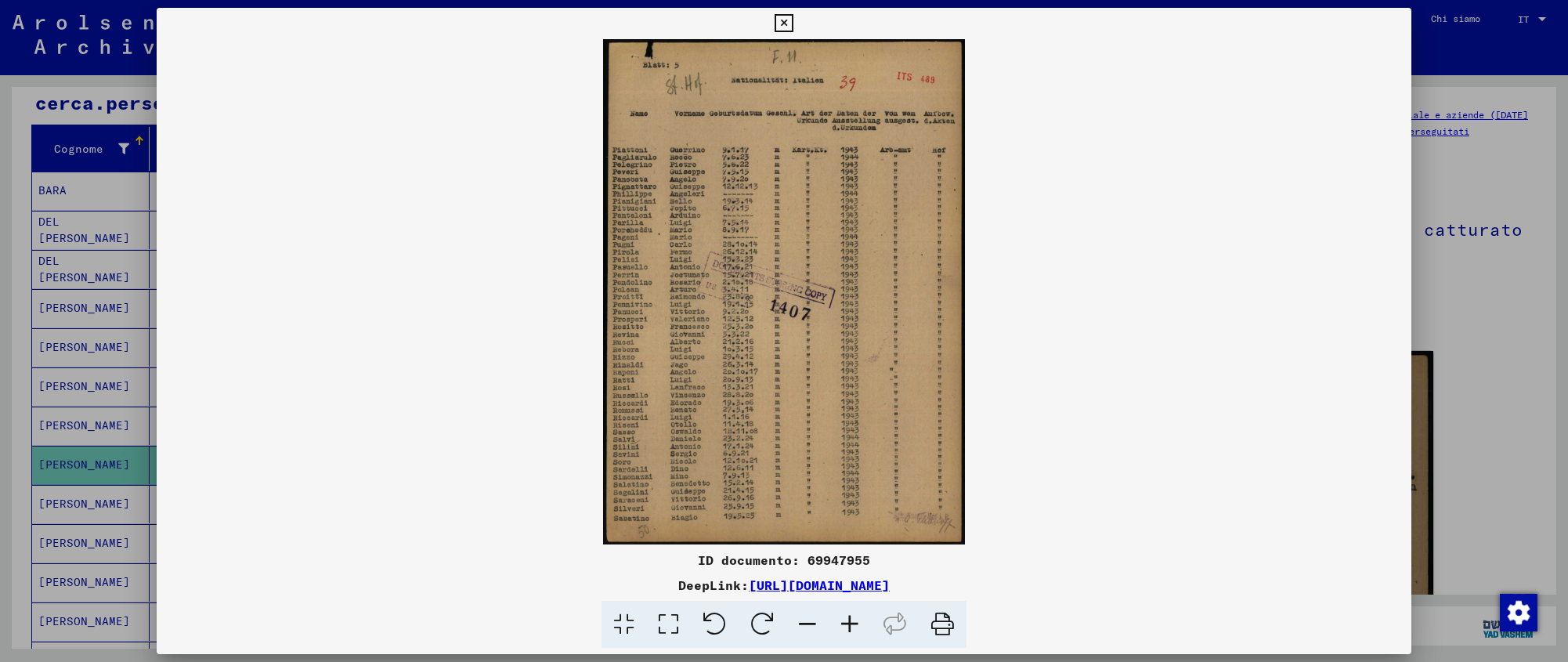
click at [859, 619] on icon at bounding box center [849, 624] width 42 height 48
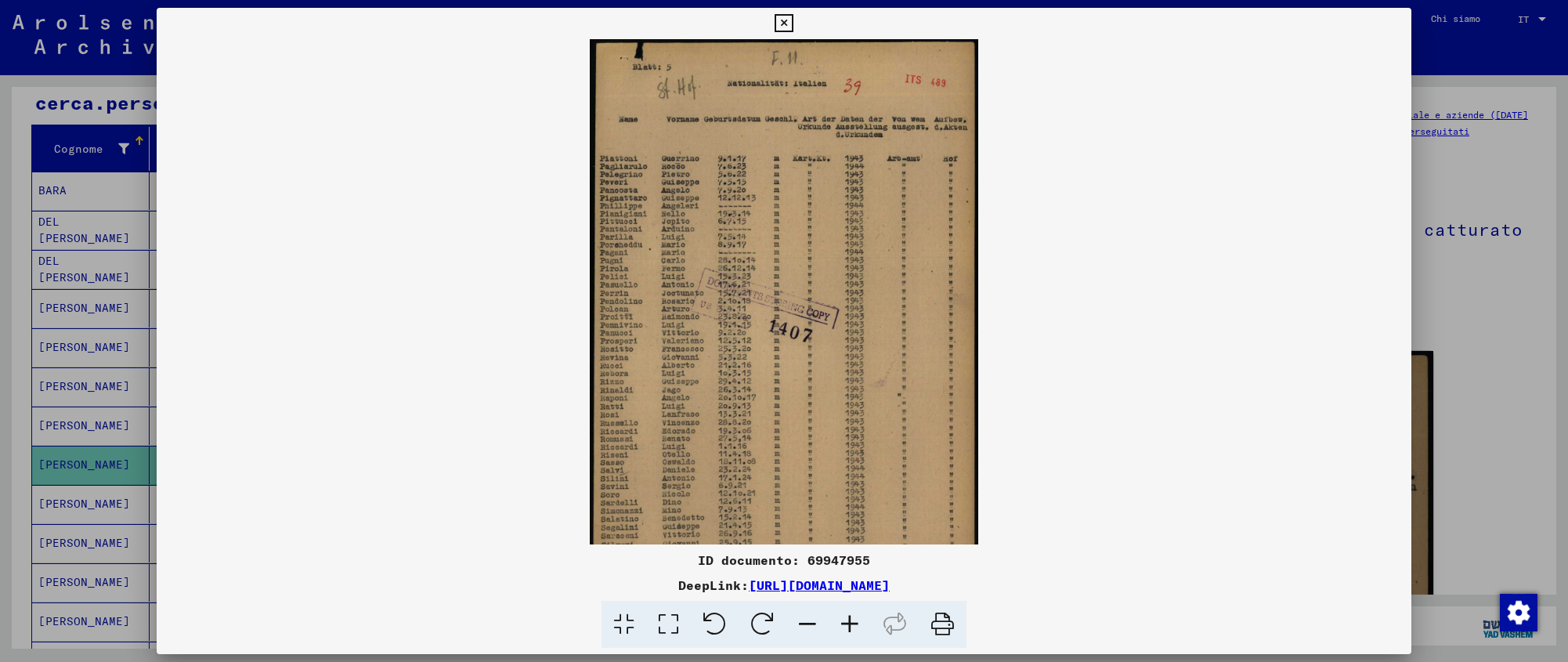
click at [859, 619] on icon at bounding box center [849, 624] width 42 height 48
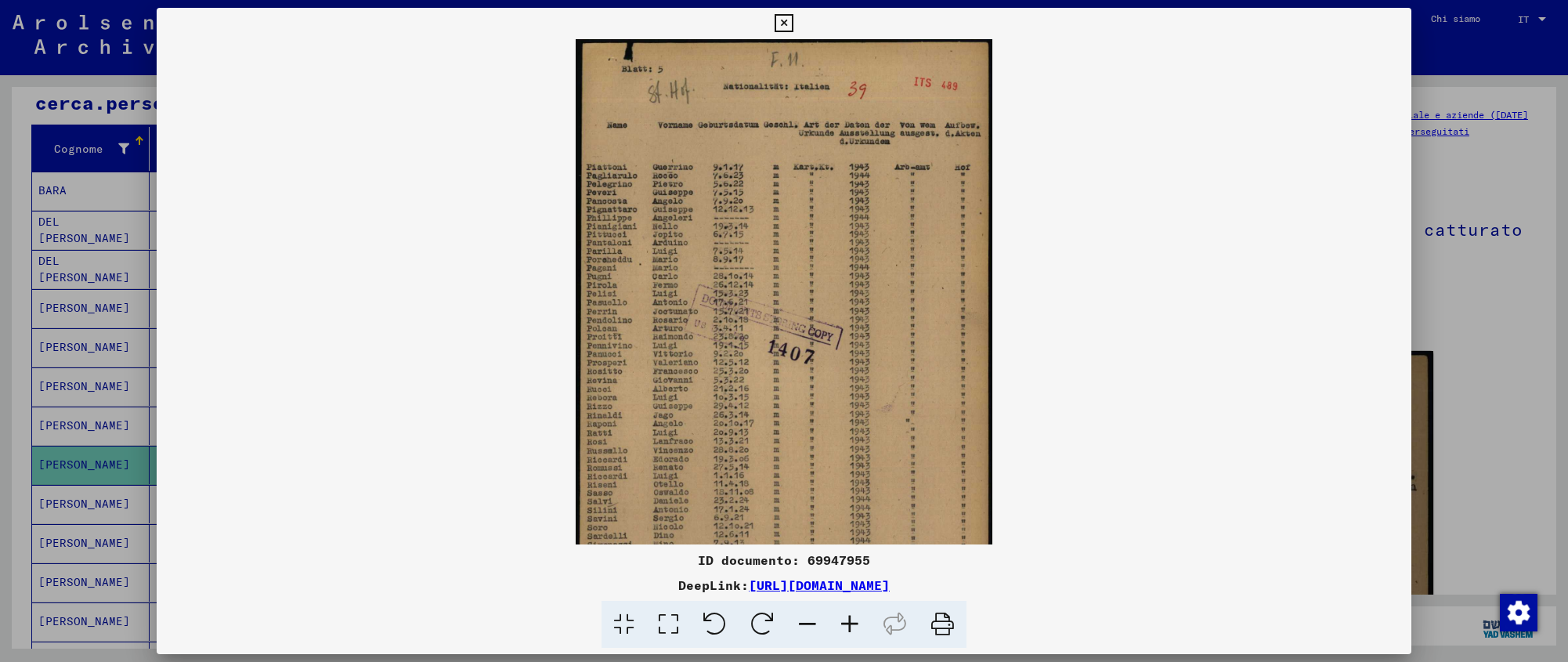
click at [857, 617] on icon at bounding box center [849, 624] width 42 height 48
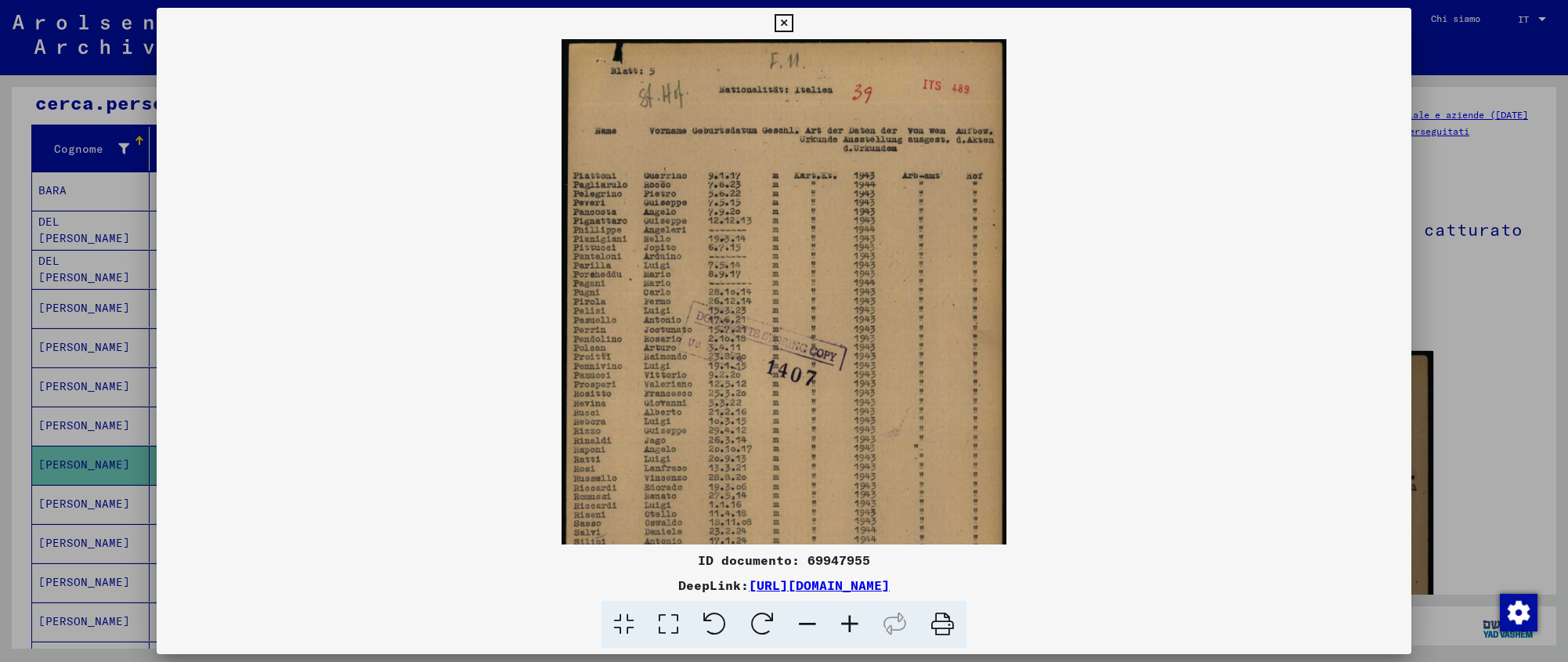
click at [857, 617] on icon at bounding box center [849, 624] width 42 height 48
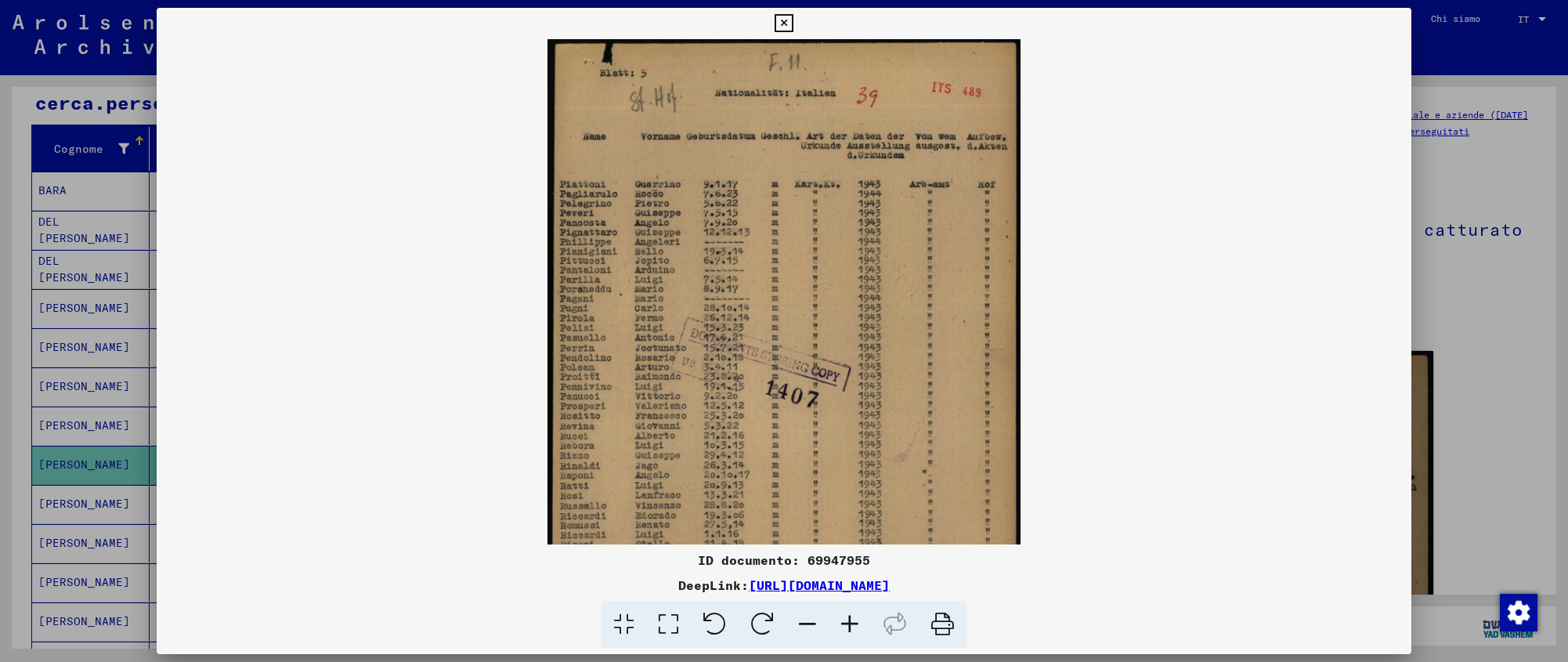
click at [857, 617] on icon at bounding box center [849, 624] width 42 height 48
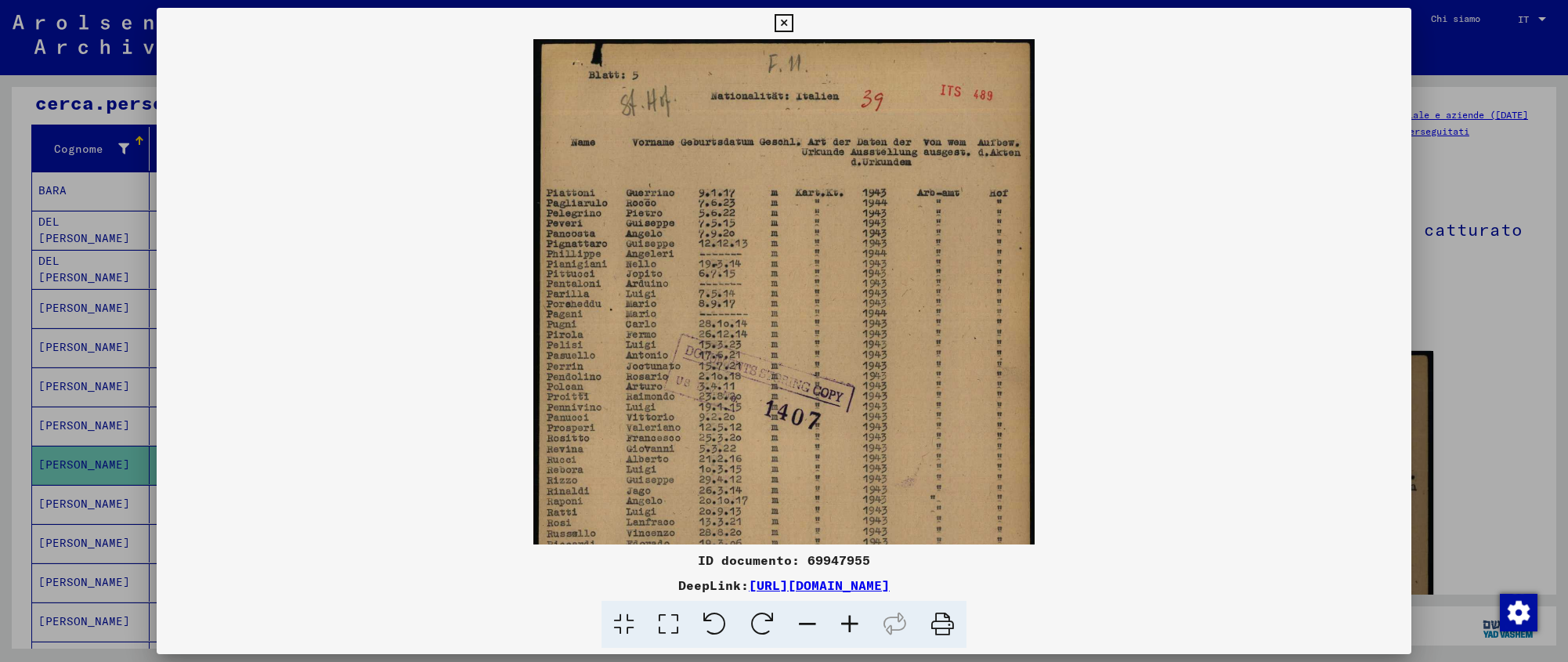
click at [857, 617] on icon at bounding box center [849, 624] width 42 height 48
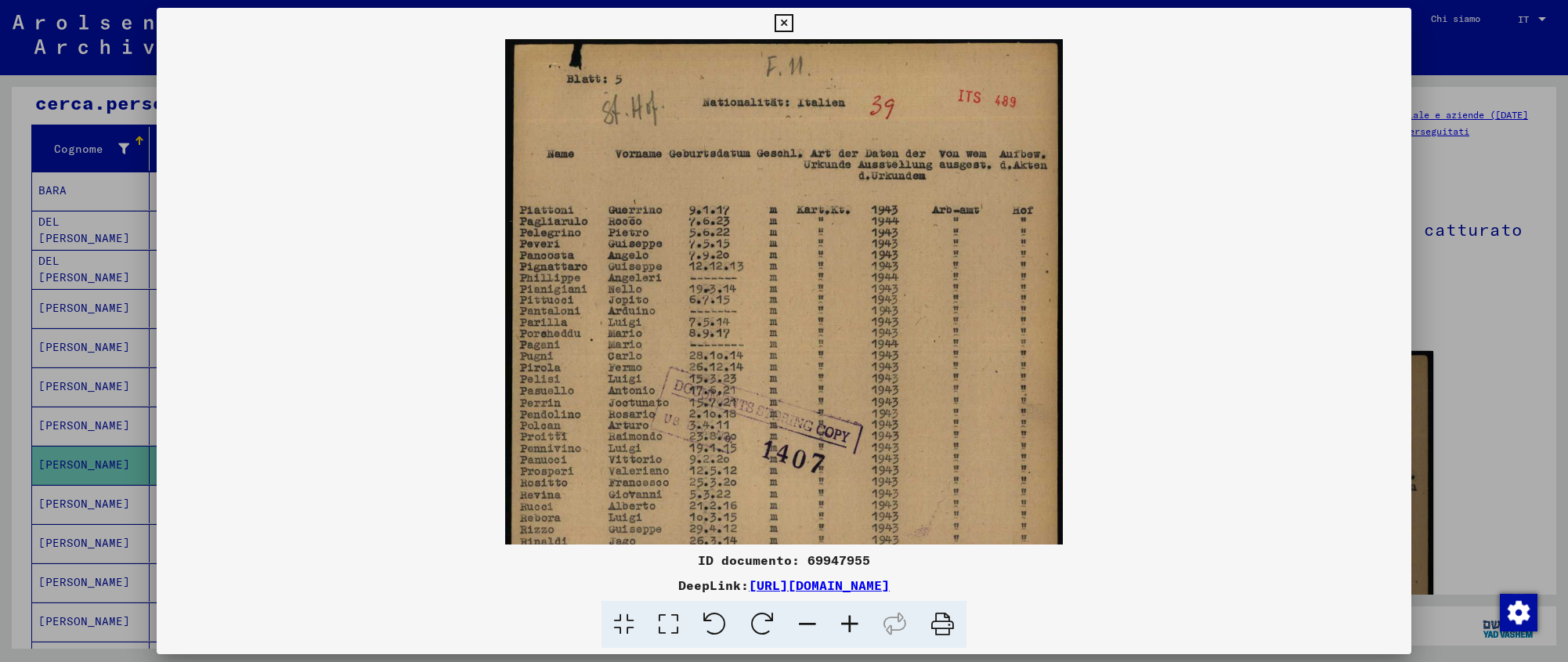
click at [857, 617] on icon at bounding box center [849, 624] width 42 height 48
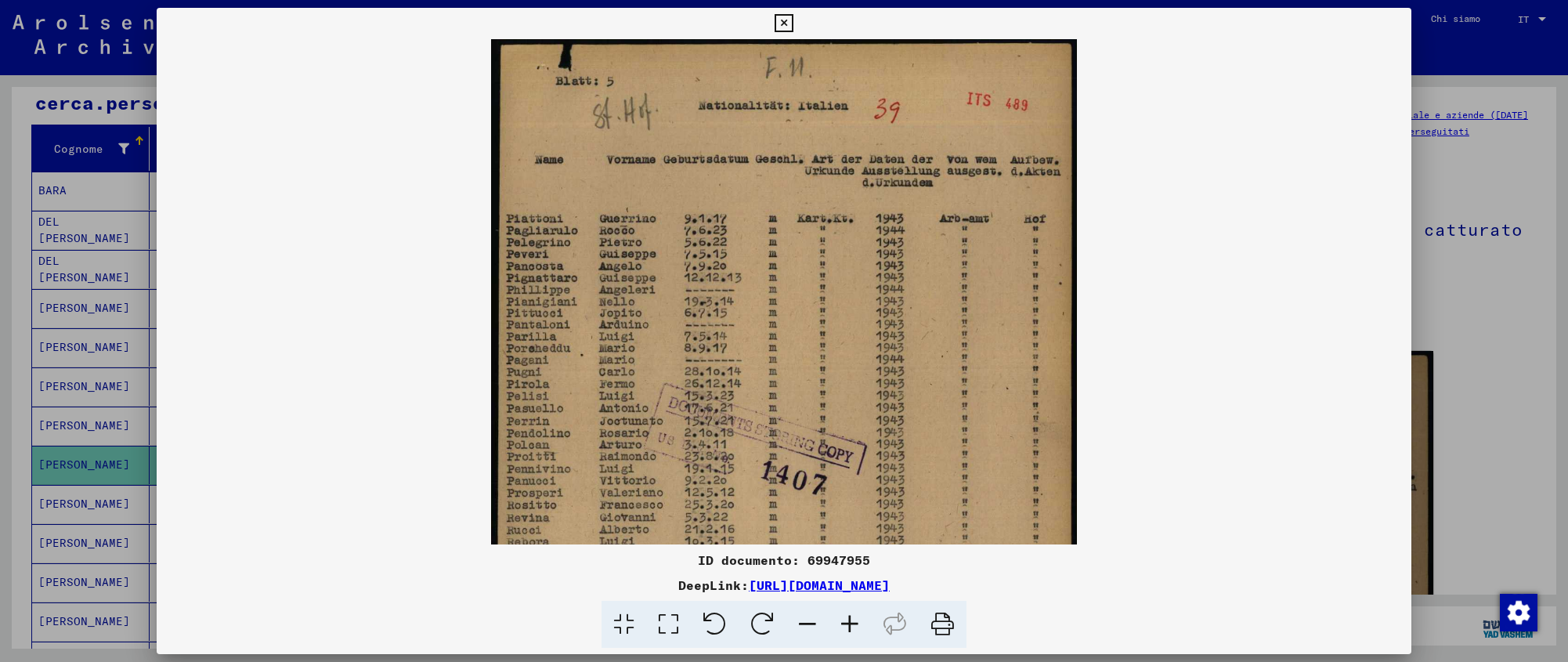
click at [857, 617] on icon at bounding box center [849, 624] width 42 height 48
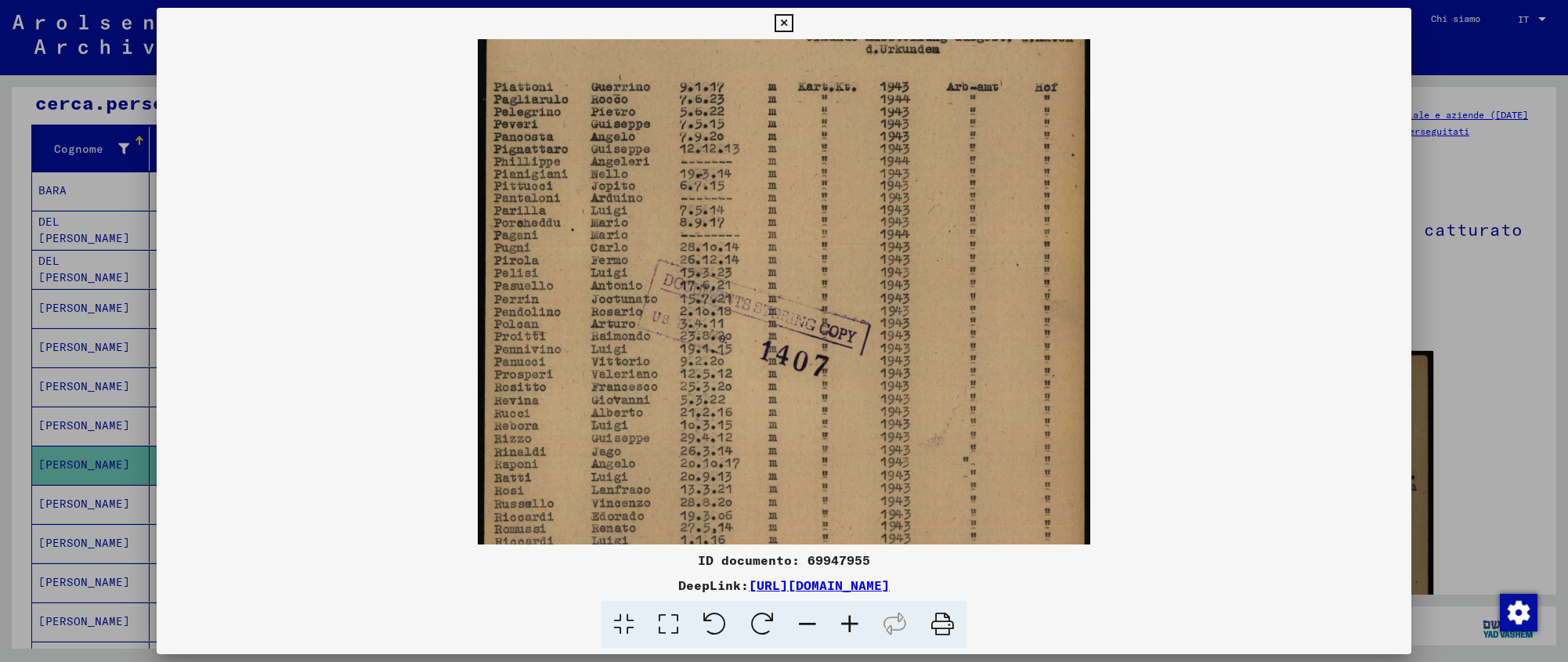
drag, startPoint x: 715, startPoint y: 234, endPoint x: 702, endPoint y: 138, distance: 96.9
click at [705, 142] on img at bounding box center [784, 328] width 614 height 858
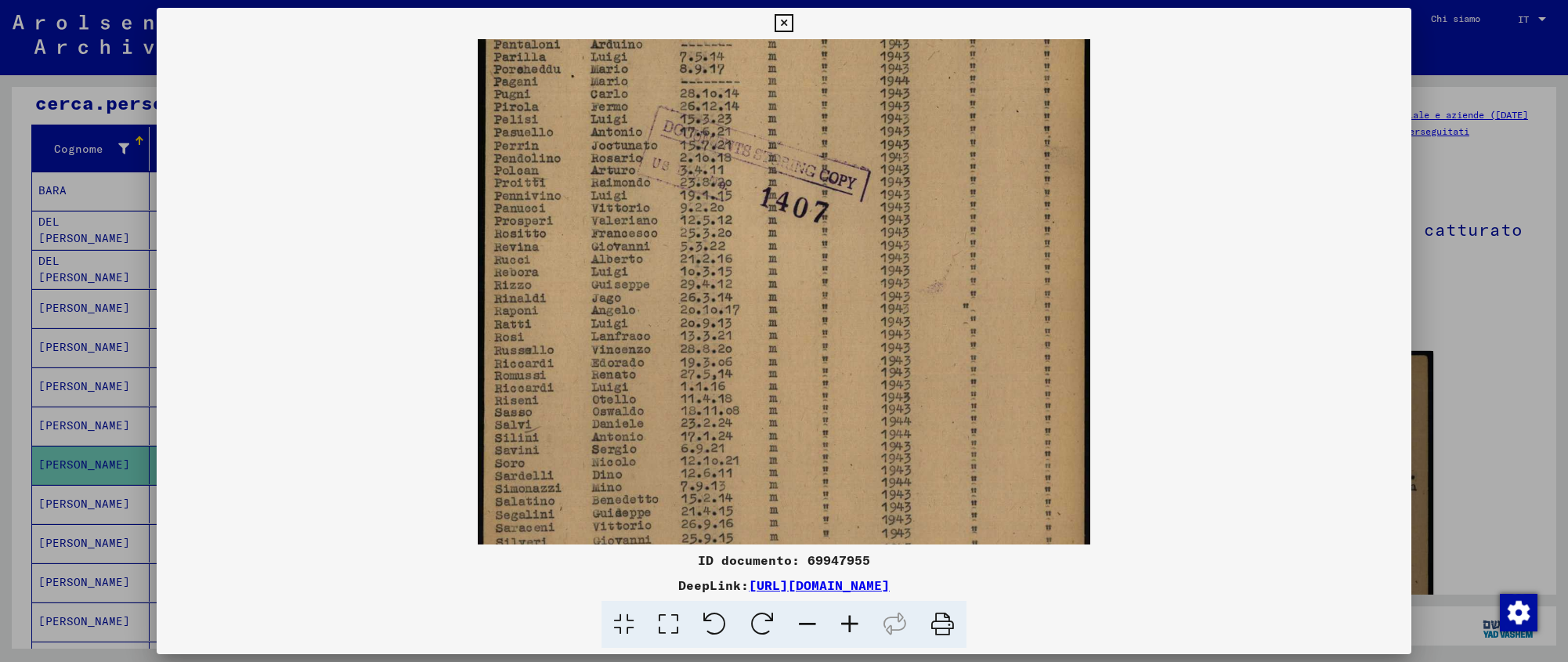
scroll to position [302, 0]
drag, startPoint x: 754, startPoint y: 427, endPoint x: 754, endPoint y: 358, distance: 69.0
click at [754, 358] on img at bounding box center [784, 166] width 614 height 858
click at [793, 22] on icon at bounding box center [784, 23] width 18 height 19
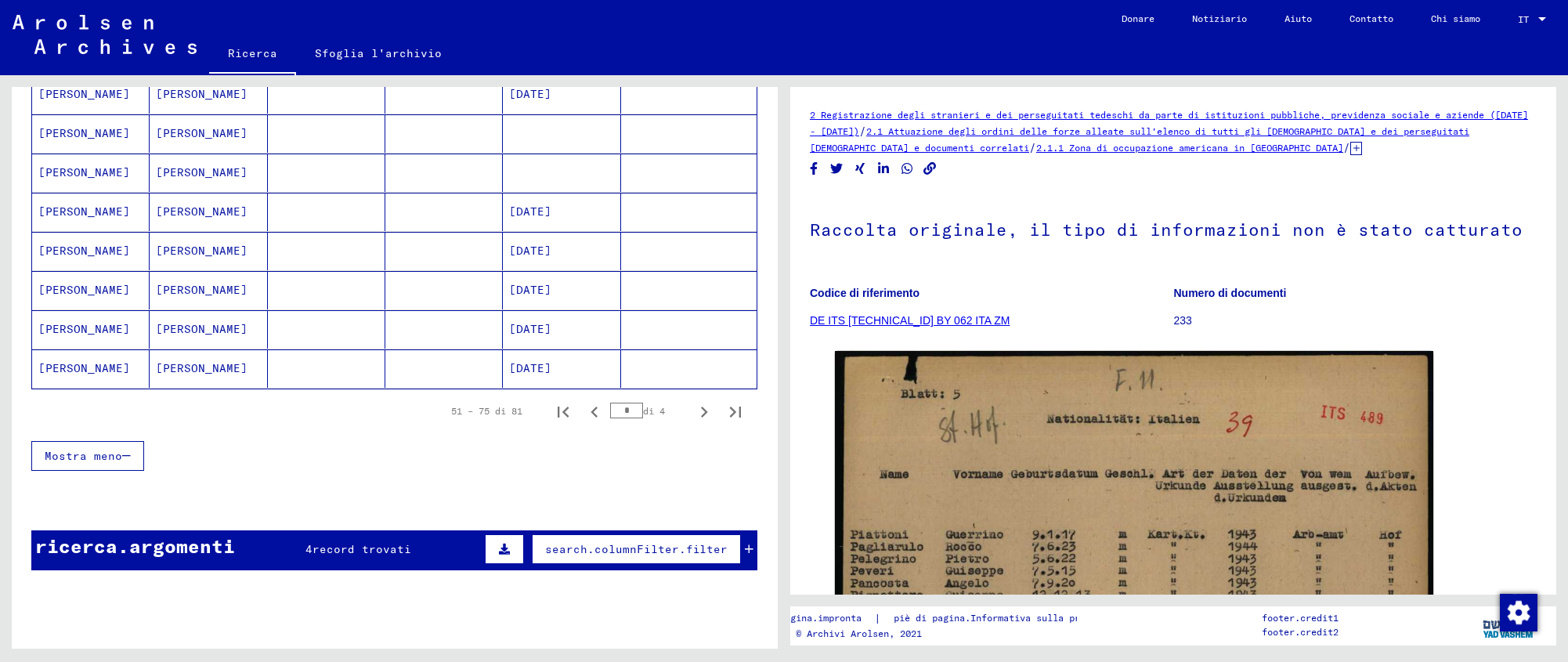
scroll to position [913, 0]
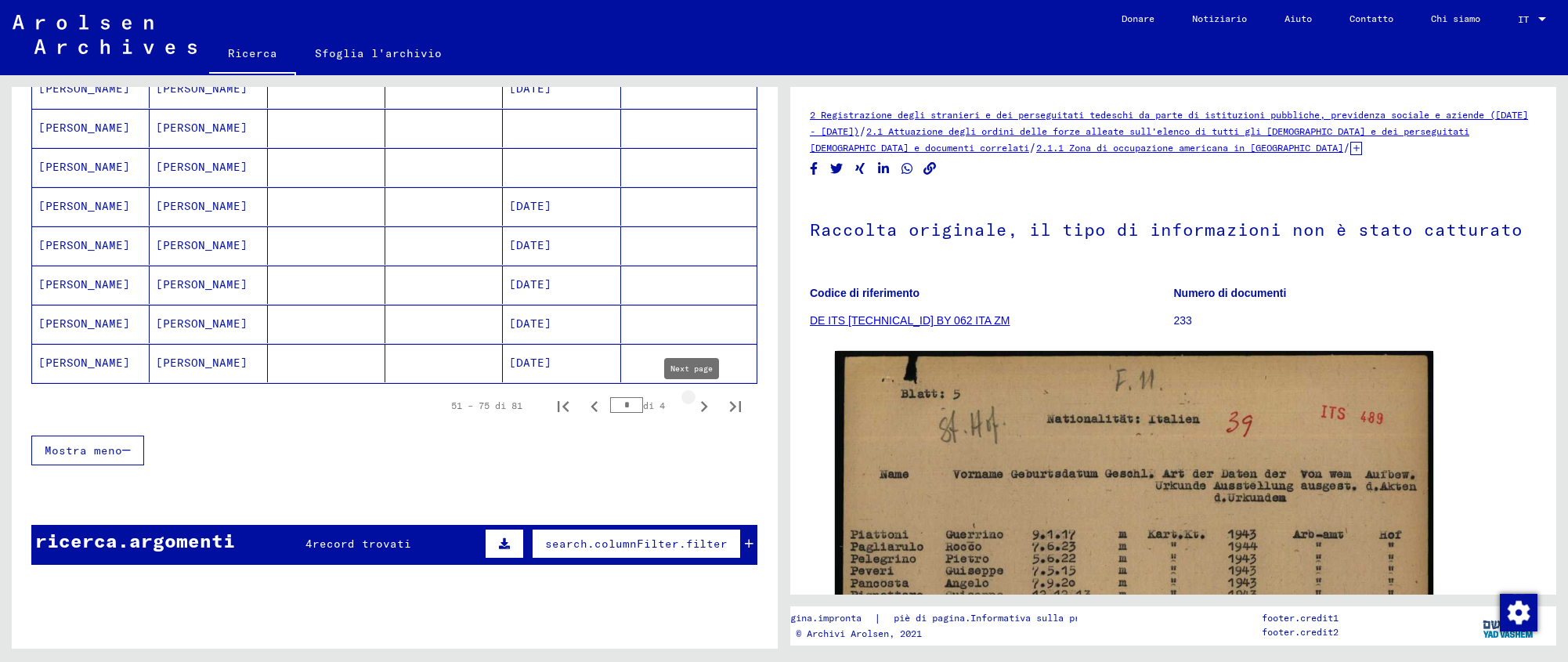
click at [701, 408] on icon "Pagina successiva" at bounding box center [705, 406] width 7 height 11
type input "*"
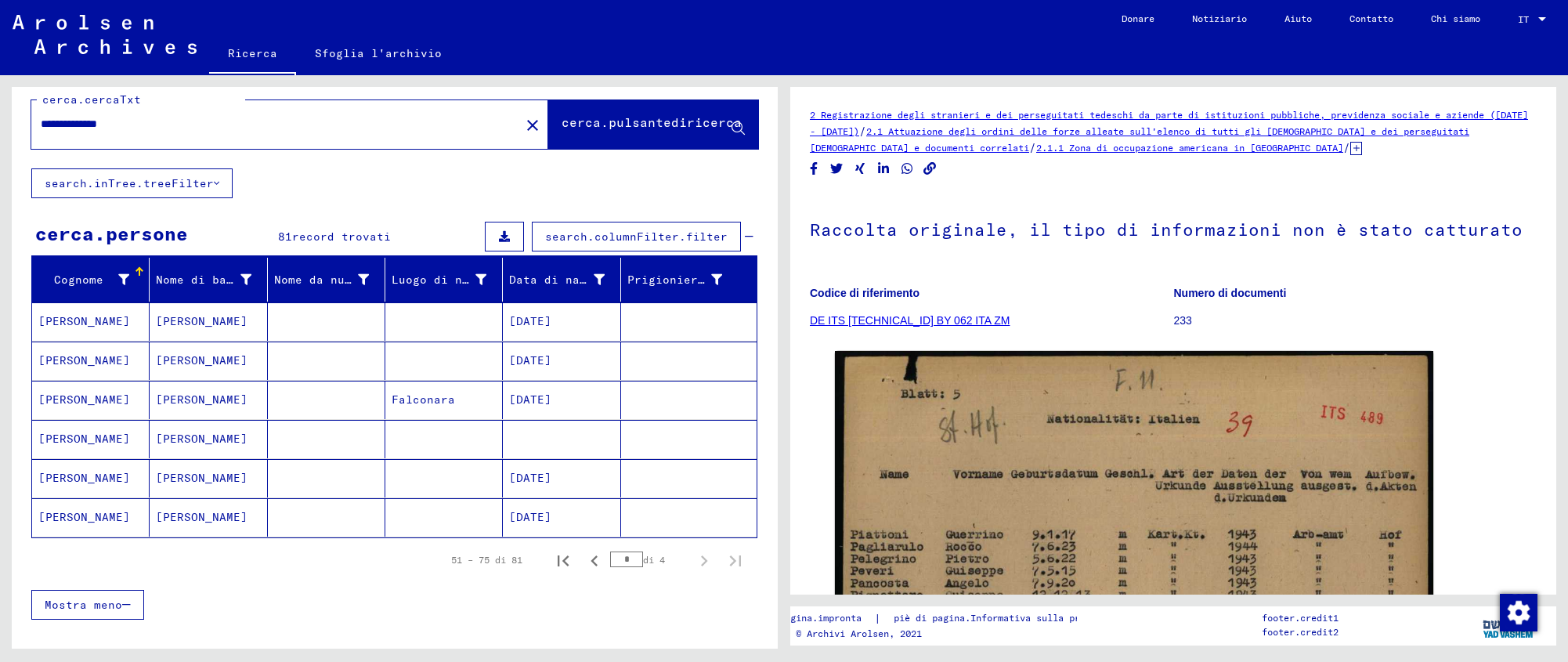
scroll to position [0, 0]
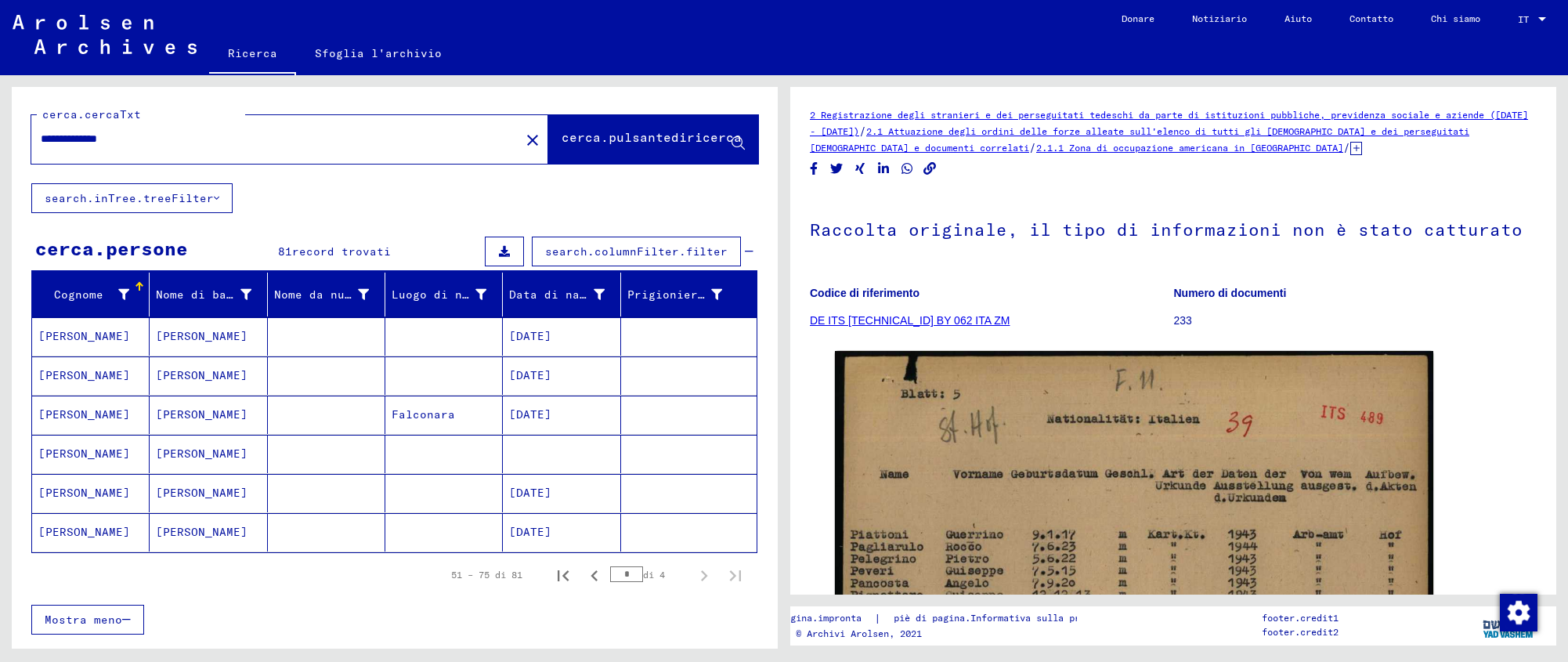
drag, startPoint x: 135, startPoint y: 133, endPoint x: 85, endPoint y: 135, distance: 50.0
click at [85, 135] on input "**********" at bounding box center [276, 139] width 470 height 16
type input "**********"
click at [587, 134] on font "cerca.pulsantediricerca" at bounding box center [652, 137] width 180 height 16
